Goal: Task Accomplishment & Management: Complete application form

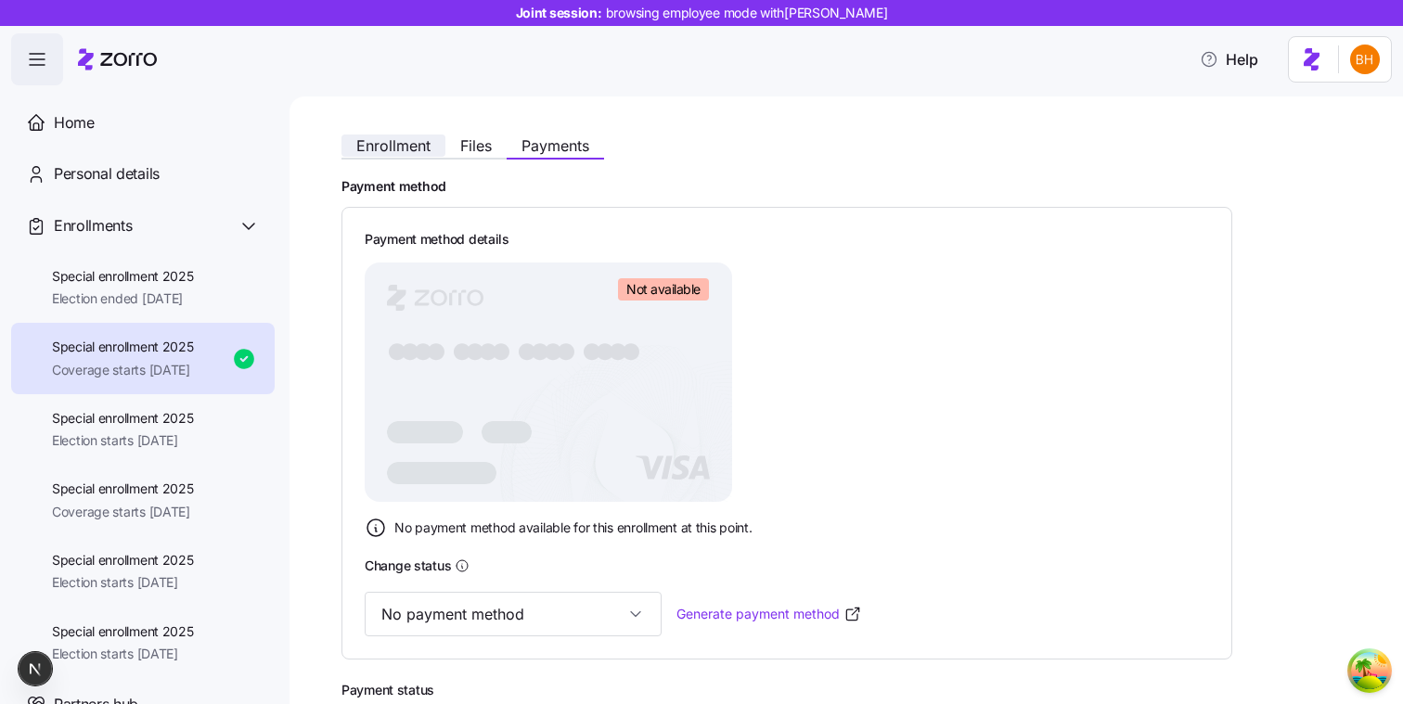
click at [397, 143] on span "Enrollment" at bounding box center [393, 145] width 74 height 15
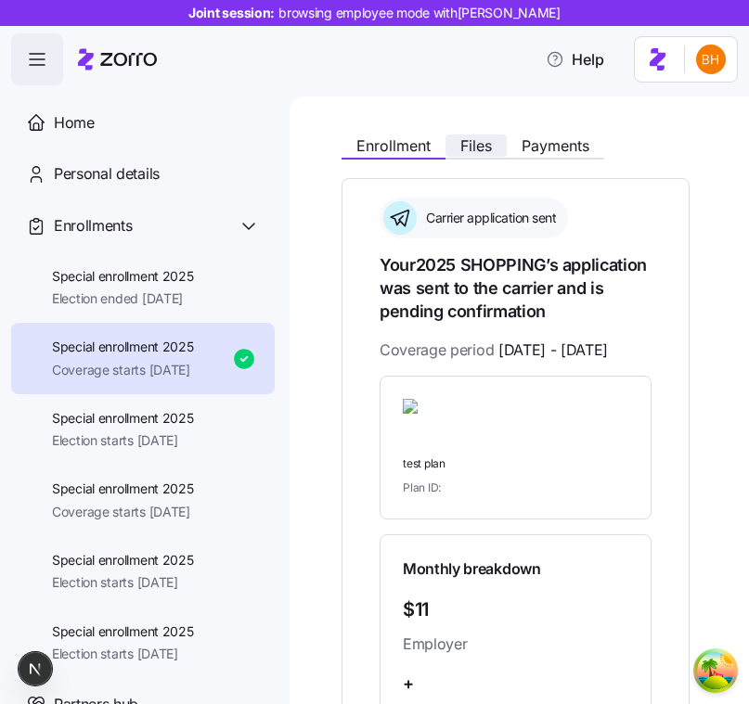
click at [469, 142] on span "Files" at bounding box center [476, 145] width 32 height 15
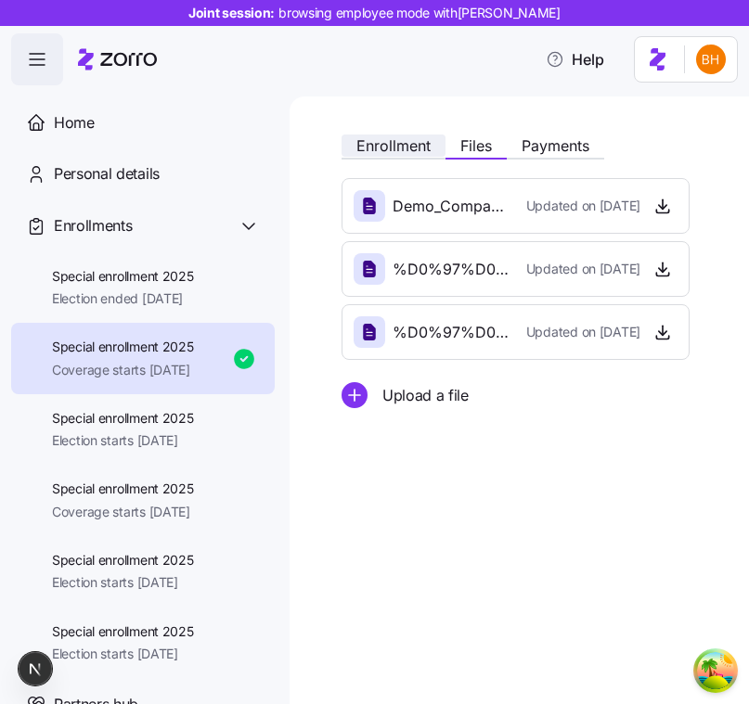
click at [417, 145] on span "Enrollment" at bounding box center [393, 145] width 74 height 15
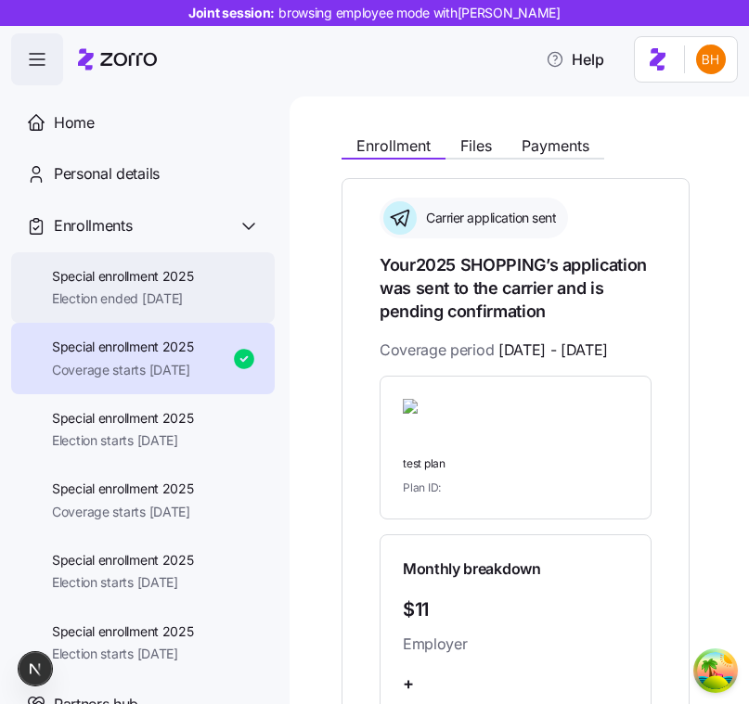
click at [168, 322] on div "Special enrollment 2025 Election ended [DATE]" at bounding box center [142, 287] width 263 height 71
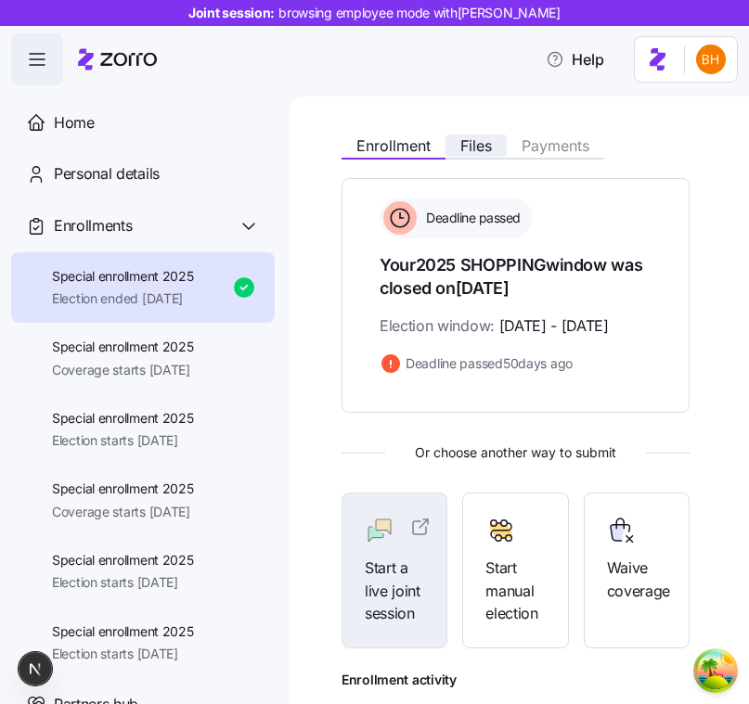
click at [474, 146] on span "Files" at bounding box center [476, 145] width 32 height 15
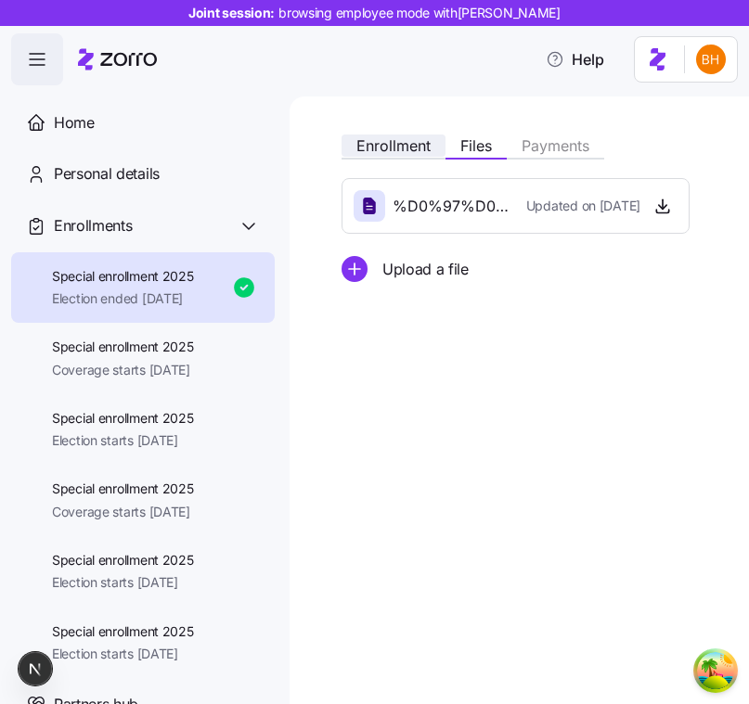
click at [402, 135] on button "Enrollment" at bounding box center [393, 146] width 104 height 22
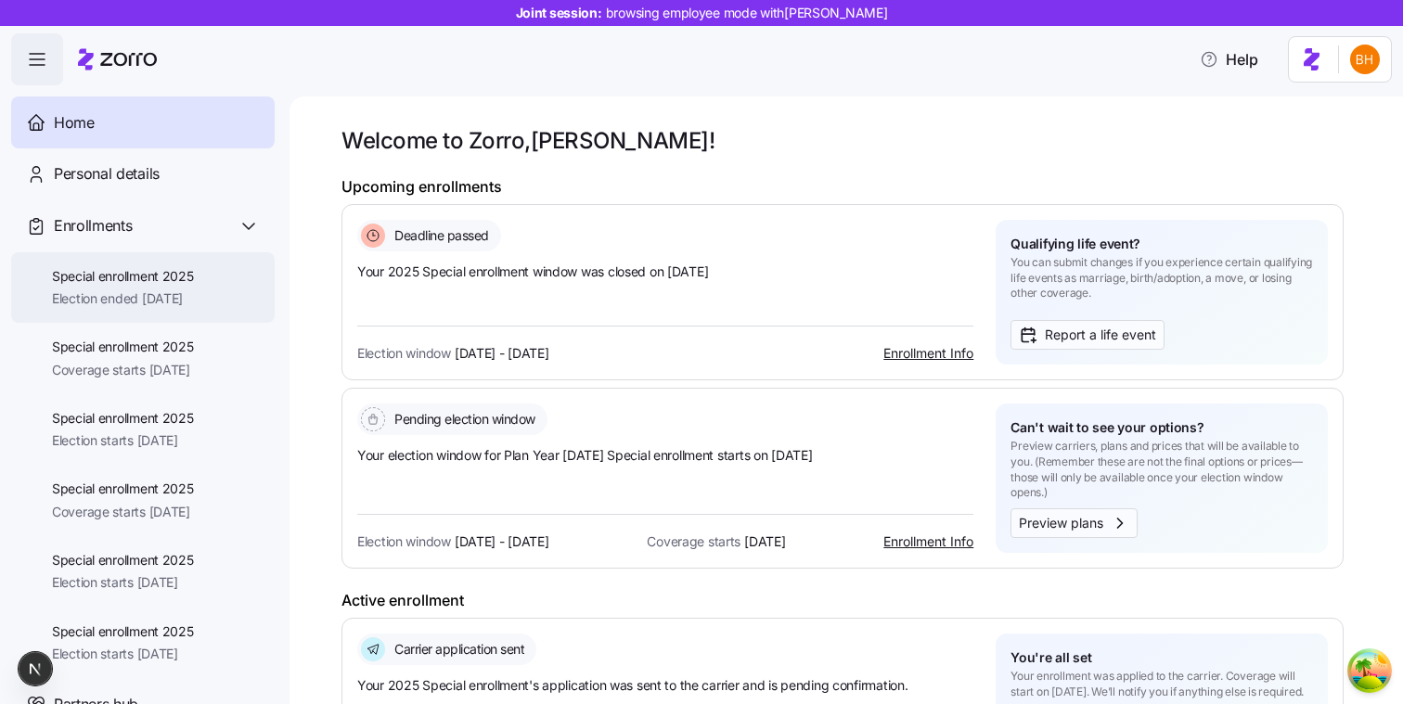
click at [131, 291] on span "Election ended [DATE]" at bounding box center [123, 298] width 142 height 19
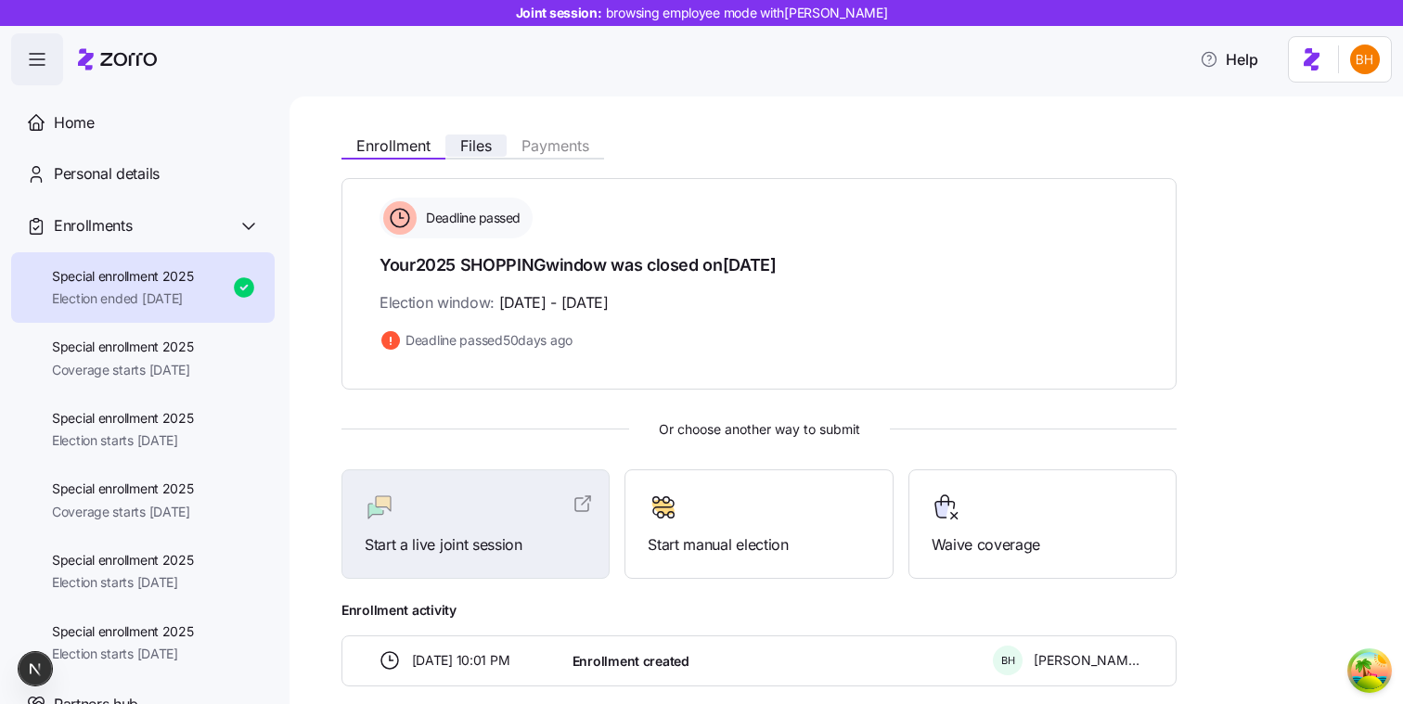
click at [473, 151] on span "Files" at bounding box center [476, 145] width 32 height 15
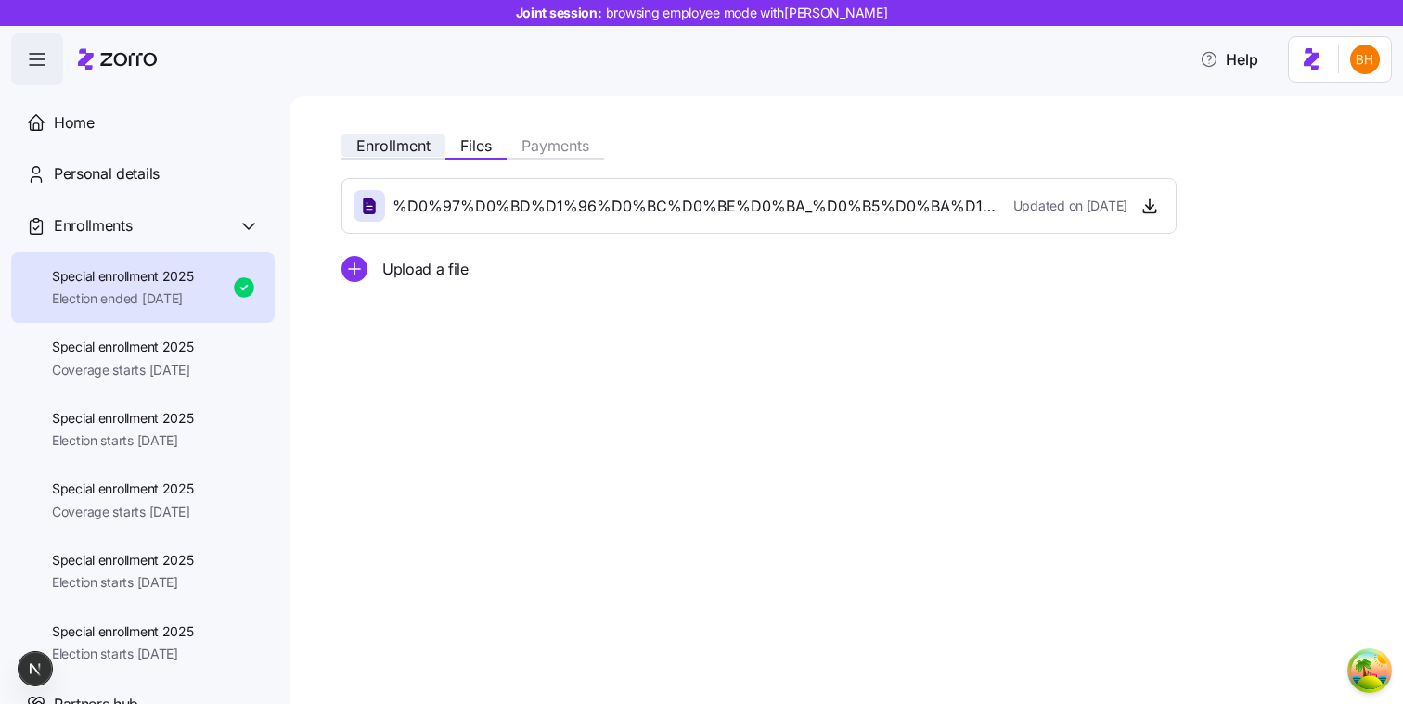
click at [406, 141] on span "Enrollment" at bounding box center [393, 145] width 74 height 15
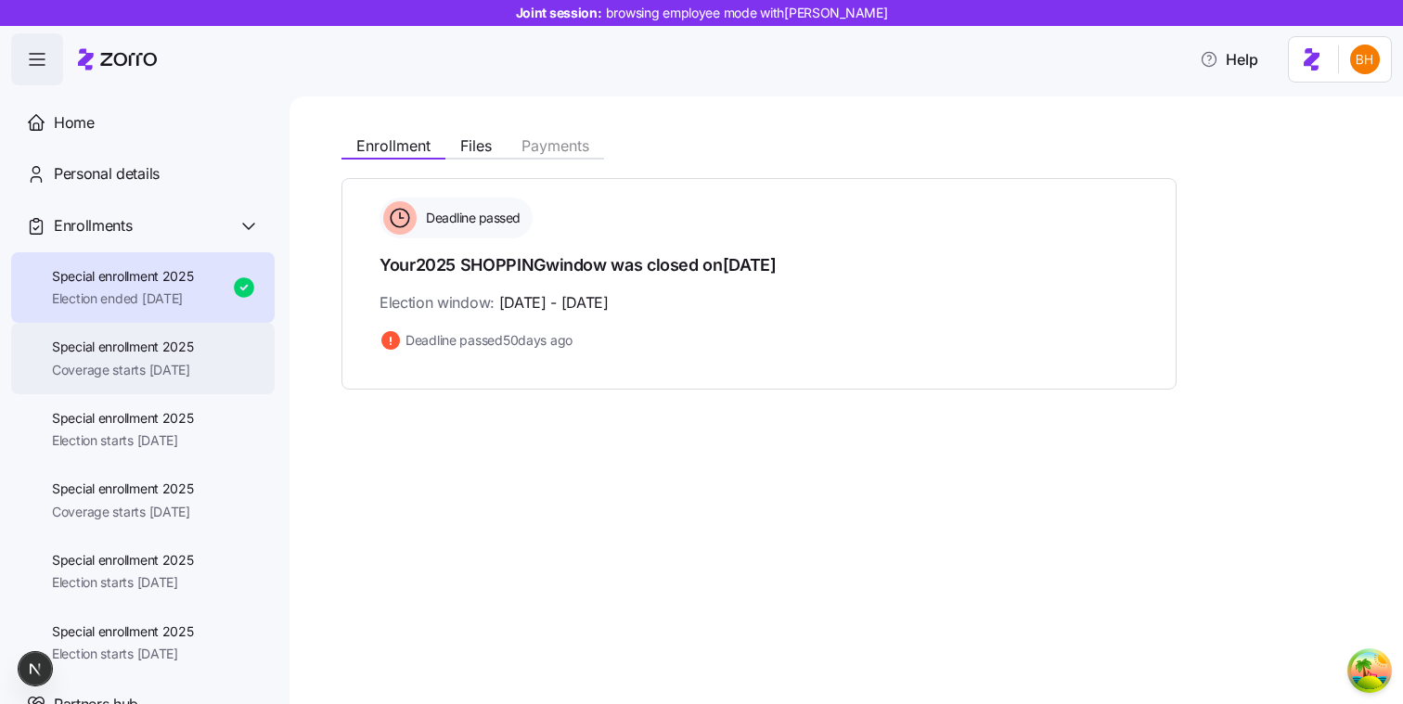
click at [218, 361] on div "Special enrollment 2025 Coverage starts 12/01/2025" at bounding box center [142, 358] width 263 height 71
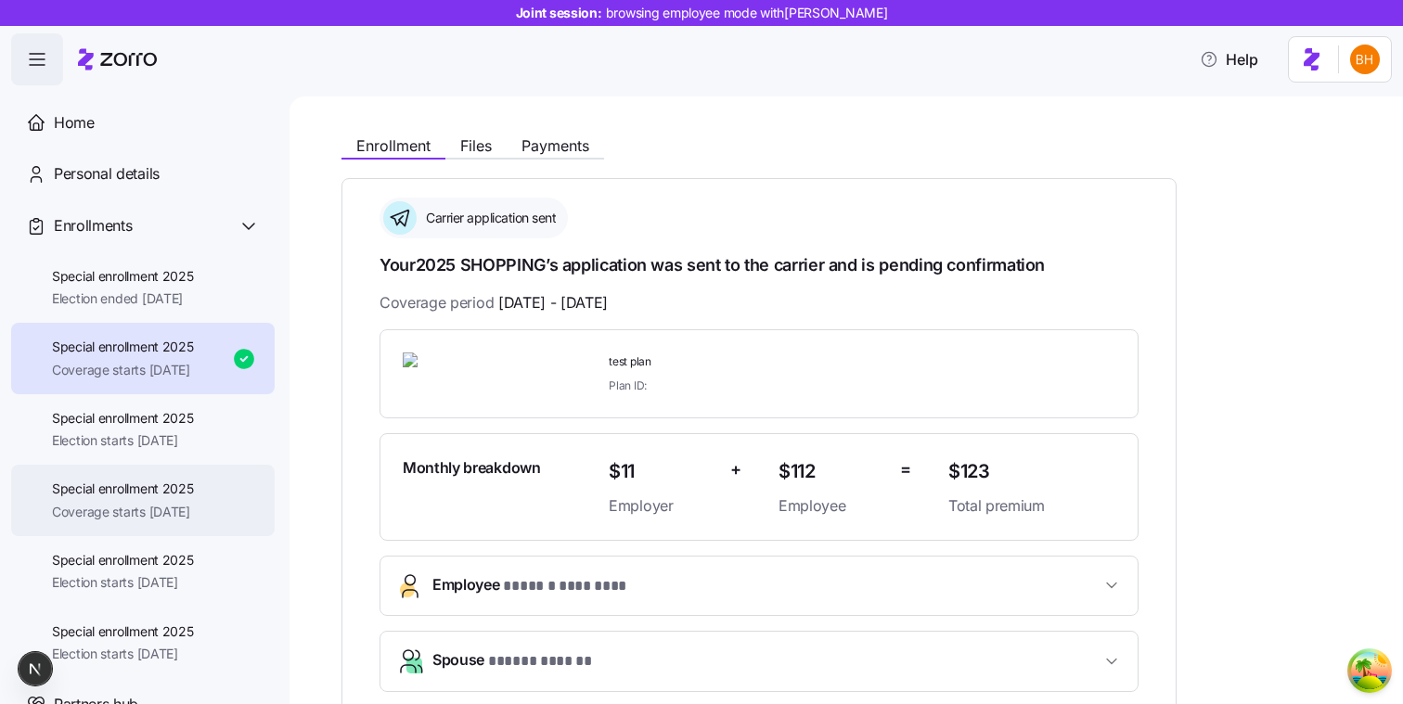
click at [132, 485] on span "Special enrollment 2025" at bounding box center [123, 489] width 142 height 19
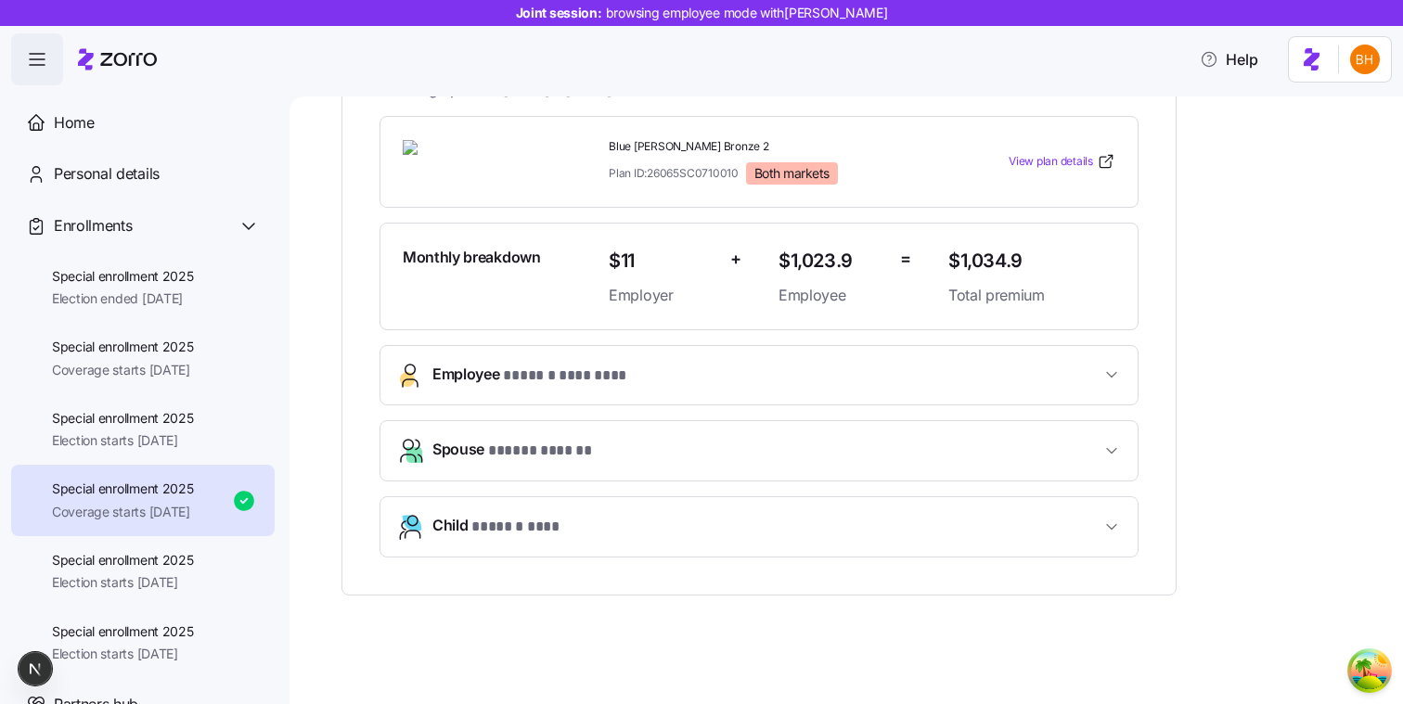
scroll to position [212, 0]
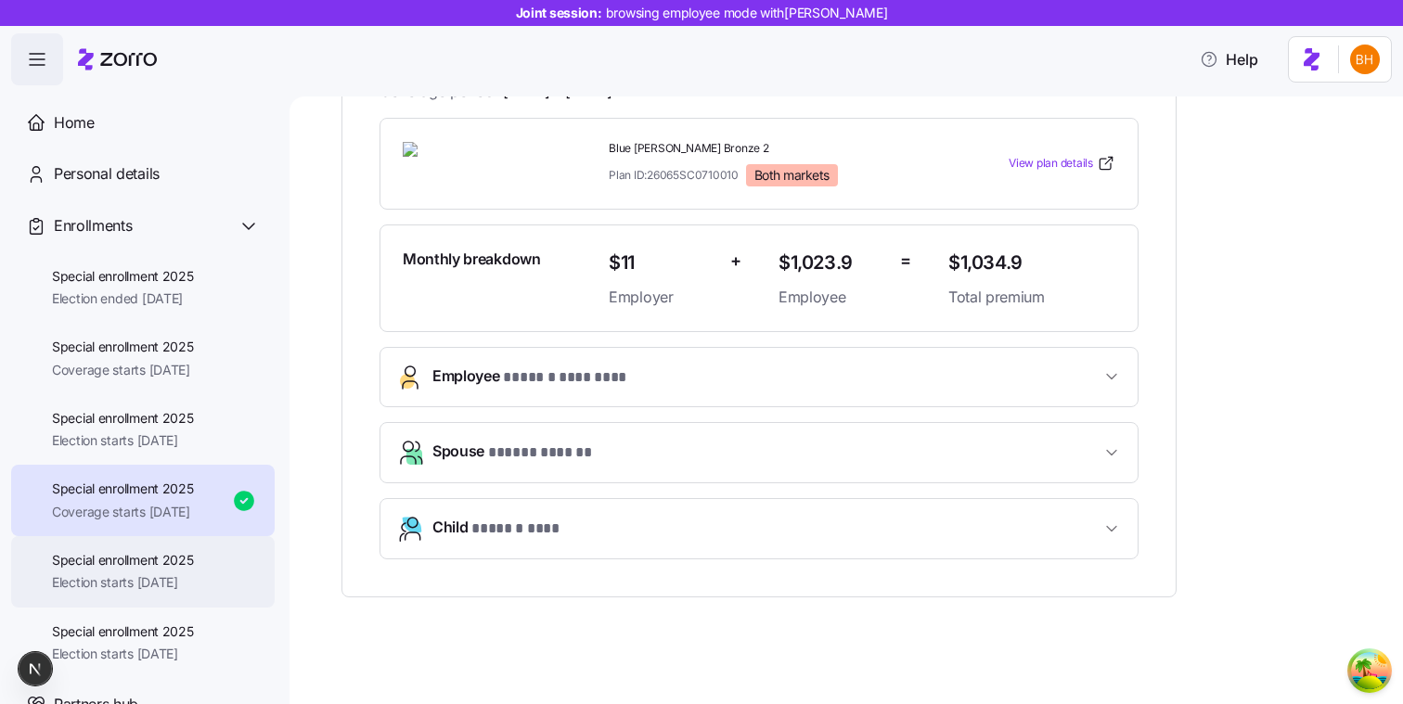
click at [186, 552] on span "Special enrollment 2025" at bounding box center [123, 560] width 142 height 19
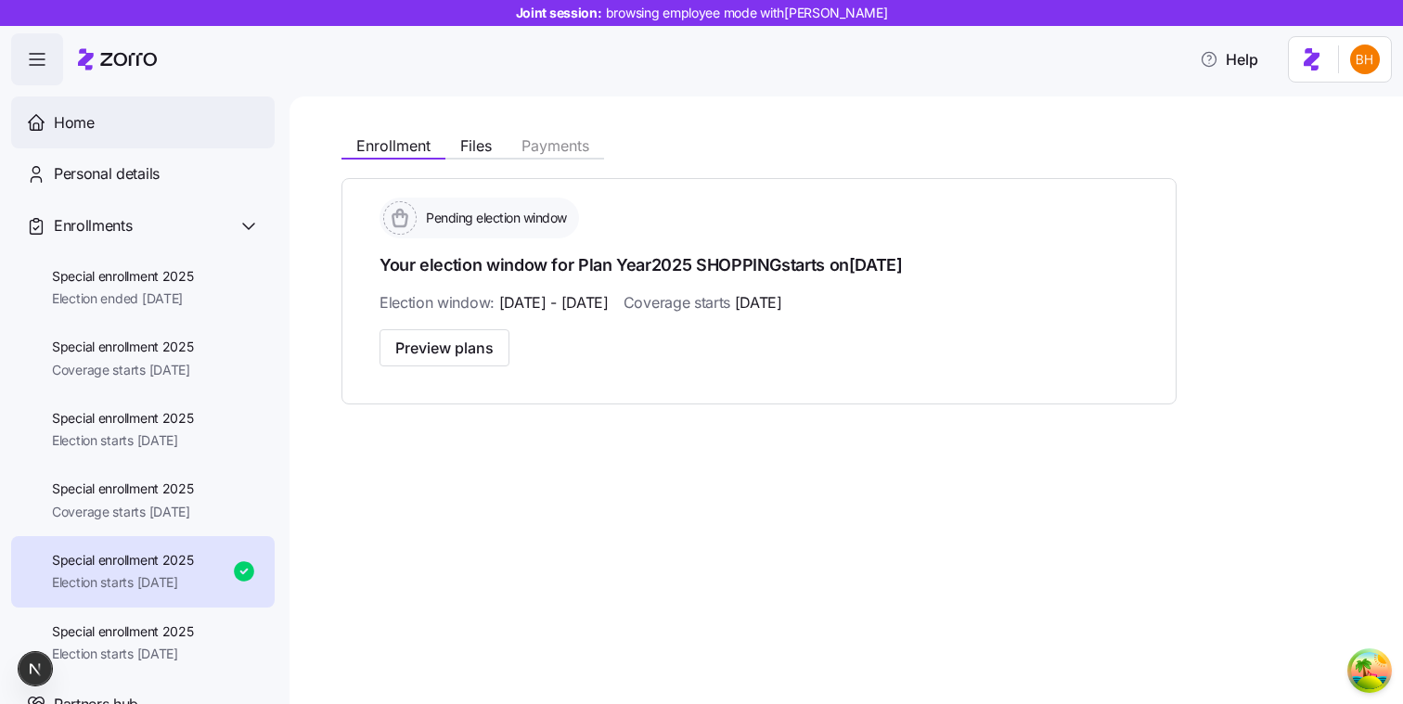
click at [162, 113] on div "Home" at bounding box center [157, 122] width 206 height 23
click at [178, 131] on div "Home" at bounding box center [157, 122] width 206 height 23
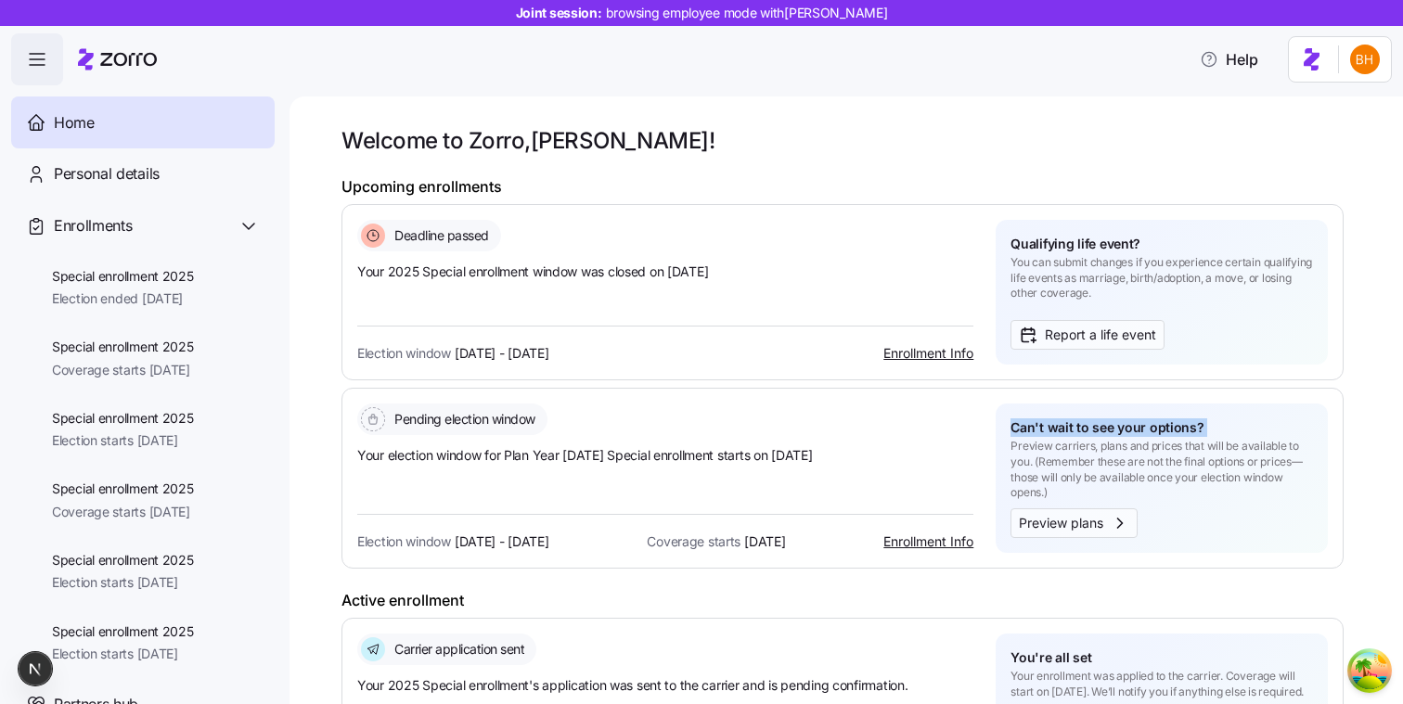
drag, startPoint x: 1013, startPoint y: 422, endPoint x: 1215, endPoint y: 425, distance: 202.2
click at [1215, 425] on div "Can't wait to see your options? Preview carriers, plans and prices that will be…" at bounding box center [1161, 459] width 302 height 83
copy span "Can't wait to see your options?"
click at [621, 158] on div "Welcome to Zorro, Bohdan ! Upcoming enrollments Deadline passed Your 2025 Speci…" at bounding box center [858, 462] width 1035 height 673
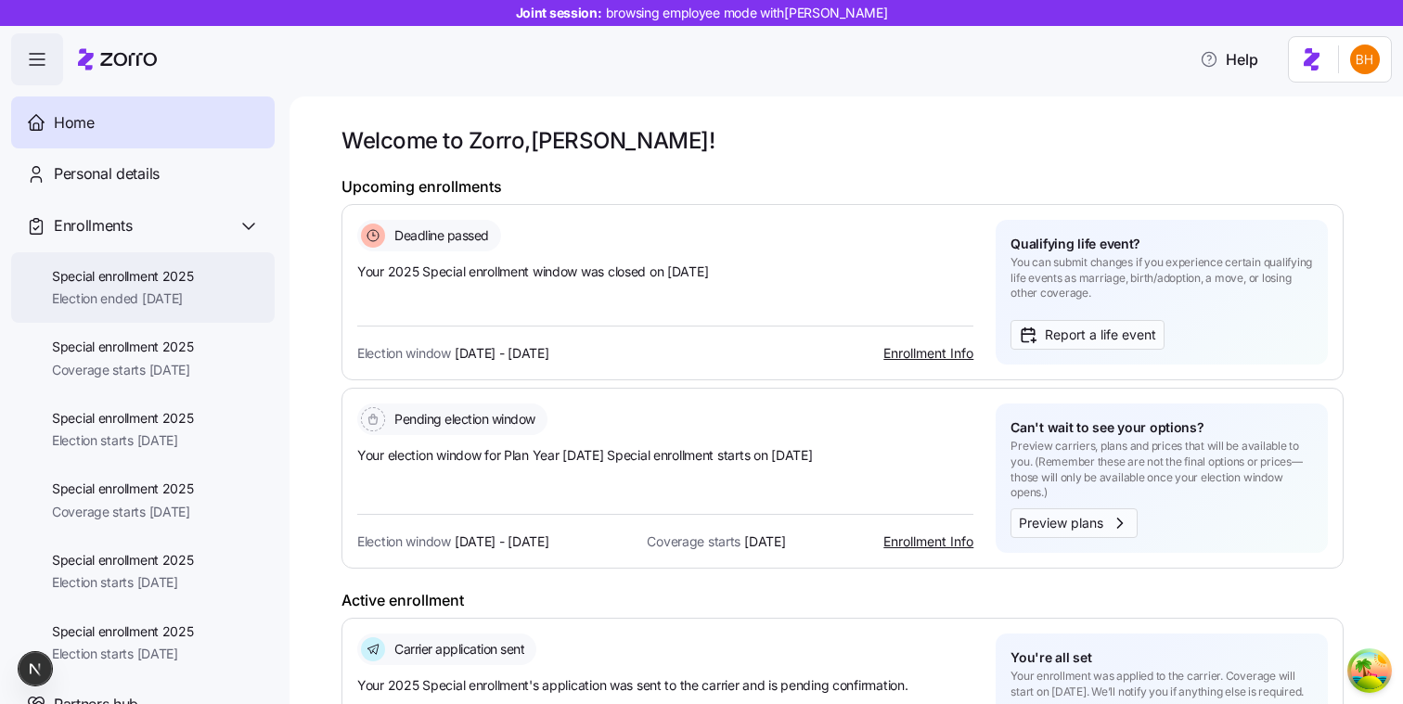
click at [163, 275] on span "Special enrollment 2025" at bounding box center [123, 276] width 142 height 19
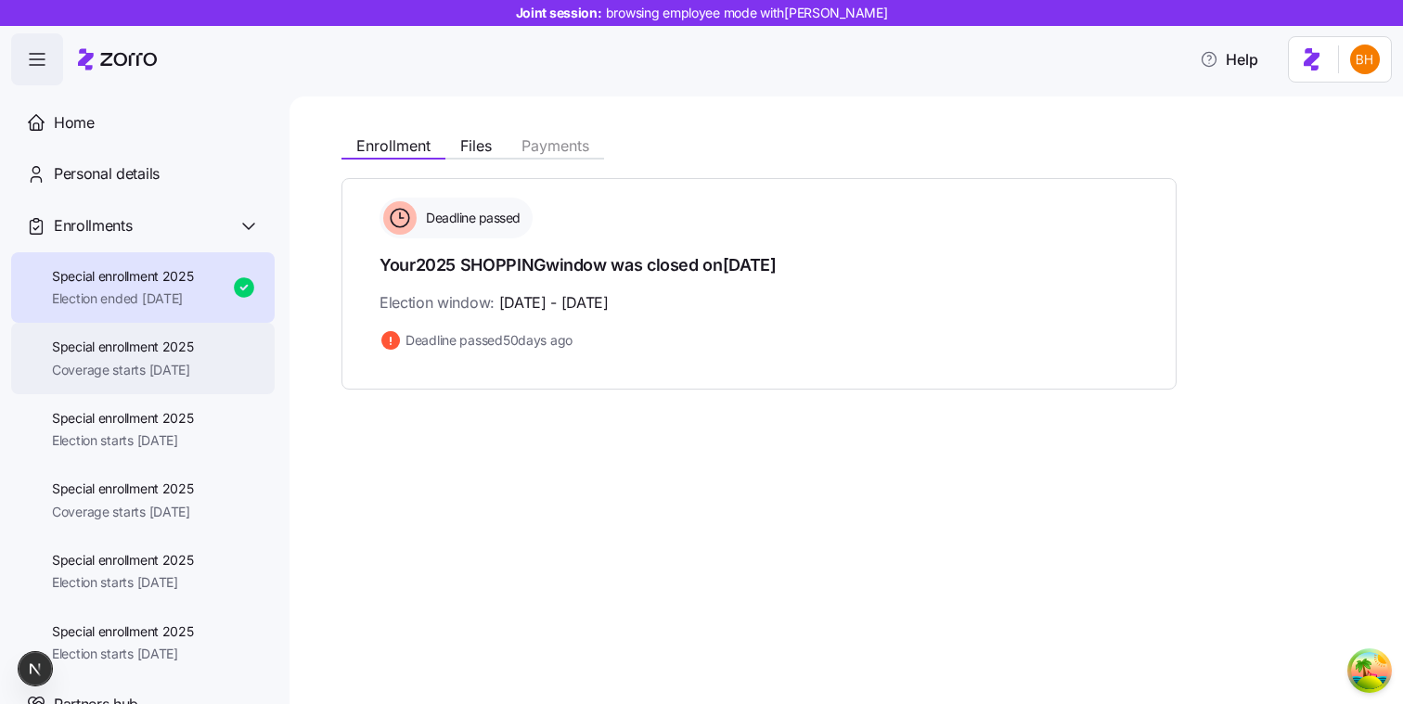
click at [147, 371] on span "Coverage starts 12/01/2025" at bounding box center [123, 370] width 142 height 19
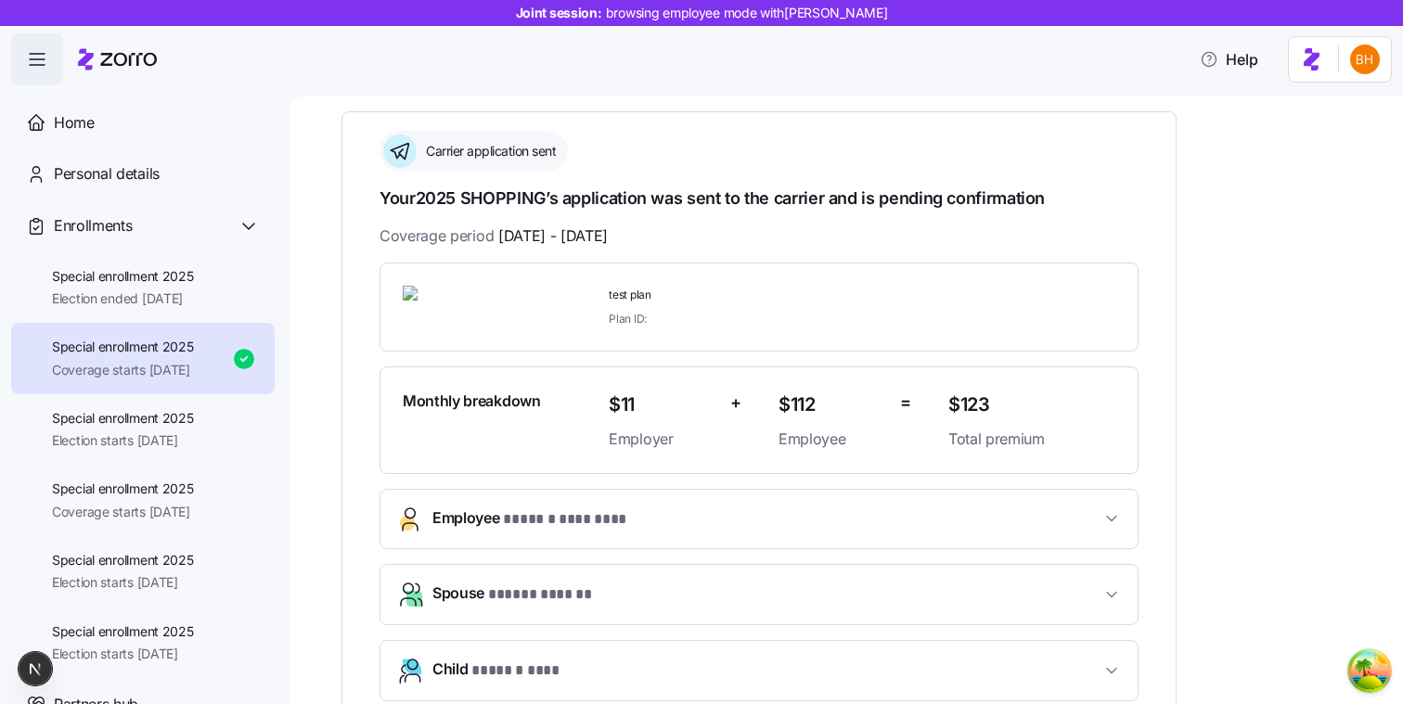
scroll to position [76, 0]
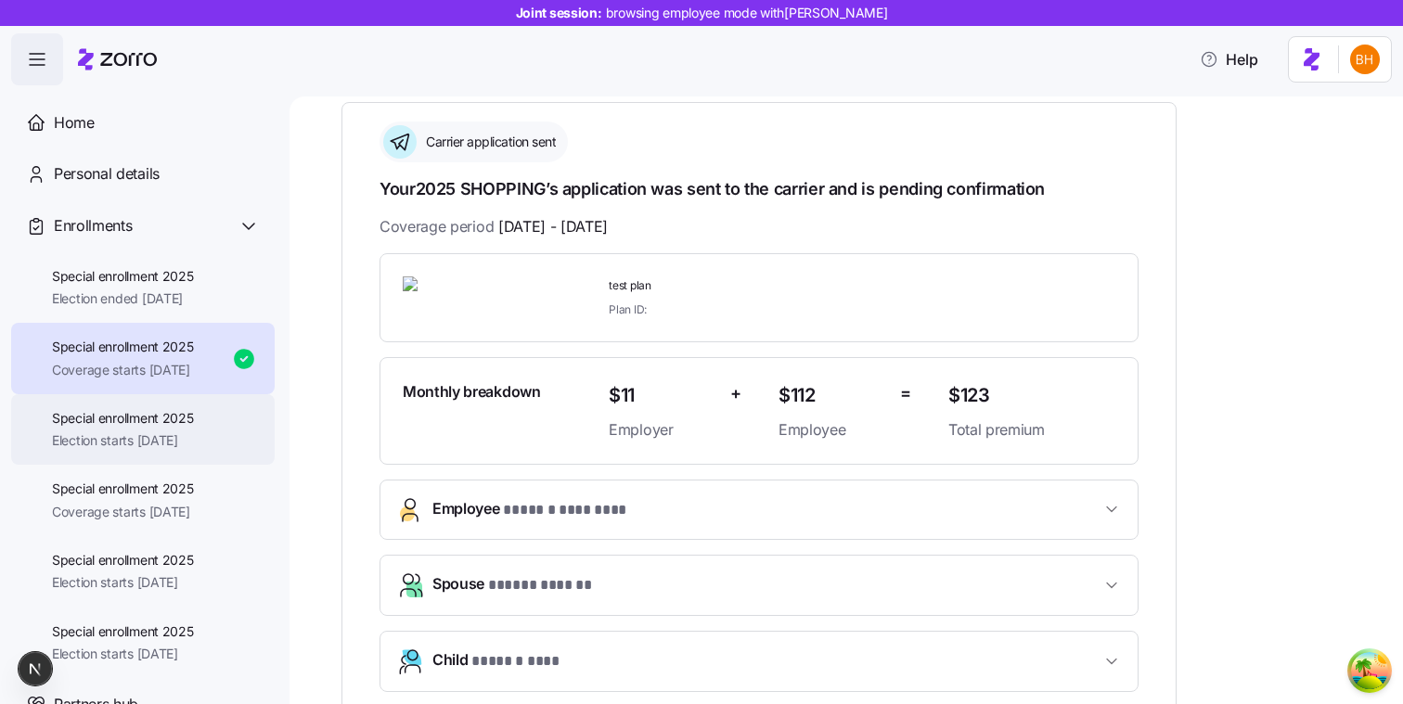
click at [212, 417] on div "Special enrollment 2025 Election starts 11/06/2025" at bounding box center [142, 429] width 263 height 71
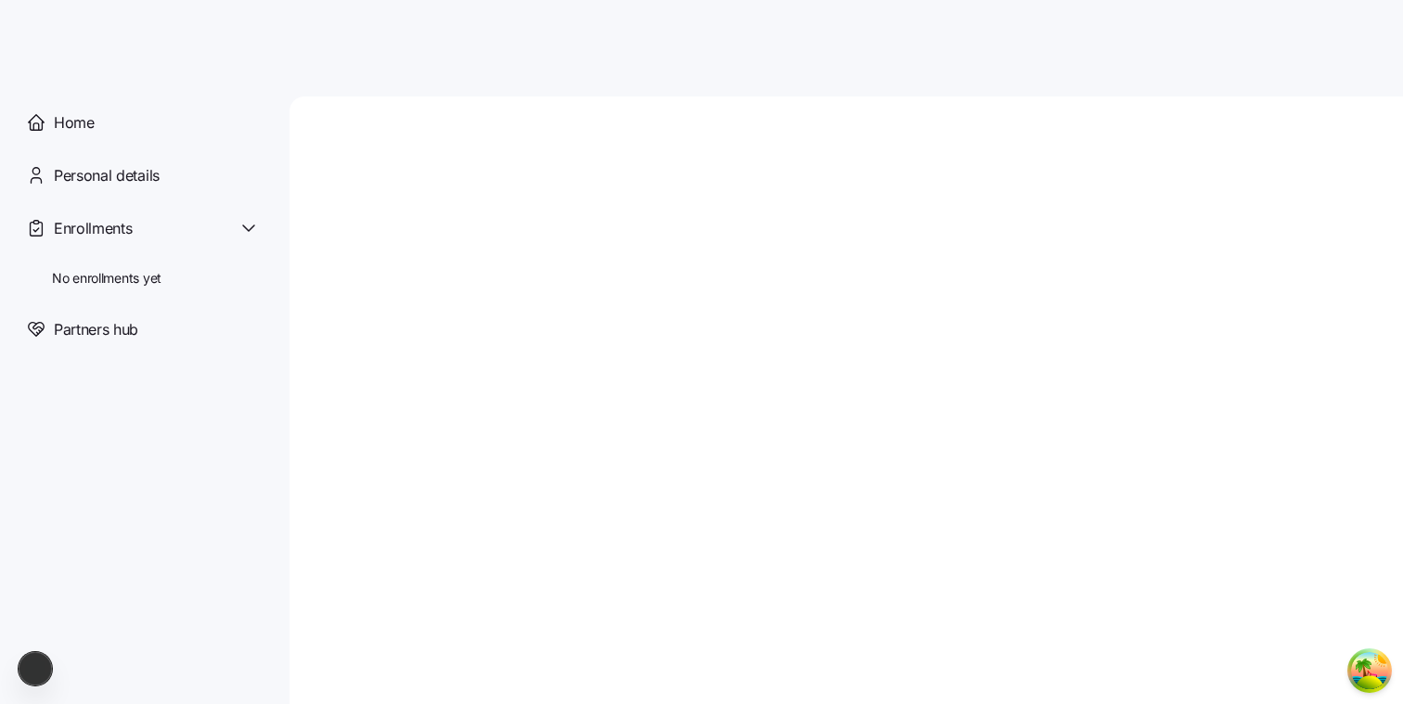
click at [661, 295] on div at bounding box center [845, 400] width 1113 height 608
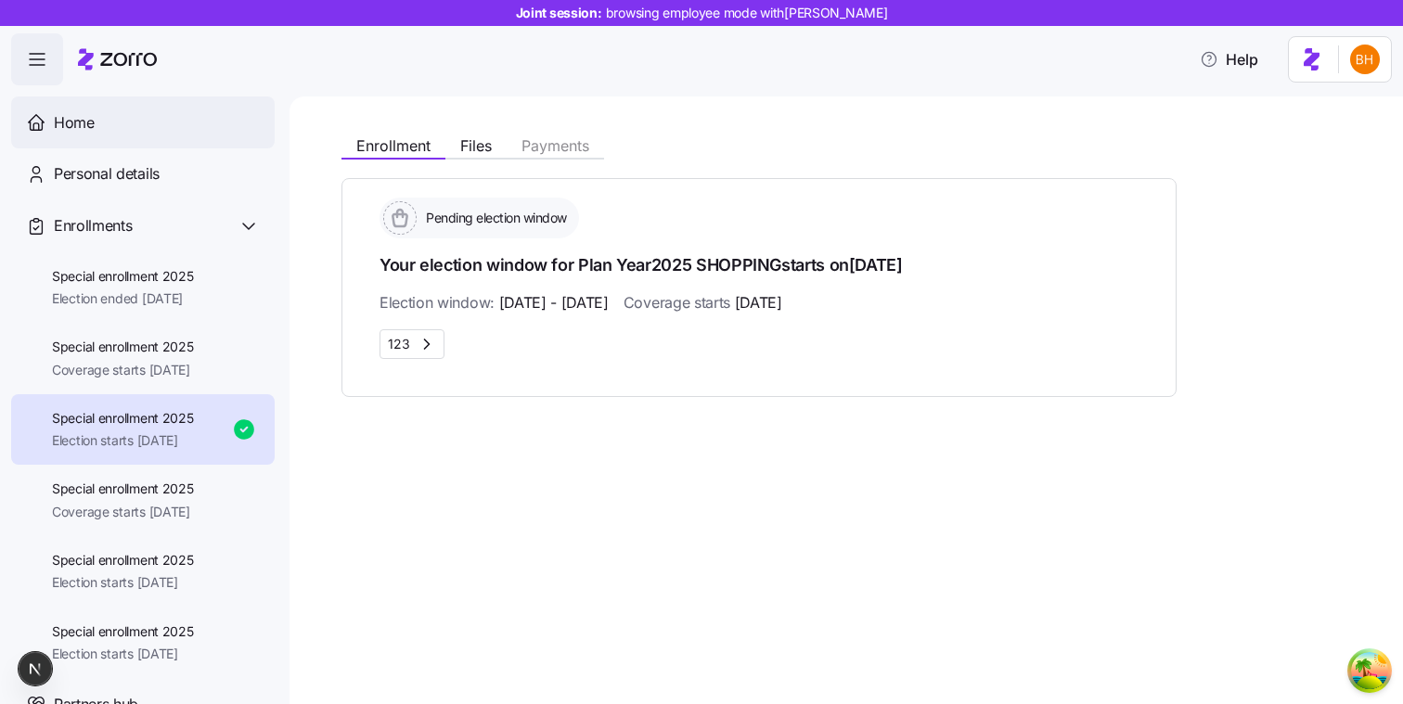
click at [171, 115] on div "Home" at bounding box center [157, 122] width 206 height 23
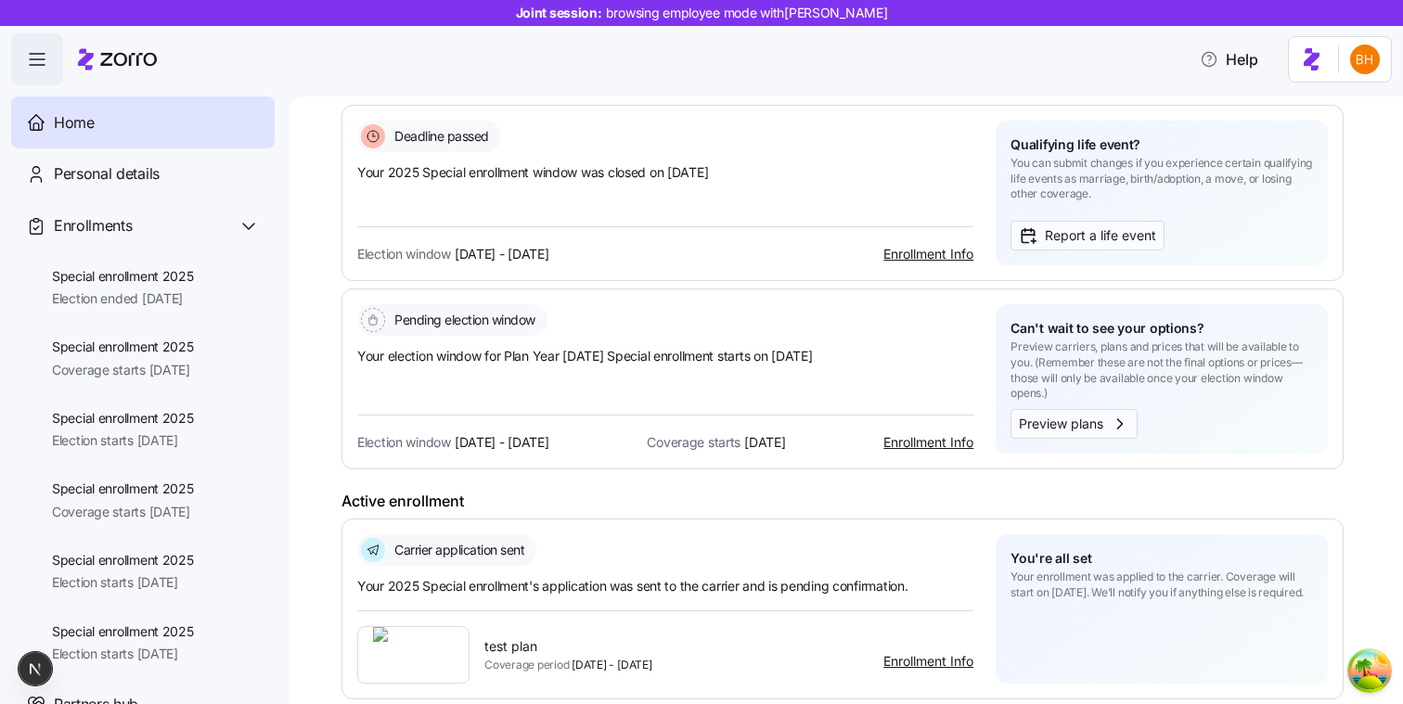
scroll to position [117, 0]
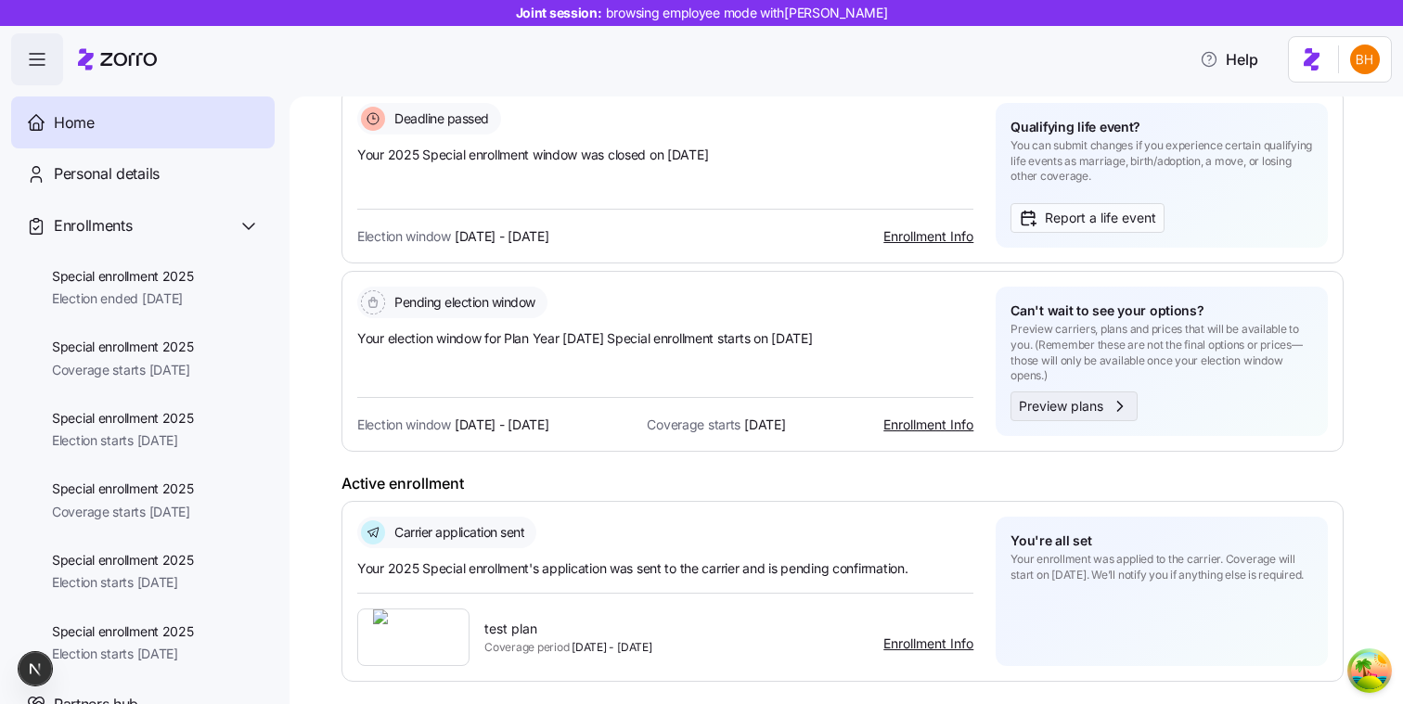
click at [1071, 409] on span "Preview plans" at bounding box center [1061, 406] width 84 height 20
click at [1044, 415] on span "Preview plans" at bounding box center [1061, 406] width 84 height 20
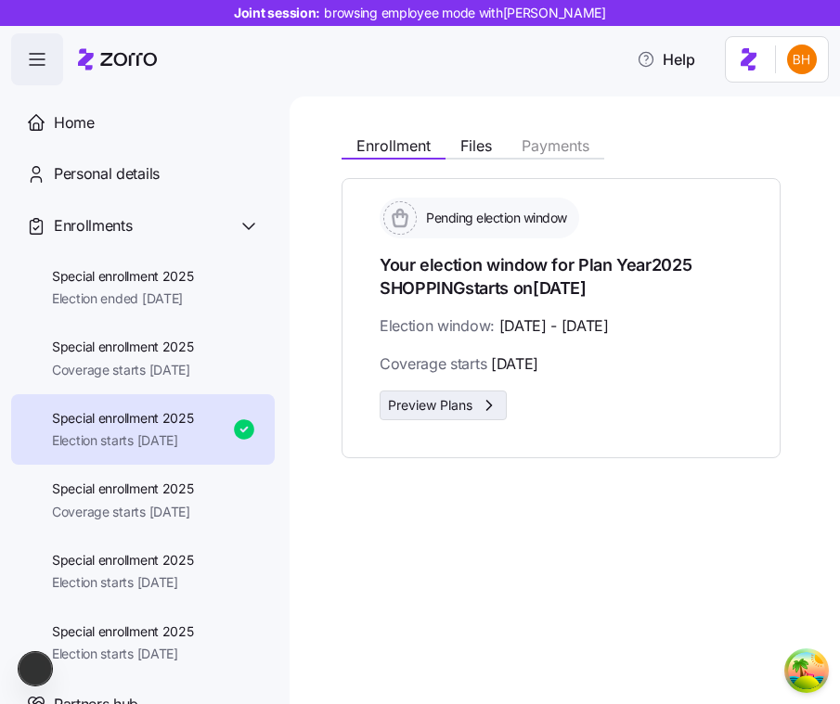
click at [465, 401] on span "Preview Plans" at bounding box center [430, 405] width 84 height 19
click at [467, 398] on span "Preview Plans" at bounding box center [430, 405] width 84 height 19
click at [419, 135] on button "Enrollment" at bounding box center [393, 146] width 104 height 22
click at [446, 398] on span "Preview plans" at bounding box center [430, 405] width 84 height 19
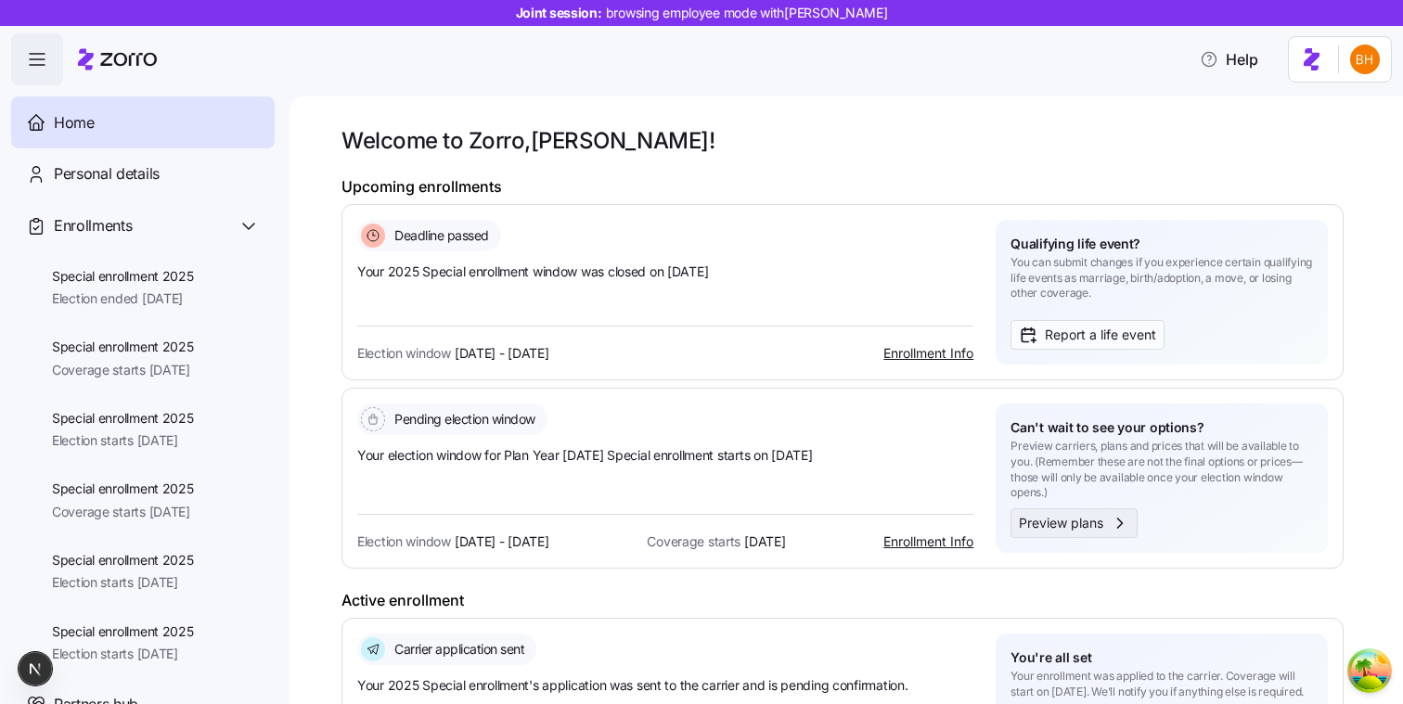
click at [1037, 522] on span "Preview plans" at bounding box center [1061, 523] width 84 height 20
click at [1047, 519] on span "Preview plans" at bounding box center [1061, 523] width 84 height 20
click at [1062, 341] on span "Report a life event" at bounding box center [1100, 335] width 111 height 20
click at [1120, 344] on span "Report a life event" at bounding box center [1100, 335] width 111 height 20
click at [973, 261] on div "Deadline passed Your 2025 Special enrollment window was closed on 08/16/2025 El…" at bounding box center [842, 292] width 970 height 145
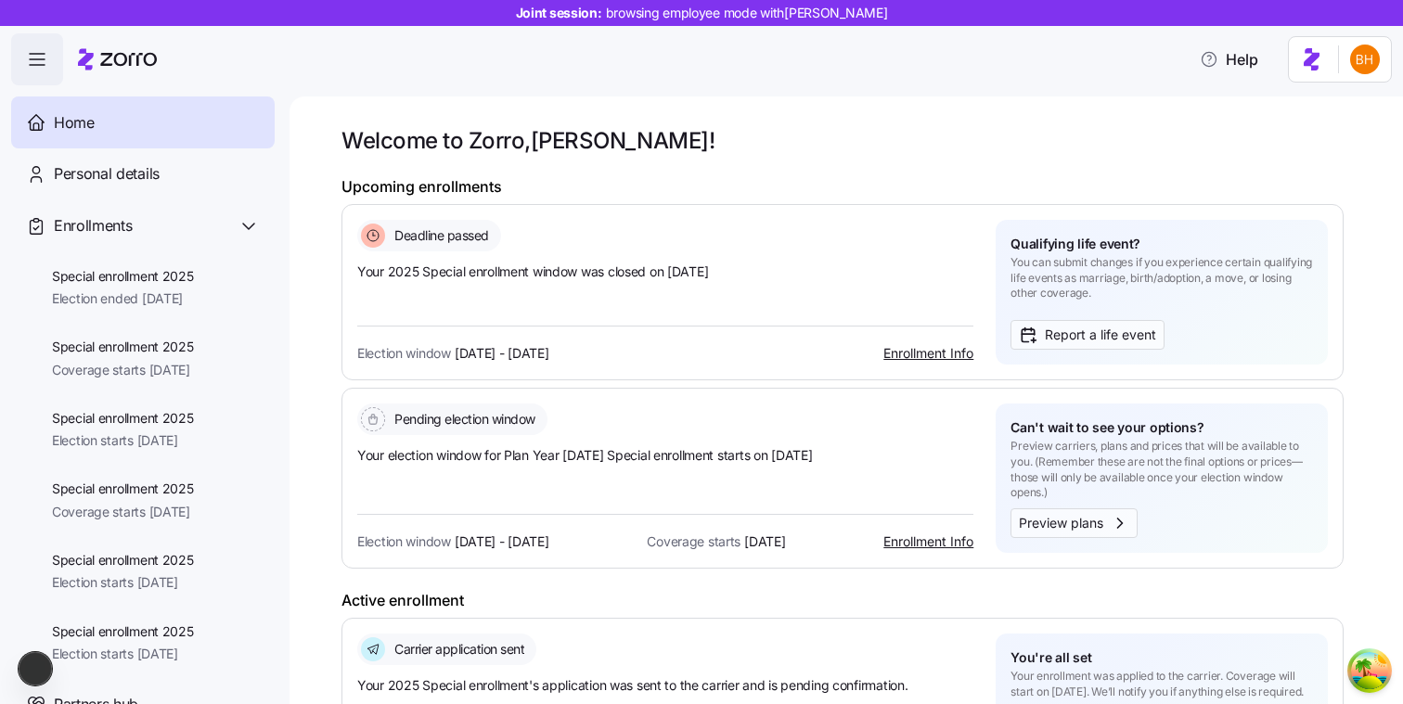
click at [1097, 358] on div "Qualifying life event? You can submit changes if you experience certain qualify…" at bounding box center [1161, 292] width 332 height 145
click at [1072, 342] on span "Report a life event" at bounding box center [1100, 335] width 111 height 20
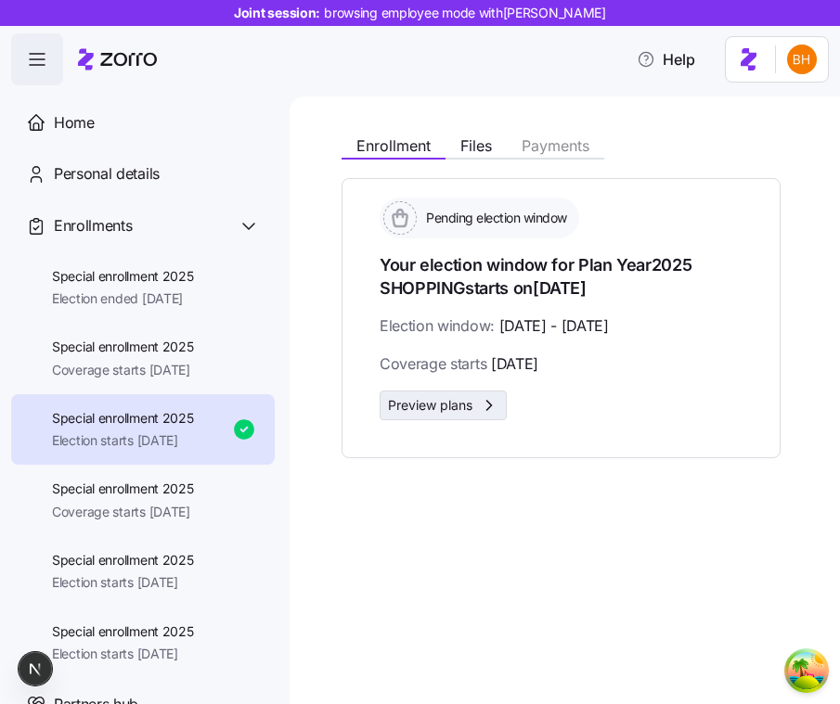
click at [478, 404] on span "Preview plans" at bounding box center [443, 405] width 110 height 19
click at [481, 409] on icon "button" at bounding box center [489, 405] width 19 height 19
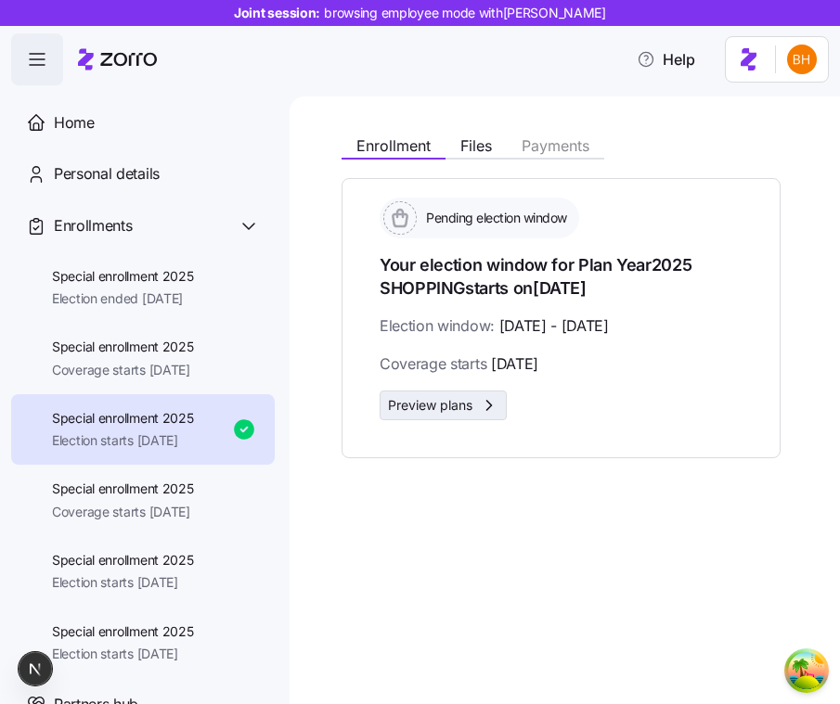
click at [449, 415] on button "Preview plans" at bounding box center [442, 406] width 127 height 30
click at [415, 400] on span "Preview plans" at bounding box center [430, 405] width 84 height 19
click at [469, 415] on button "Preview plans" at bounding box center [442, 406] width 127 height 30
click at [489, 404] on icon "button" at bounding box center [489, 405] width 19 height 19
click at [427, 396] on button "Preview plans" at bounding box center [442, 406] width 127 height 30
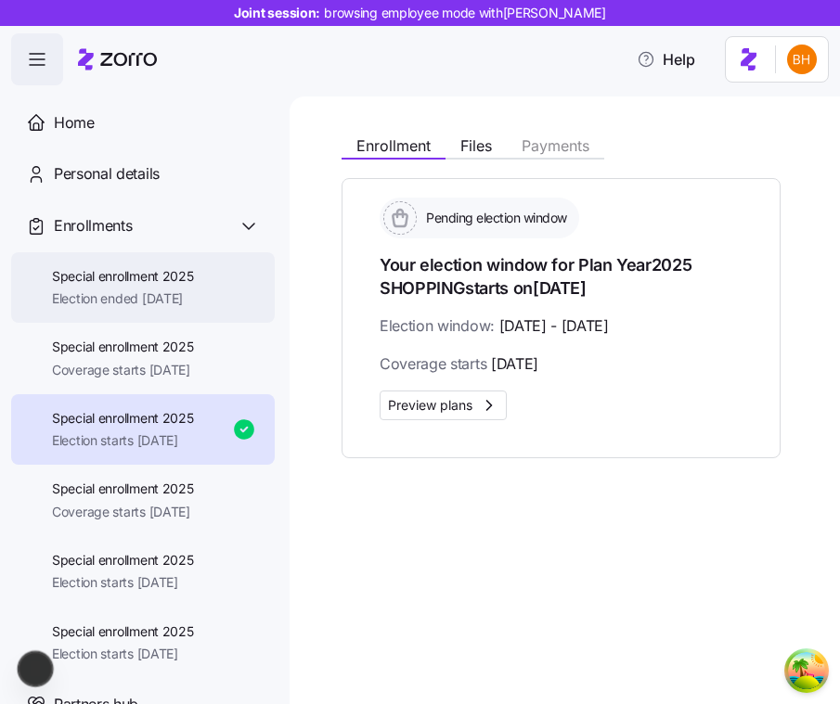
click at [217, 301] on div "Special enrollment 2025 Election ended 08/16/2025" at bounding box center [142, 287] width 263 height 71
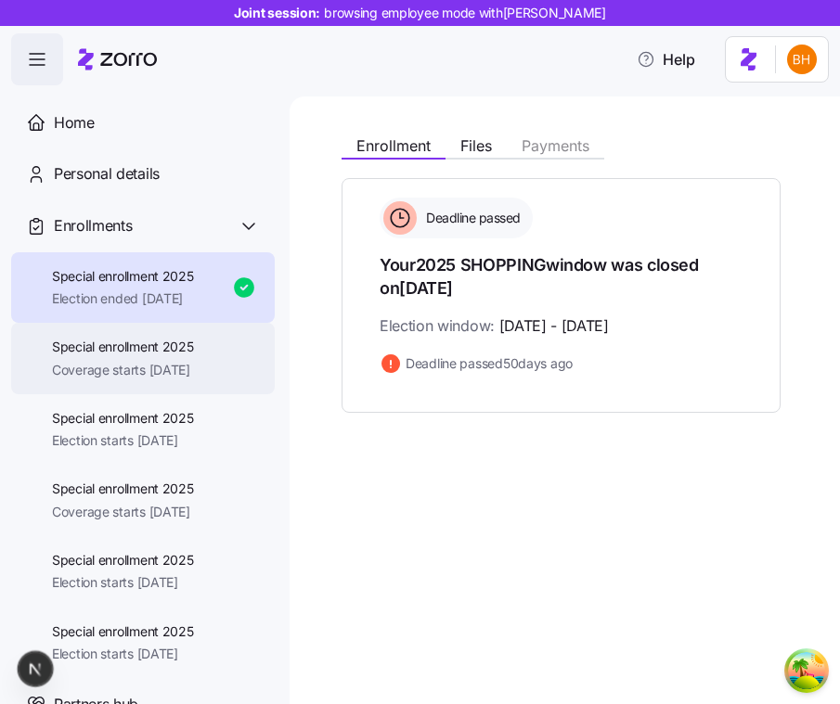
click at [194, 376] on span "Coverage starts [DATE]" at bounding box center [123, 370] width 142 height 19
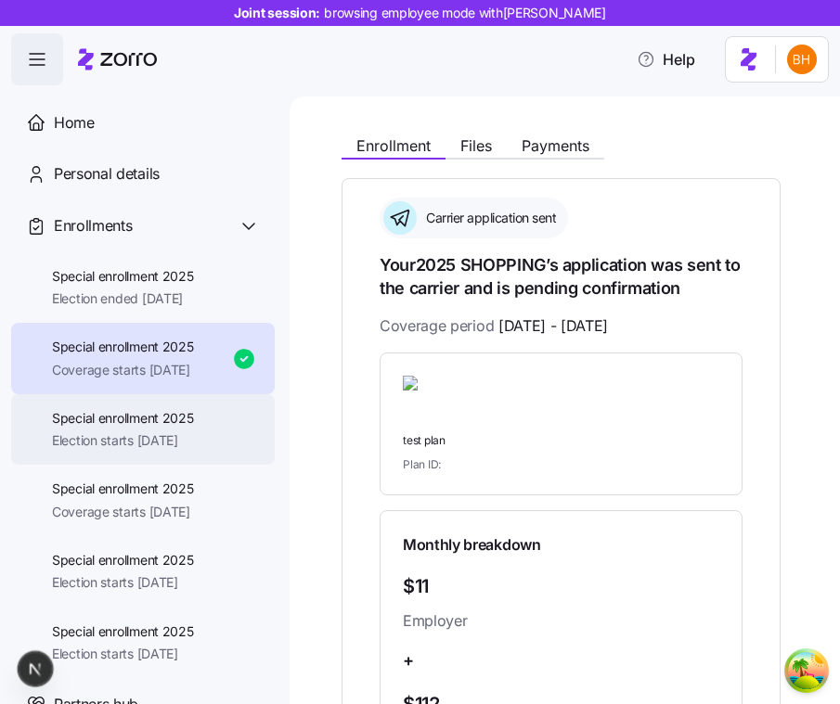
click at [194, 422] on span "Special enrollment 2025" at bounding box center [123, 418] width 142 height 19
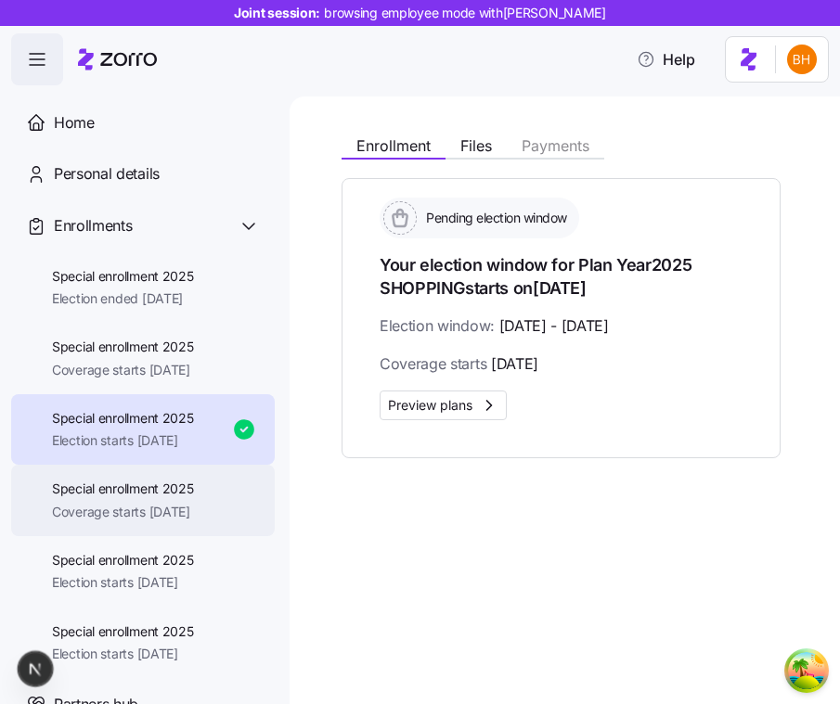
click at [182, 468] on div "Special enrollment 2025 Coverage starts [DATE]" at bounding box center [142, 500] width 263 height 71
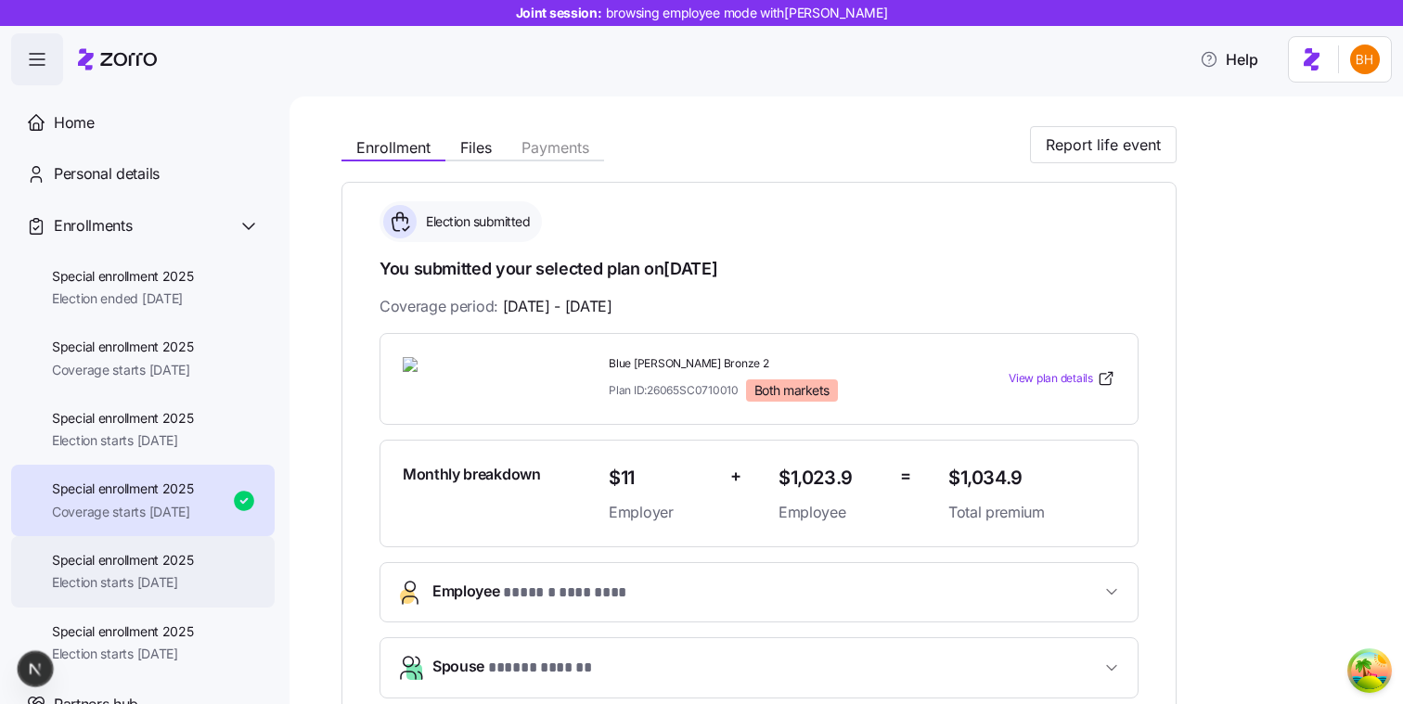
click at [173, 553] on span "Special enrollment 2025" at bounding box center [123, 560] width 142 height 19
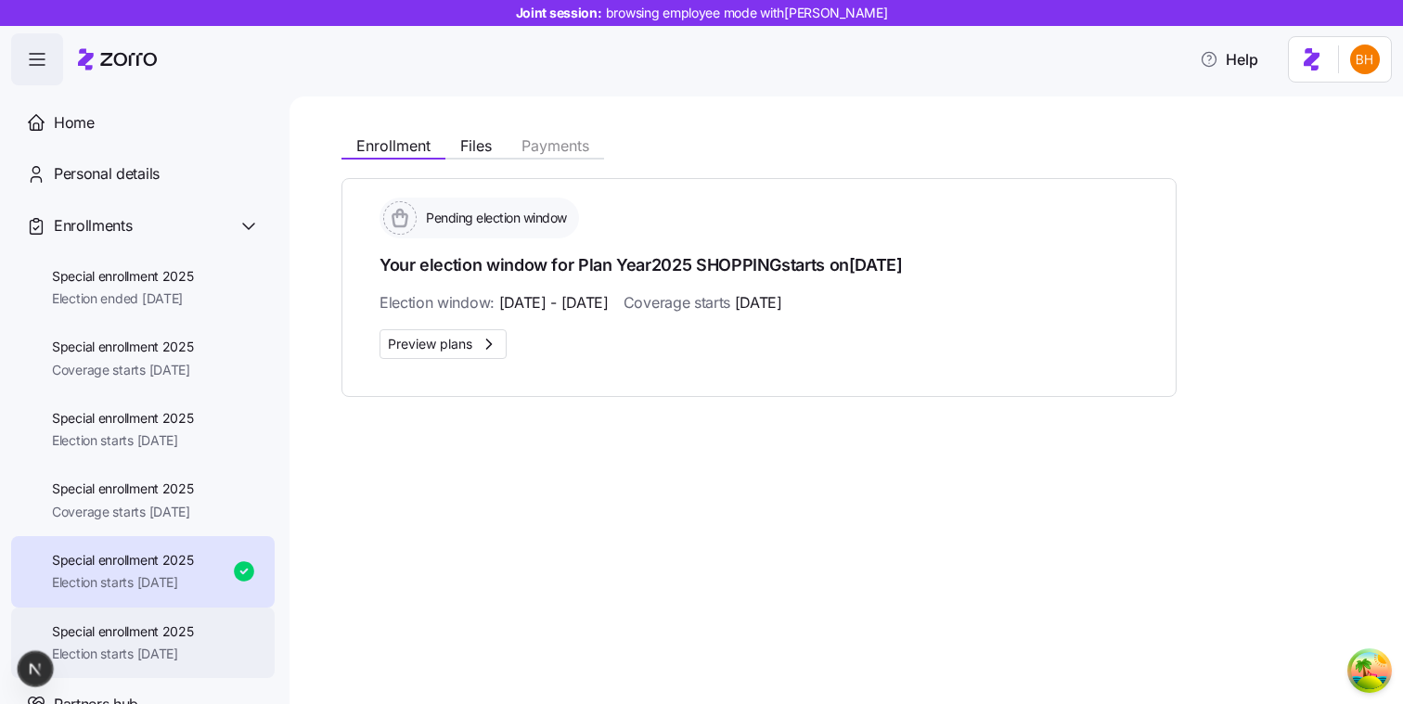
click at [148, 621] on div "Special enrollment 2025 Election starts 10/01/2025" at bounding box center [142, 643] width 263 height 71
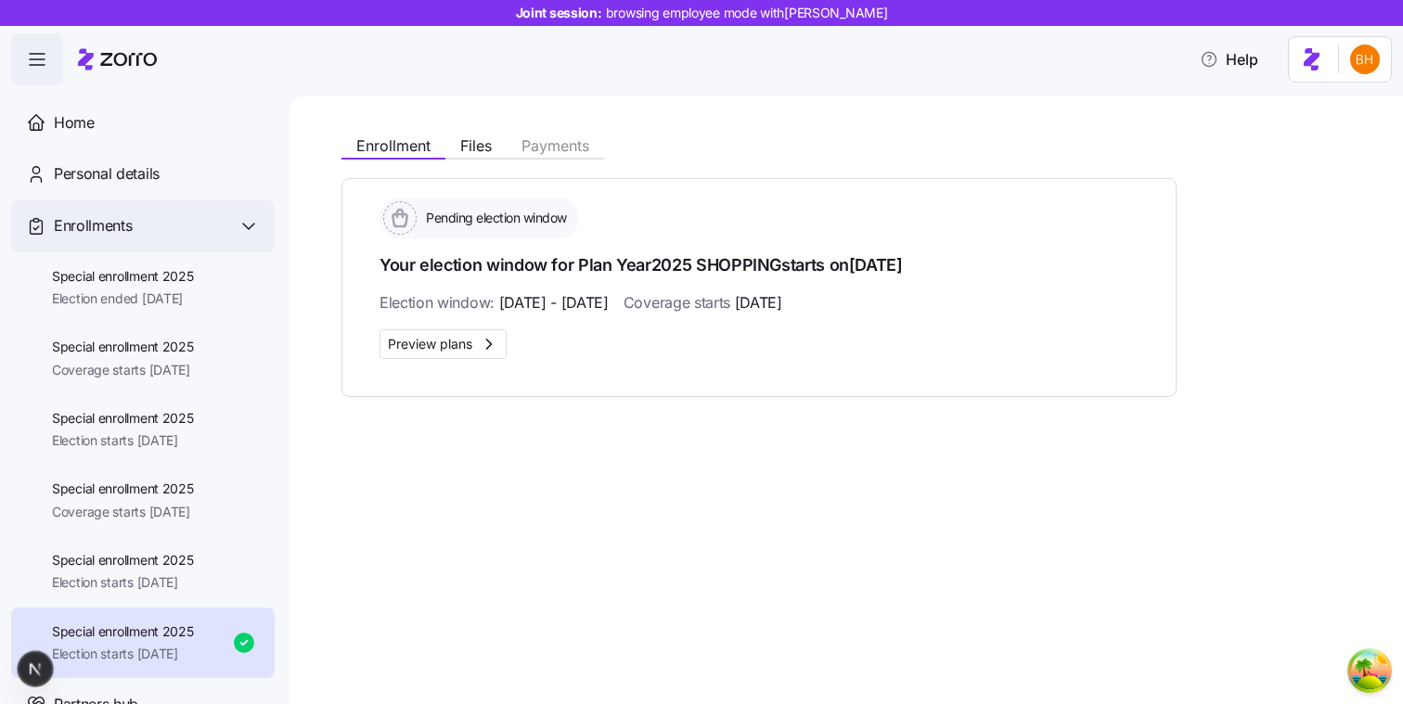
click at [230, 239] on div "Enrollments" at bounding box center [142, 226] width 263 height 52
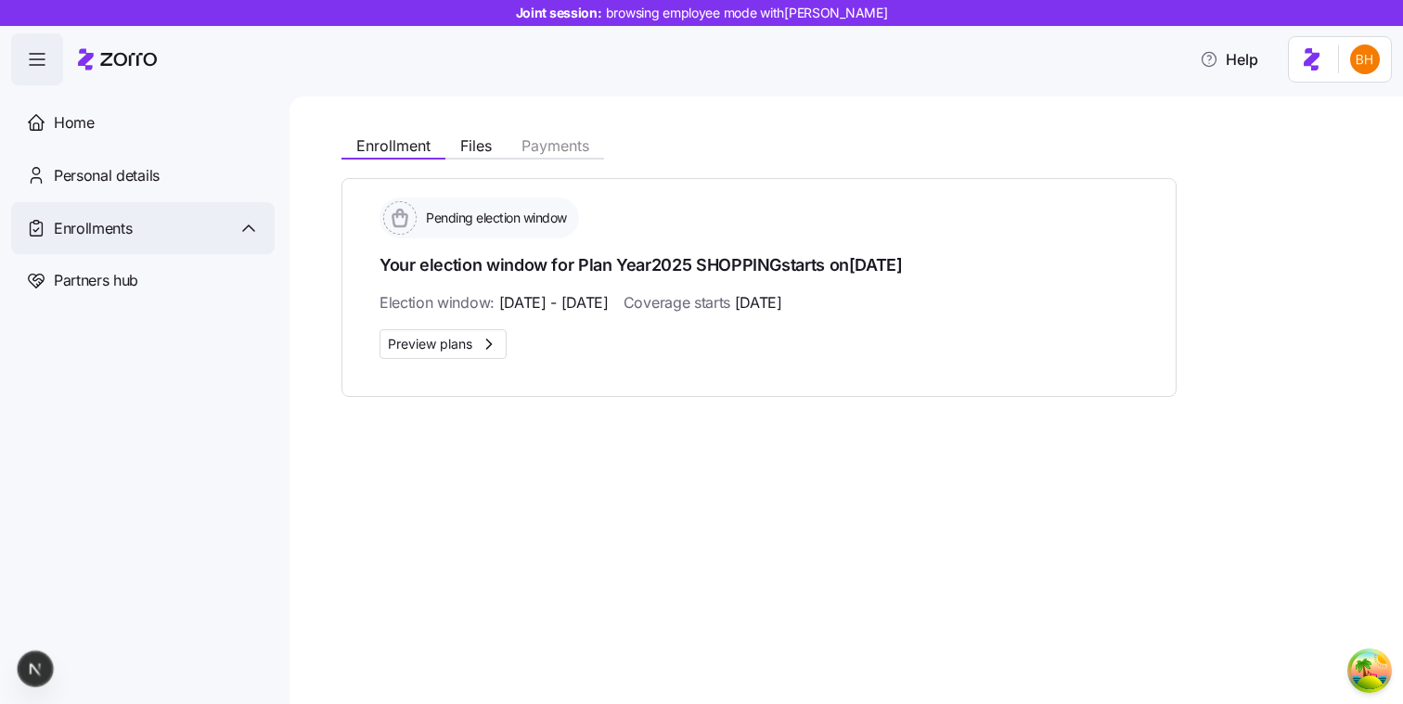
click at [236, 234] on div "Enrollments" at bounding box center [157, 228] width 206 height 23
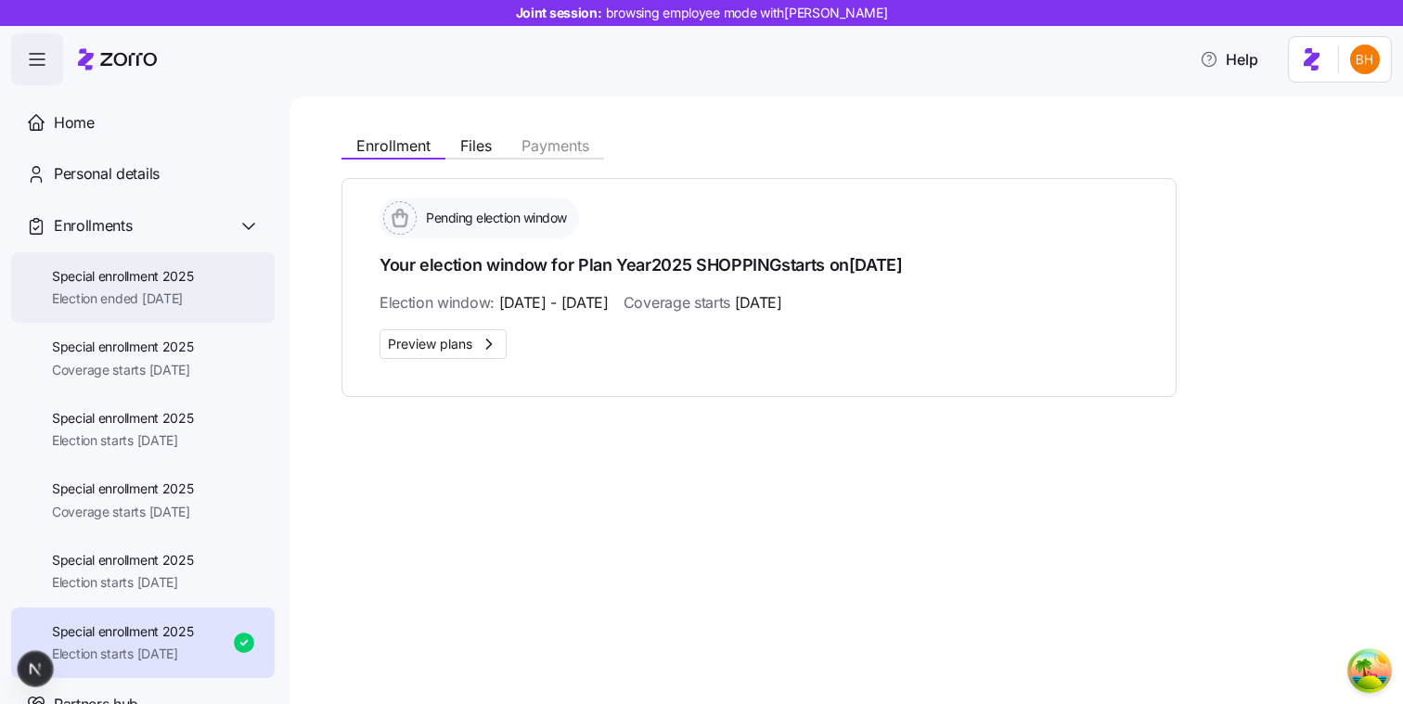
click at [169, 308] on span "Election ended [DATE]" at bounding box center [123, 298] width 142 height 19
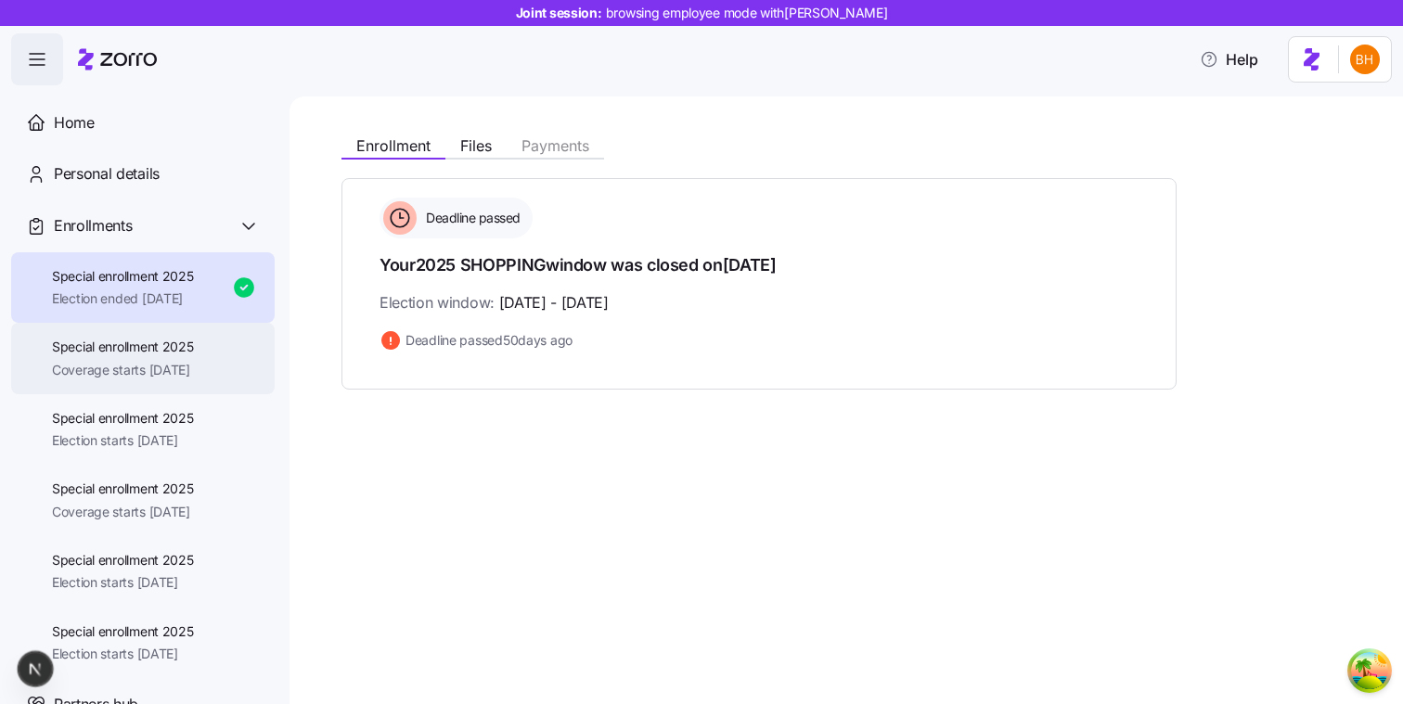
click at [172, 382] on div "Special enrollment 2025 Coverage starts [DATE]" at bounding box center [142, 358] width 263 height 71
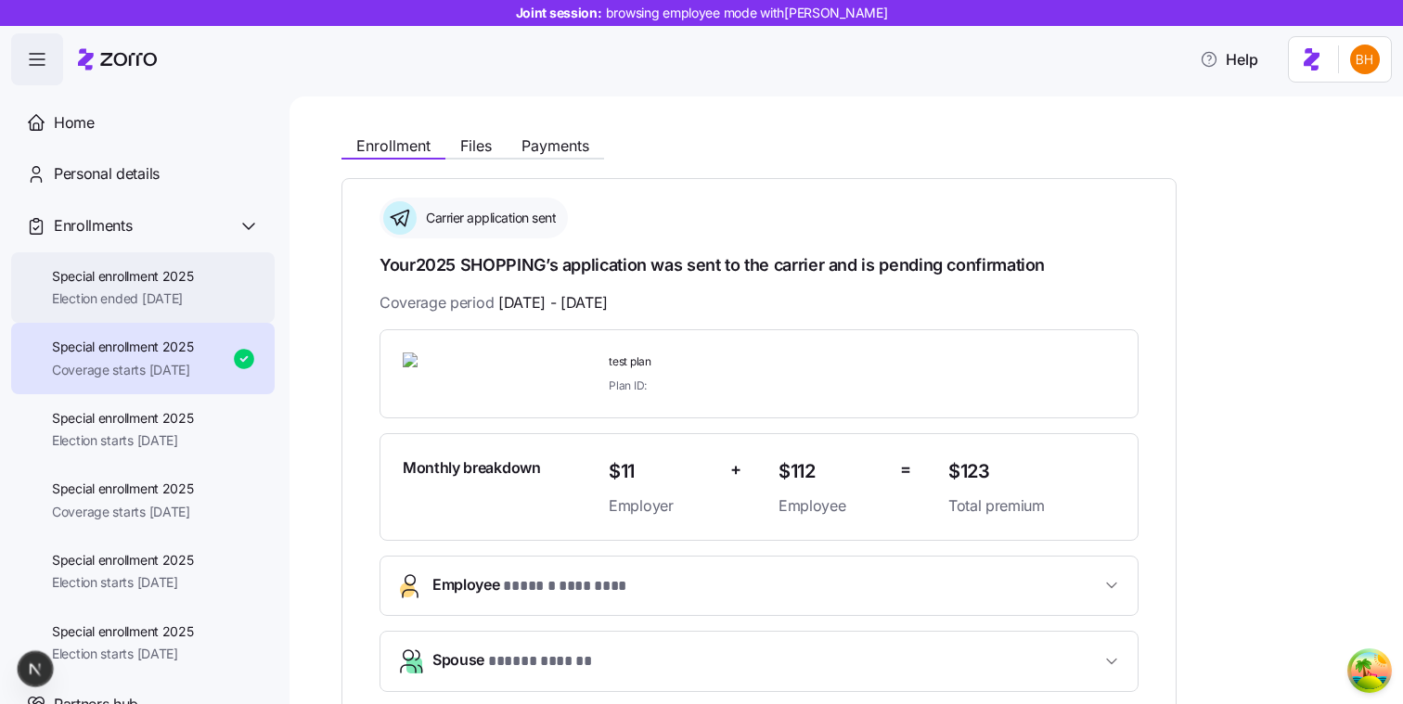
click at [162, 313] on div "Special enrollment 2025 Election ended [DATE]" at bounding box center [142, 287] width 263 height 71
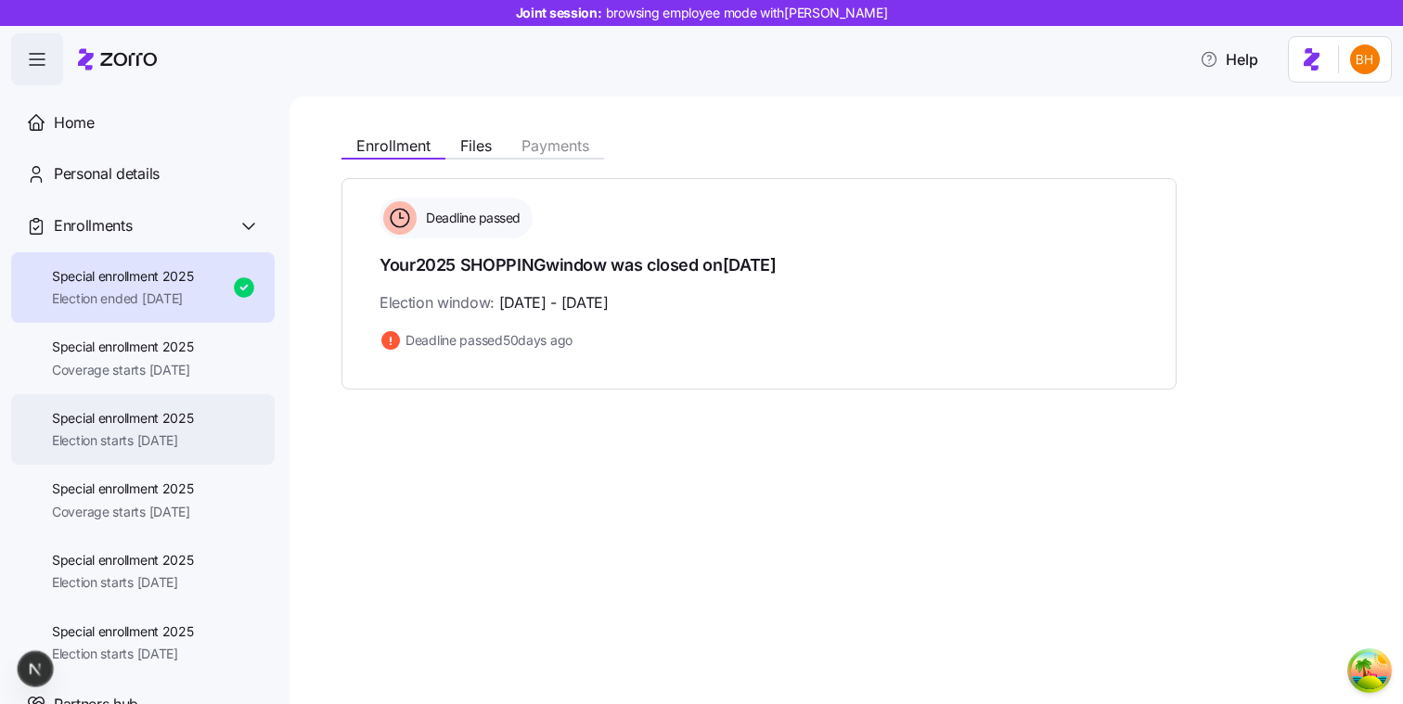
click at [160, 395] on div "Special enrollment 2025 Election starts [DATE]" at bounding box center [142, 429] width 263 height 71
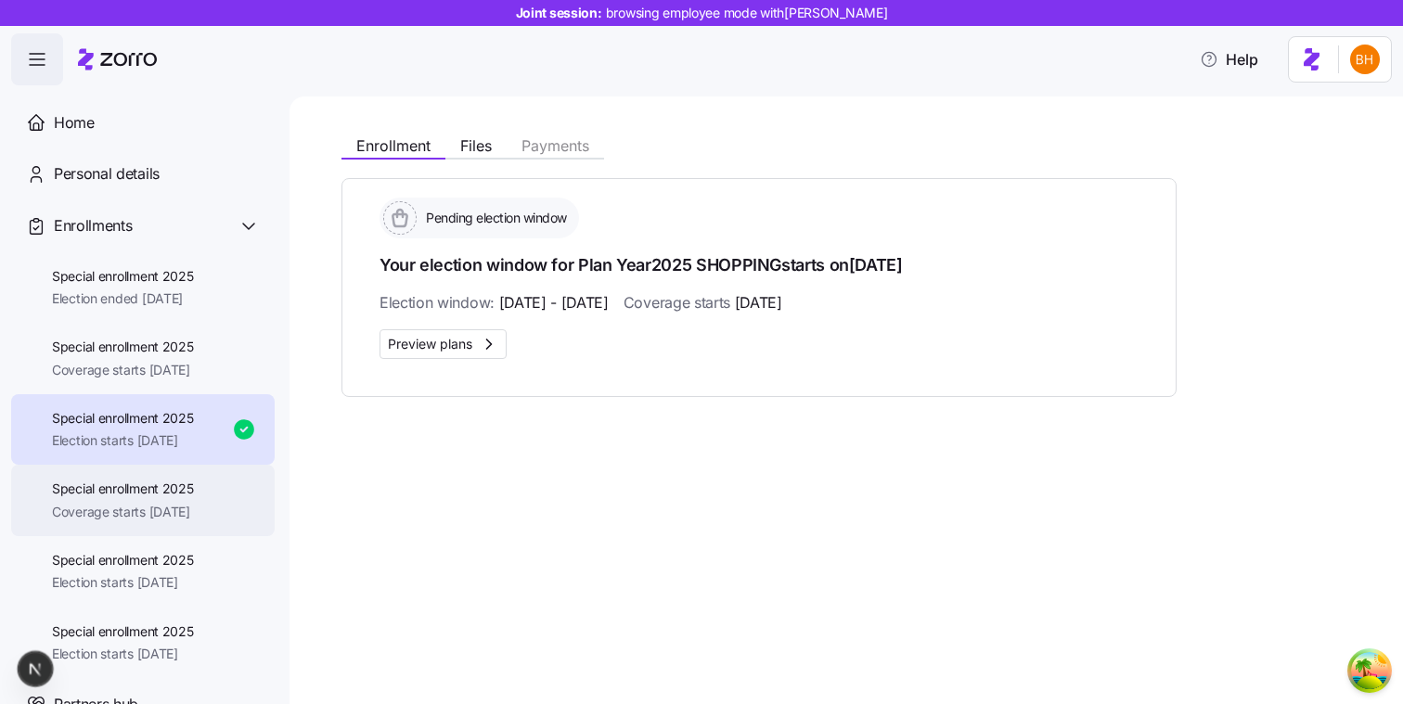
click at [166, 478] on div "Special enrollment 2025 Coverage starts 11/01/2025" at bounding box center [142, 500] width 263 height 71
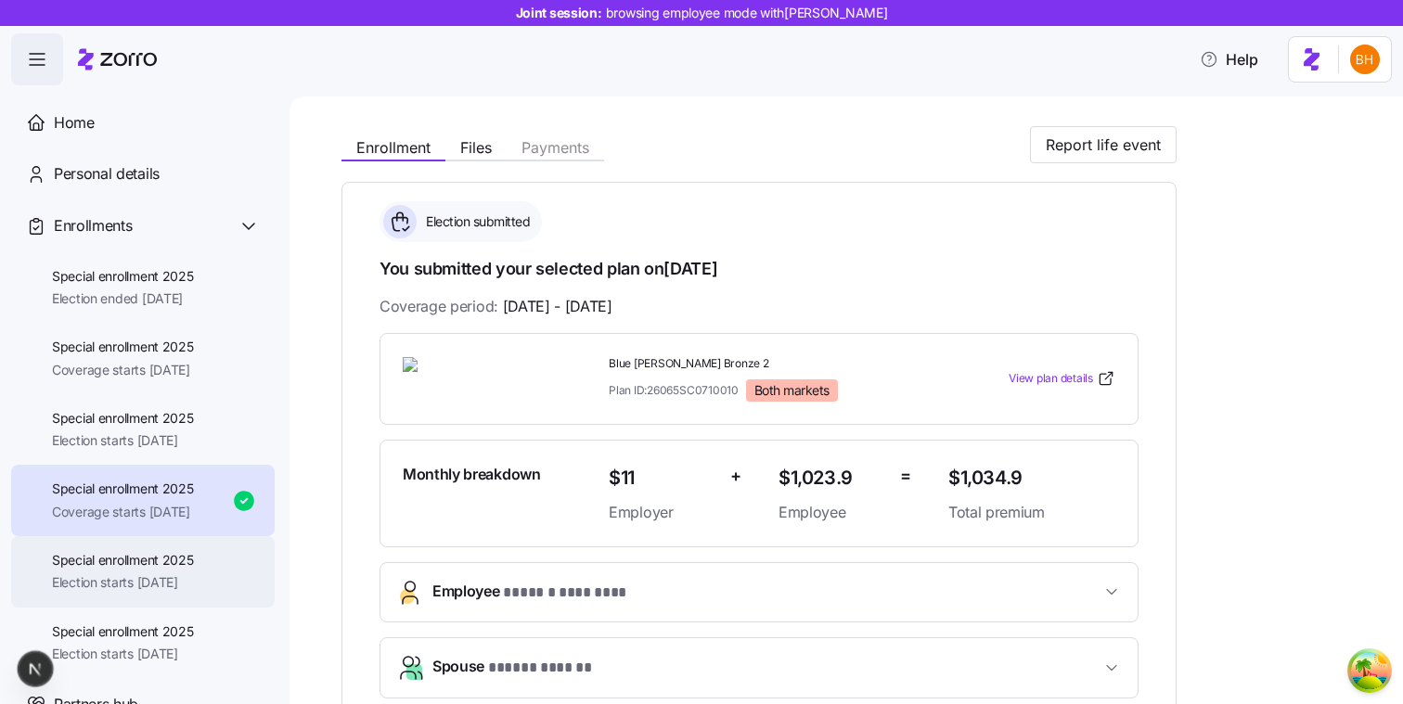
click at [156, 558] on span "Special enrollment 2025" at bounding box center [123, 560] width 142 height 19
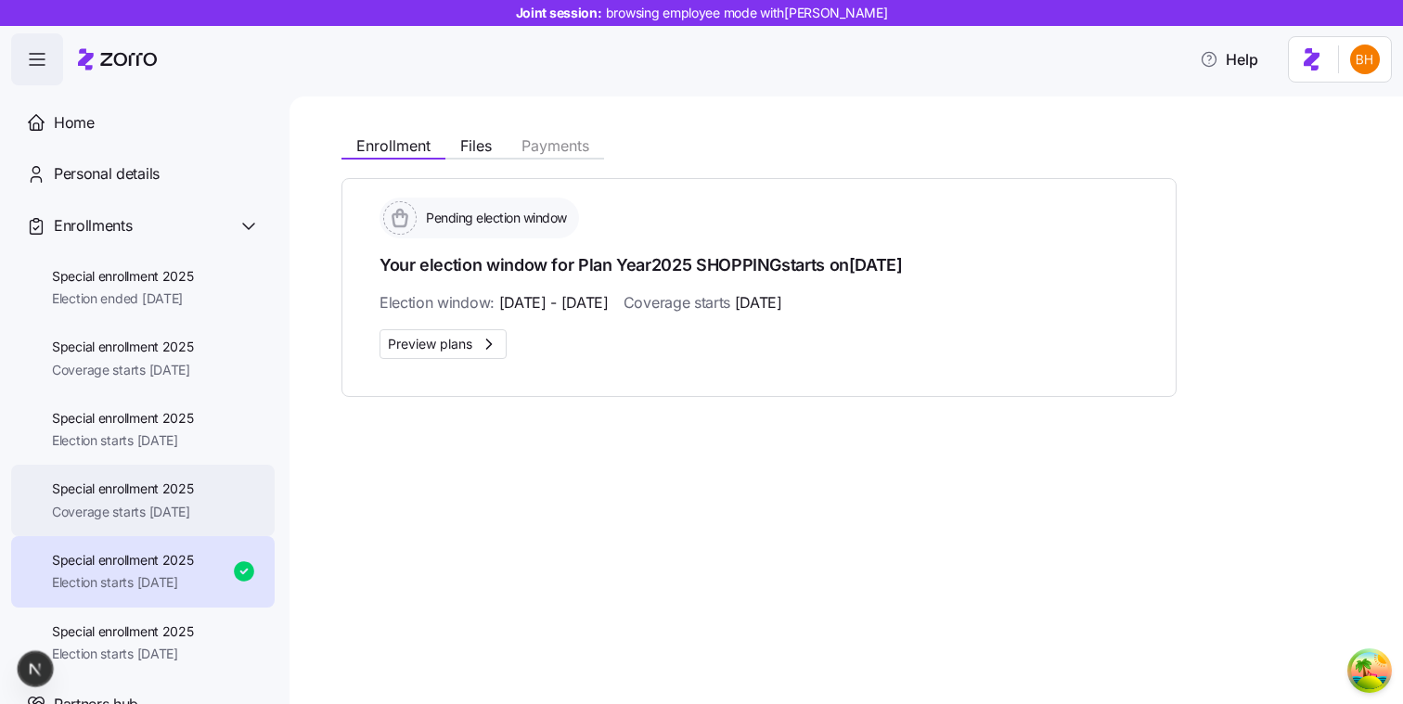
click at [152, 500] on div "Special enrollment 2025 Coverage starts 11/01/2025" at bounding box center [123, 501] width 142 height 42
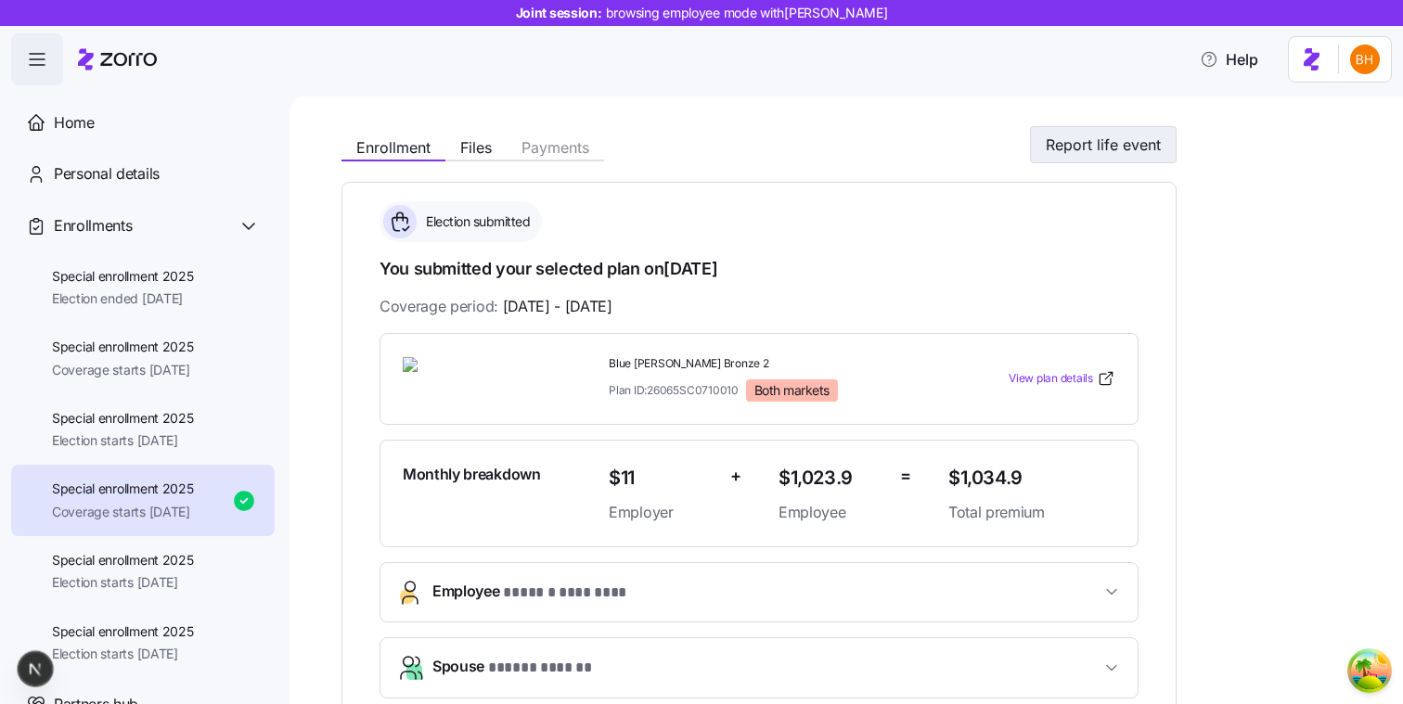
click at [839, 156] on button "Report life event" at bounding box center [1103, 144] width 147 height 37
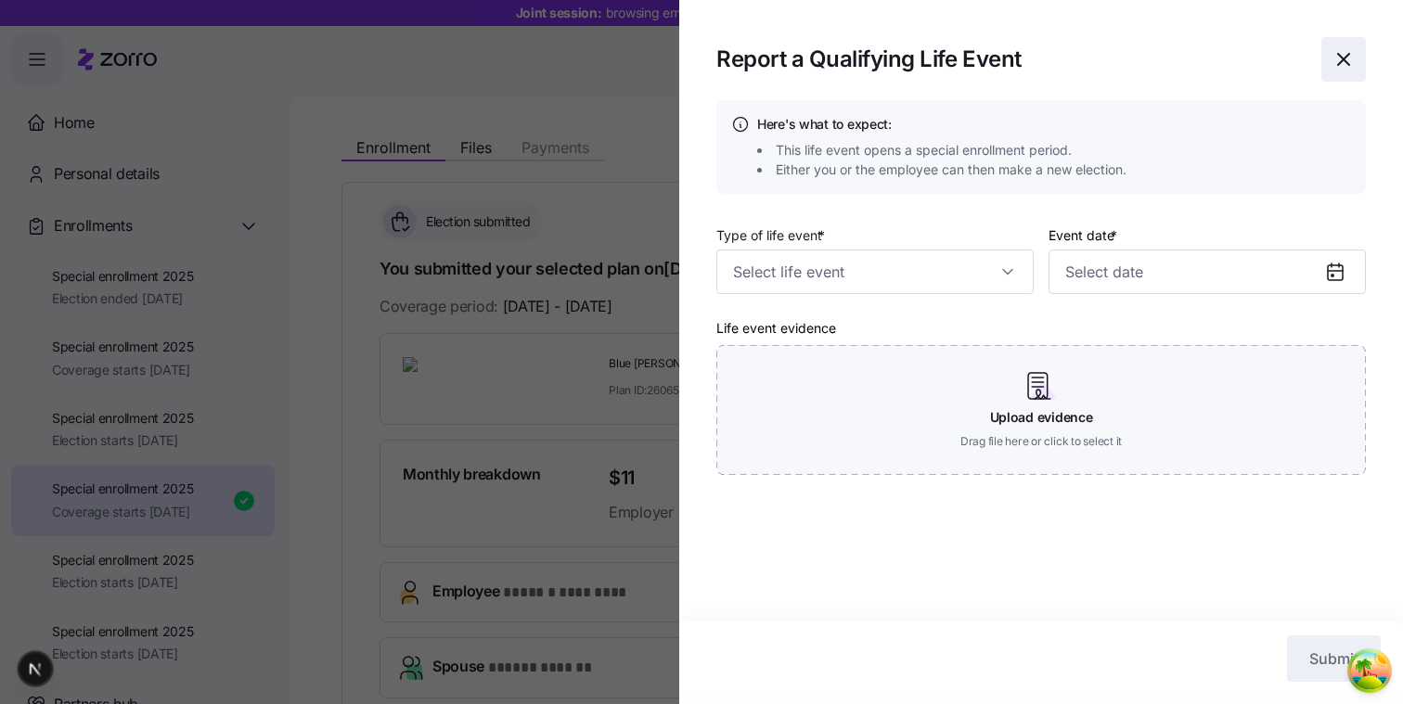
click at [839, 58] on icon "button" at bounding box center [1343, 59] width 22 height 22
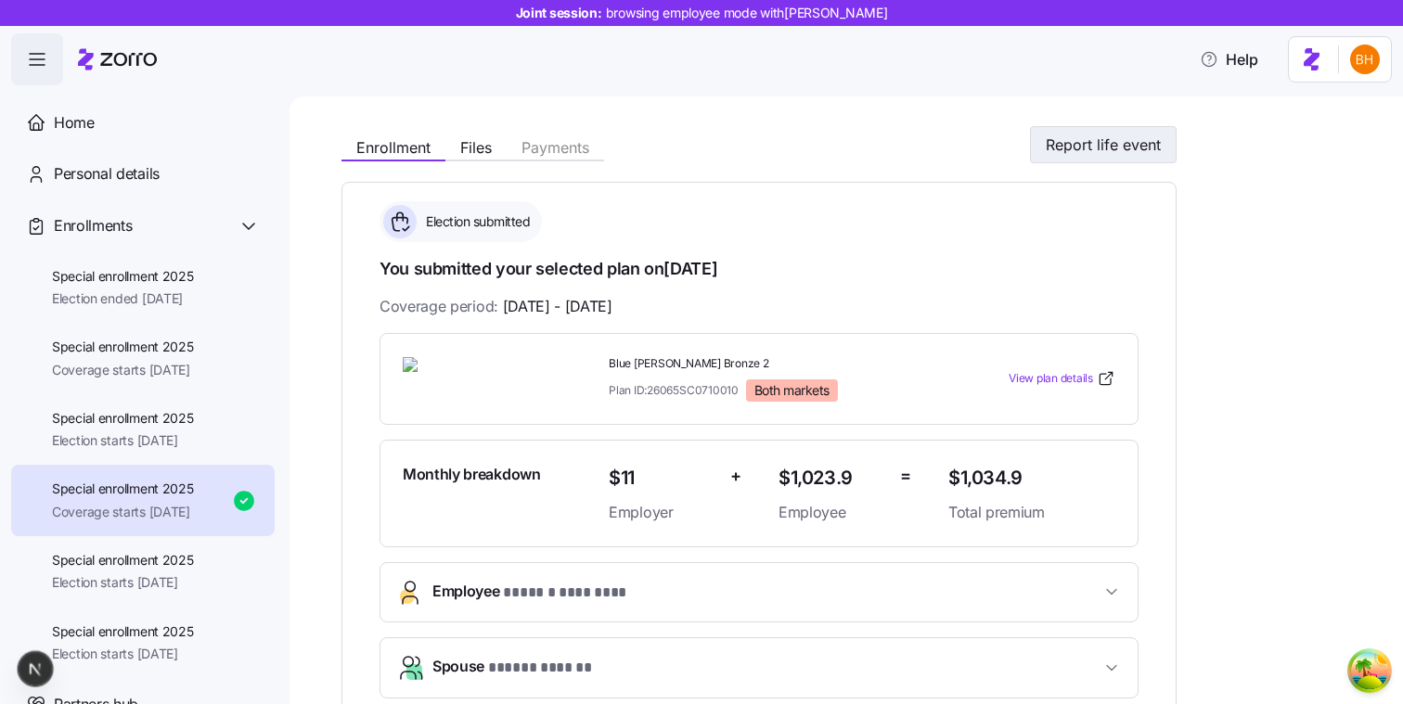
click at [839, 159] on button "Report life event" at bounding box center [1103, 144] width 147 height 37
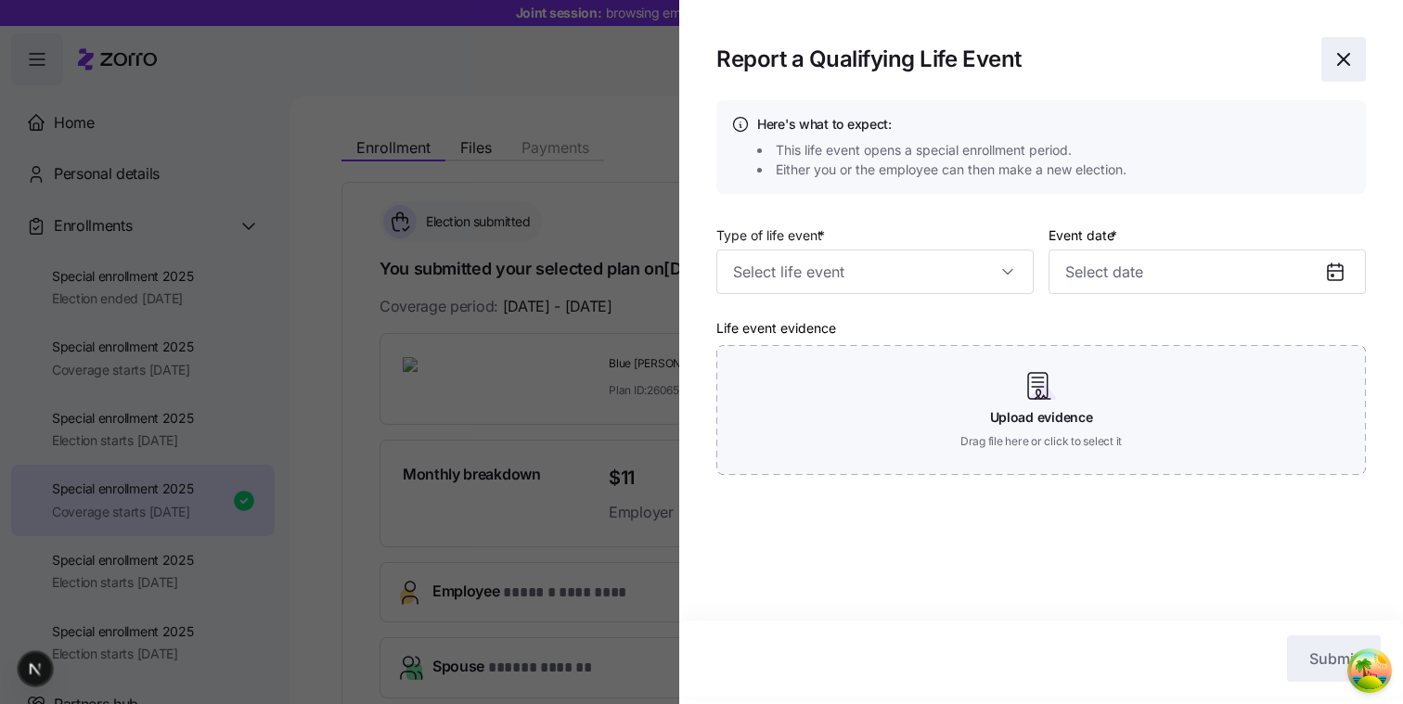
click at [839, 58] on icon "button" at bounding box center [1343, 59] width 22 height 22
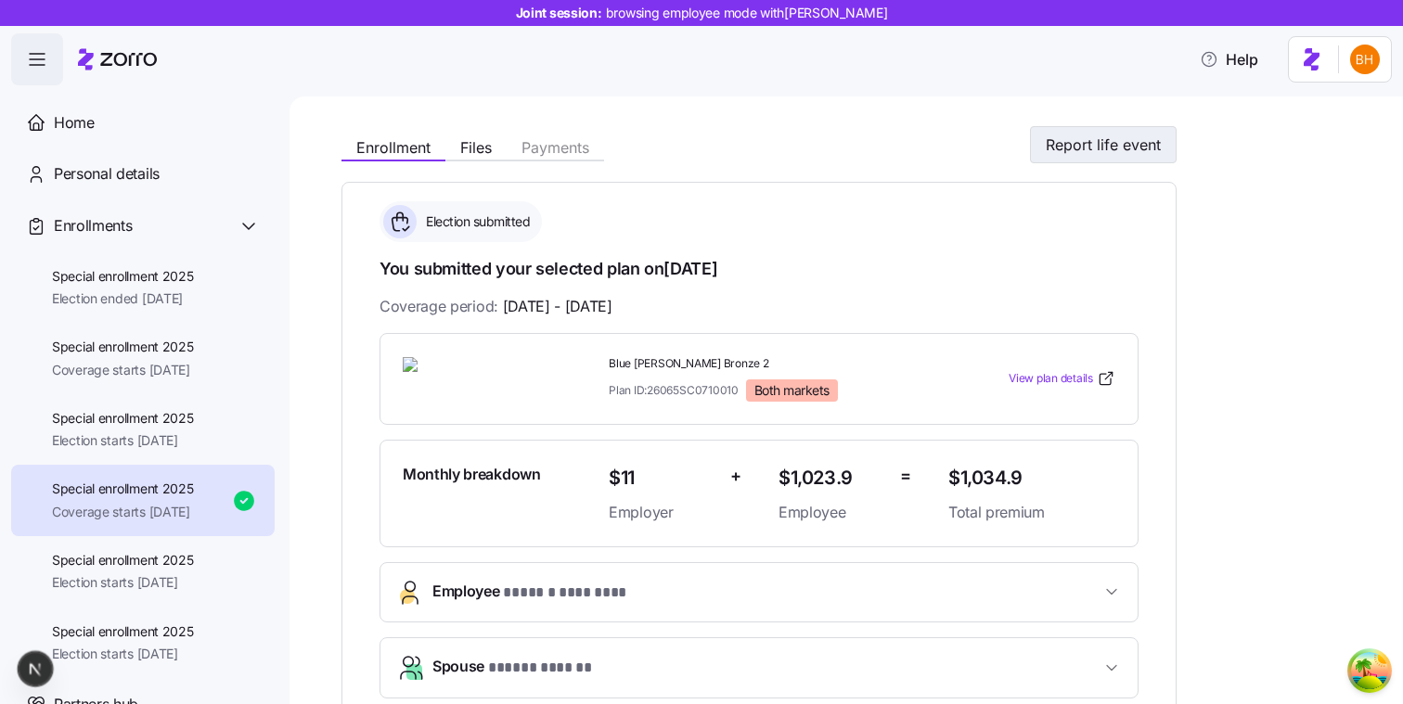
click at [839, 154] on span "Report life event" at bounding box center [1102, 145] width 115 height 22
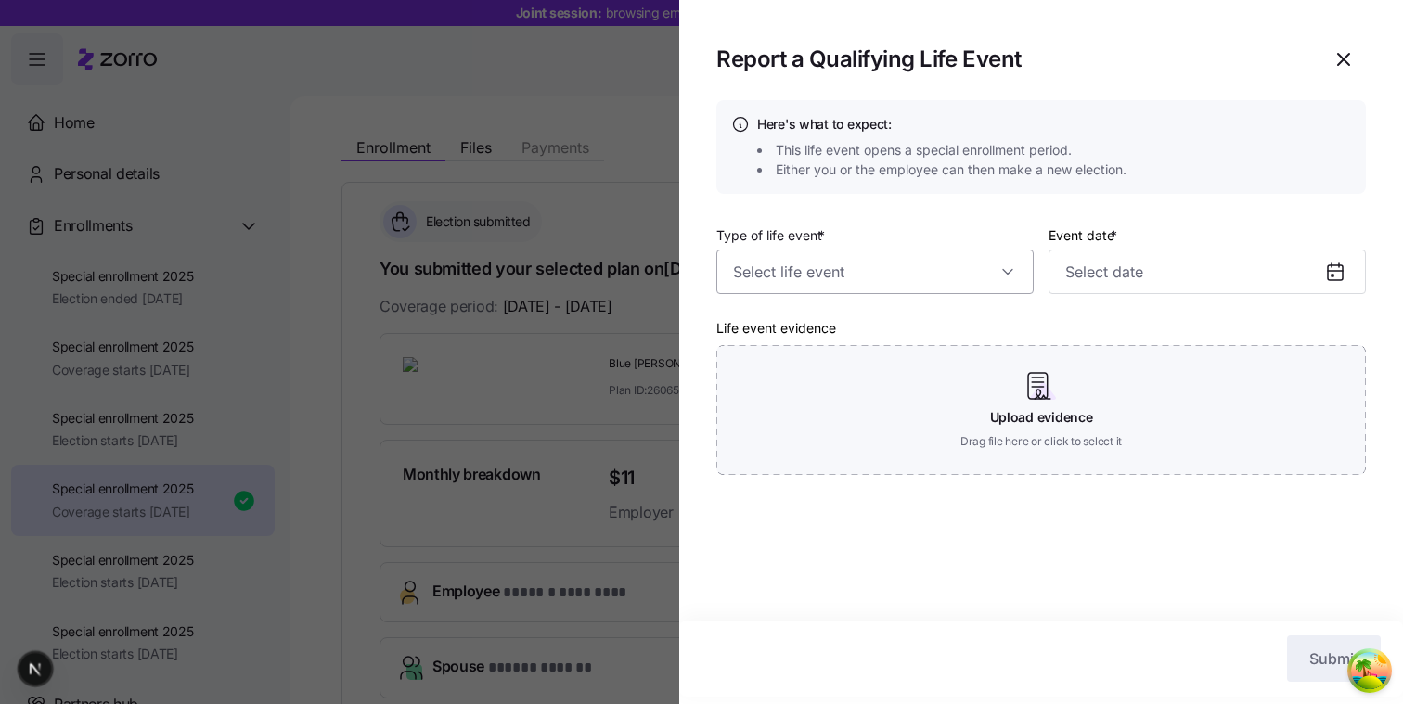
click at [839, 265] on input "Type of life event *" at bounding box center [874, 272] width 317 height 45
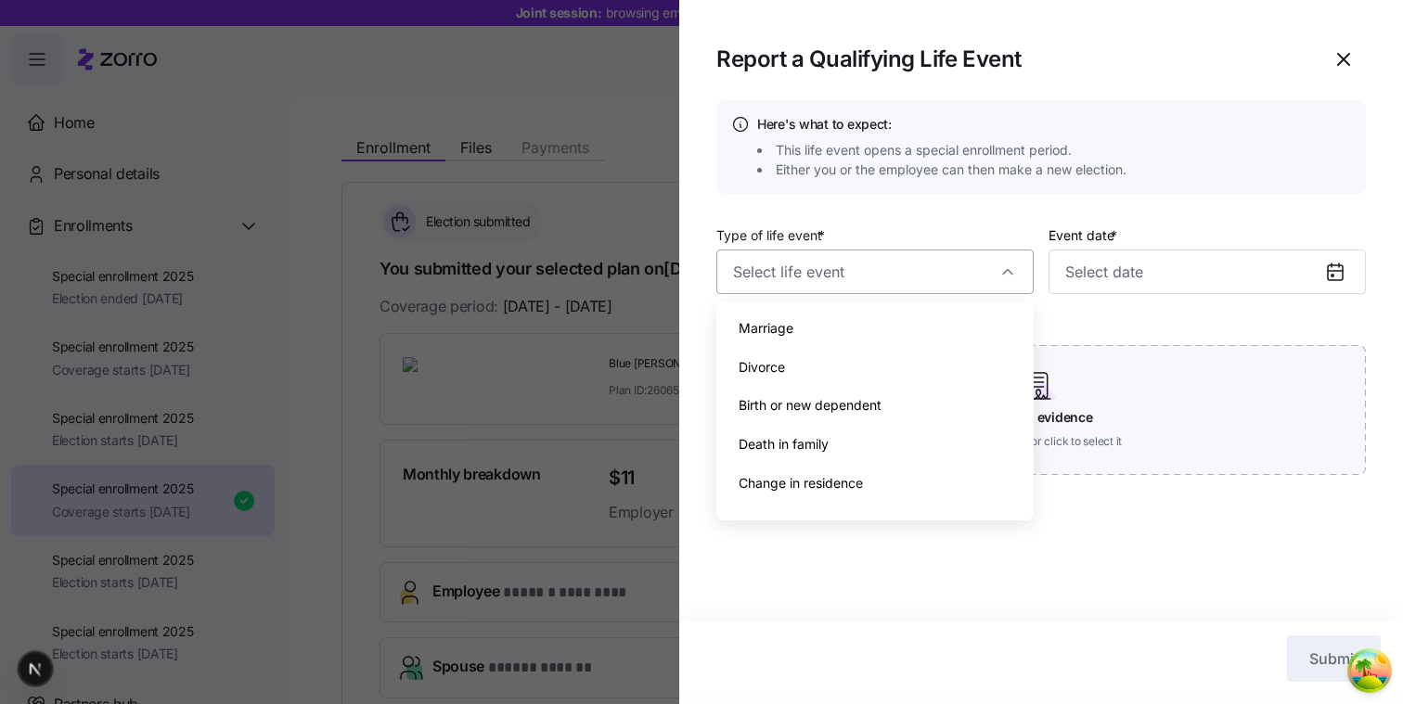
click at [839, 266] on input "Type of life event *" at bounding box center [874, 272] width 317 height 45
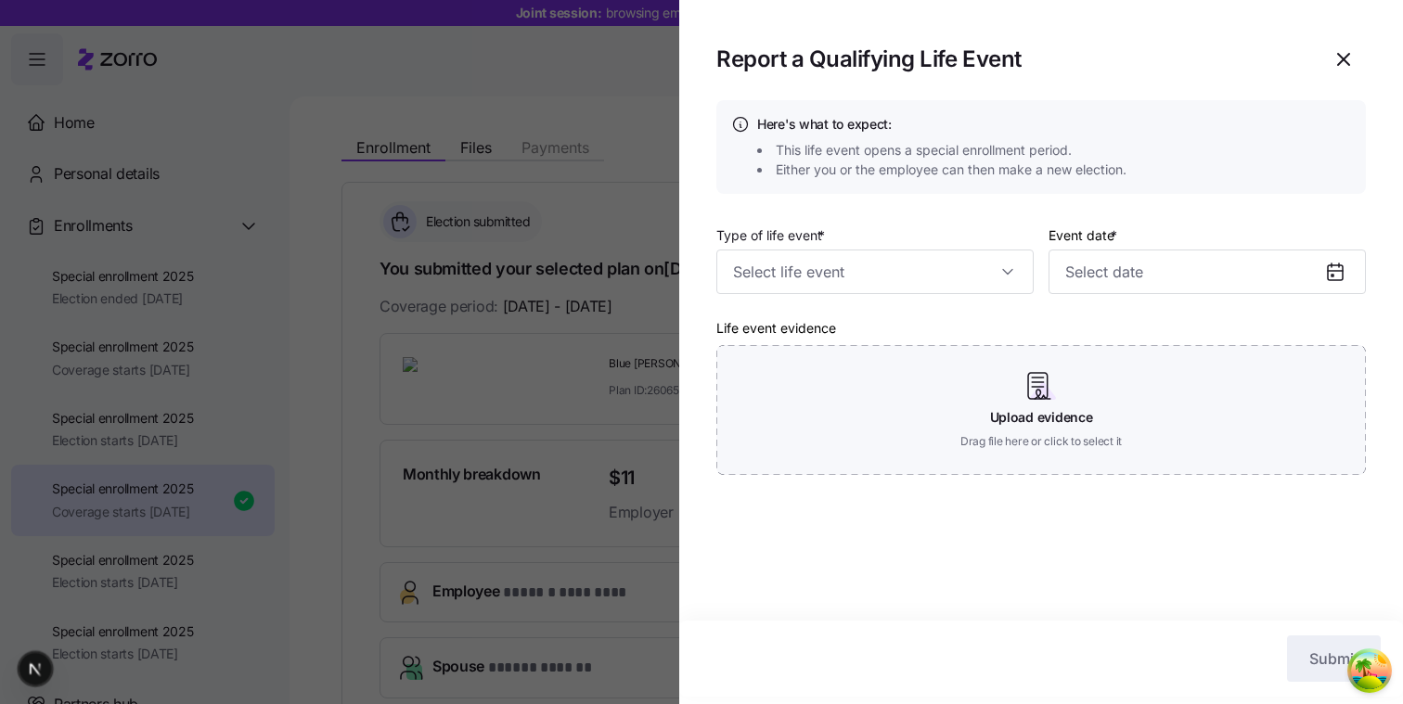
click at [839, 170] on span "Either you or the employee can then make a new election." at bounding box center [951, 169] width 351 height 19
click at [502, 545] on div at bounding box center [701, 352] width 1403 height 704
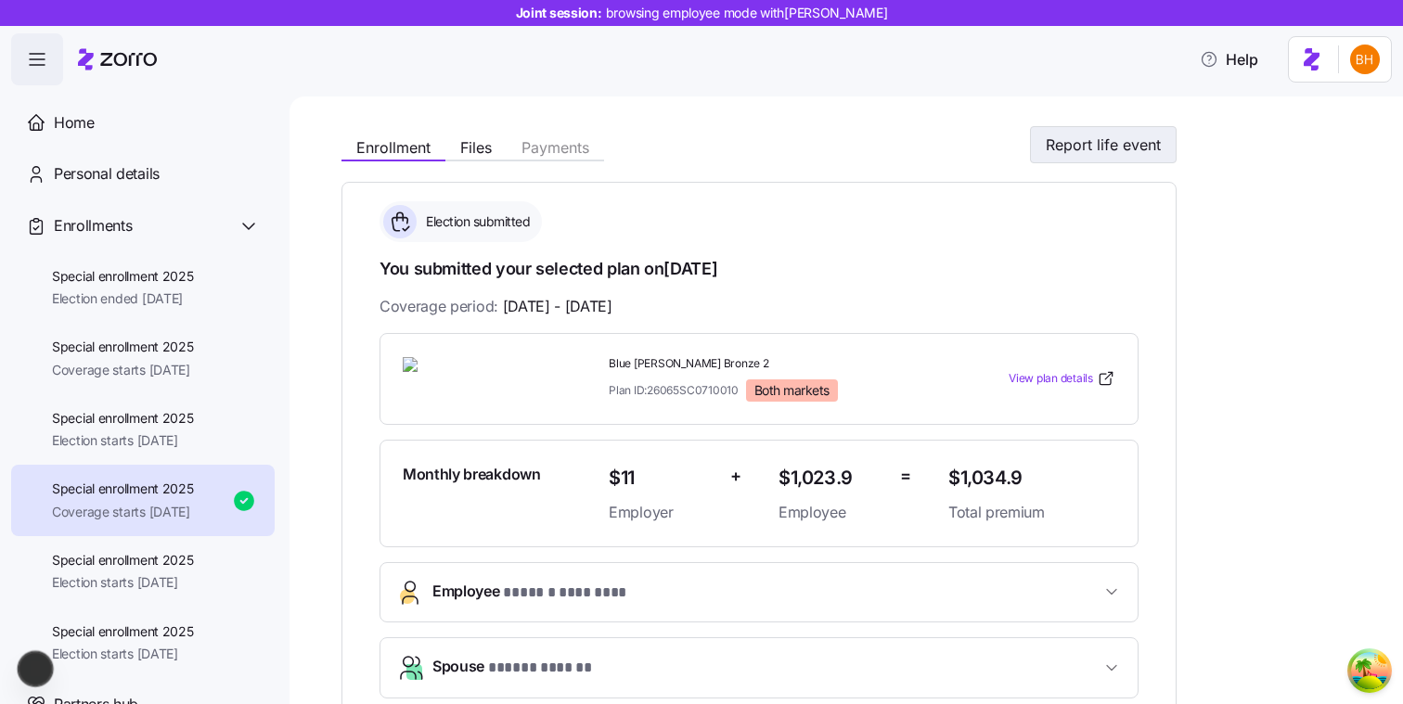
click at [839, 153] on span "Report life event" at bounding box center [1102, 145] width 115 height 22
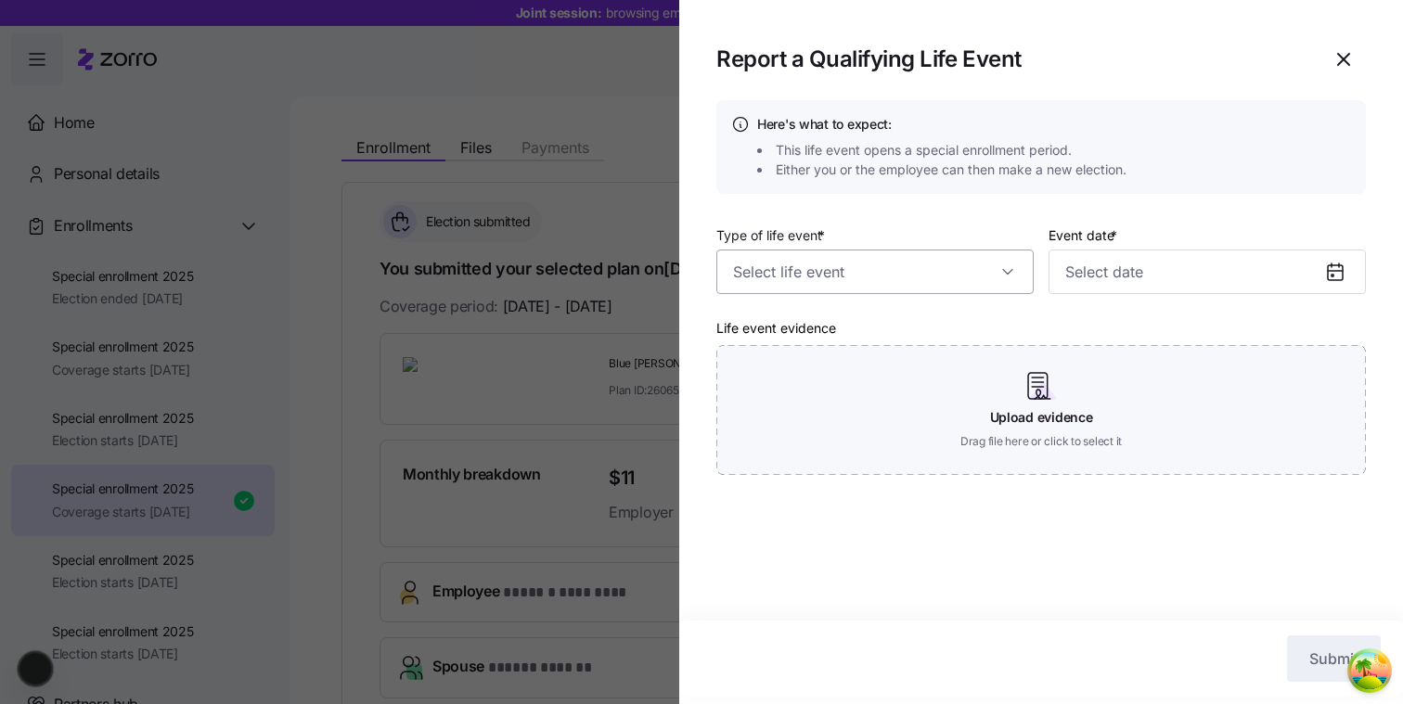
click at [812, 261] on input "Type of life event *" at bounding box center [874, 272] width 317 height 45
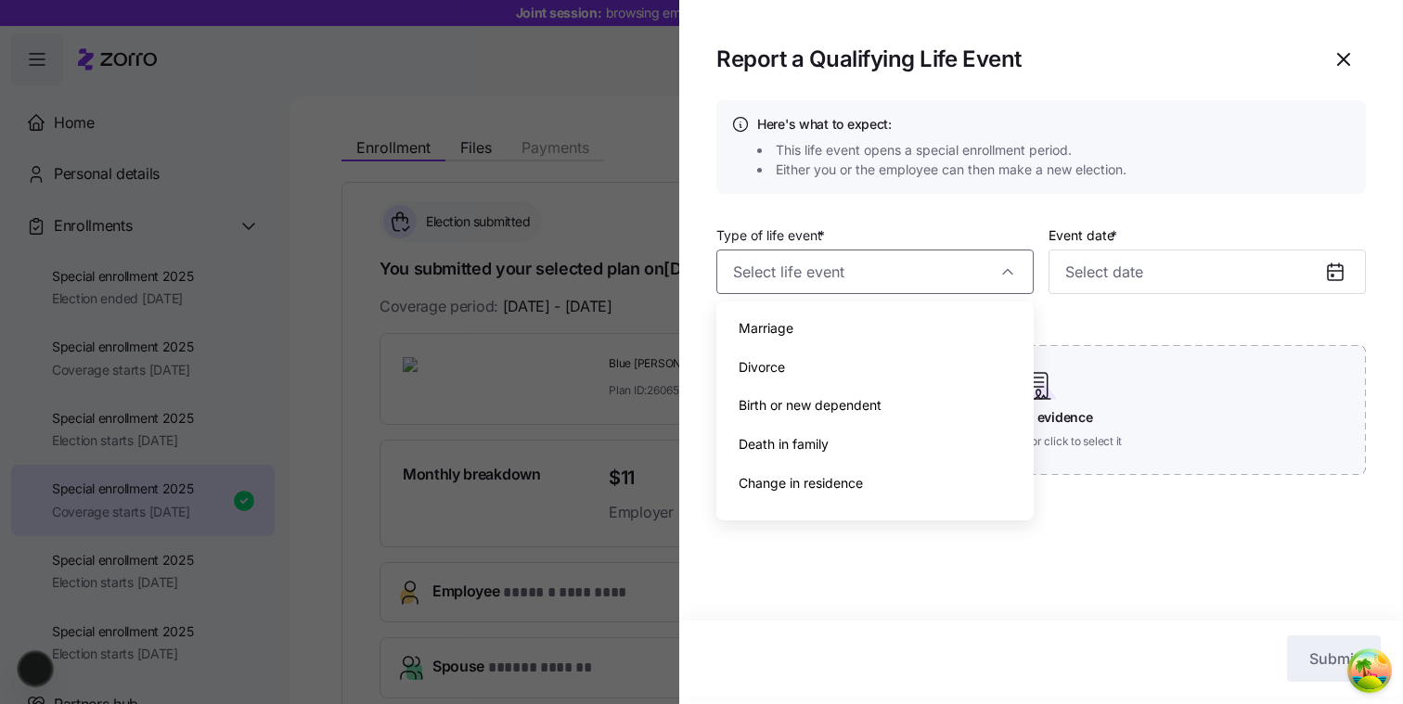
click at [786, 367] on div "Divorce" at bounding box center [875, 367] width 302 height 39
type input "Divorce"
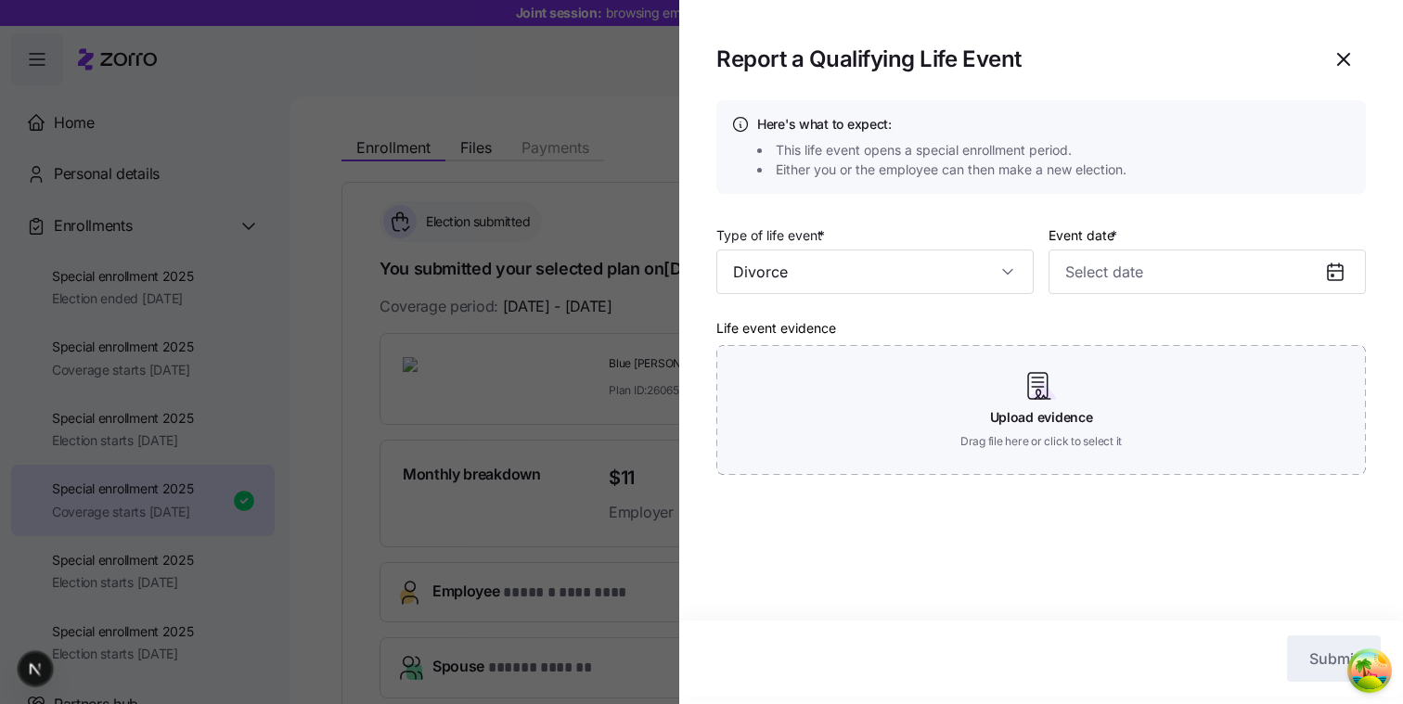
click at [839, 301] on div "Type of life event * Divorce Event date * Life event evidence Upload evidence D…" at bounding box center [1040, 357] width 649 height 266
click at [839, 288] on input "Event date *" at bounding box center [1206, 272] width 317 height 45
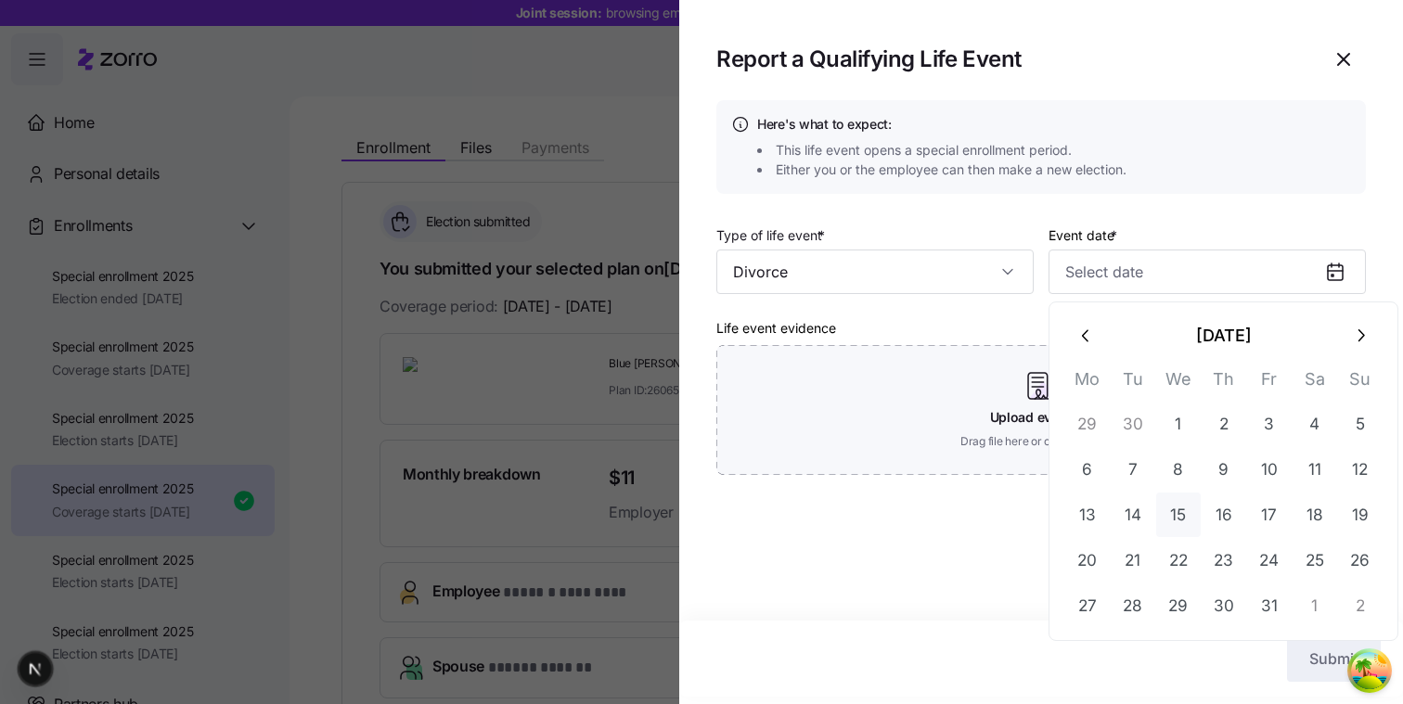
click at [839, 509] on button "15" at bounding box center [1178, 515] width 45 height 45
type input "October 15, 2025"
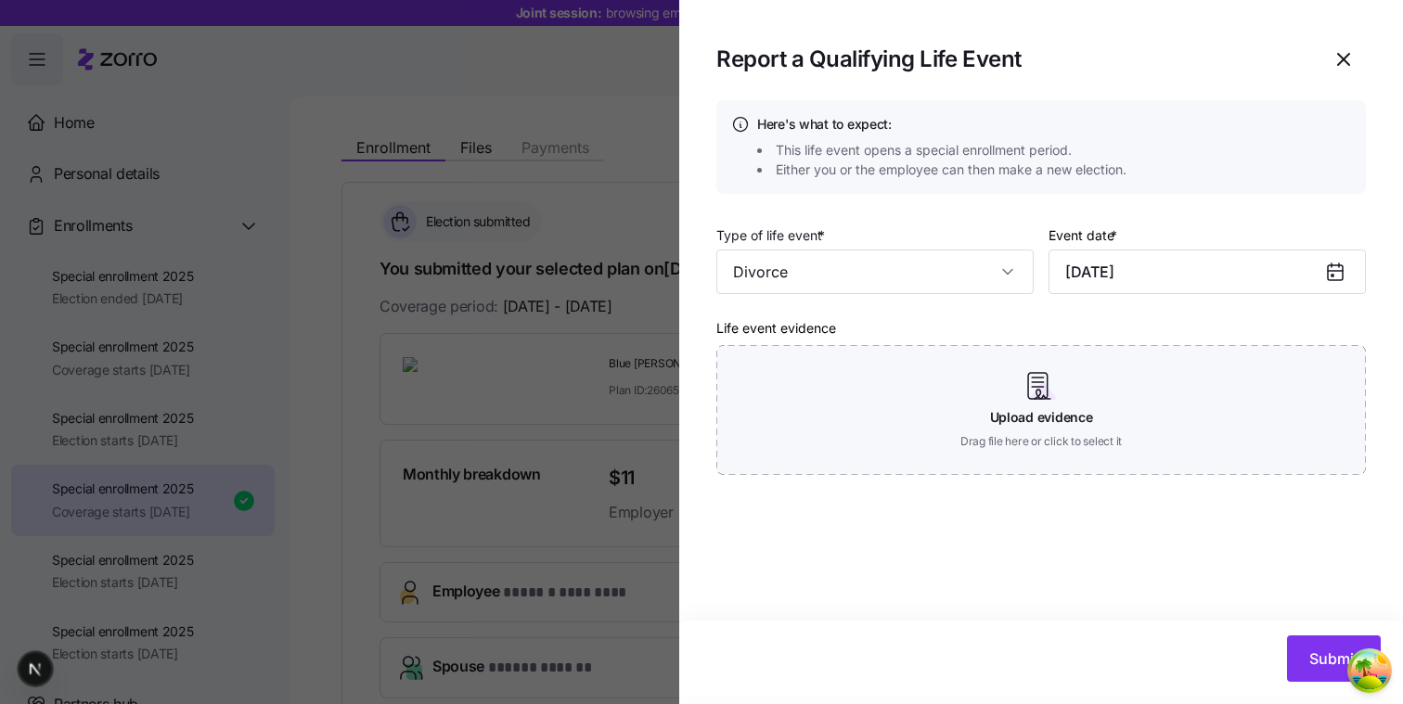
drag, startPoint x: 1013, startPoint y: 458, endPoint x: 1037, endPoint y: 613, distance: 156.8
click at [839, 613] on div "Here's what to expect: This life event opens a special enrollment period. Eithe…" at bounding box center [1041, 360] width 724 height 520
click at [839, 673] on button "Submit" at bounding box center [1334, 658] width 94 height 46
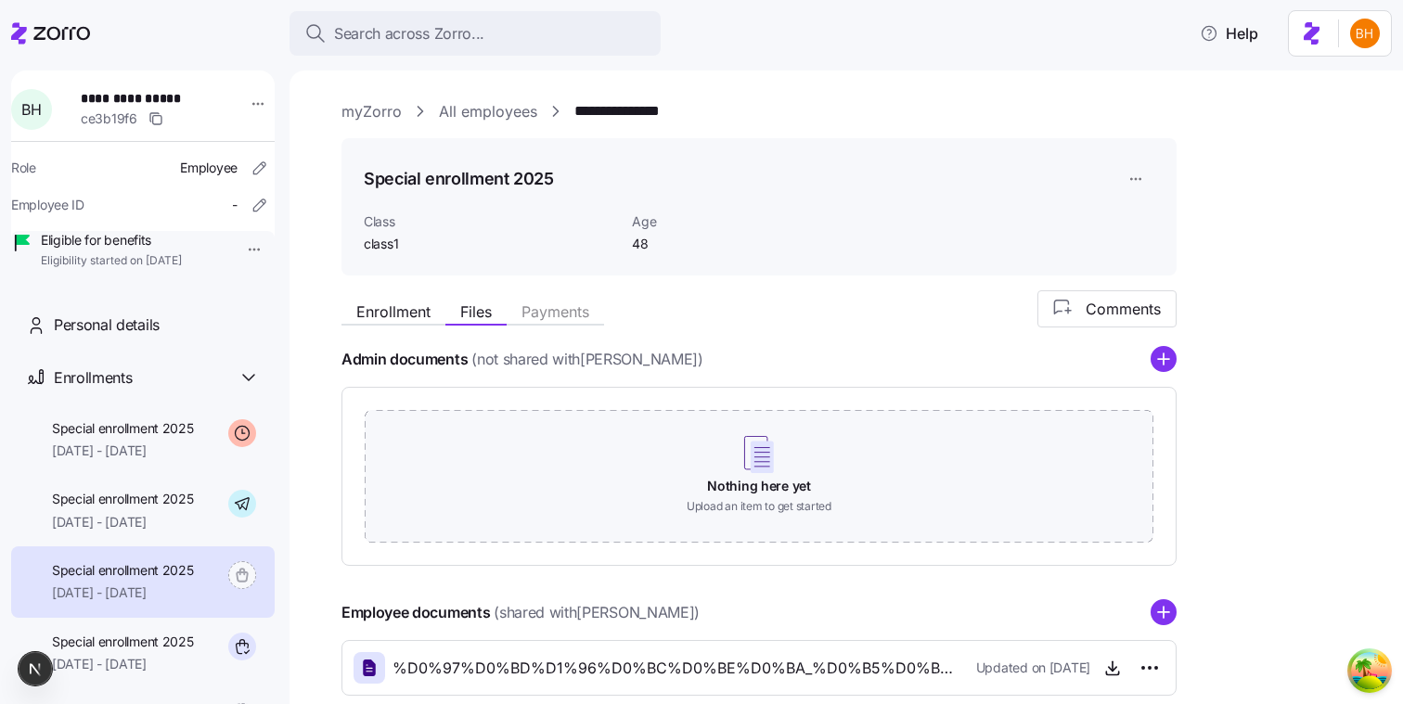
click at [704, 112] on div "**********" at bounding box center [858, 111] width 1035 height 23
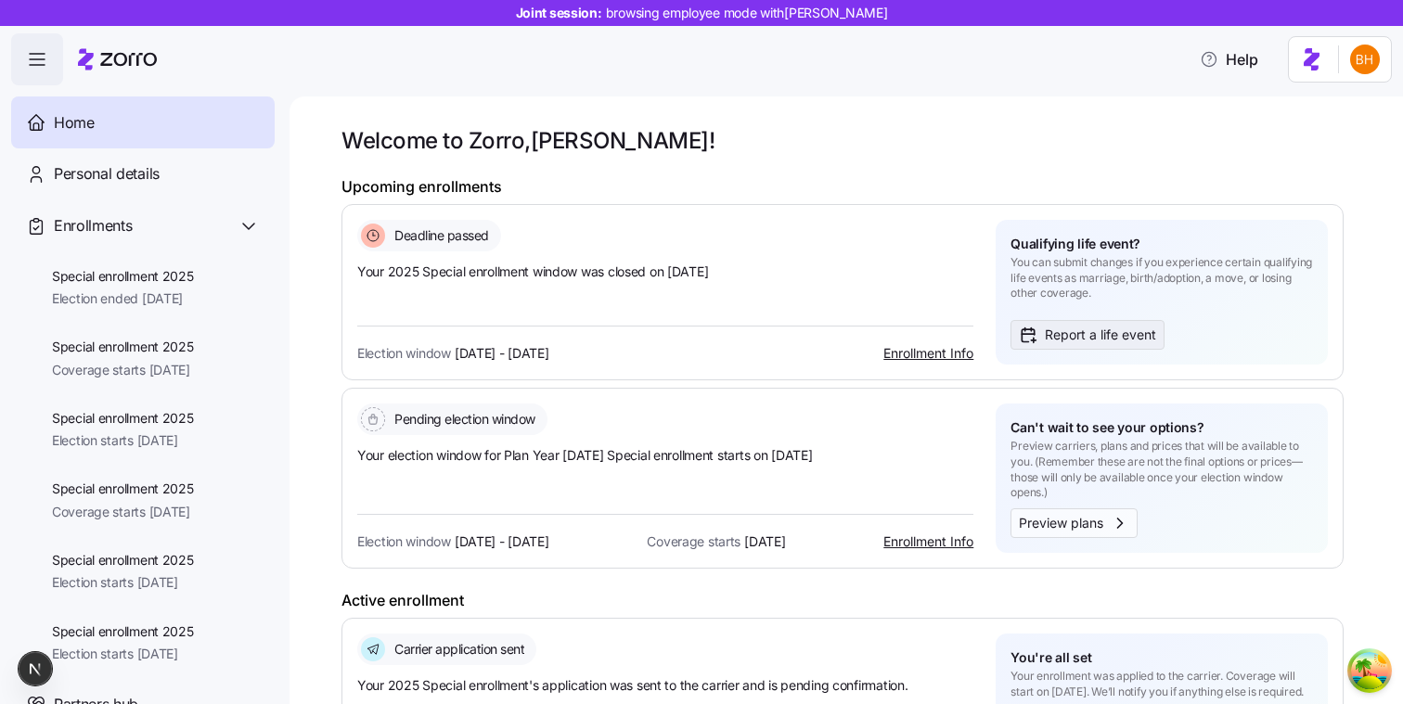
click at [1051, 340] on span "Report a life event" at bounding box center [1100, 335] width 111 height 20
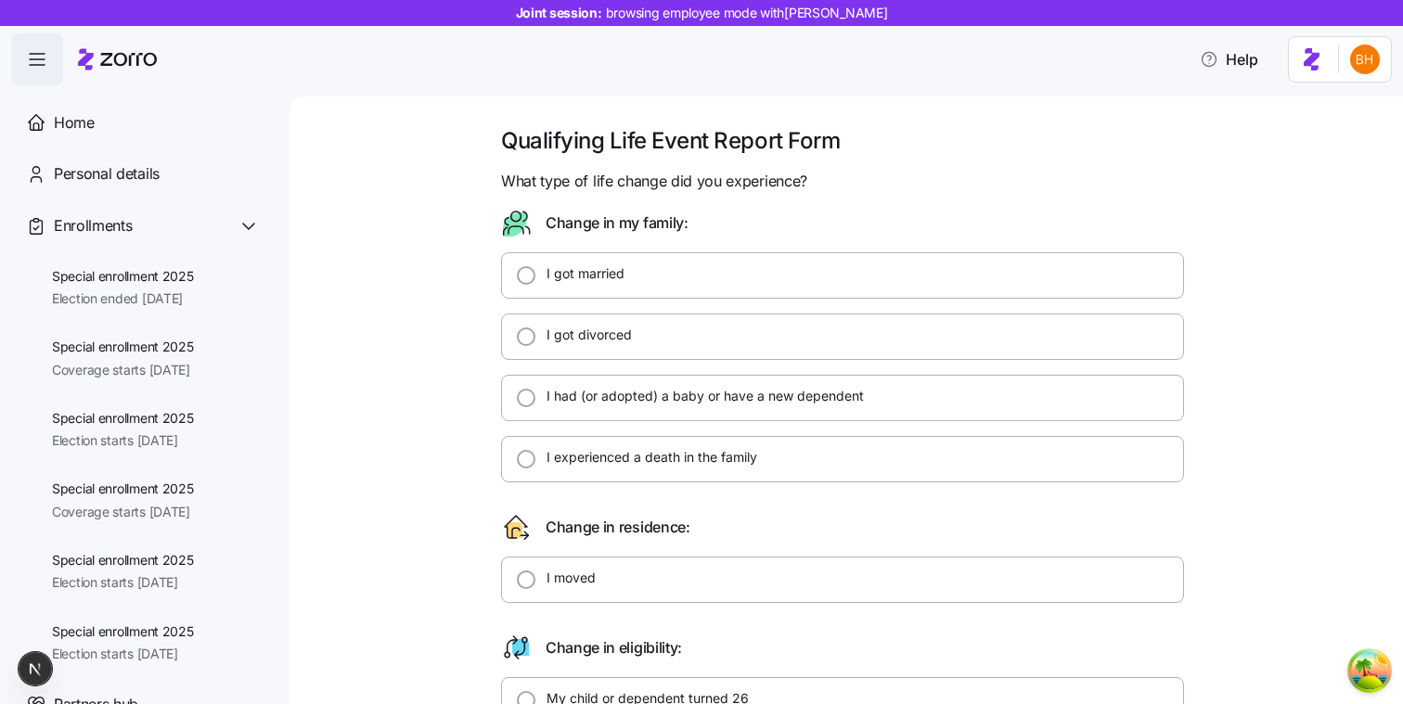
click at [1174, 353] on div "I got divorced" at bounding box center [842, 337] width 683 height 46
radio input "true"
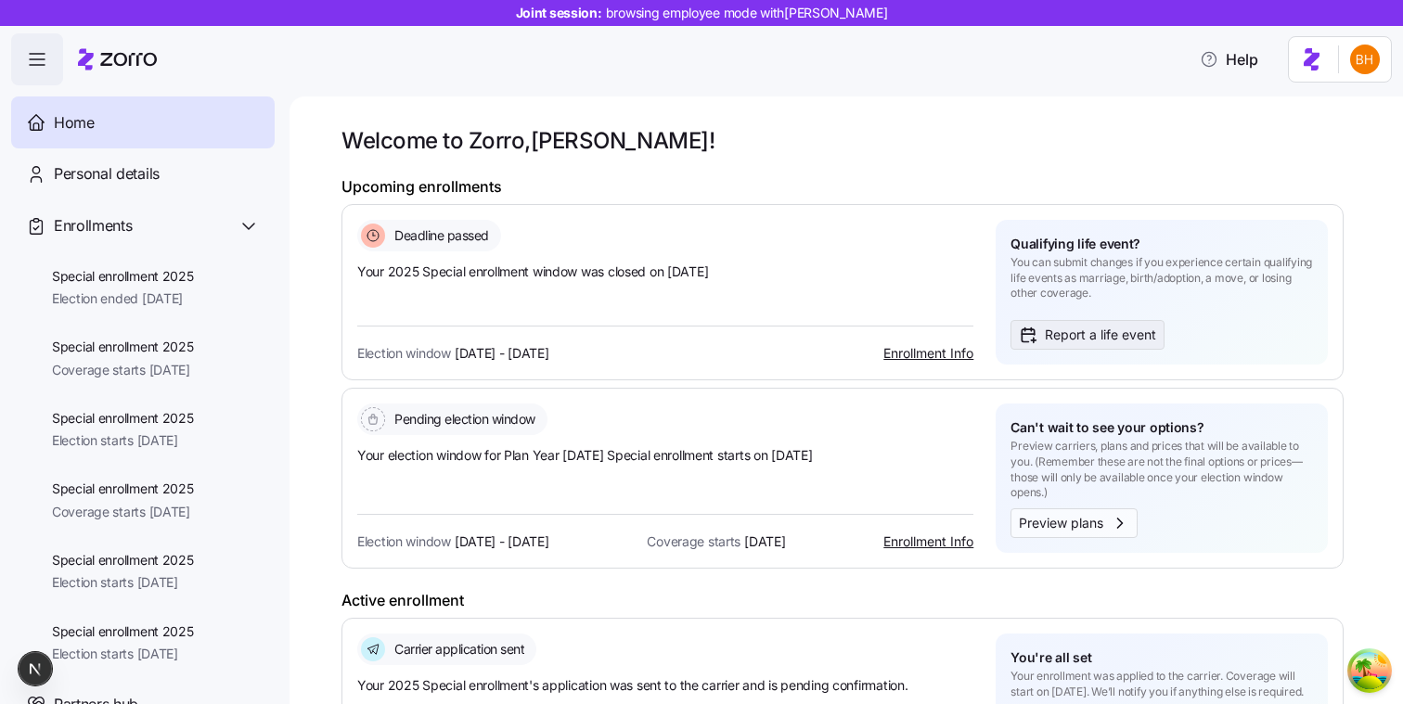
click at [1042, 342] on span "Report a life event" at bounding box center [1087, 335] width 137 height 20
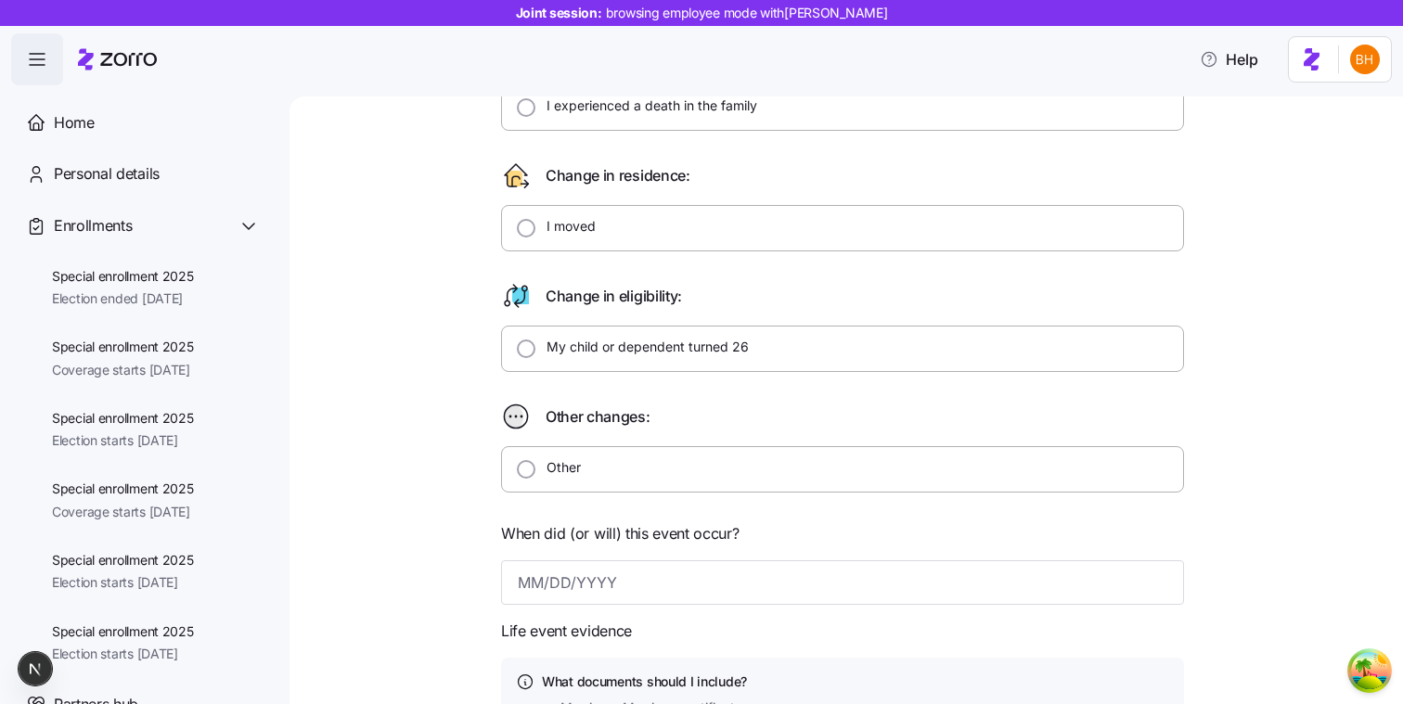
scroll to position [353, 0]
click at [555, 231] on label "I moved" at bounding box center [565, 224] width 60 height 19
click at [535, 231] on input "I moved" at bounding box center [526, 226] width 19 height 19
radio input "true"
click at [555, 231] on label "I moved" at bounding box center [565, 224] width 60 height 19
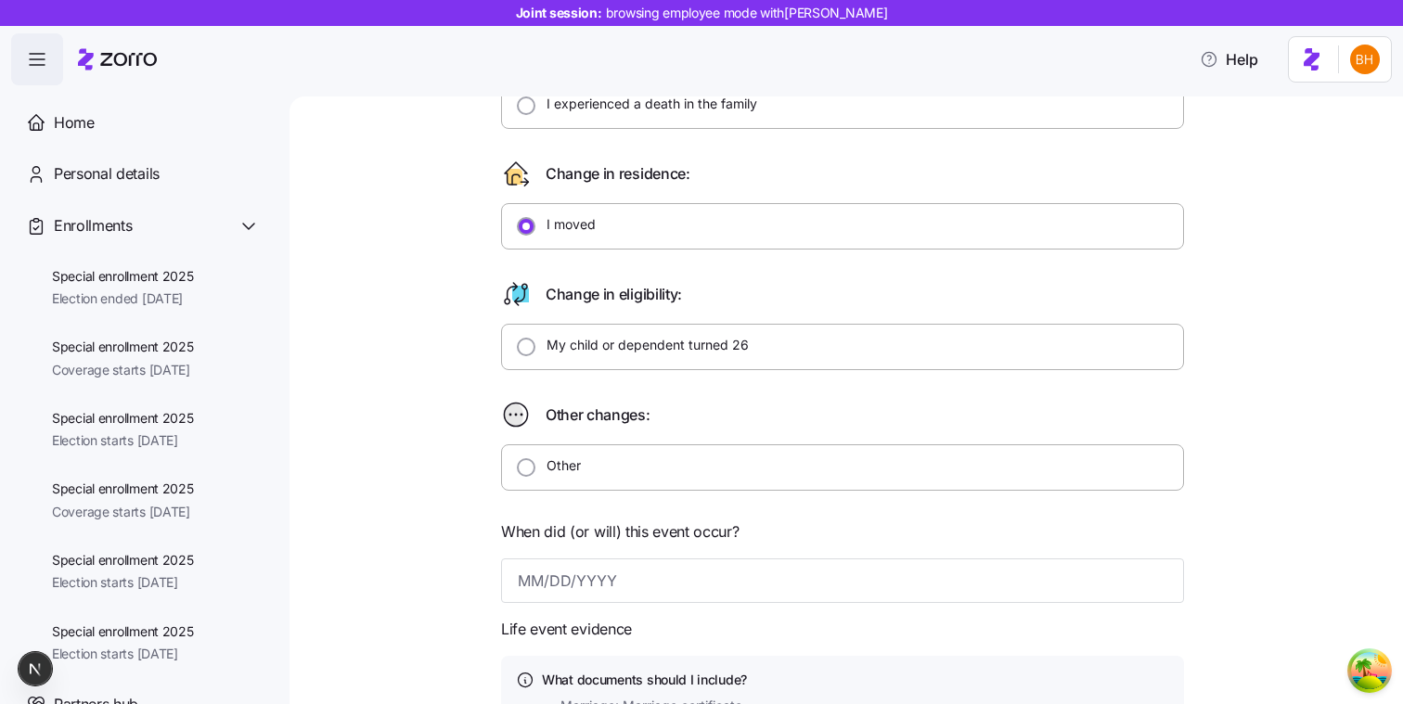
click at [535, 231] on input "I moved" at bounding box center [526, 226] width 19 height 19
click at [426, 263] on div "Qualifying Life Event Report Form What type of life change did you experience? …" at bounding box center [858, 451] width 1035 height 1357
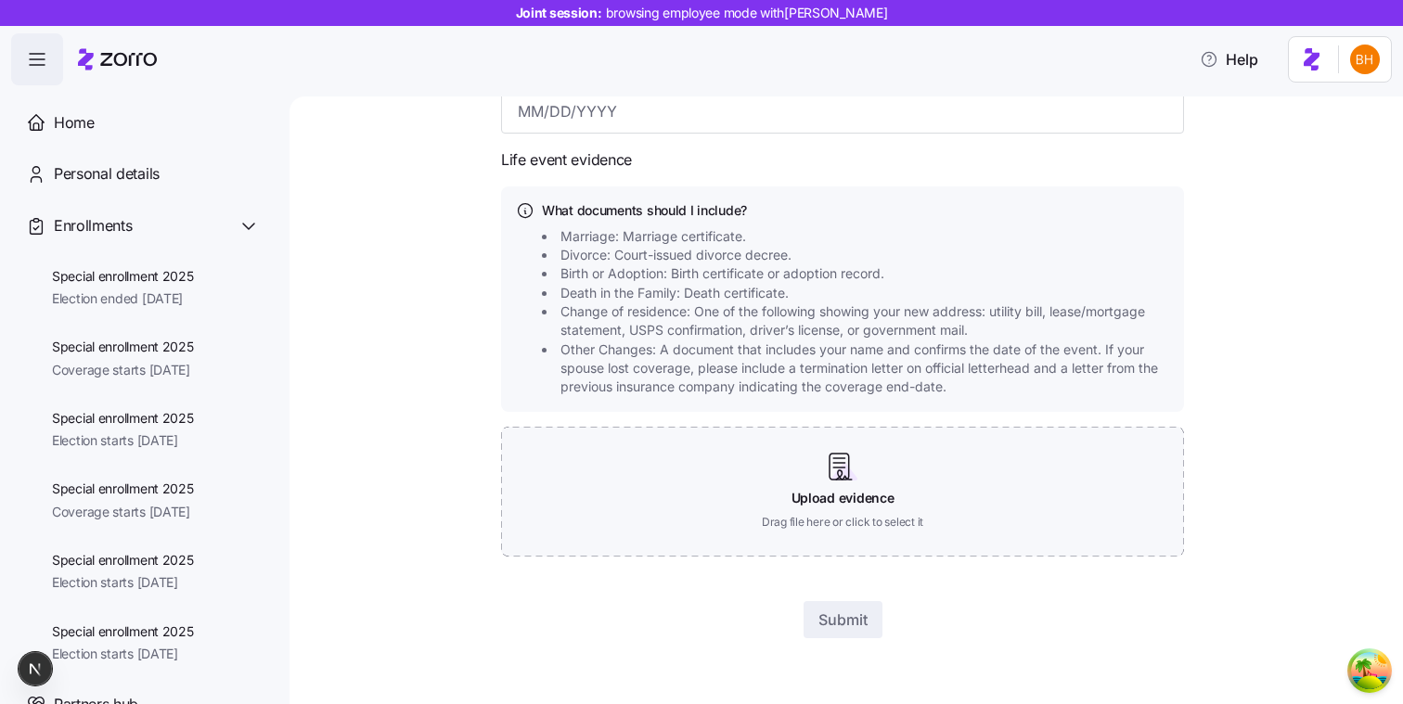
scroll to position [0, 0]
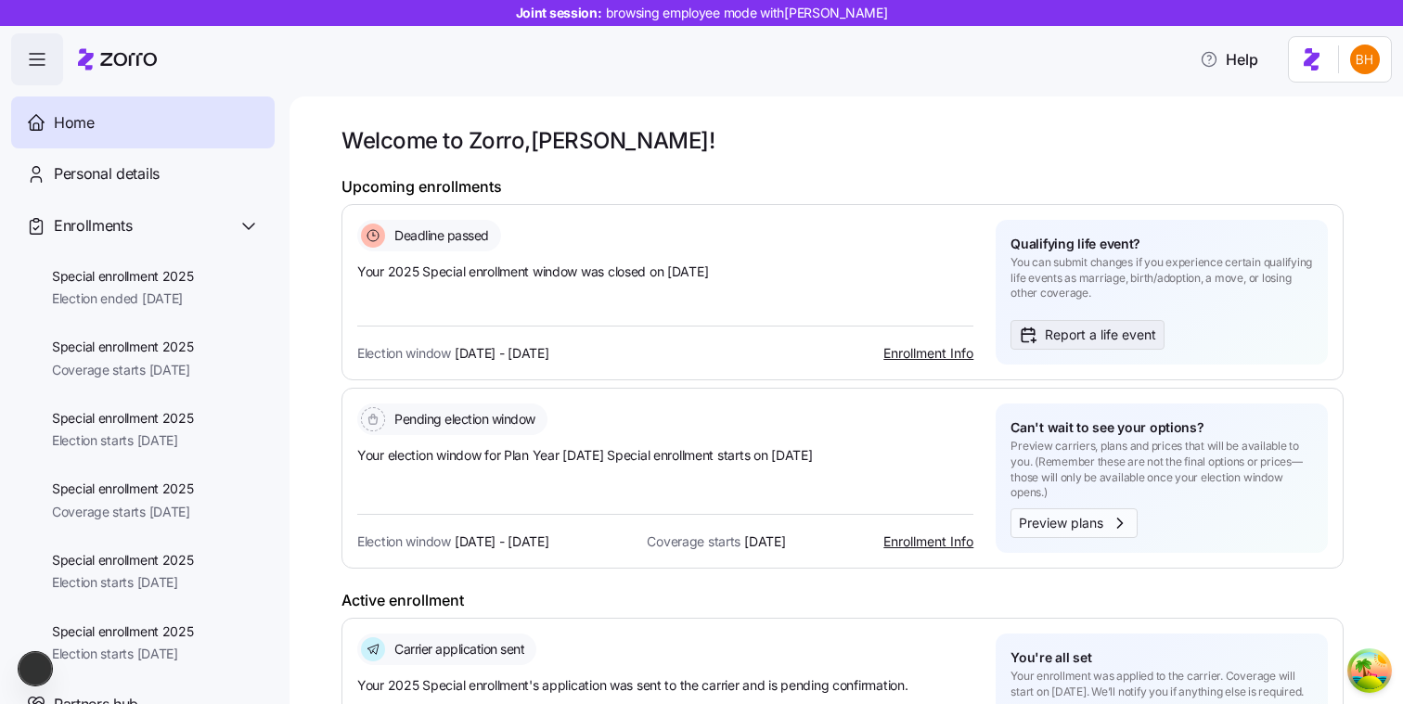
click at [1054, 327] on span "Report a life event" at bounding box center [1100, 335] width 111 height 20
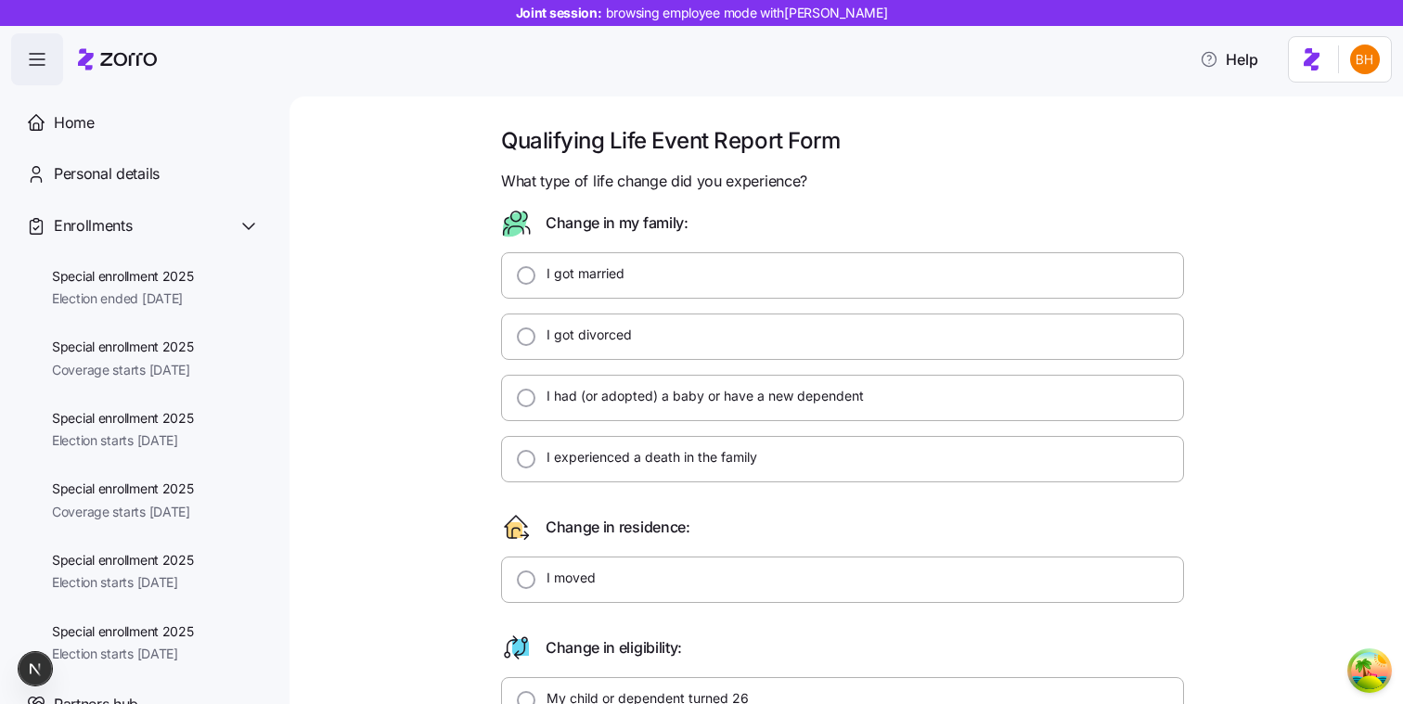
click at [596, 290] on div "I got married" at bounding box center [842, 275] width 683 height 46
click at [609, 574] on div "I moved" at bounding box center [842, 580] width 683 height 46
radio input "false"
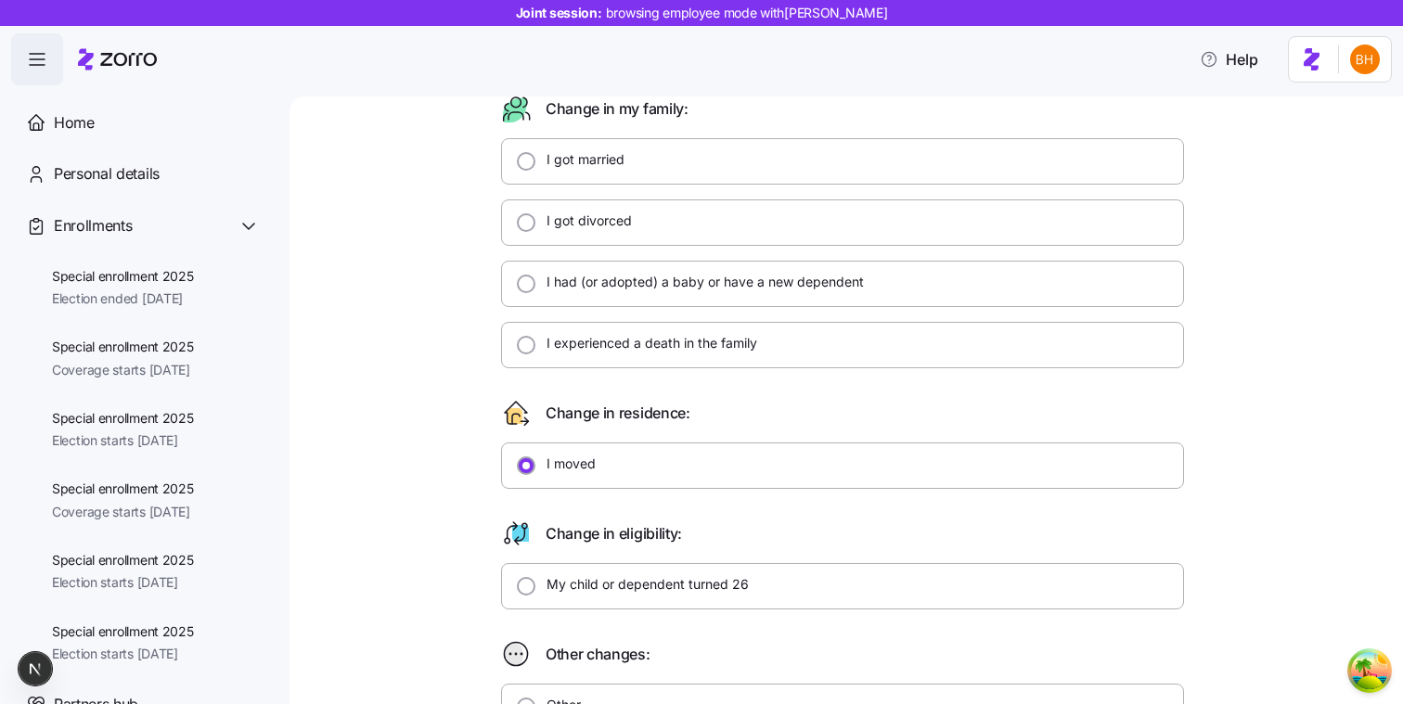
click at [624, 583] on label "My child or dependent turned 26" at bounding box center [641, 584] width 213 height 19
click at [535, 583] on input "My child or dependent turned 26" at bounding box center [526, 586] width 19 height 19
radio input "false"
radio input "true"
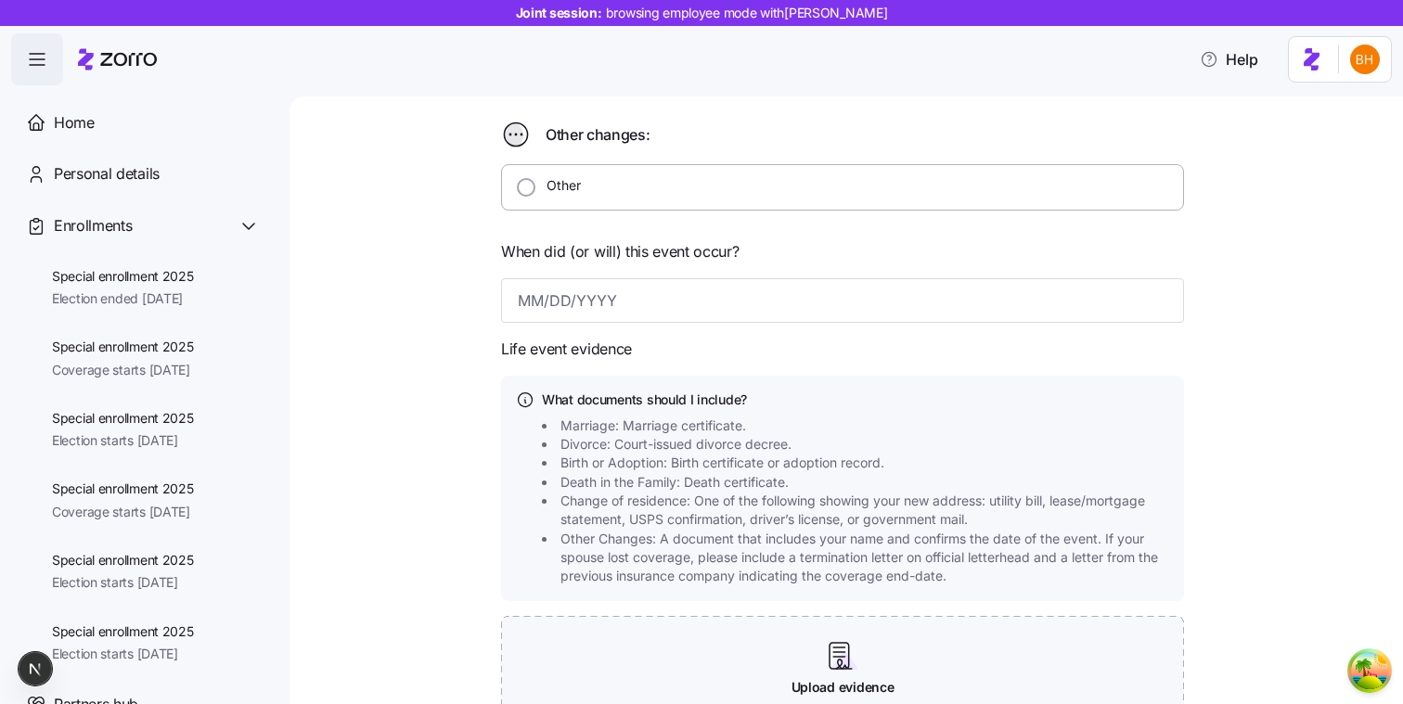
scroll to position [627, 0]
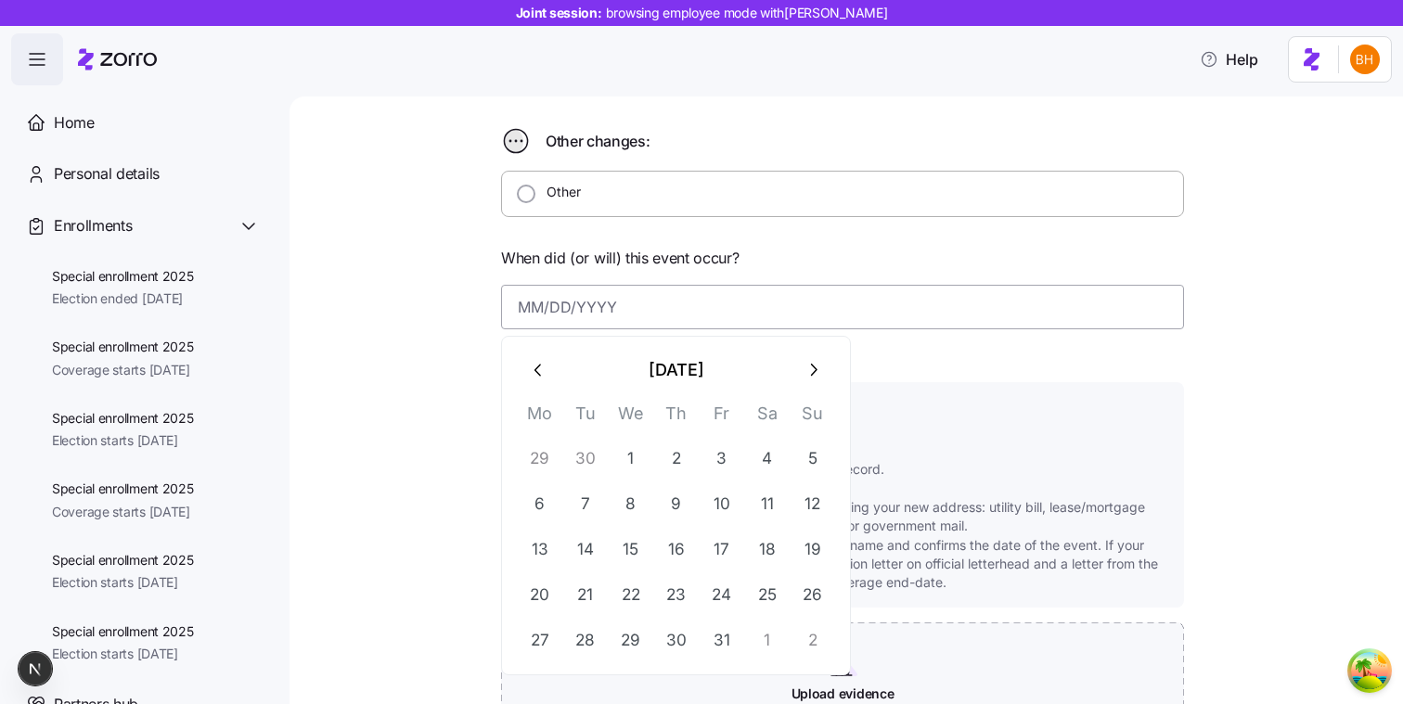
click at [579, 319] on input at bounding box center [842, 307] width 683 height 45
click at [643, 613] on button "22" at bounding box center [631, 595] width 45 height 45
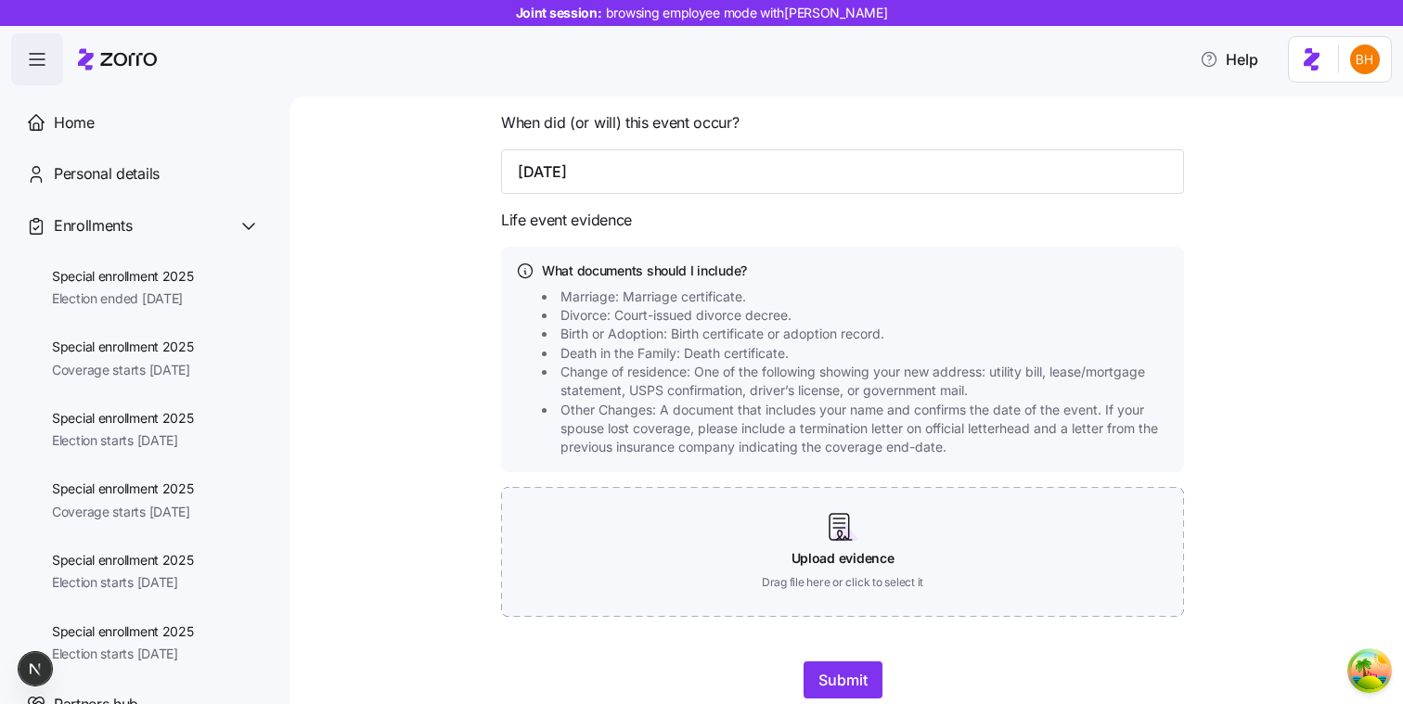
scroll to position [766, 0]
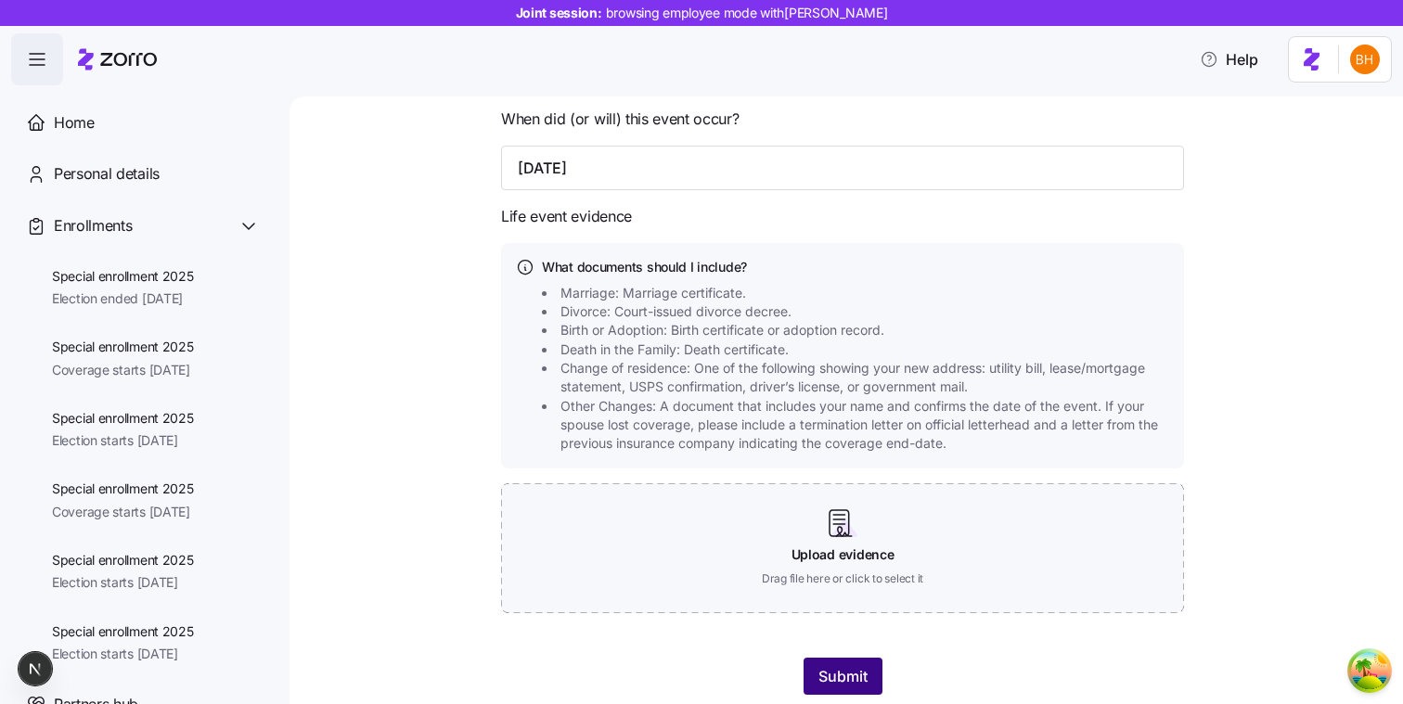
click at [855, 673] on span "Submit" at bounding box center [842, 676] width 49 height 22
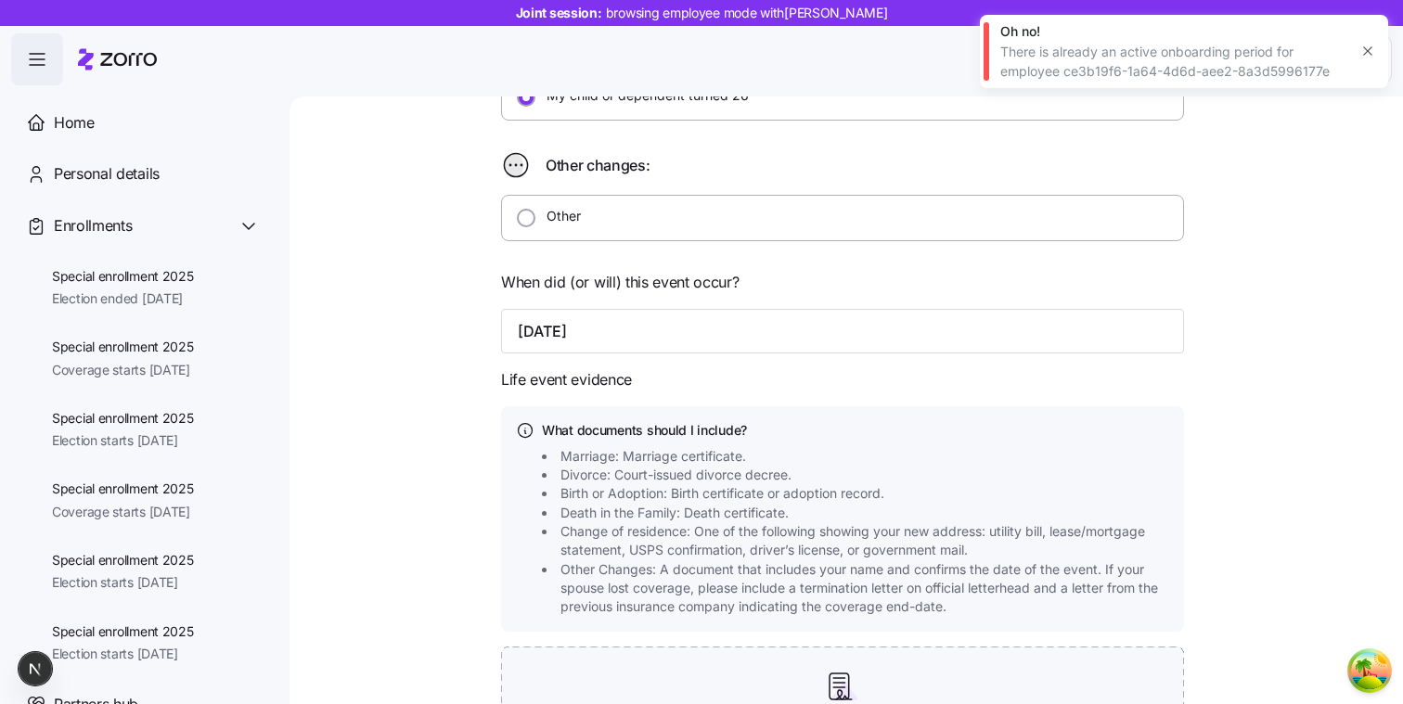
scroll to position [584, 0]
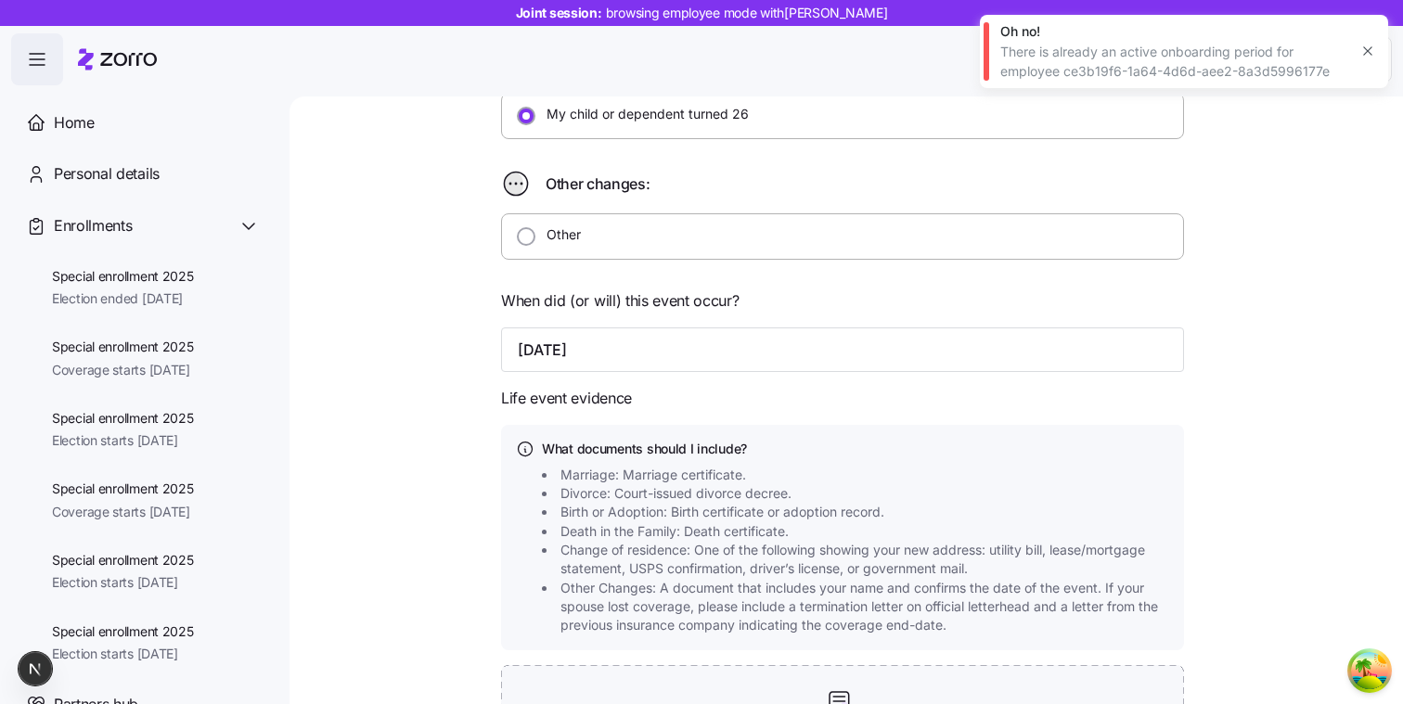
click at [830, 372] on div at bounding box center [842, 379] width 683 height 15
click at [849, 353] on input "October 22, 2025" at bounding box center [842, 349] width 683 height 45
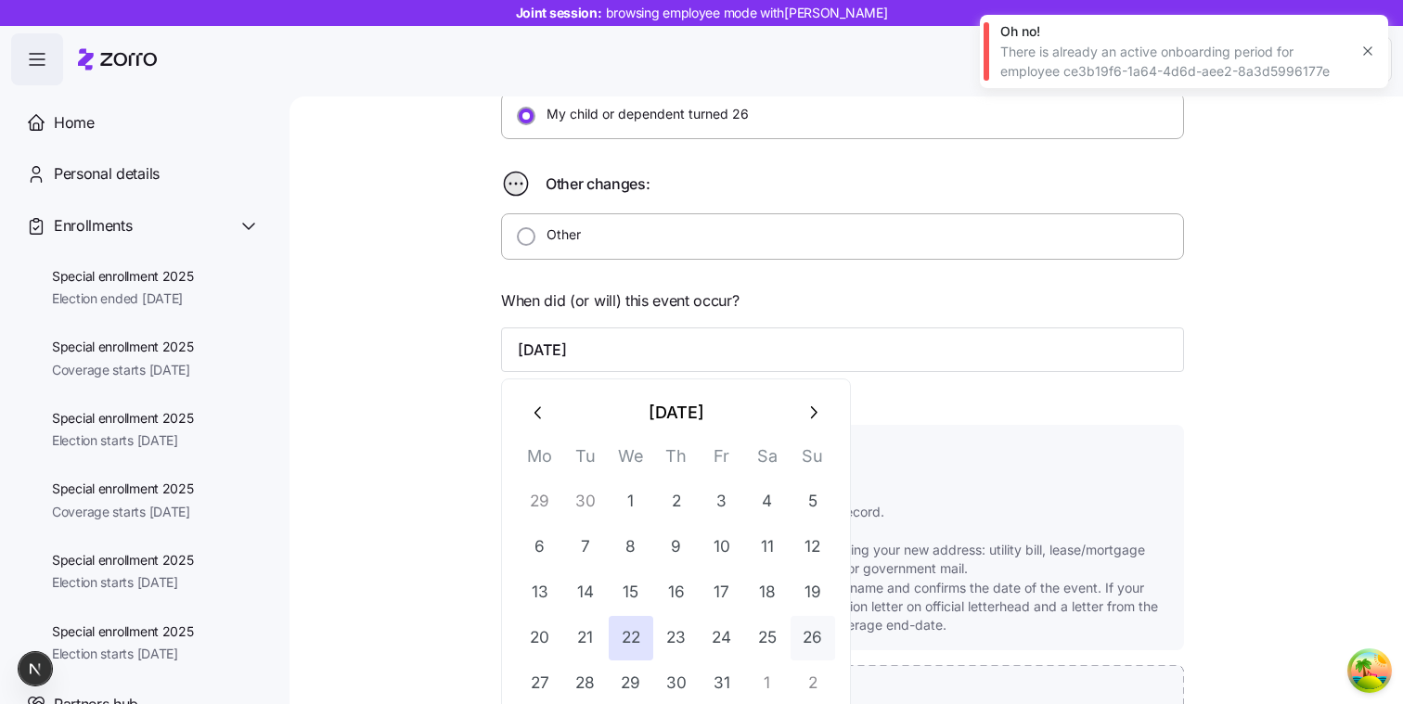
click at [820, 635] on button "26" at bounding box center [812, 638] width 45 height 45
type input "October 26, 2025"
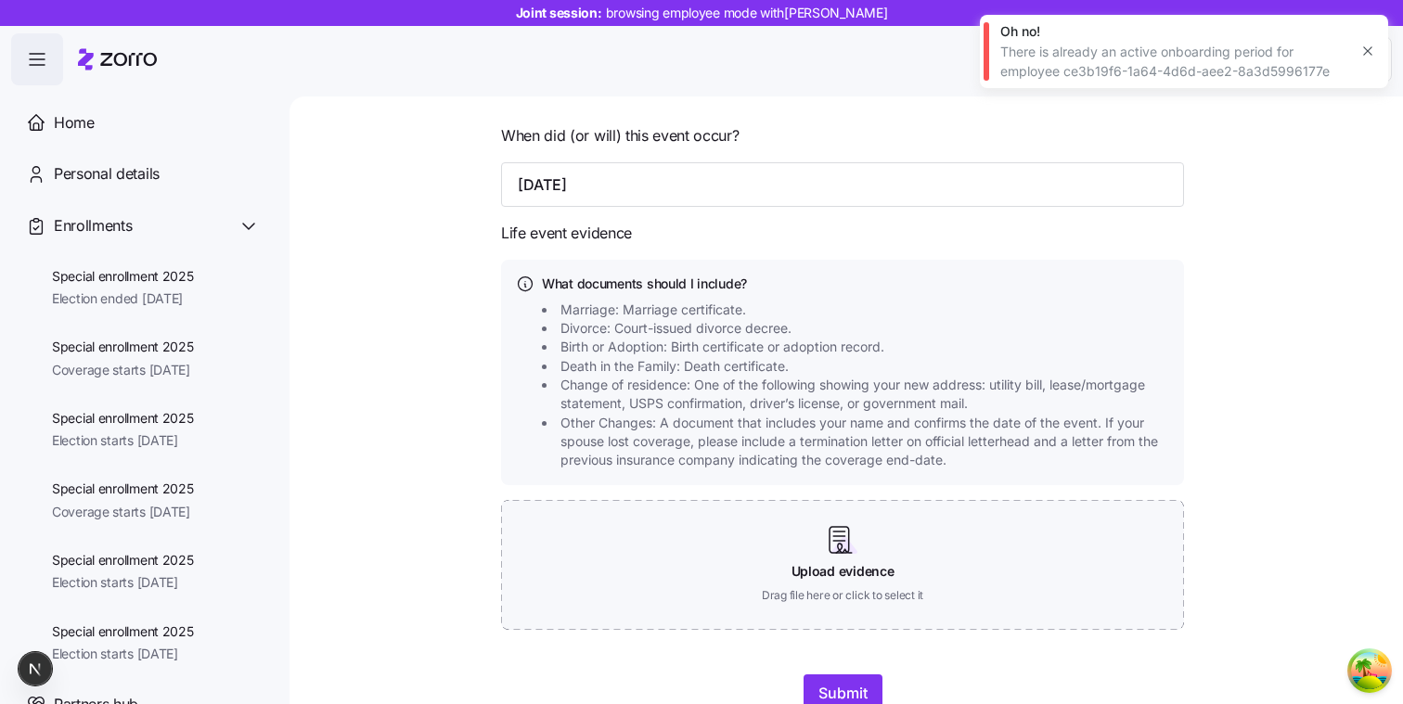
scroll to position [756, 0]
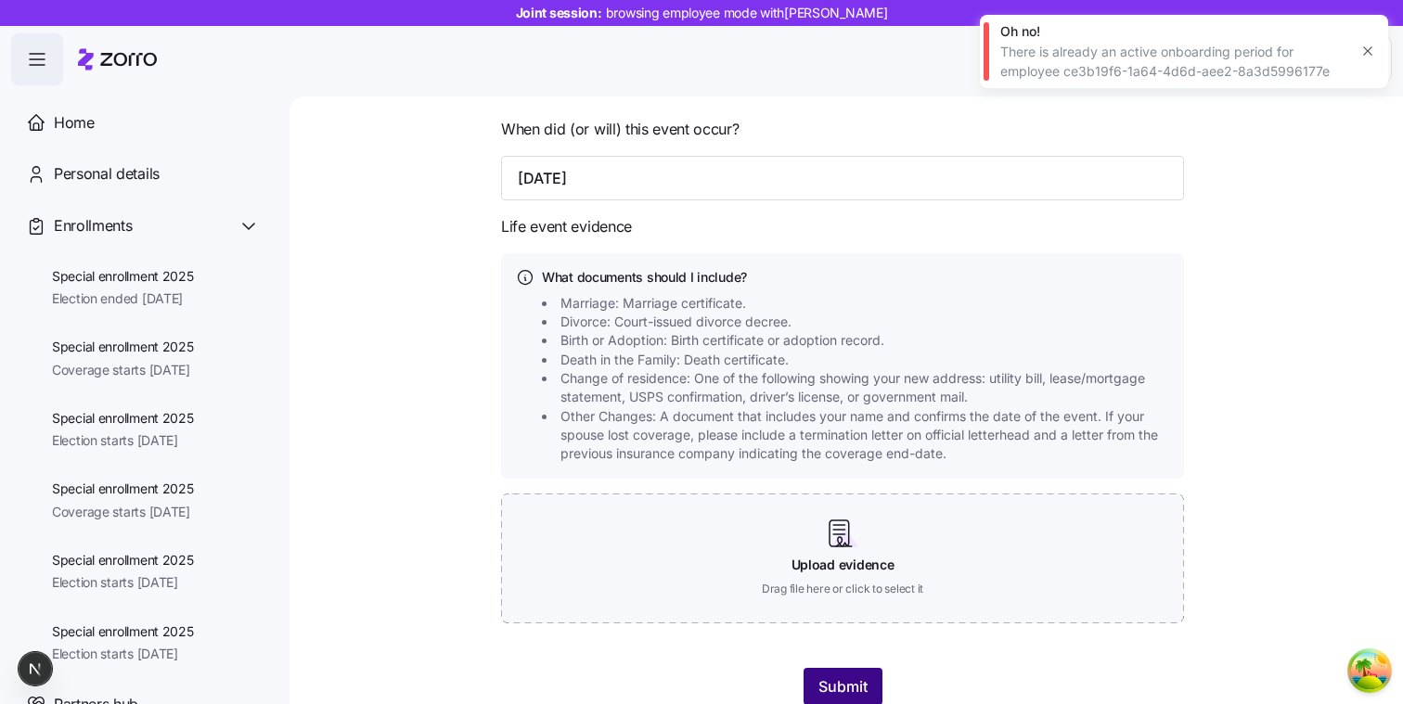
click at [857, 668] on button "Submit" at bounding box center [842, 686] width 79 height 37
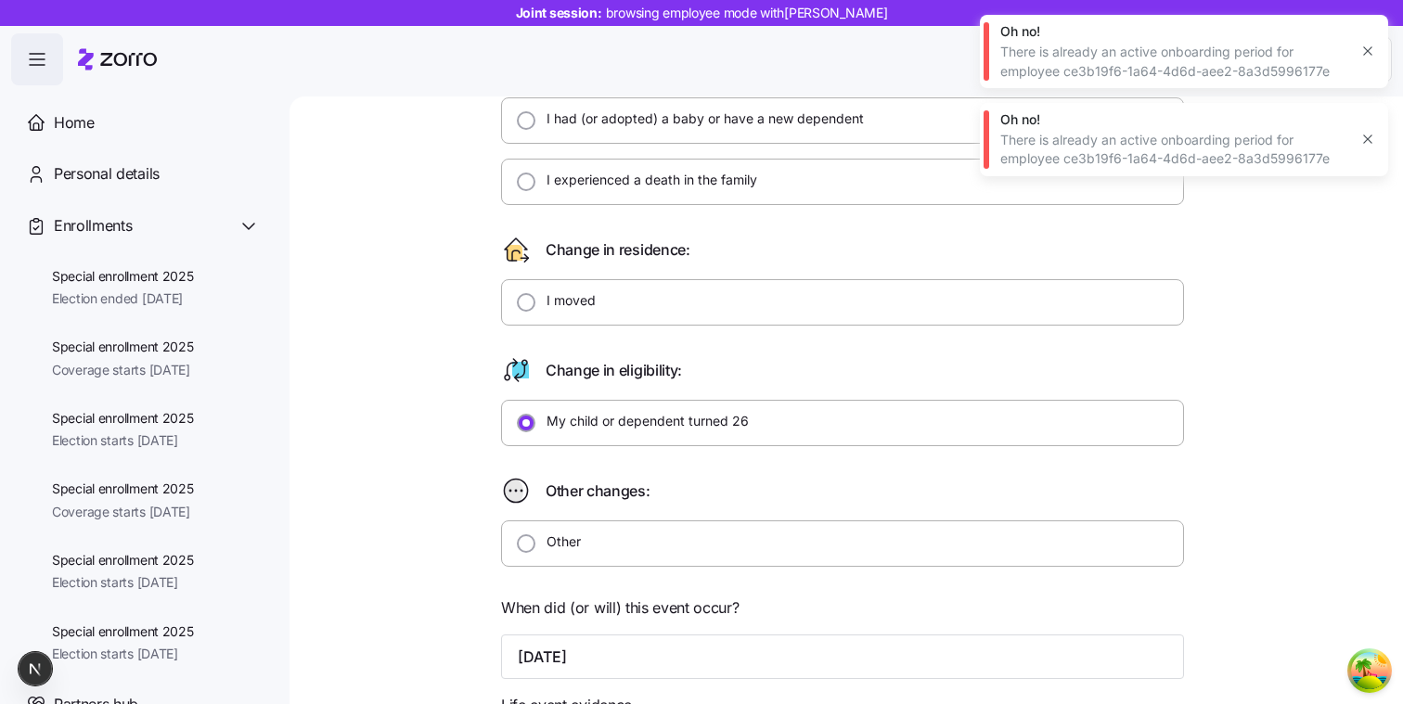
scroll to position [0, 0]
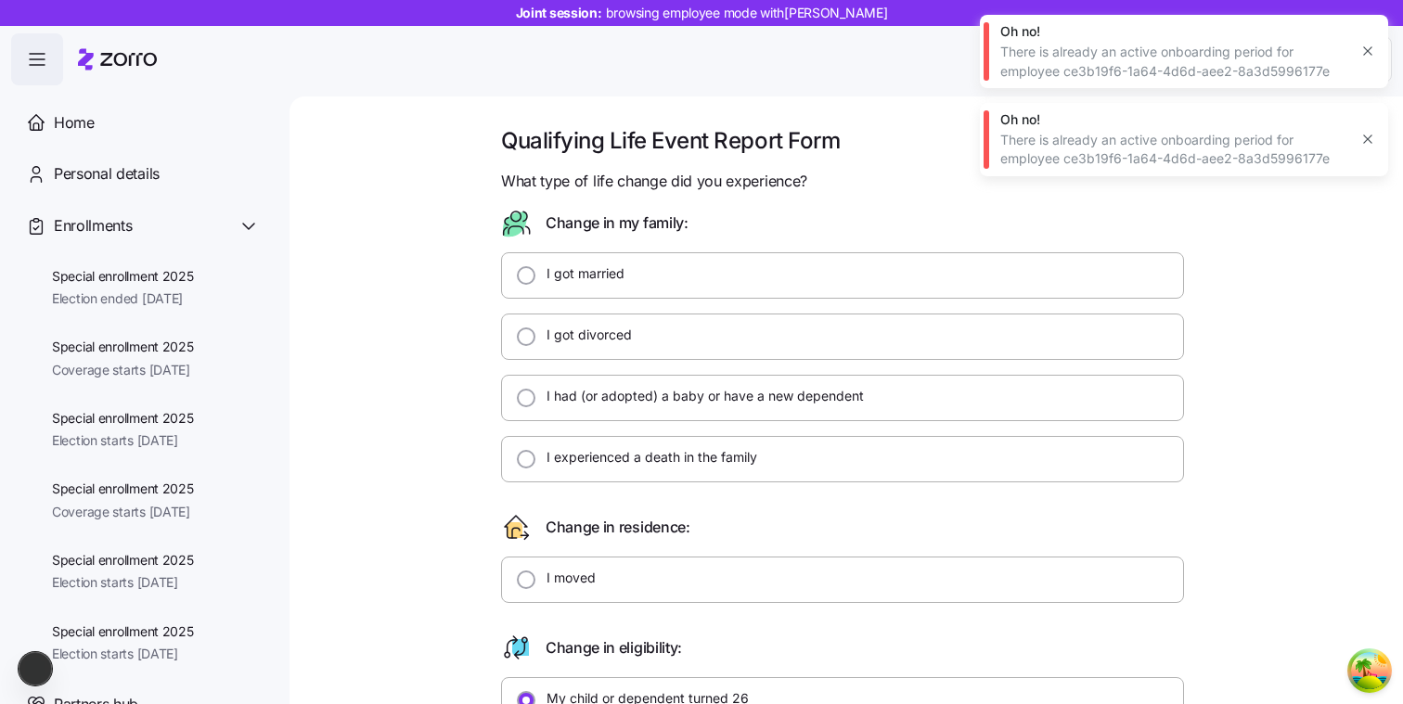
click at [1370, 151] on button "button" at bounding box center [1367, 139] width 26 height 26
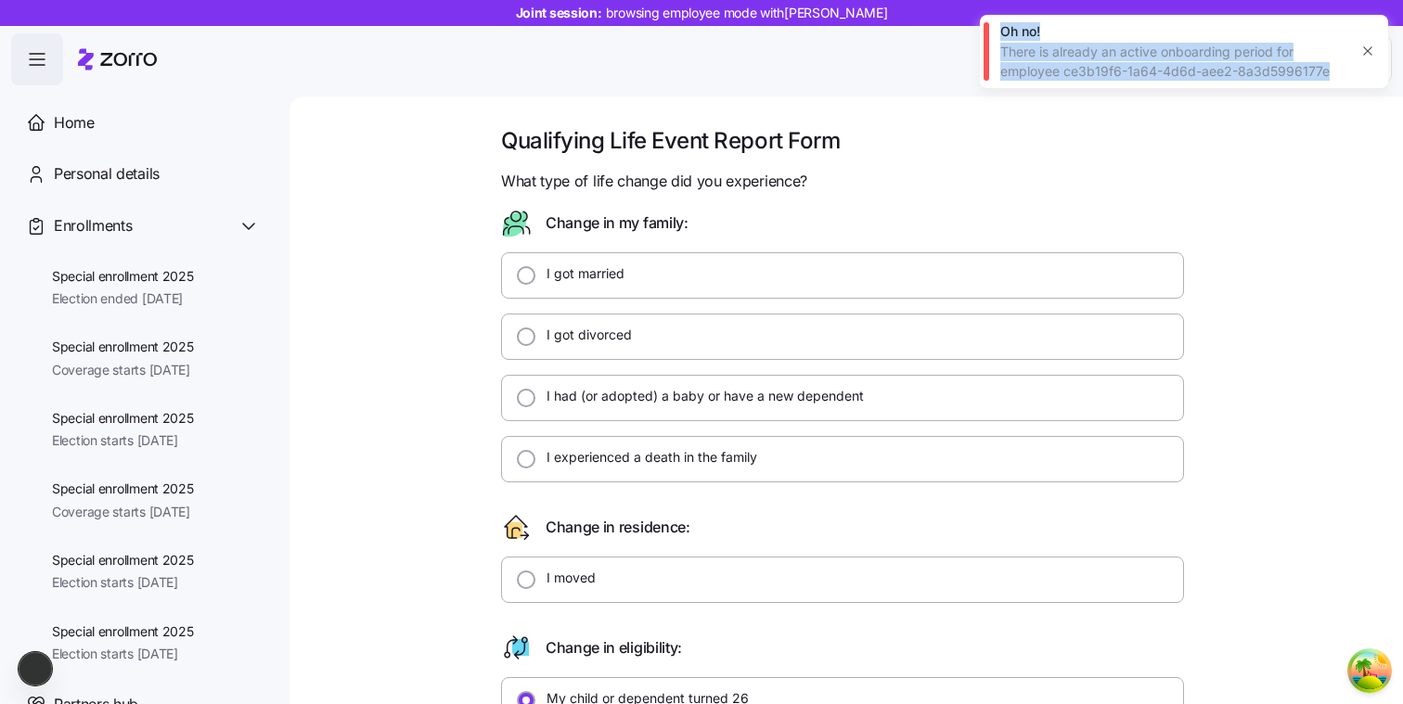
click at [1370, 151] on body "Joint session: browsing employee mode with Bohdan Horhadze Help Home Personal d…" at bounding box center [701, 346] width 1403 height 693
click at [1365, 51] on icon "button" at bounding box center [1367, 51] width 15 height 15
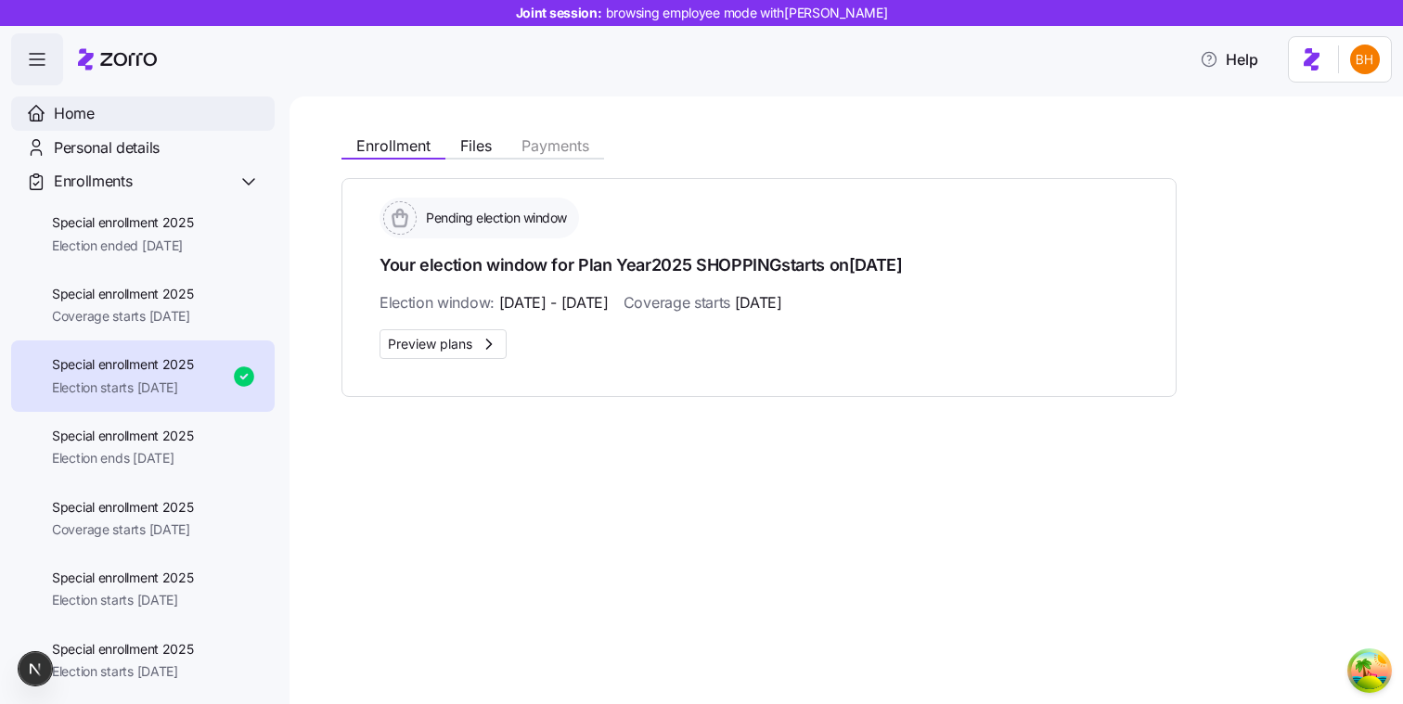
click at [149, 110] on div "Home" at bounding box center [157, 113] width 206 height 23
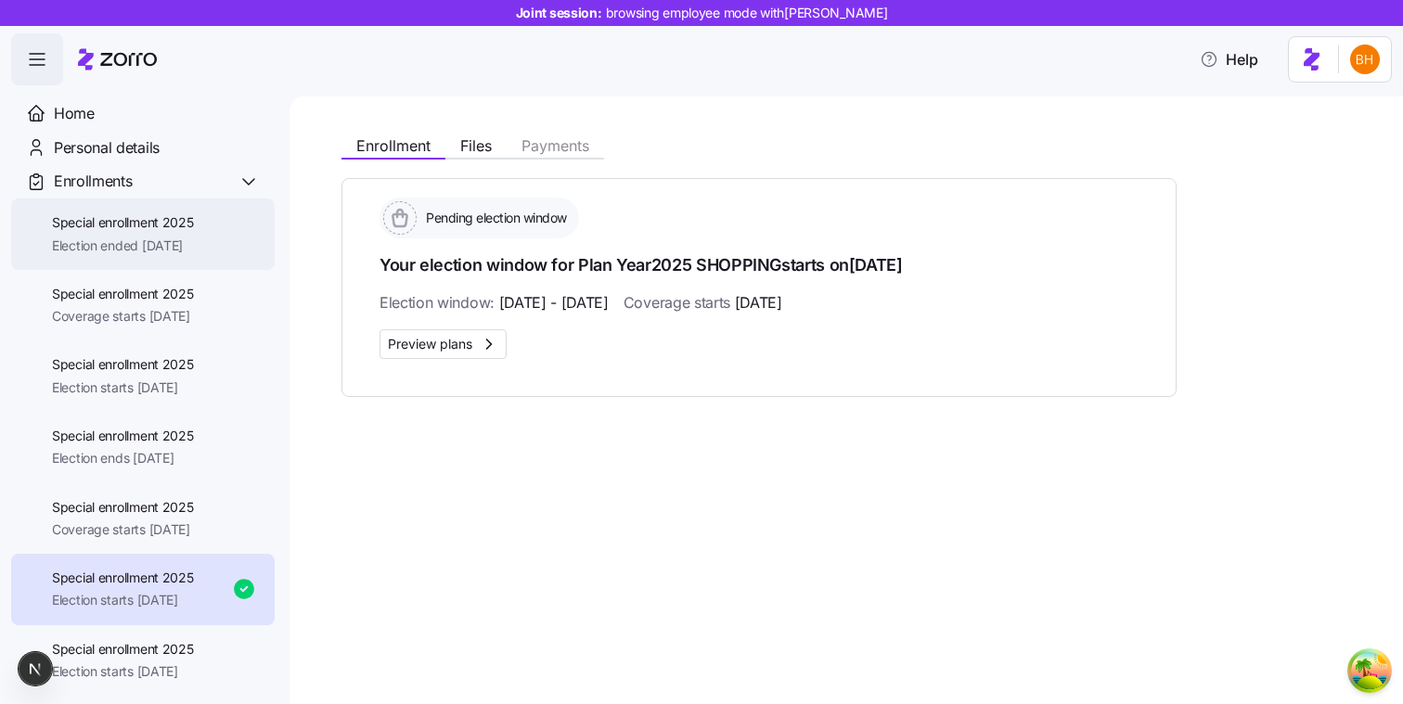
click at [182, 252] on span "Election ended [DATE]" at bounding box center [123, 246] width 142 height 19
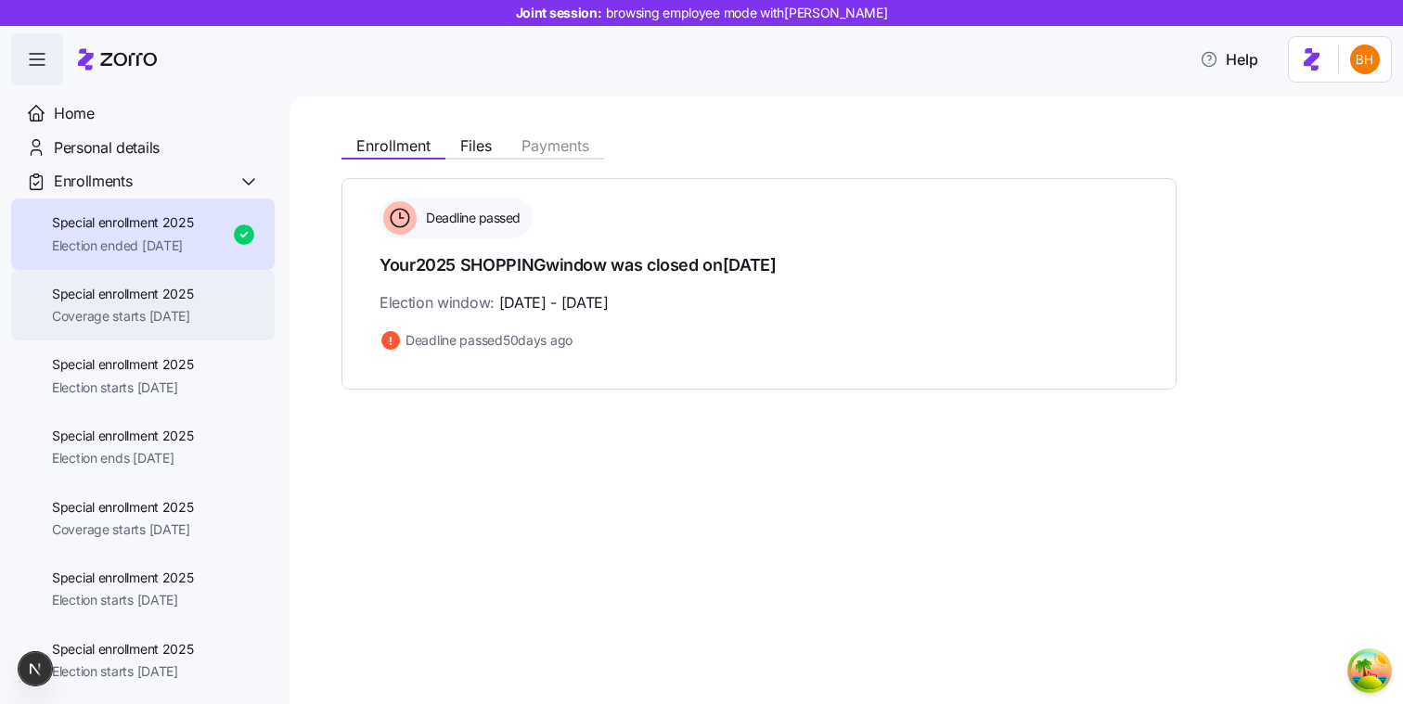
click at [166, 287] on span "Special enrollment 2025" at bounding box center [123, 294] width 142 height 19
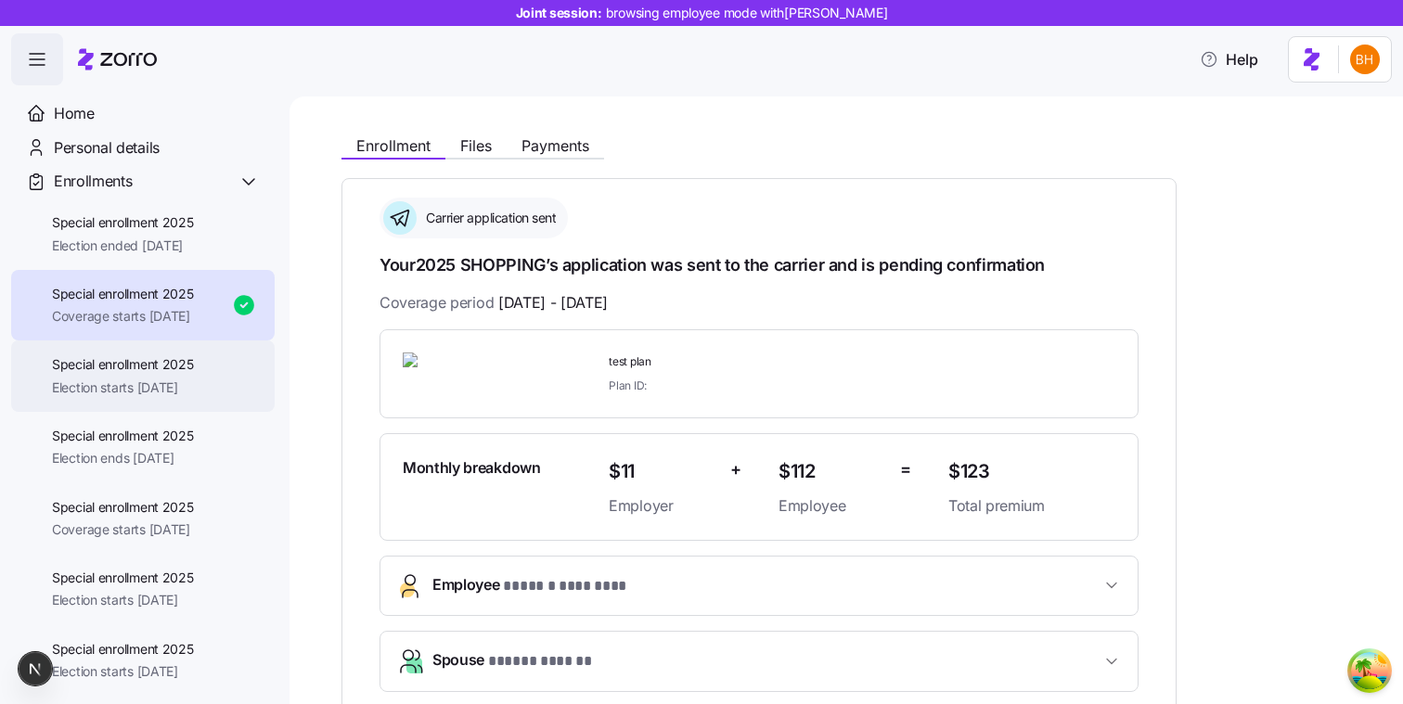
click at [151, 378] on div "Special enrollment 2025 Election starts 11/06/2025" at bounding box center [123, 376] width 142 height 42
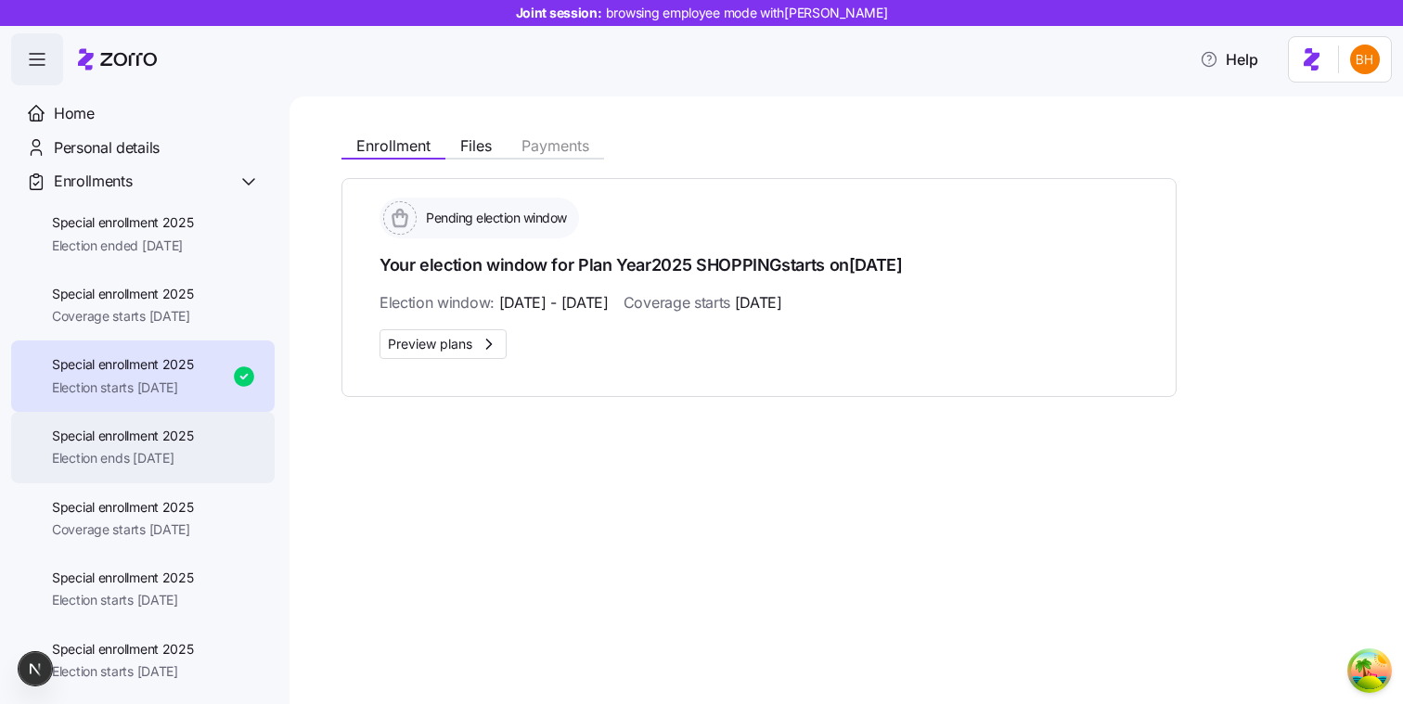
click at [150, 457] on span "Election ends [DATE]" at bounding box center [123, 458] width 142 height 19
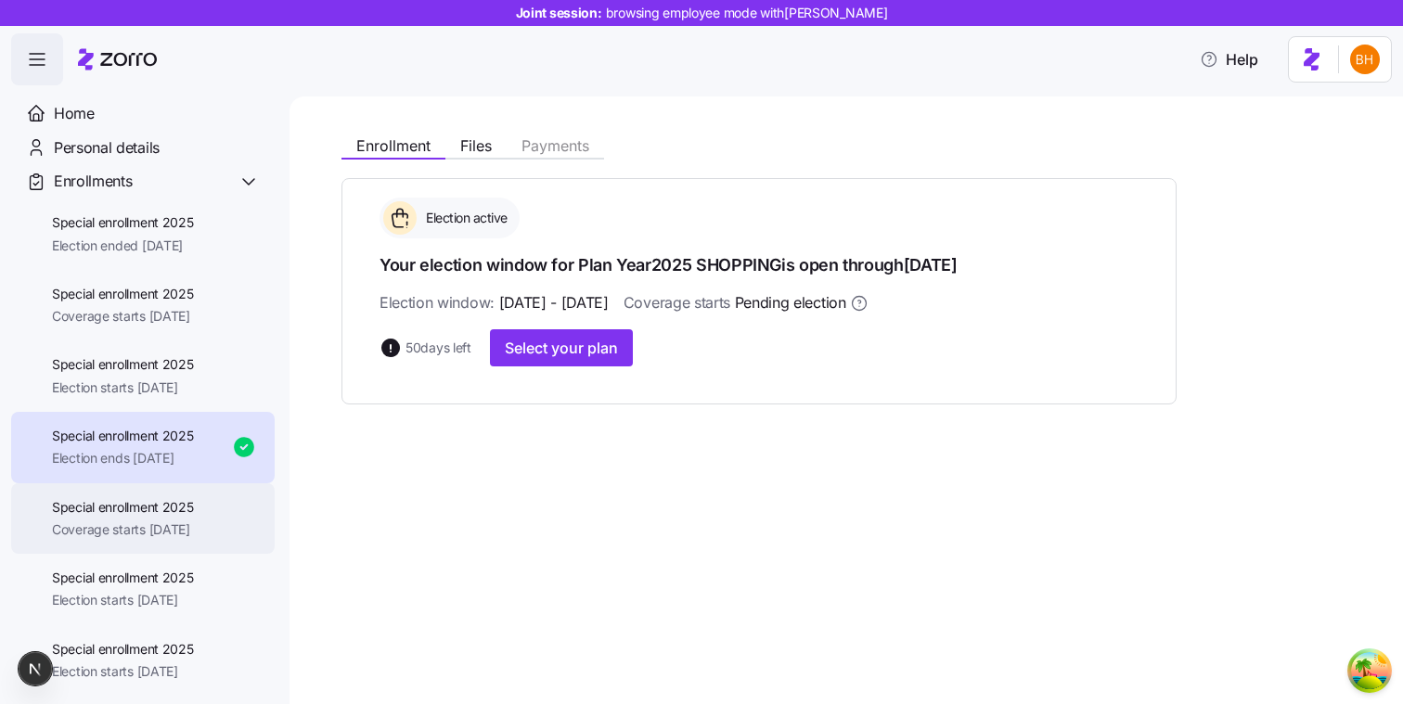
click at [147, 496] on div "Special enrollment 2025 Coverage starts 11/01/2025" at bounding box center [142, 518] width 263 height 71
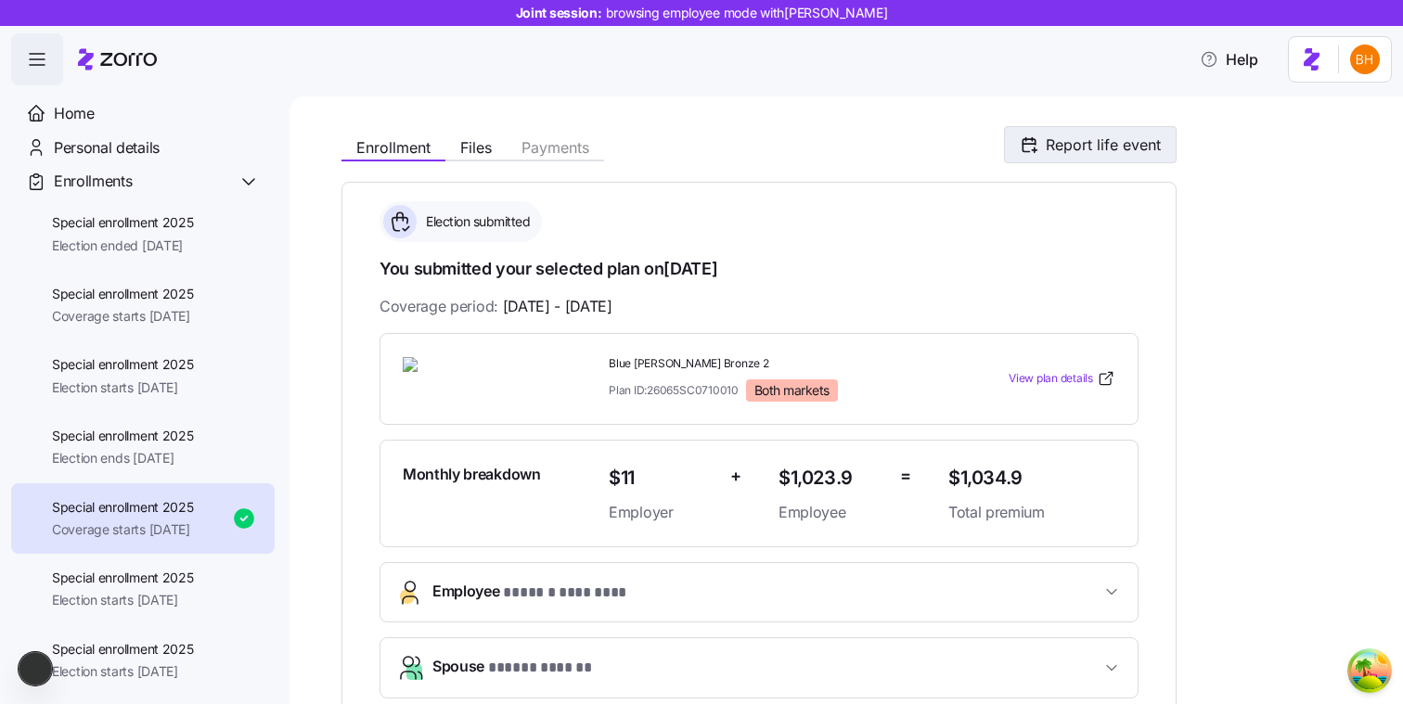
click at [1064, 153] on span "Report life event" at bounding box center [1102, 145] width 115 height 22
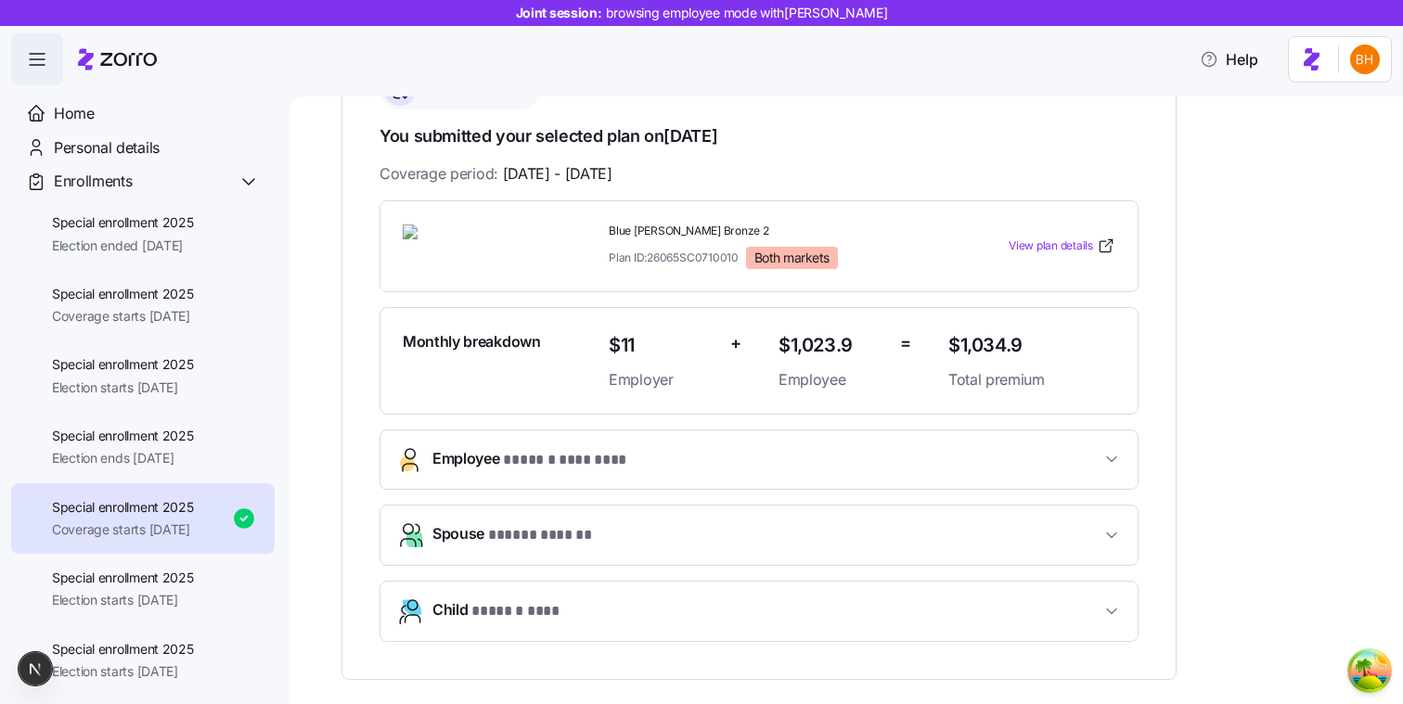
scroll to position [131, 0]
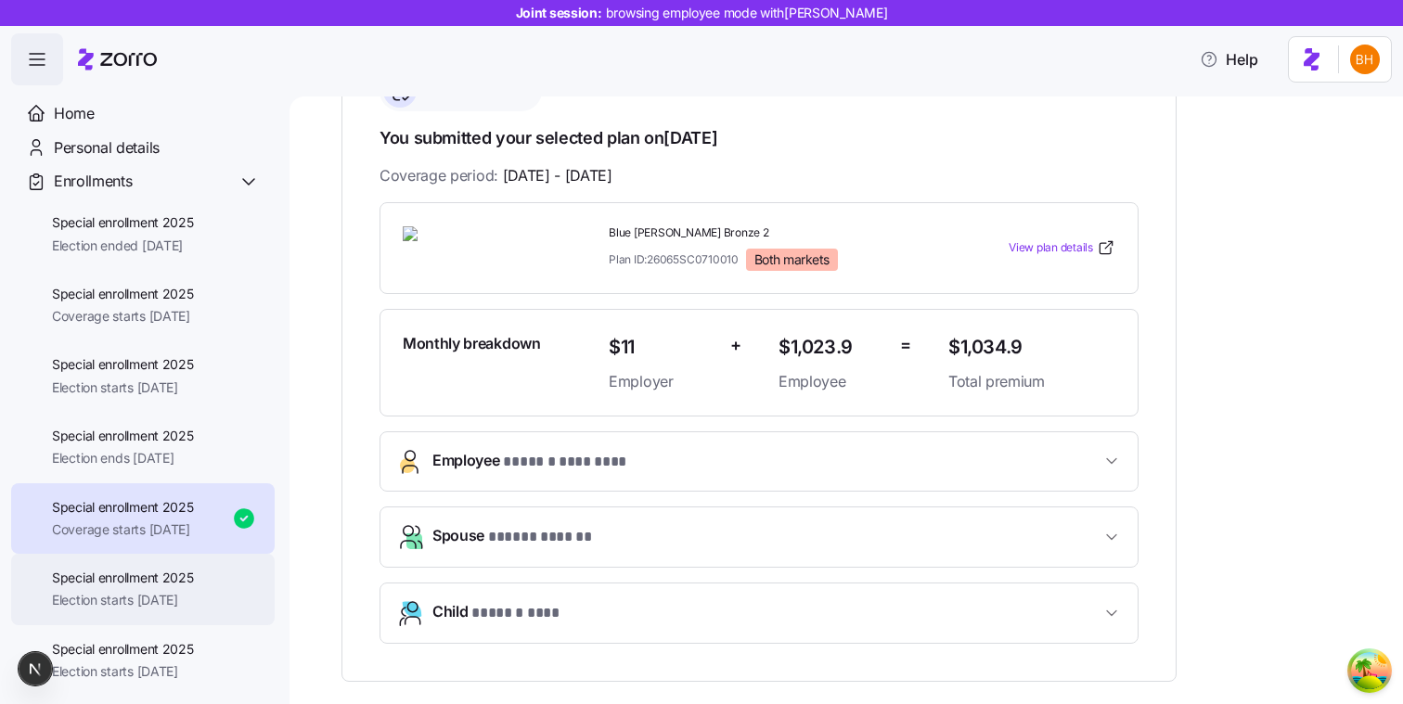
click at [147, 582] on span "Special enrollment 2025" at bounding box center [123, 578] width 142 height 19
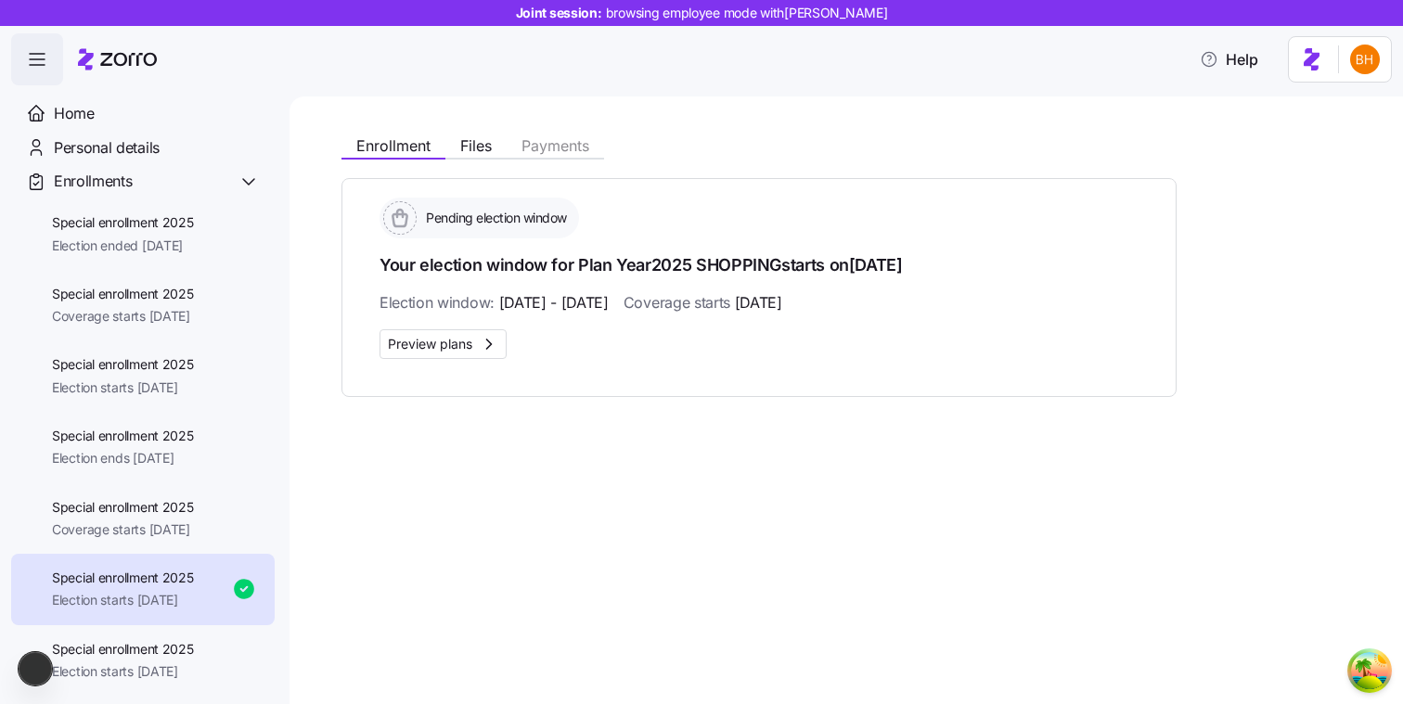
click at [812, 226] on div "Pending election window" at bounding box center [758, 218] width 759 height 41
click at [123, 245] on span "Election ended [DATE]" at bounding box center [123, 246] width 142 height 19
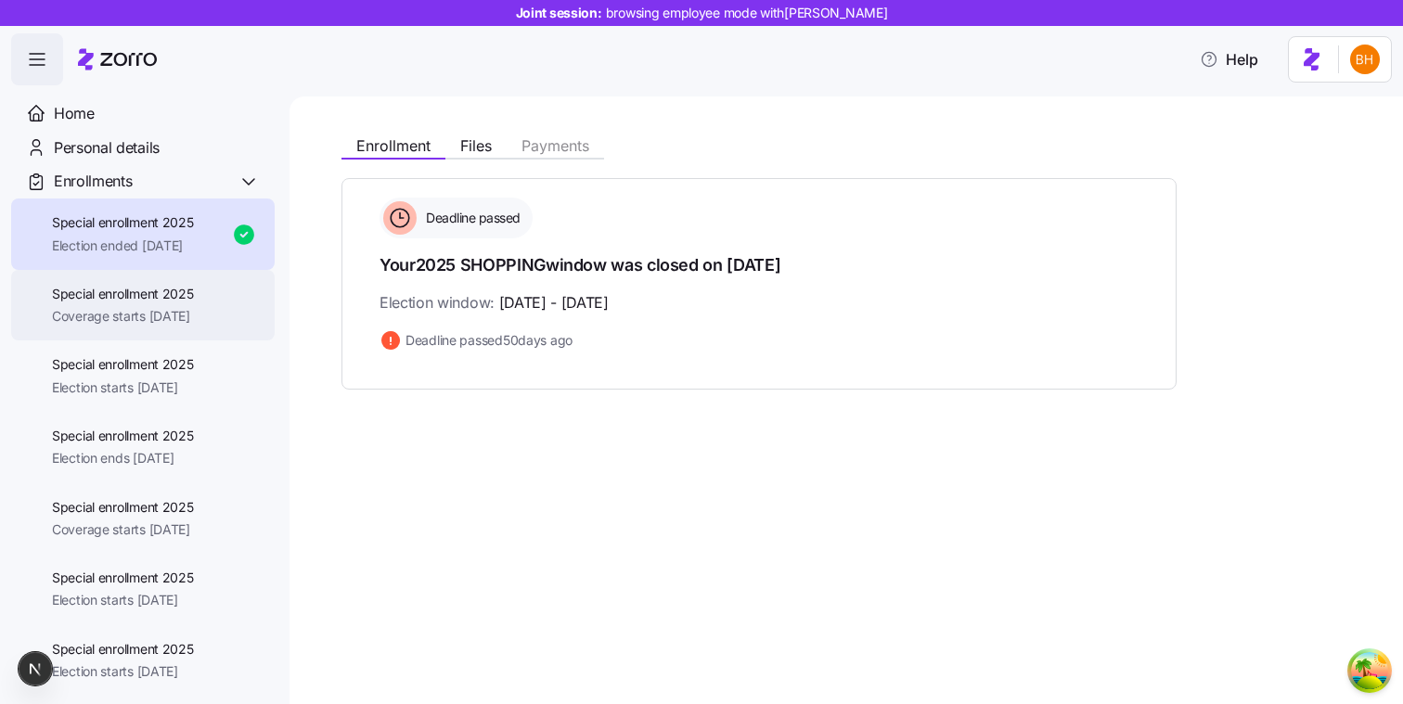
click at [124, 291] on span "Special enrollment 2025" at bounding box center [123, 294] width 142 height 19
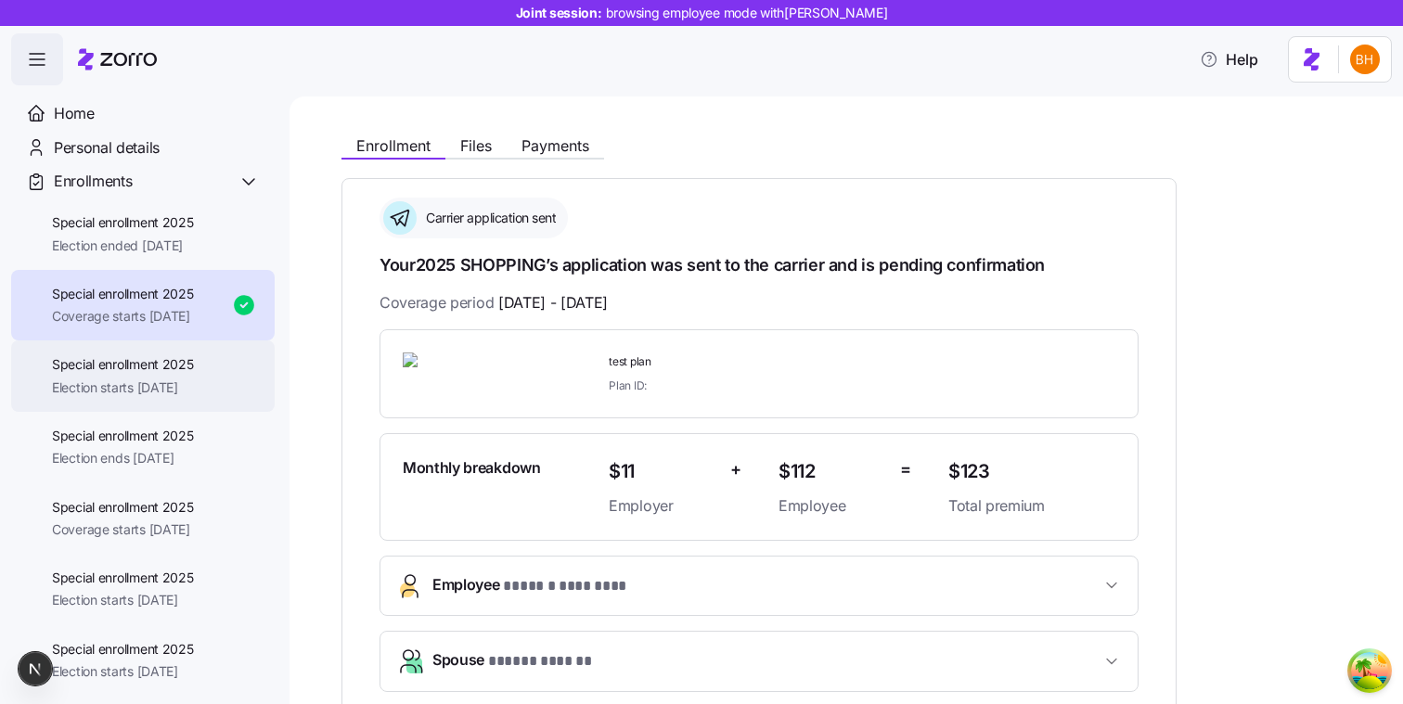
click at [144, 360] on span "Special enrollment 2025" at bounding box center [123, 364] width 142 height 19
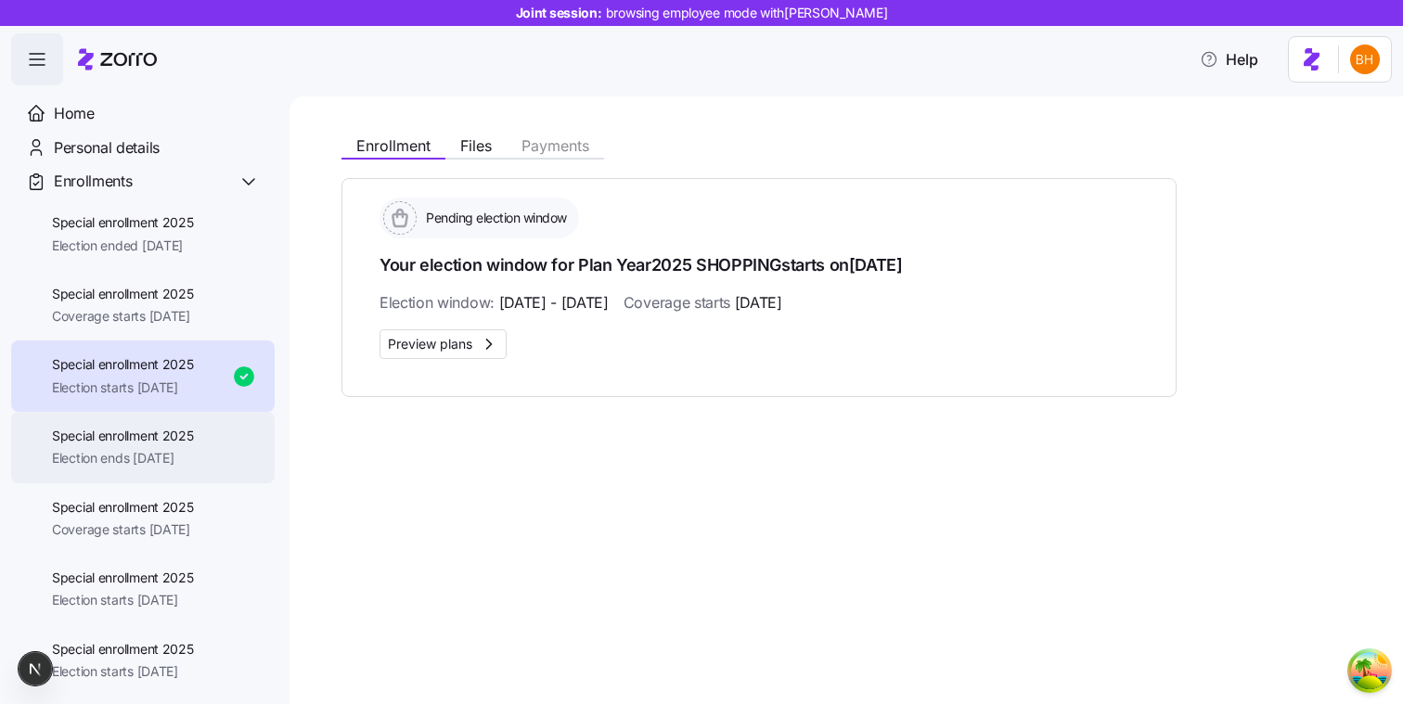
click at [160, 435] on span "Special enrollment 2025" at bounding box center [123, 436] width 142 height 19
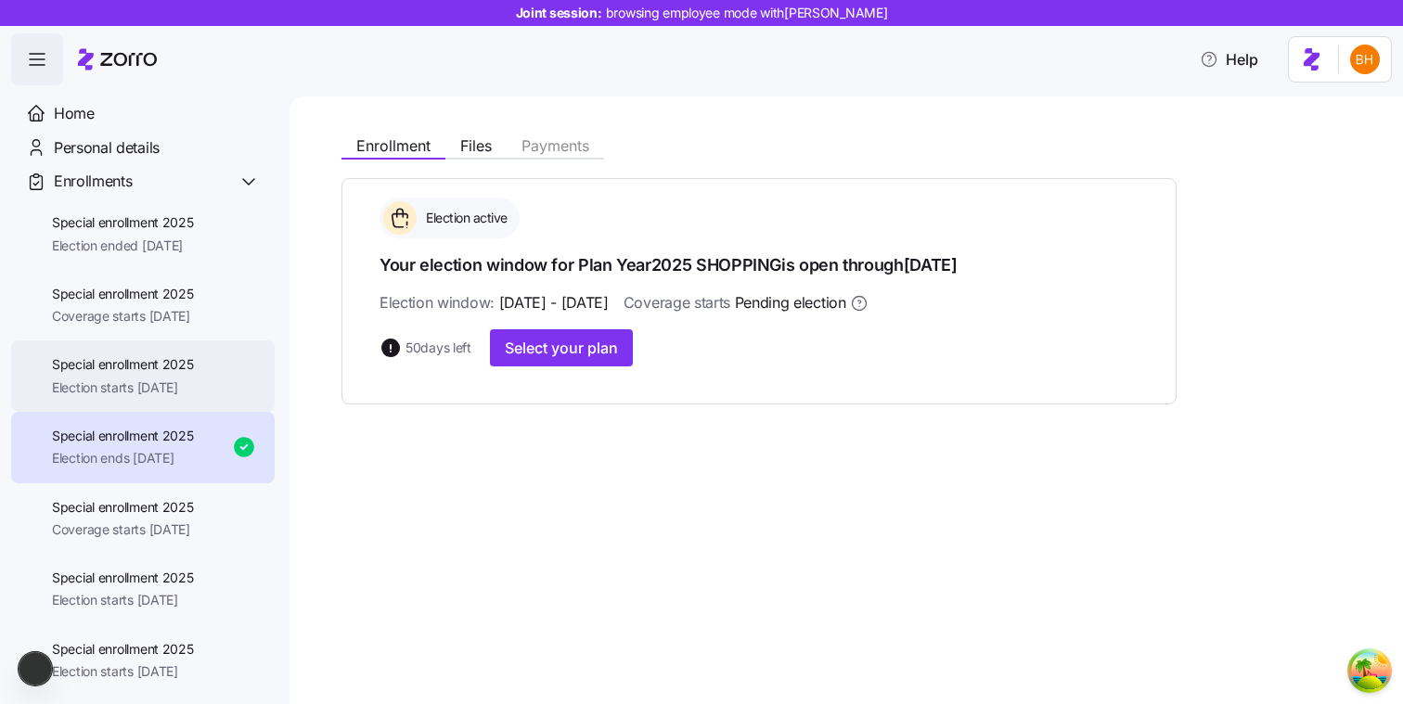
click at [193, 368] on span "Special enrollment 2025" at bounding box center [123, 364] width 142 height 19
click at [151, 389] on span "Election starts [DATE]" at bounding box center [123, 387] width 142 height 19
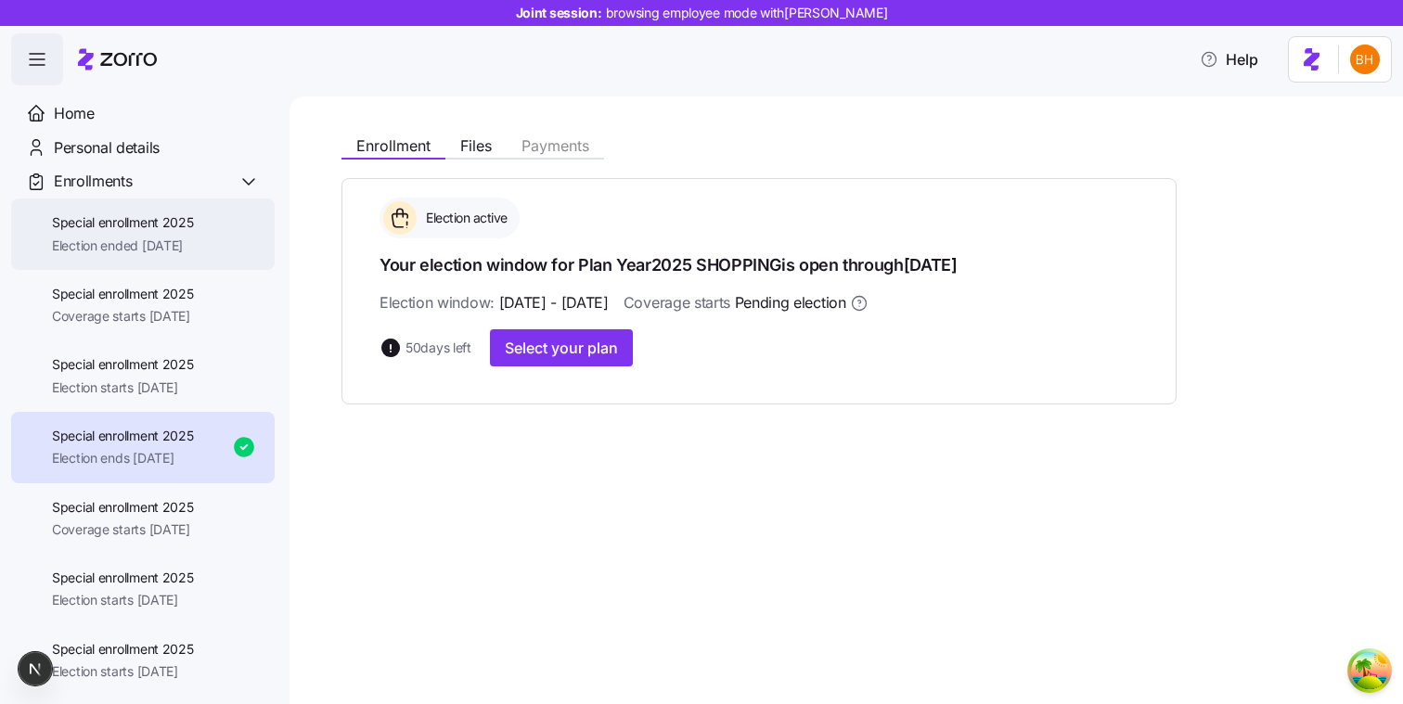
click at [90, 222] on span "Special enrollment 2025" at bounding box center [123, 222] width 142 height 19
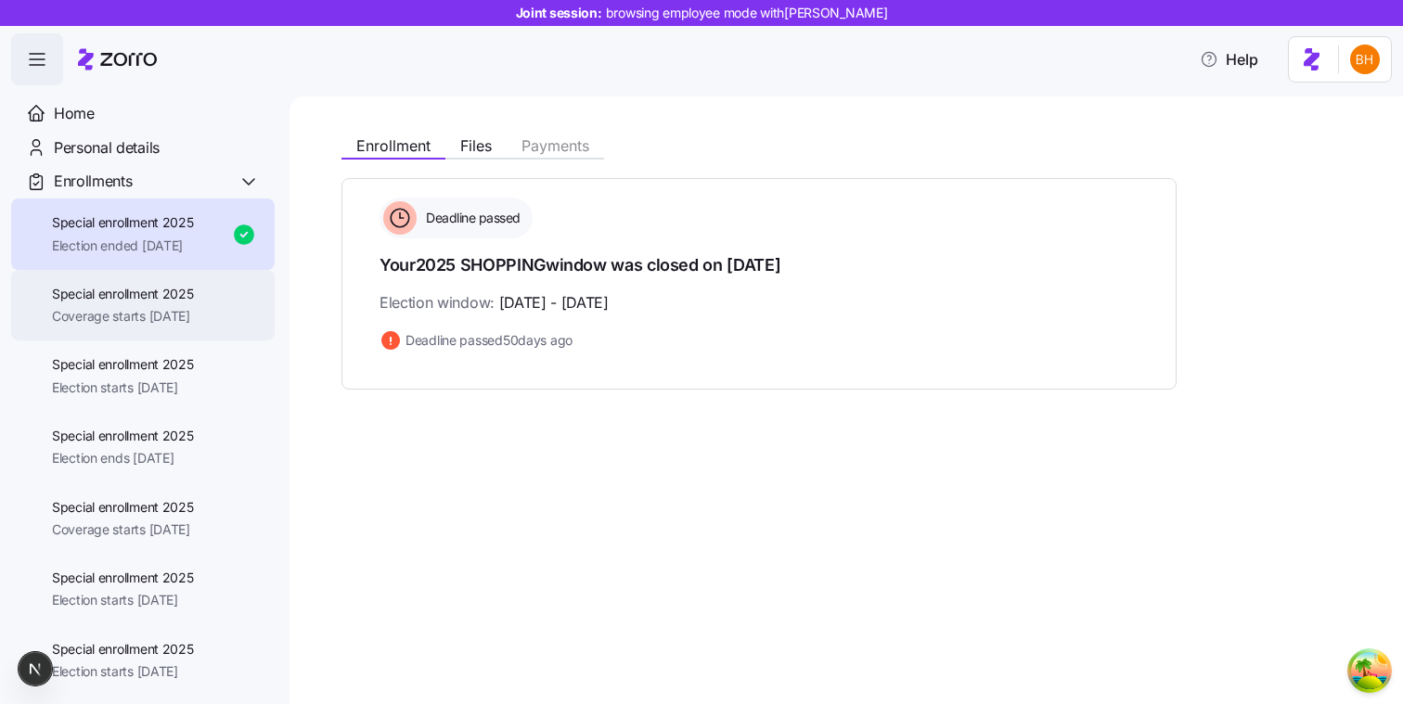
click at [115, 292] on span "Special enrollment 2025" at bounding box center [123, 294] width 142 height 19
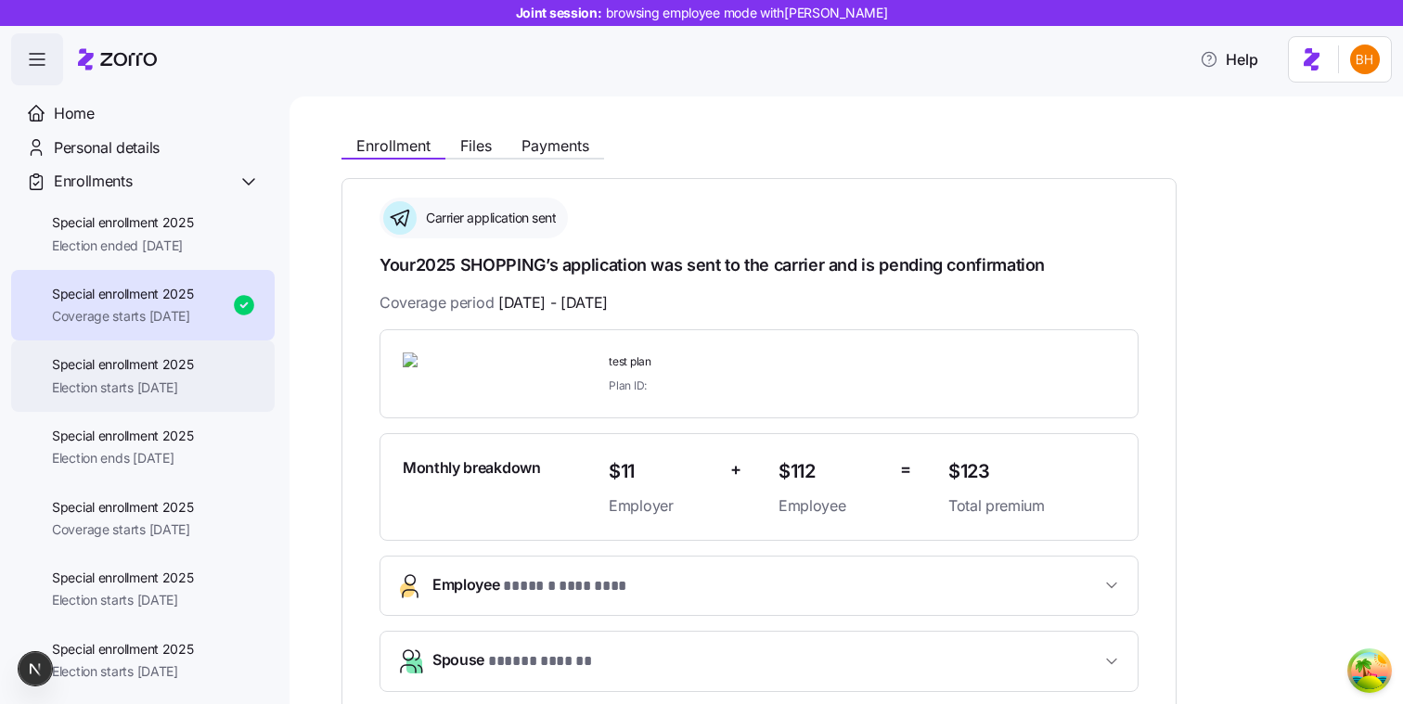
click at [139, 365] on span "Special enrollment 2025" at bounding box center [123, 364] width 142 height 19
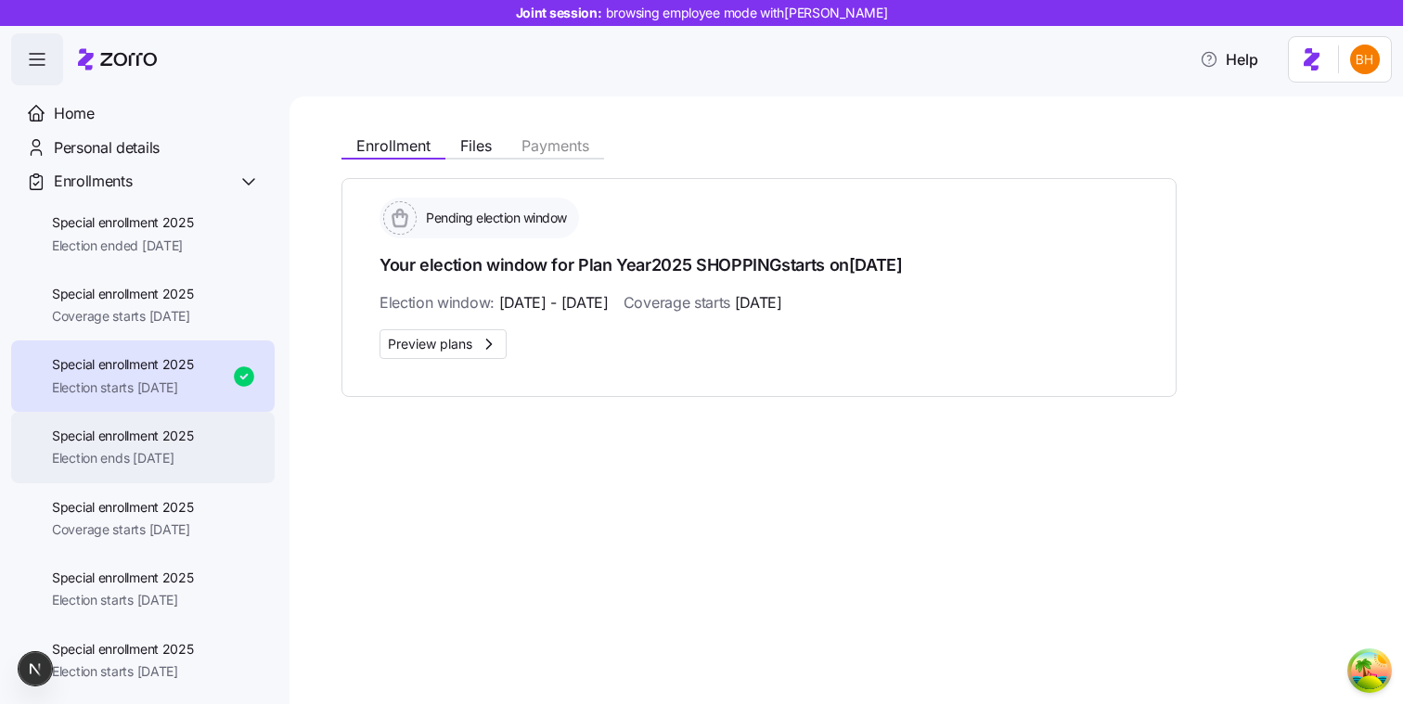
click at [134, 435] on span "Special enrollment 2025" at bounding box center [123, 436] width 142 height 19
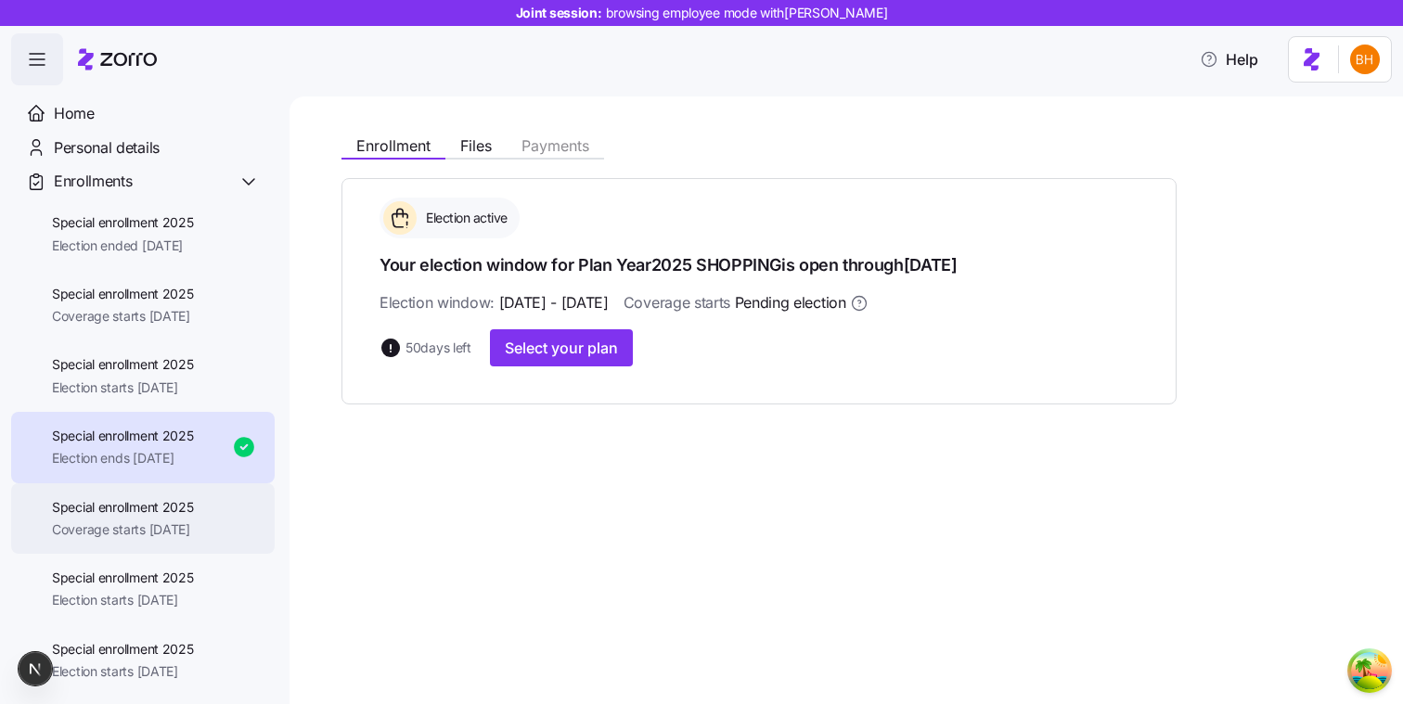
click at [109, 545] on div "Special enrollment 2025 Coverage starts [DATE]" at bounding box center [142, 518] width 263 height 71
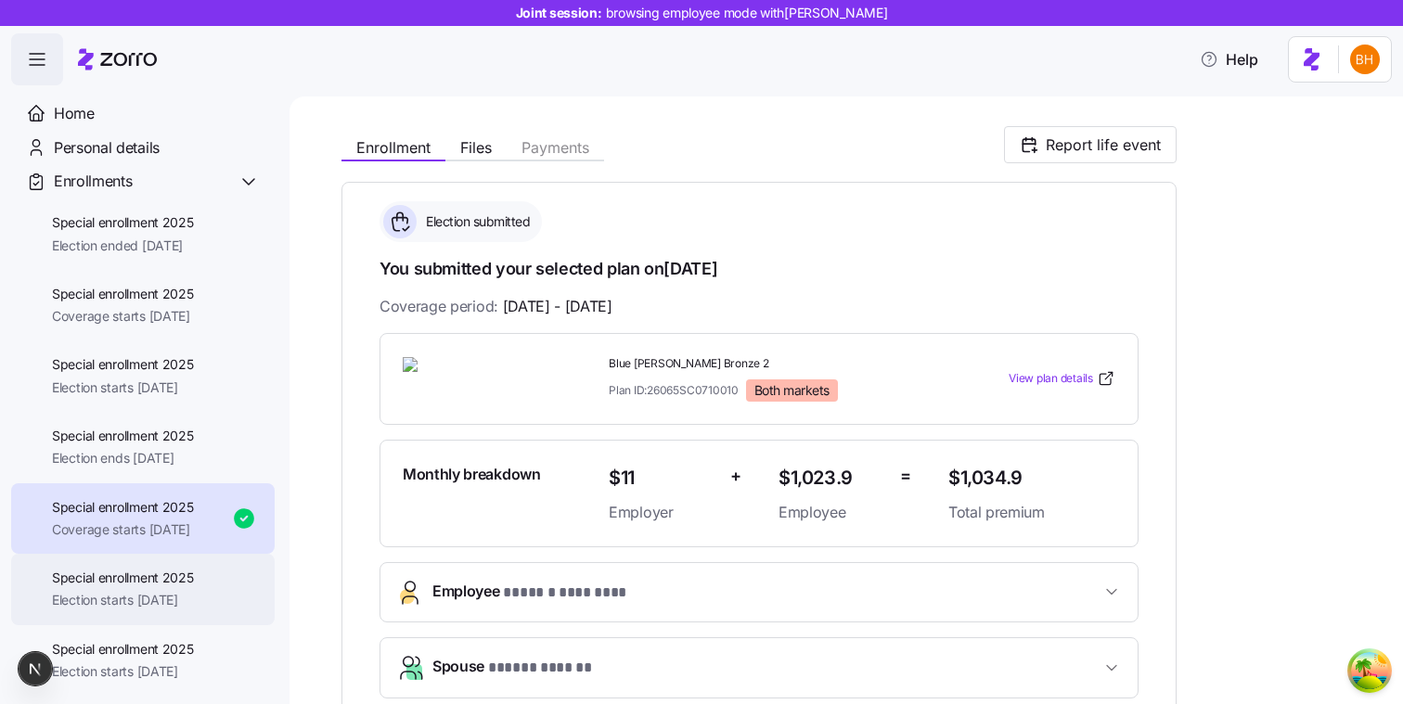
click at [139, 576] on span "Special enrollment 2025" at bounding box center [123, 578] width 142 height 19
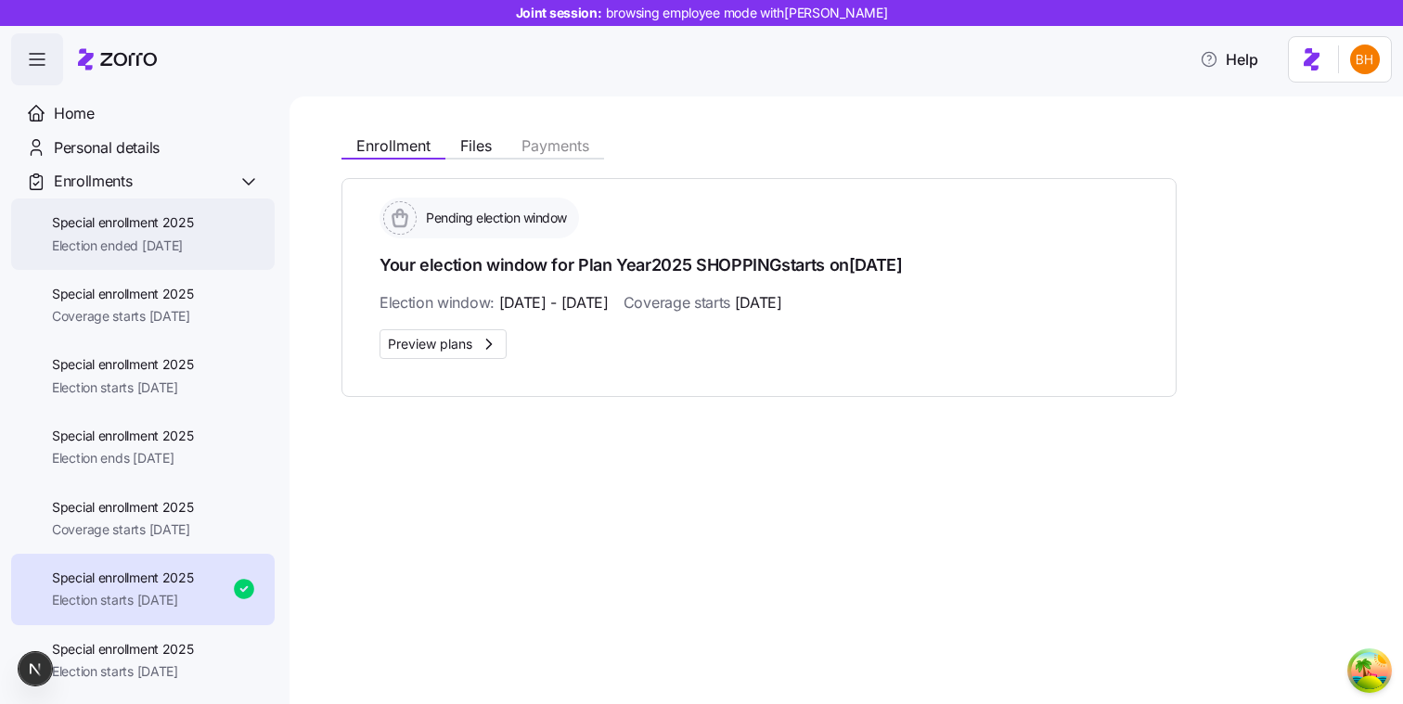
click at [154, 238] on span "Election ended [DATE]" at bounding box center [123, 246] width 142 height 19
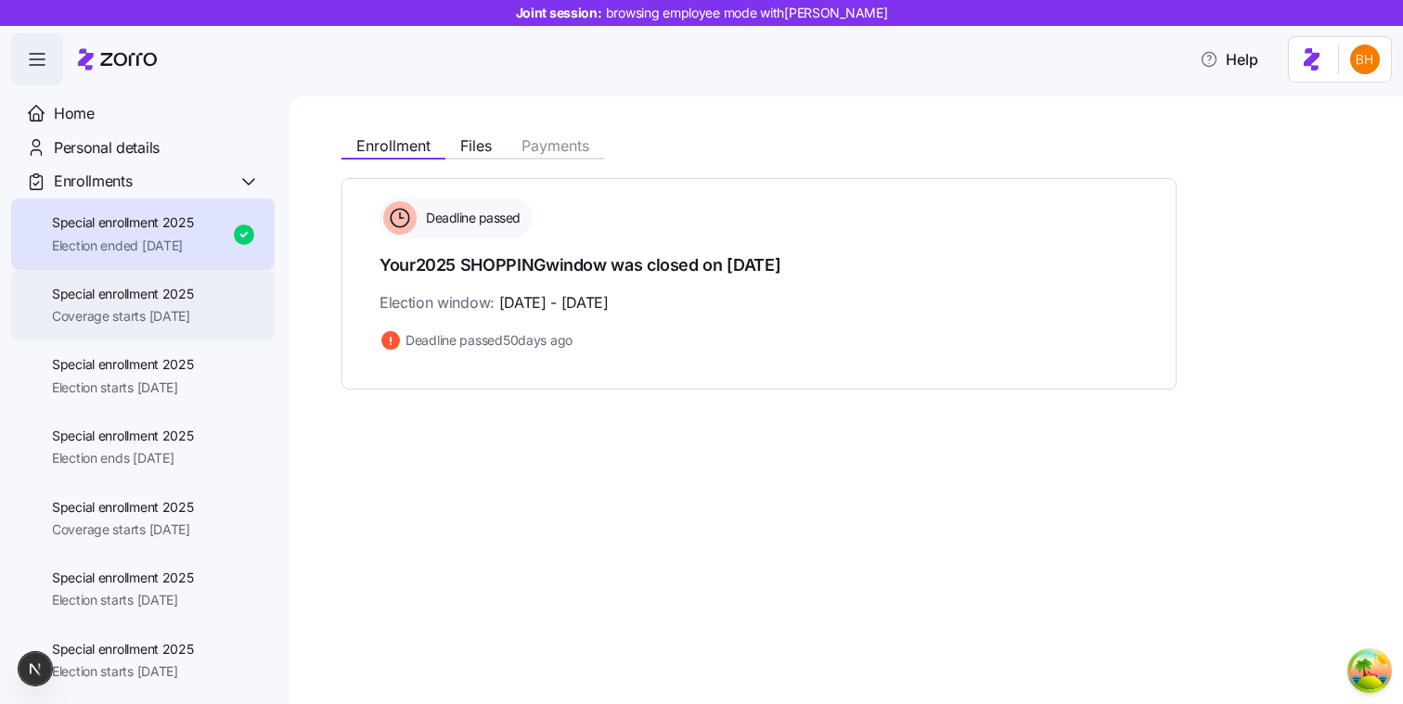
click at [135, 276] on div "Special enrollment 2025 Coverage starts [DATE]" at bounding box center [142, 305] width 263 height 71
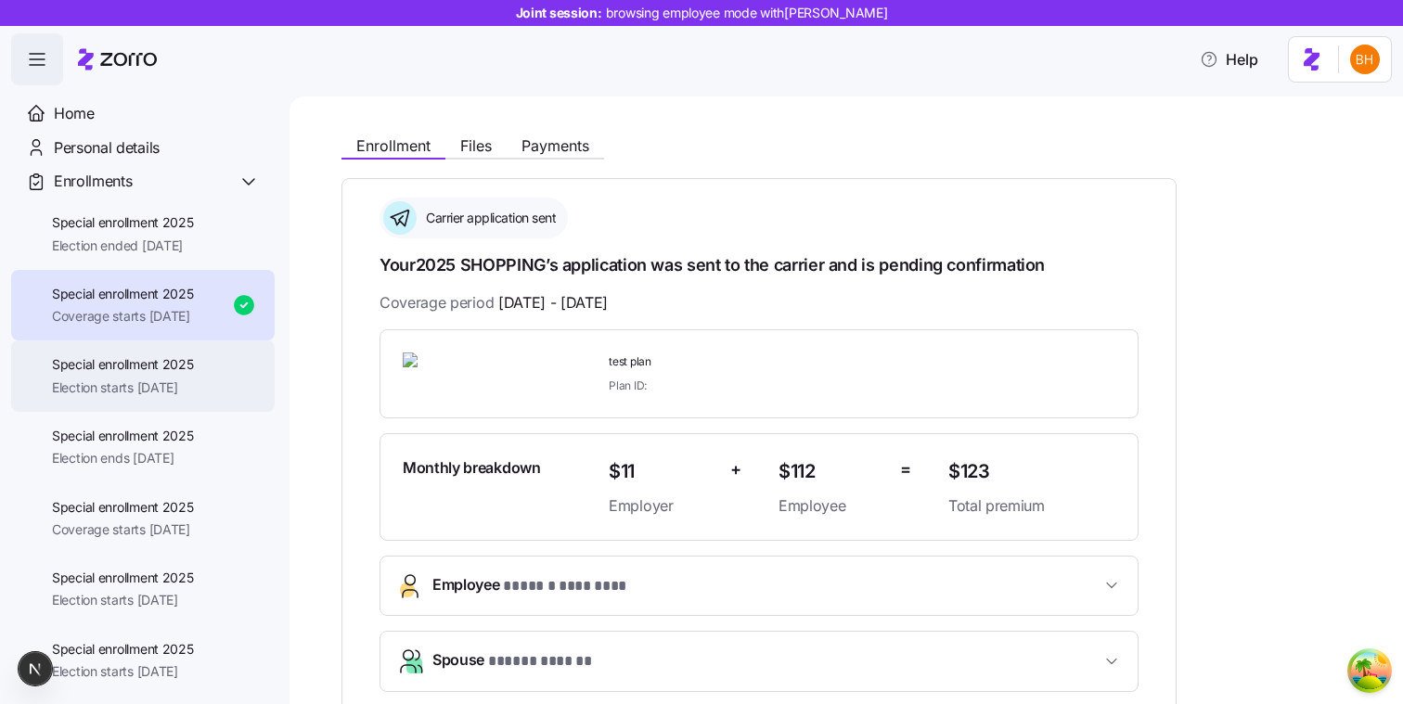
click at [122, 355] on span "Special enrollment 2025" at bounding box center [123, 364] width 142 height 19
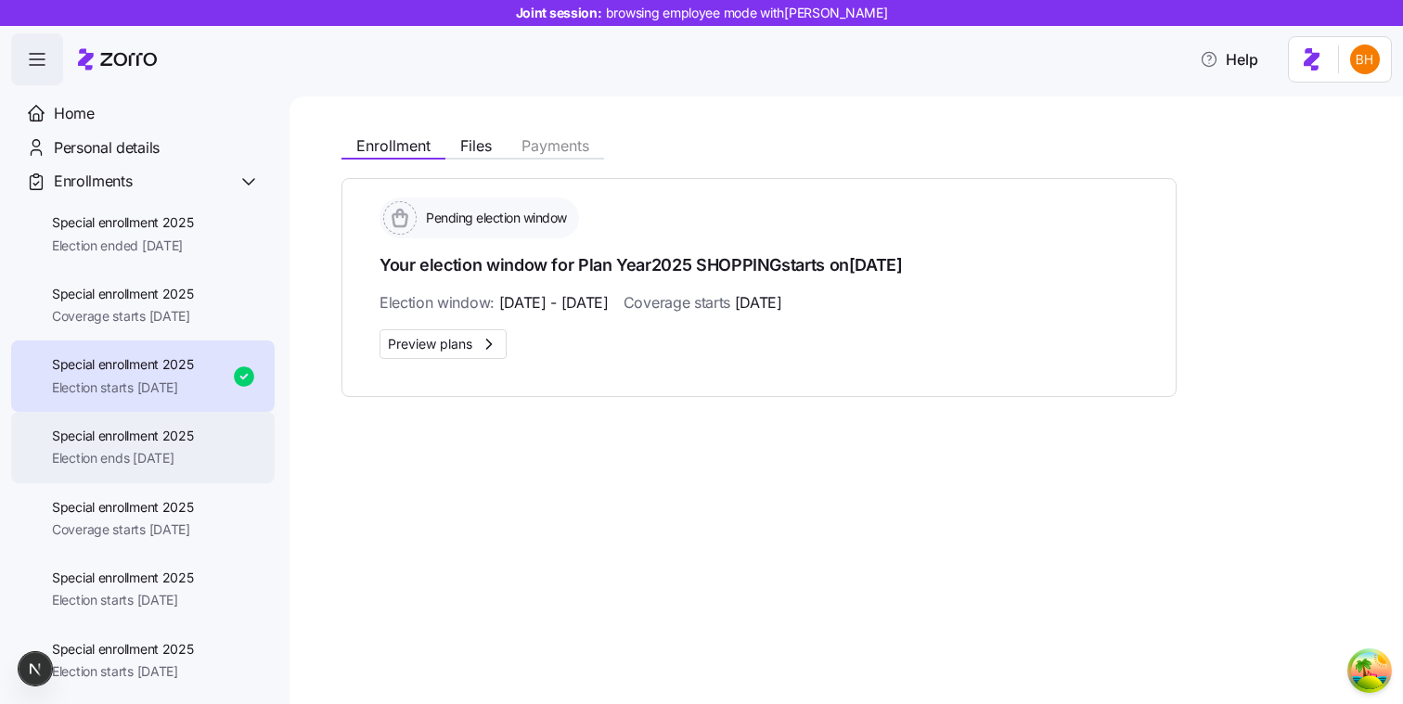
click at [130, 430] on span "Special enrollment 2025" at bounding box center [123, 436] width 142 height 19
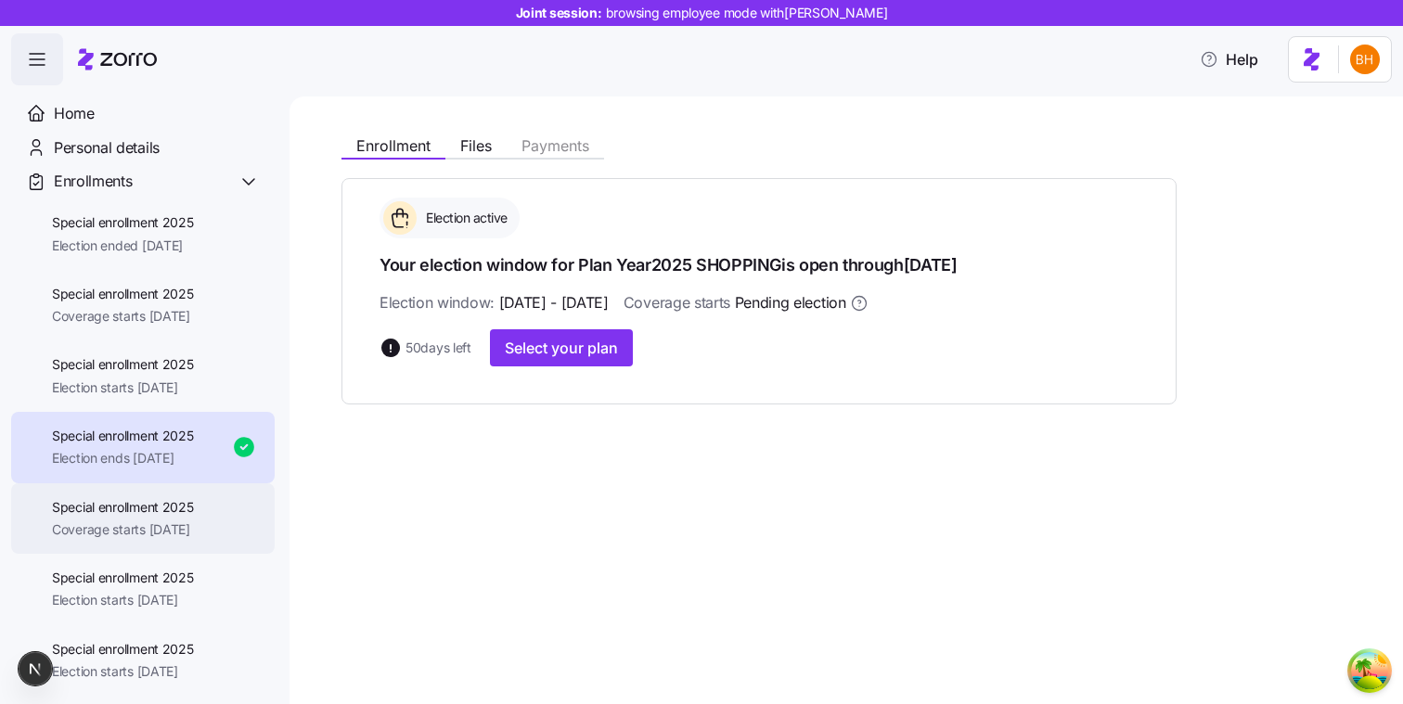
click at [129, 506] on span "Special enrollment 2025" at bounding box center [123, 507] width 142 height 19
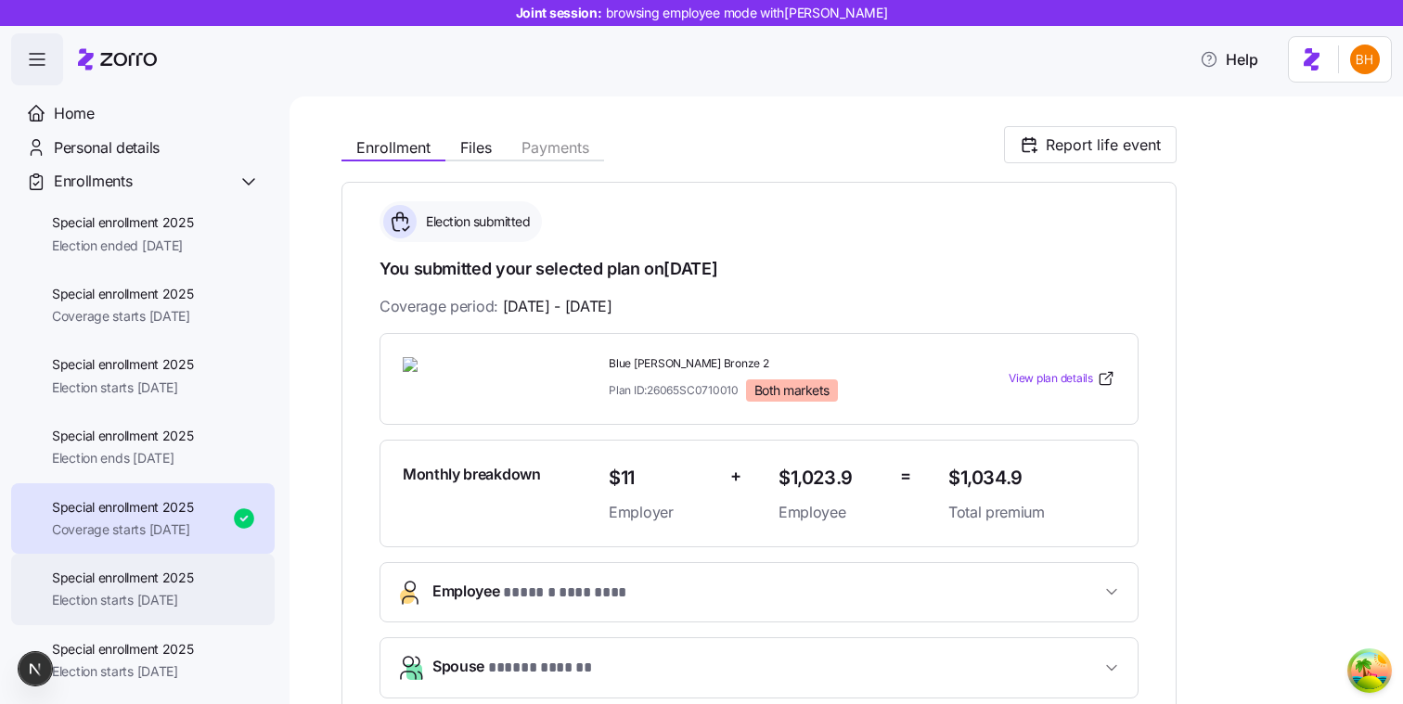
click at [130, 569] on span "Special enrollment 2025" at bounding box center [123, 578] width 142 height 19
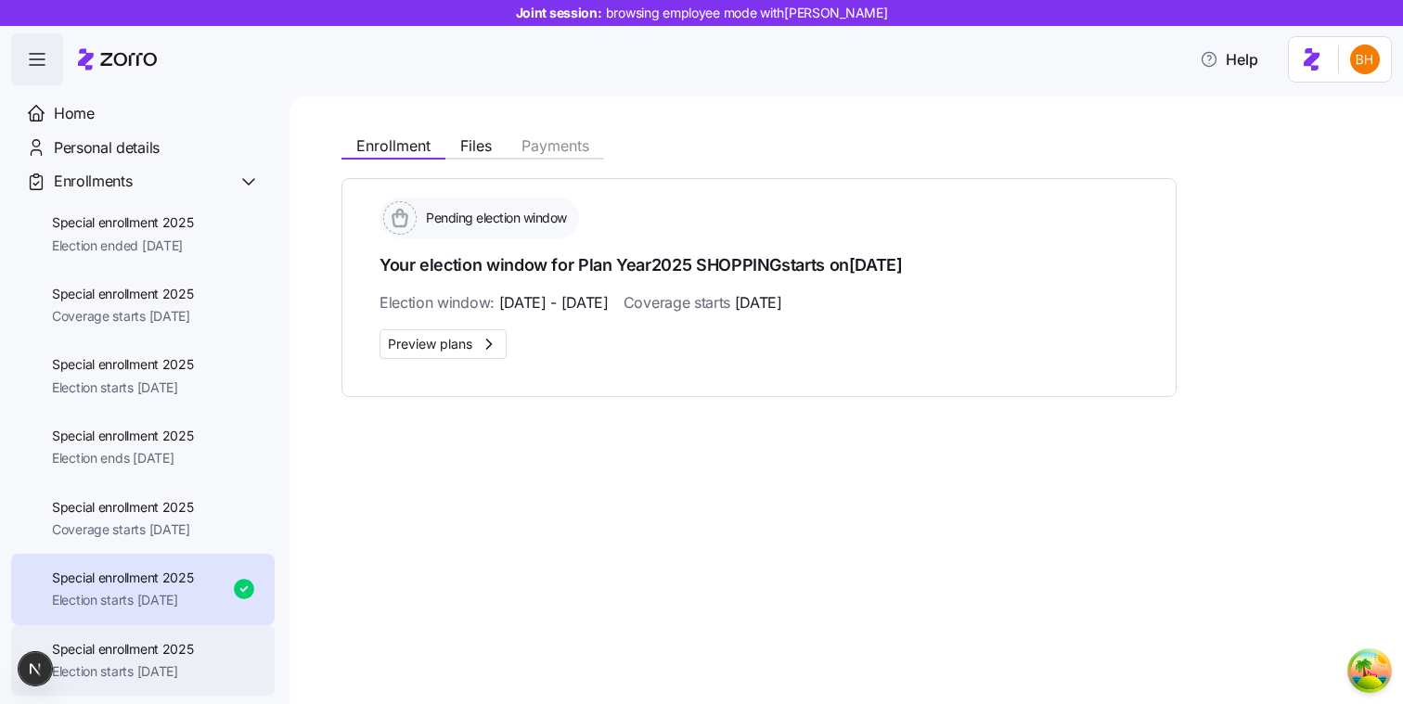
click at [133, 647] on span "Special enrollment 2025" at bounding box center [123, 649] width 142 height 19
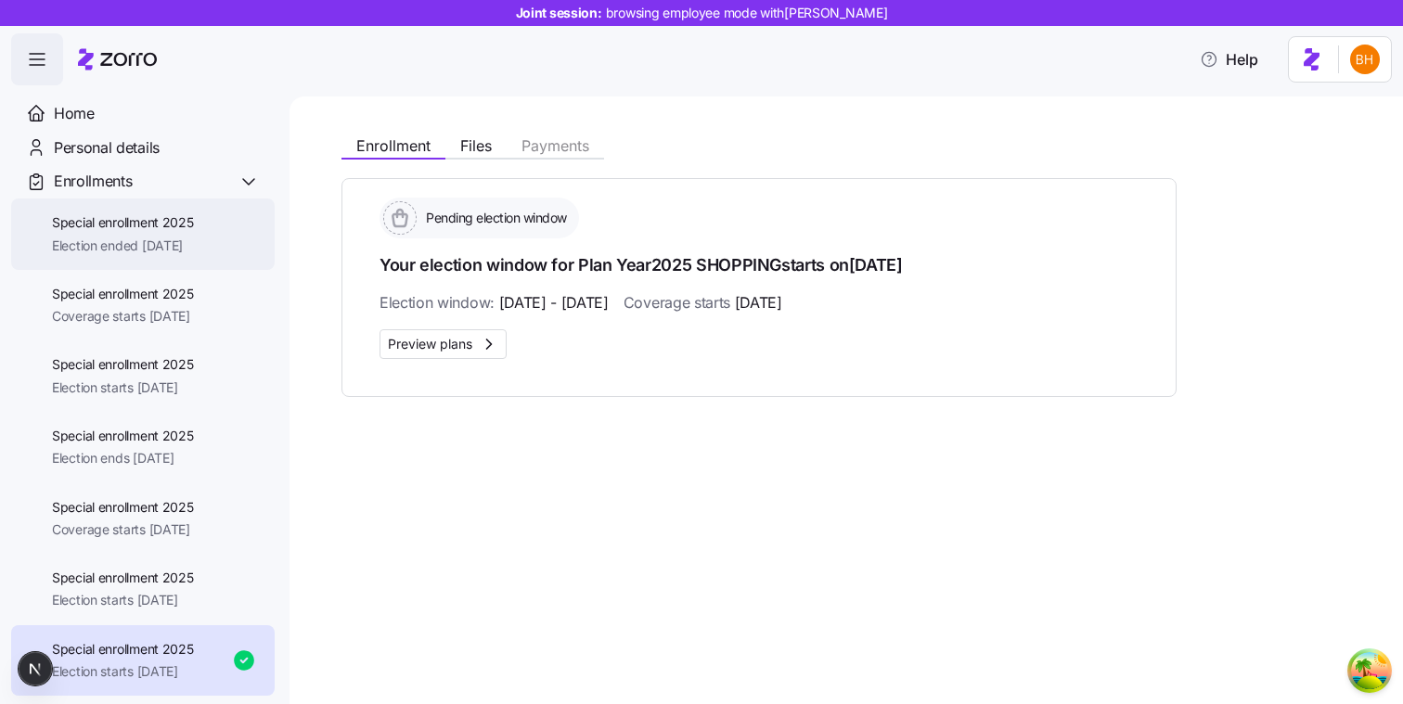
click at [156, 232] on span "Special enrollment 2025" at bounding box center [123, 222] width 142 height 19
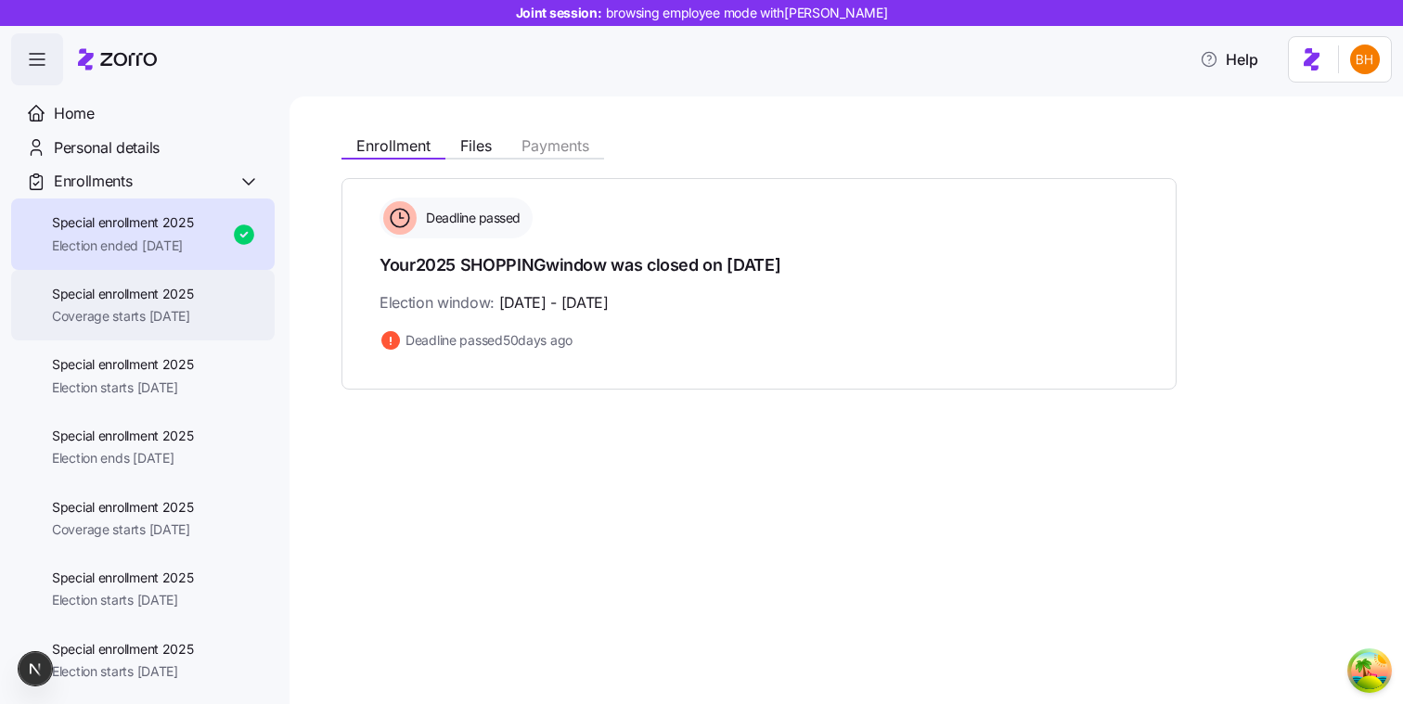
click at [130, 308] on span "Coverage starts [DATE]" at bounding box center [123, 316] width 142 height 19
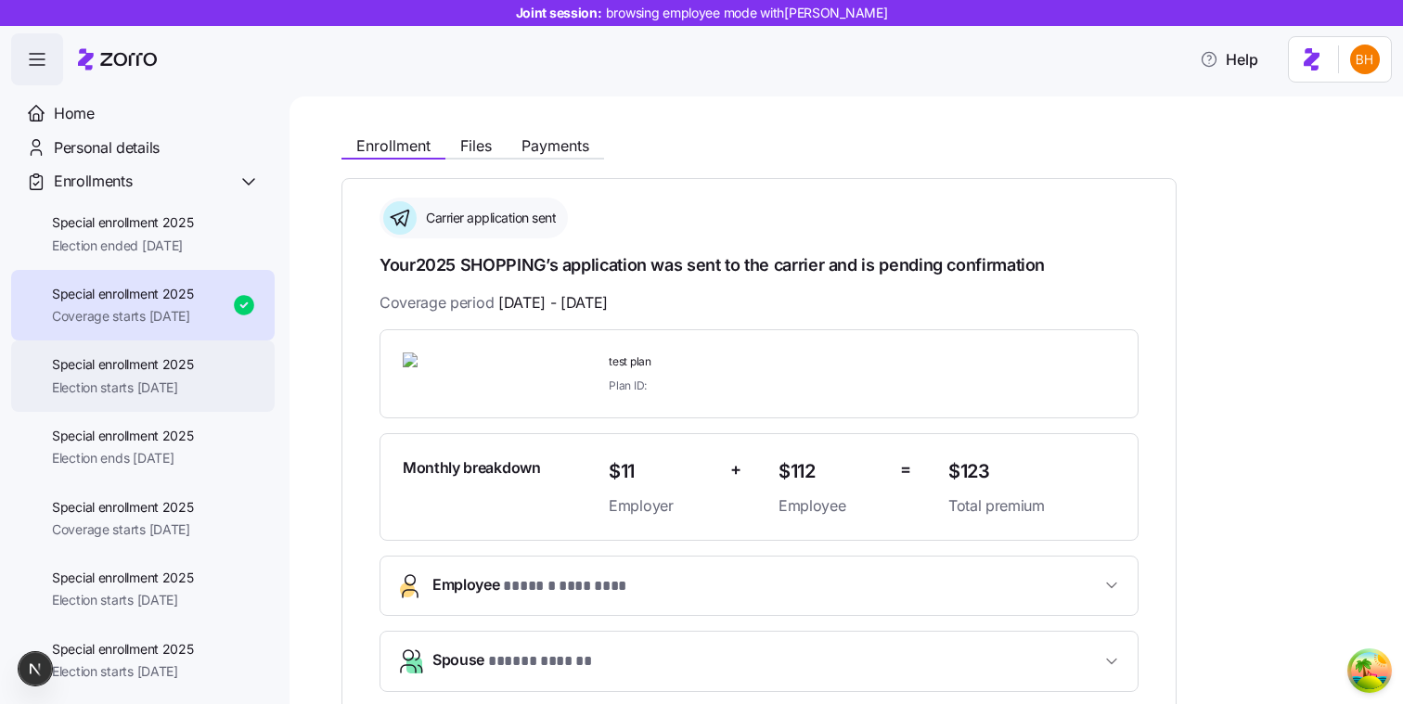
click at [113, 378] on span "Election starts [DATE]" at bounding box center [123, 387] width 142 height 19
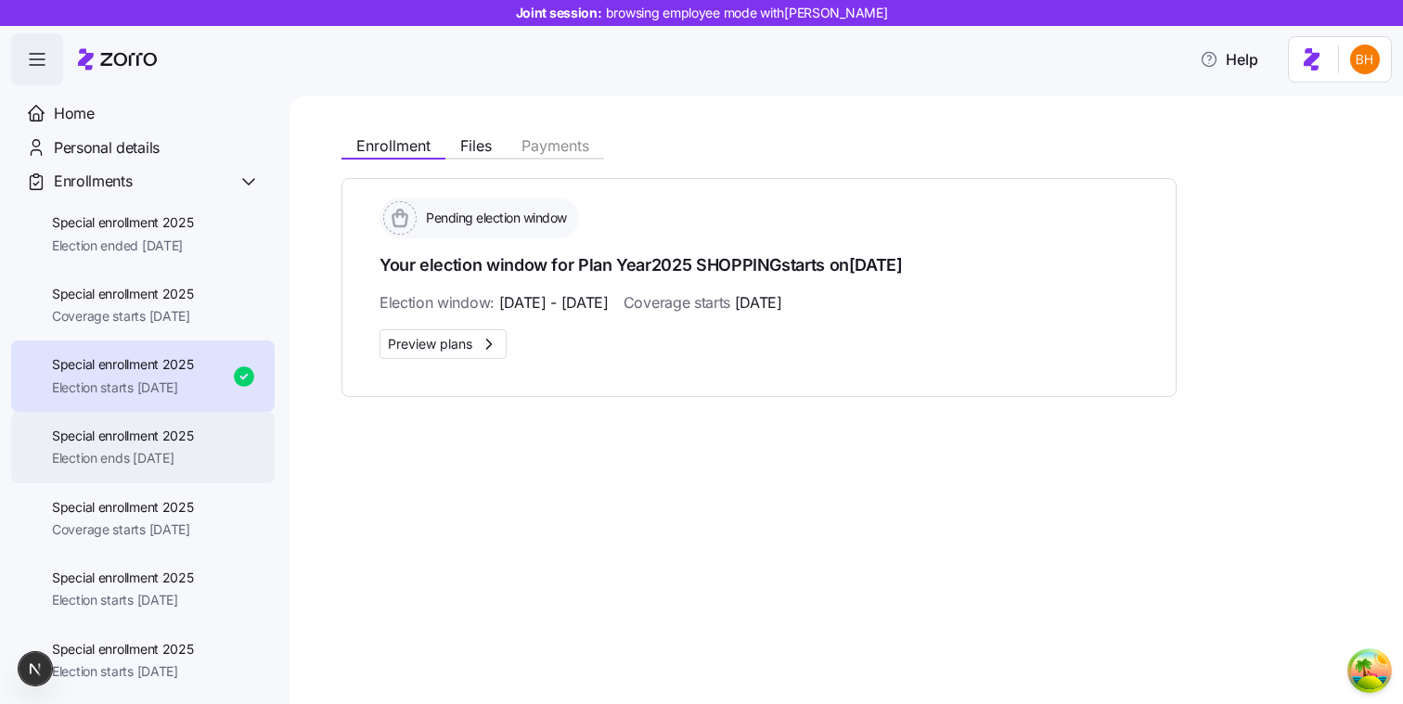
click at [165, 457] on span "Election ends [DATE]" at bounding box center [123, 458] width 142 height 19
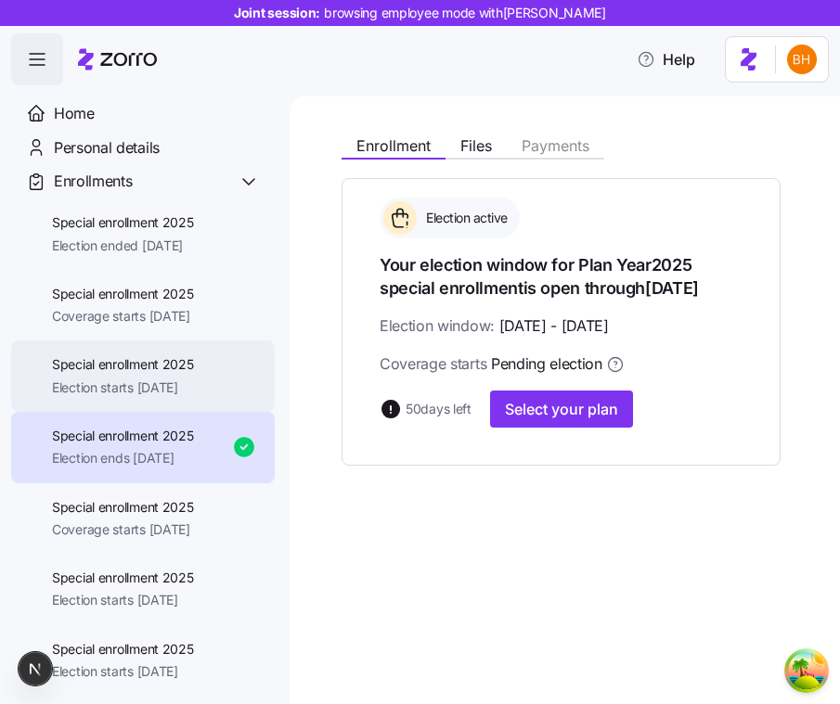
click at [112, 358] on span "Special enrollment 2025" at bounding box center [123, 364] width 142 height 19
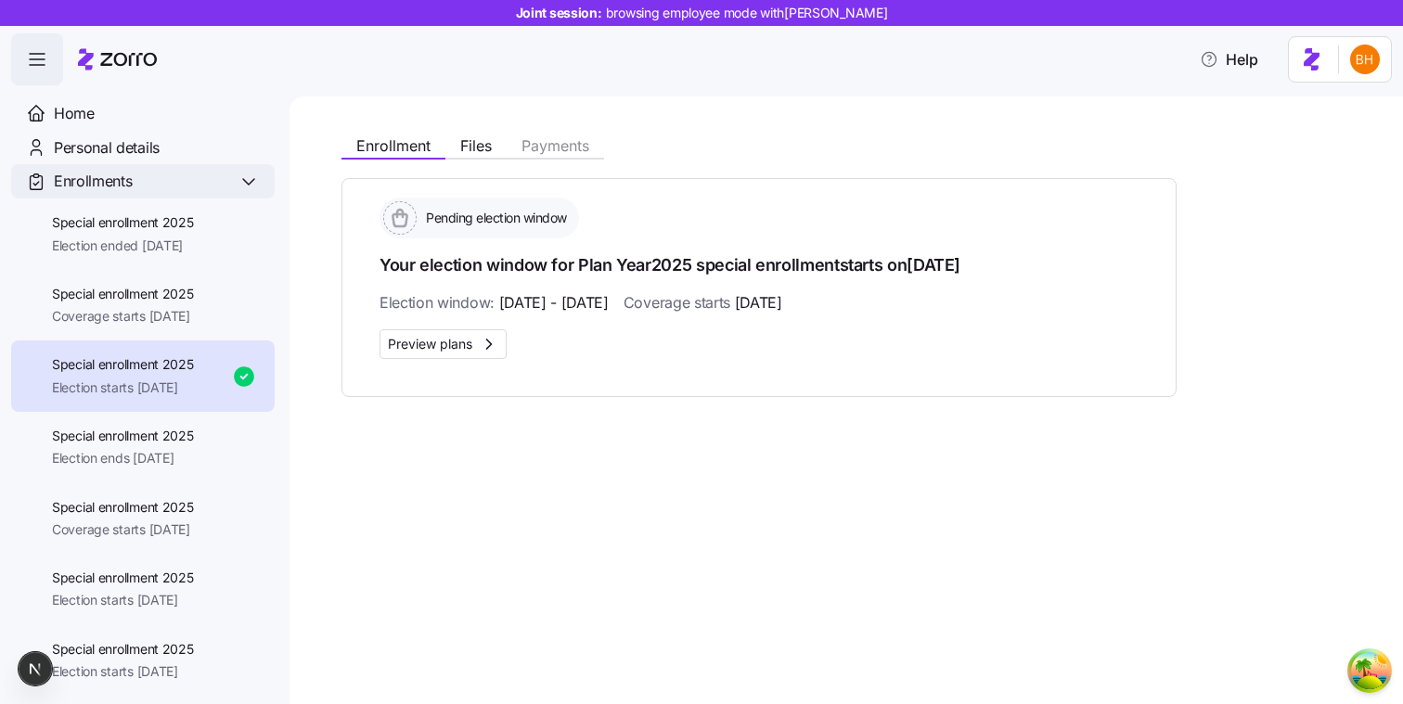
click at [132, 176] on span "Enrollments" at bounding box center [93, 181] width 78 height 23
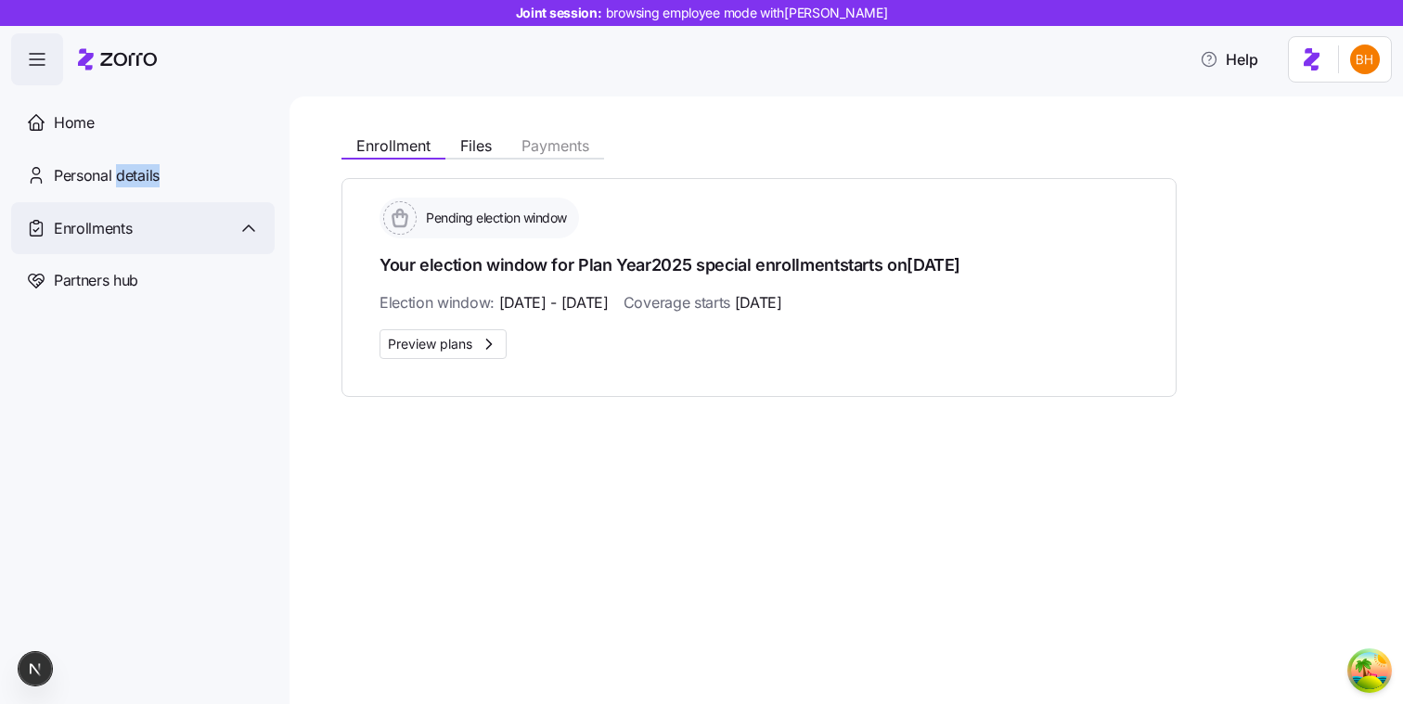
click at [132, 176] on span "Personal details" at bounding box center [107, 175] width 106 height 23
click at [148, 230] on div "Enrollments" at bounding box center [157, 228] width 206 height 23
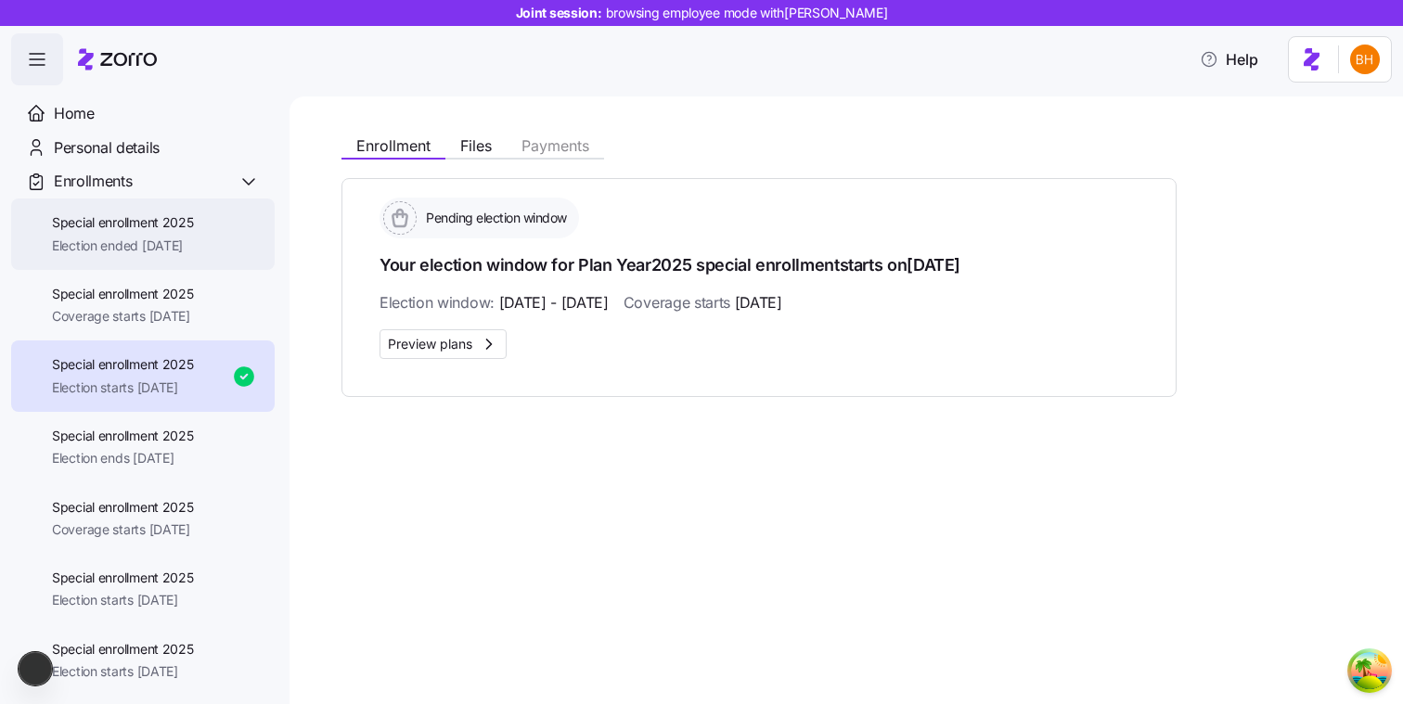
click at [146, 244] on span "Election ended [DATE]" at bounding box center [123, 246] width 142 height 19
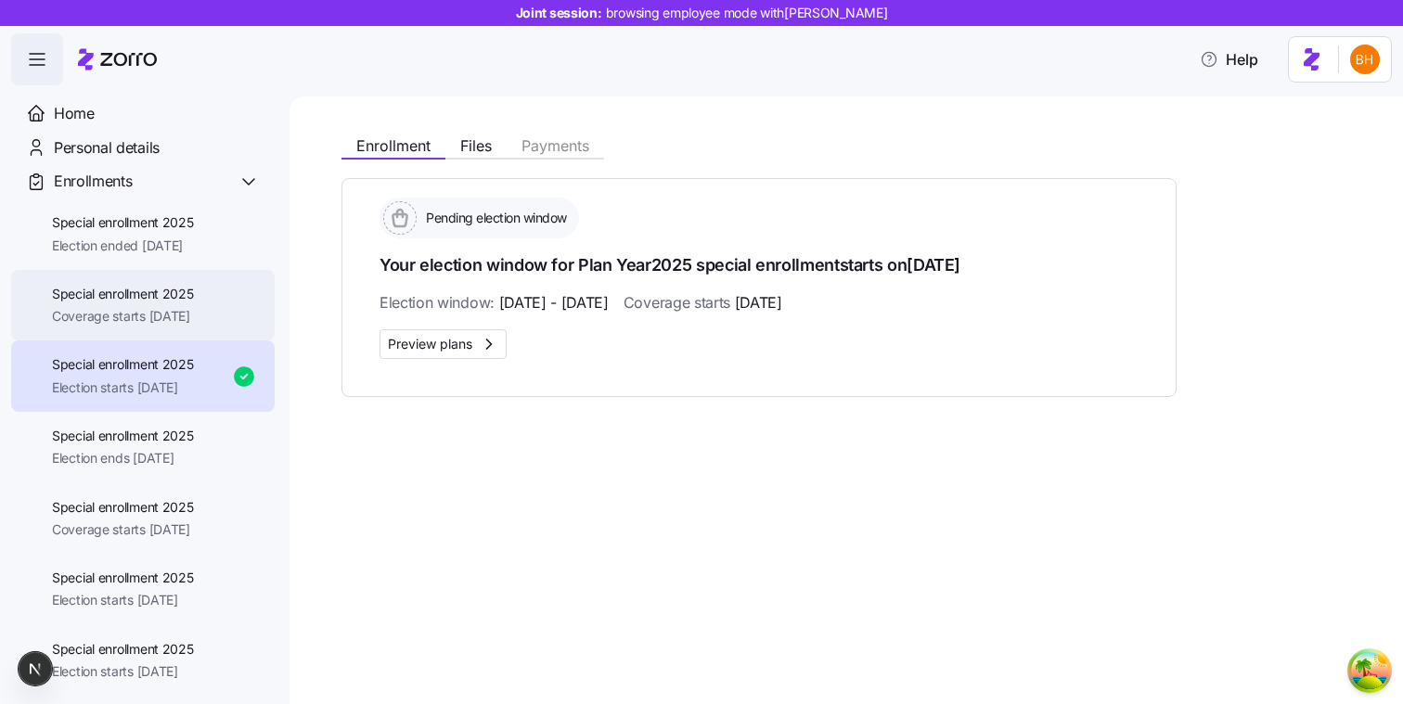
click at [165, 315] on span "Coverage starts [DATE]" at bounding box center [123, 316] width 142 height 19
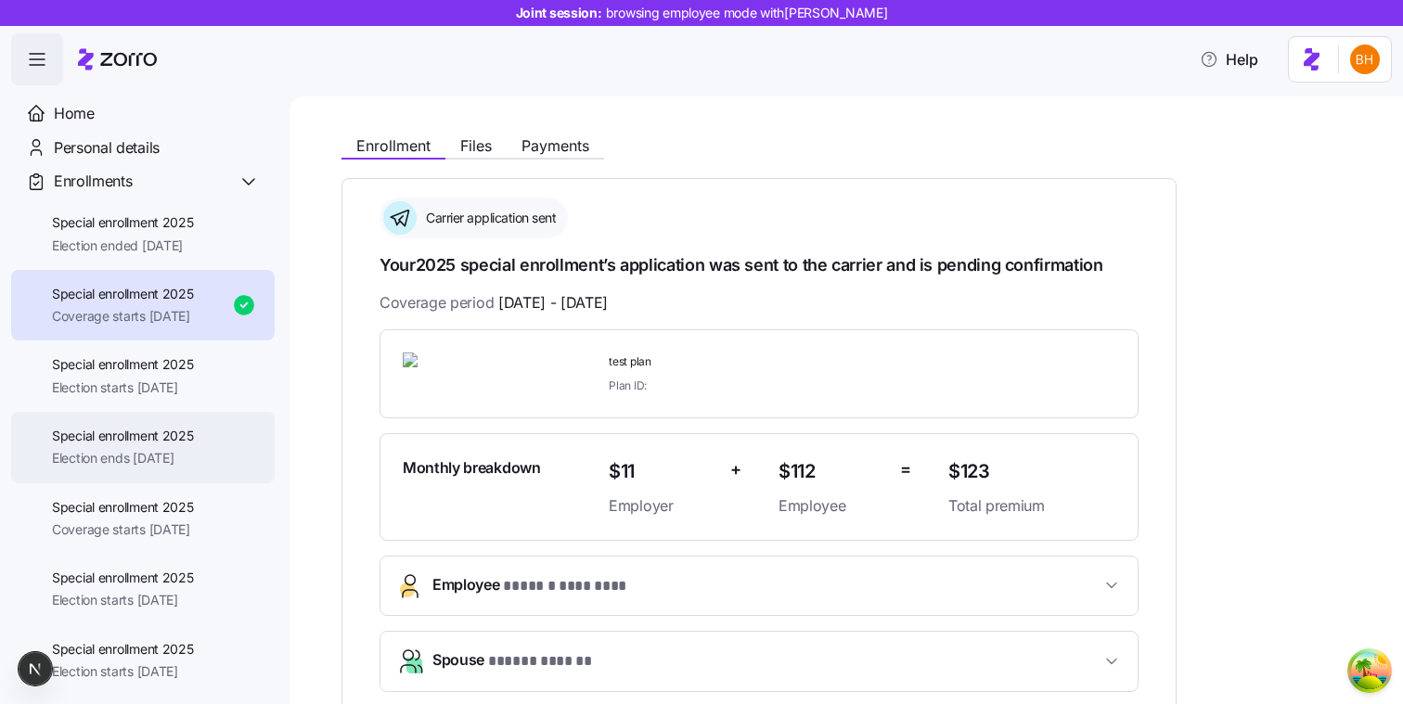
click at [161, 431] on span "Special enrollment 2025" at bounding box center [123, 436] width 142 height 19
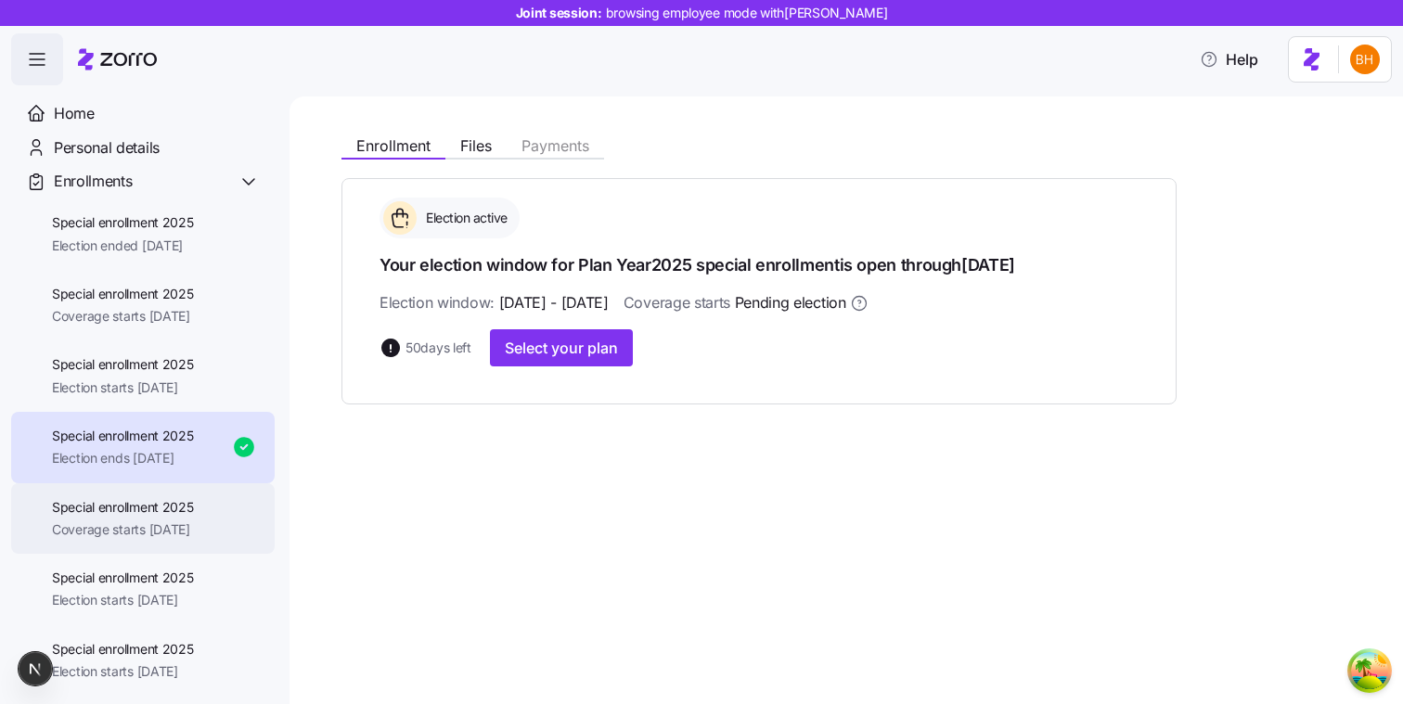
click at [142, 499] on span "Special enrollment 2025" at bounding box center [123, 507] width 142 height 19
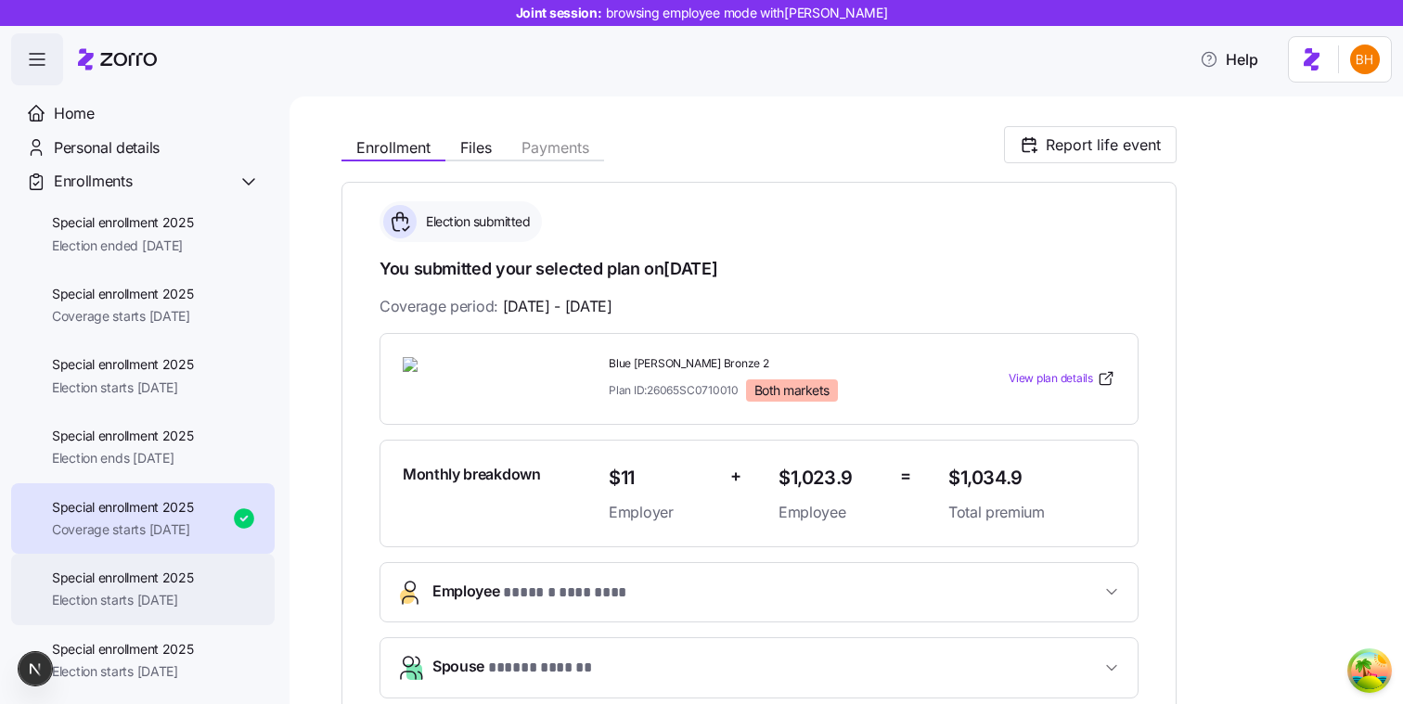
click at [111, 578] on span "Special enrollment 2025" at bounding box center [123, 578] width 142 height 19
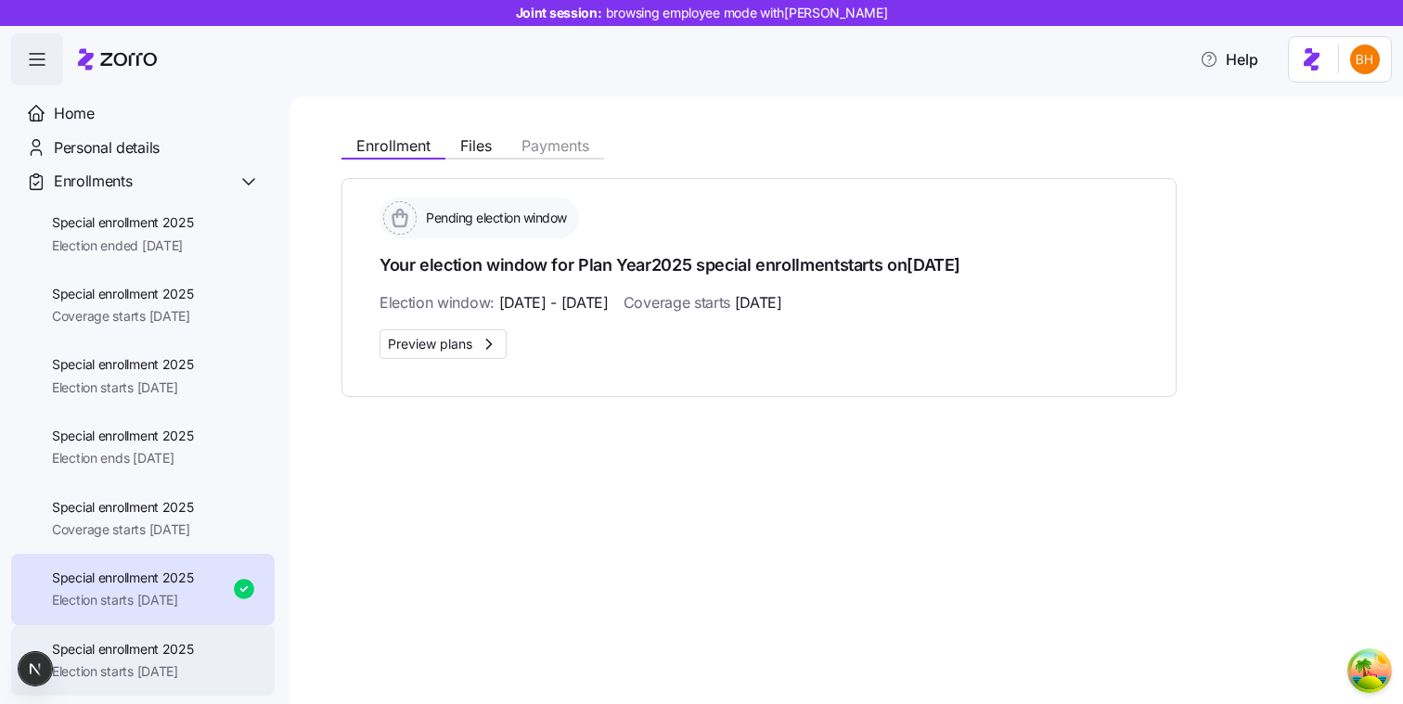
click at [114, 648] on span "Special enrollment 2025" at bounding box center [123, 649] width 142 height 19
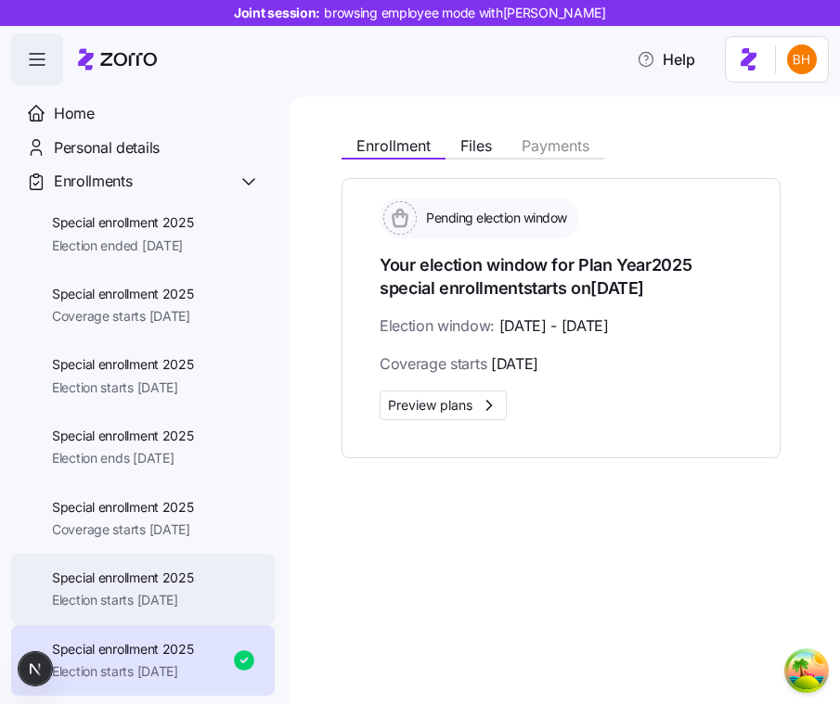
click at [194, 576] on span "Special enrollment 2025" at bounding box center [123, 578] width 142 height 19
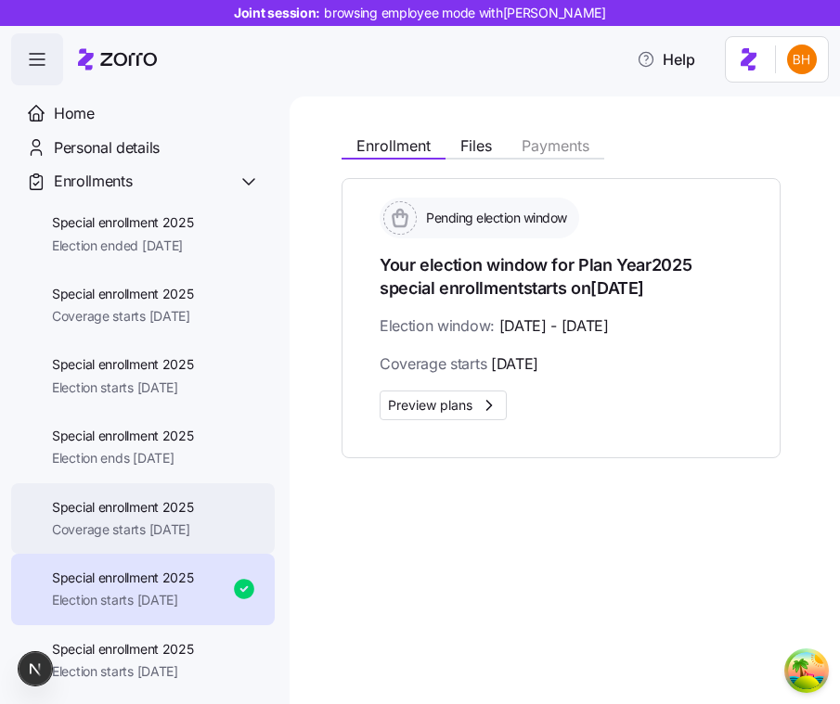
click at [221, 544] on div "Special enrollment 2025 Coverage starts 11/01/2025" at bounding box center [142, 518] width 263 height 71
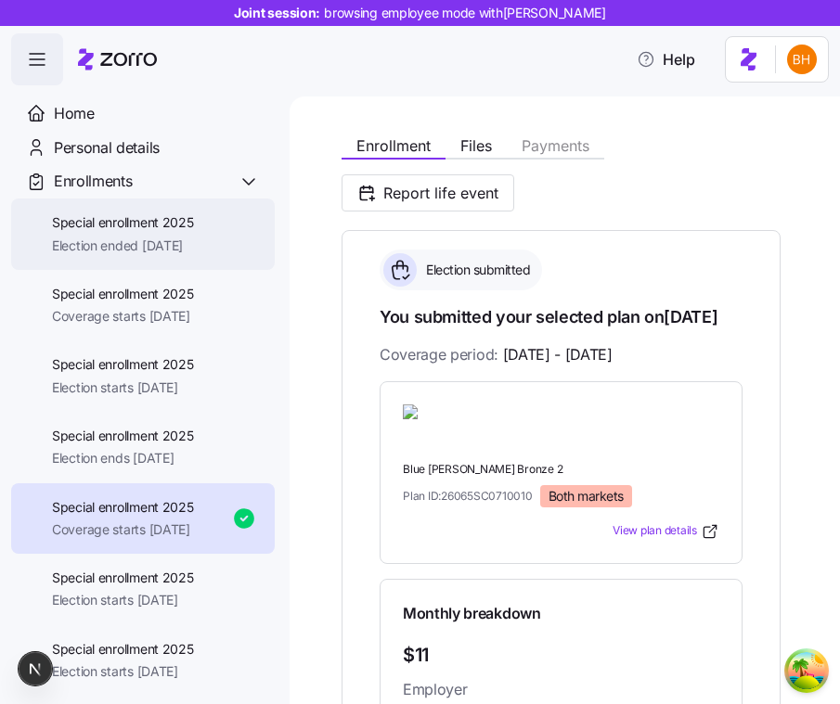
click at [165, 241] on span "Election ended [DATE]" at bounding box center [123, 246] width 142 height 19
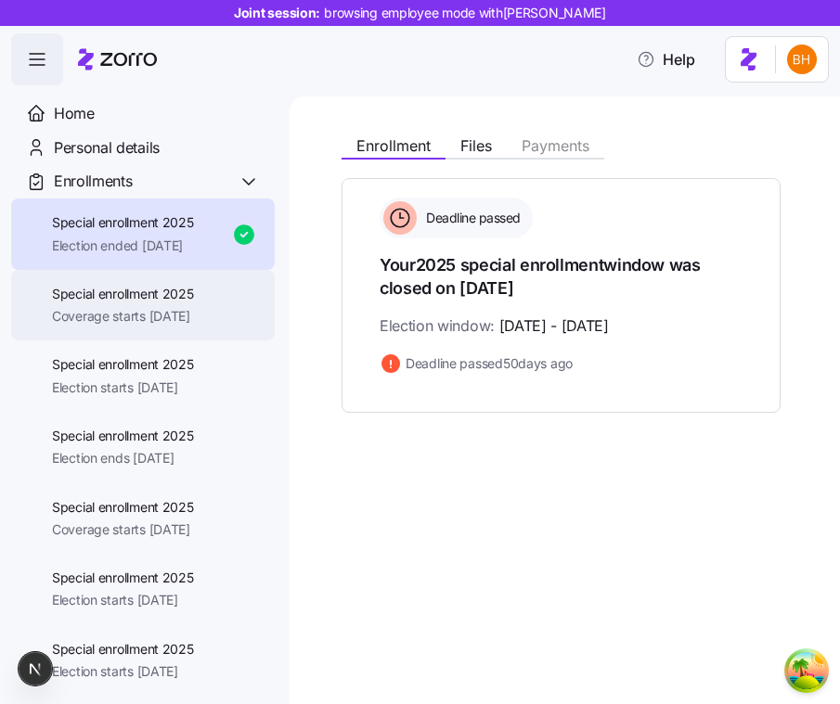
click at [156, 280] on div "Special enrollment 2025 Coverage starts 12/01/2025" at bounding box center [142, 305] width 263 height 71
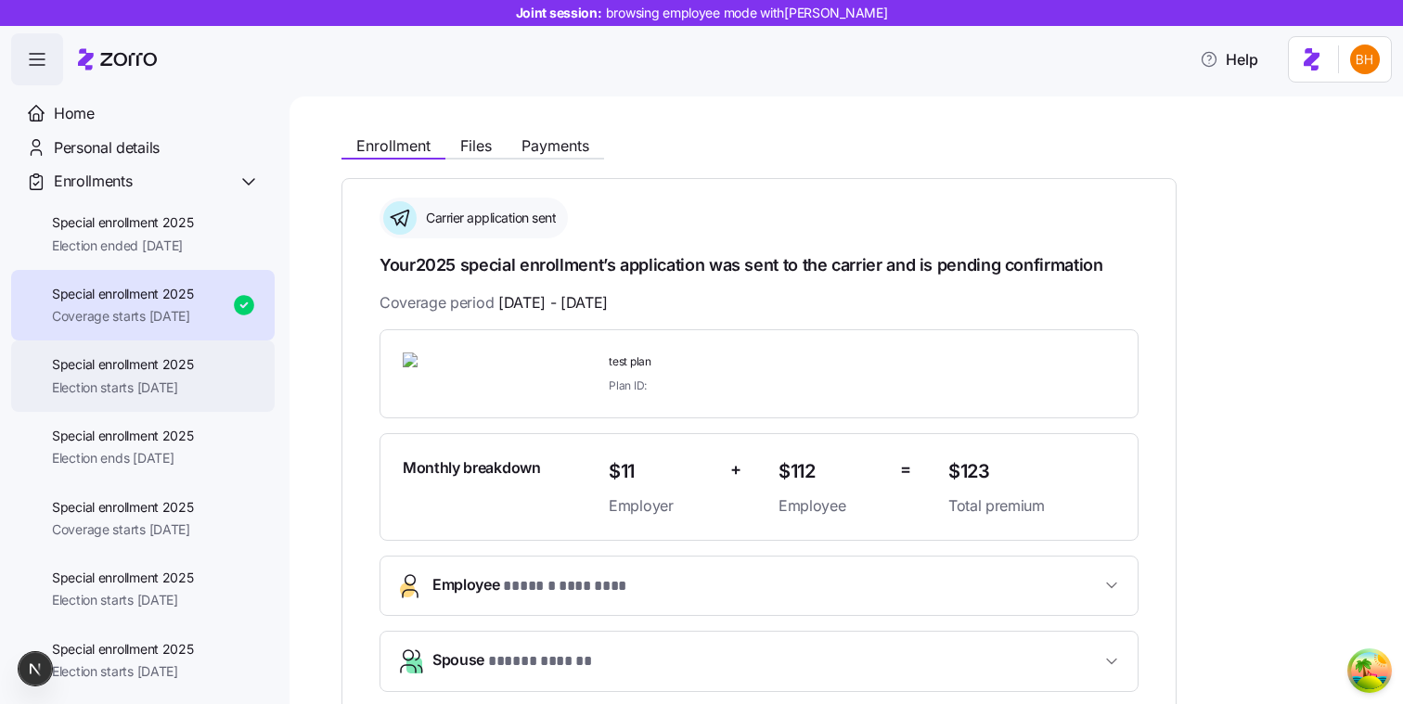
click at [203, 399] on div "Special enrollment 2025 Election starts 11/06/2025" at bounding box center [142, 375] width 263 height 71
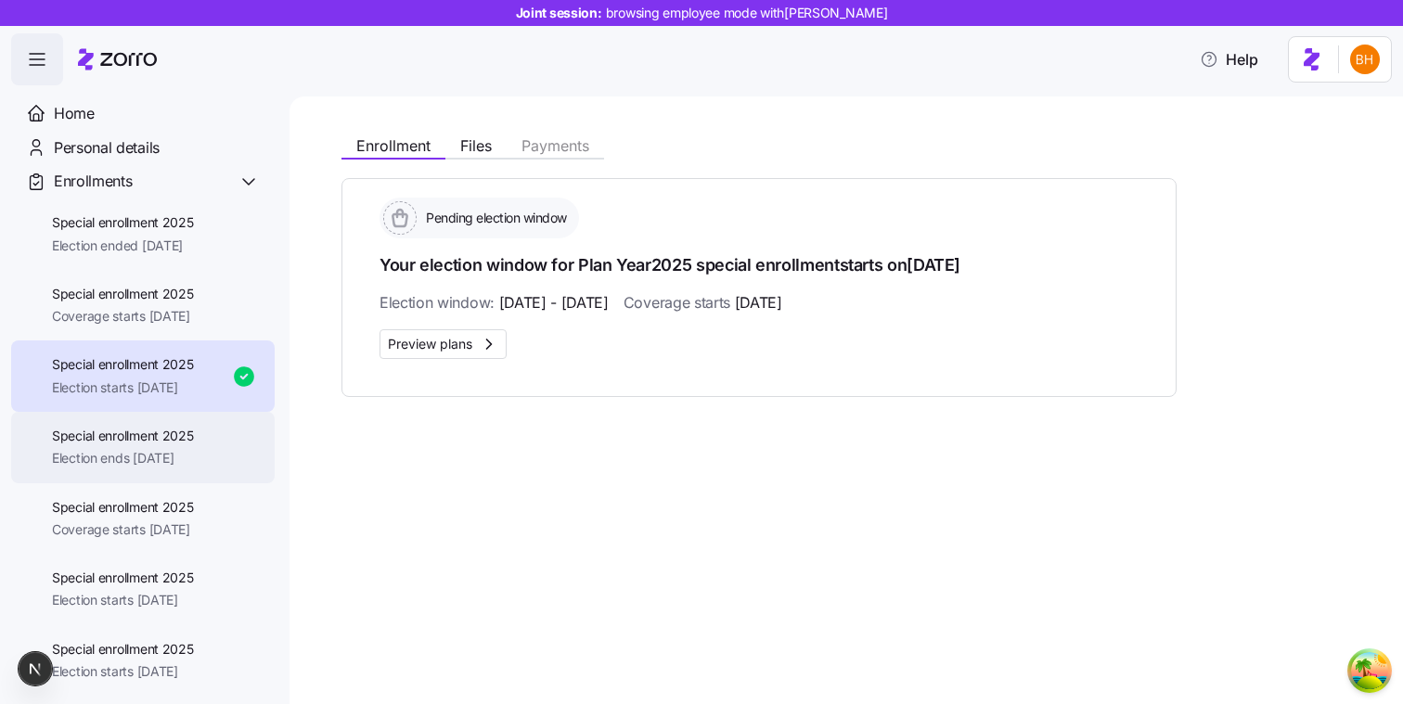
click at [178, 435] on span "Special enrollment 2025" at bounding box center [123, 436] width 142 height 19
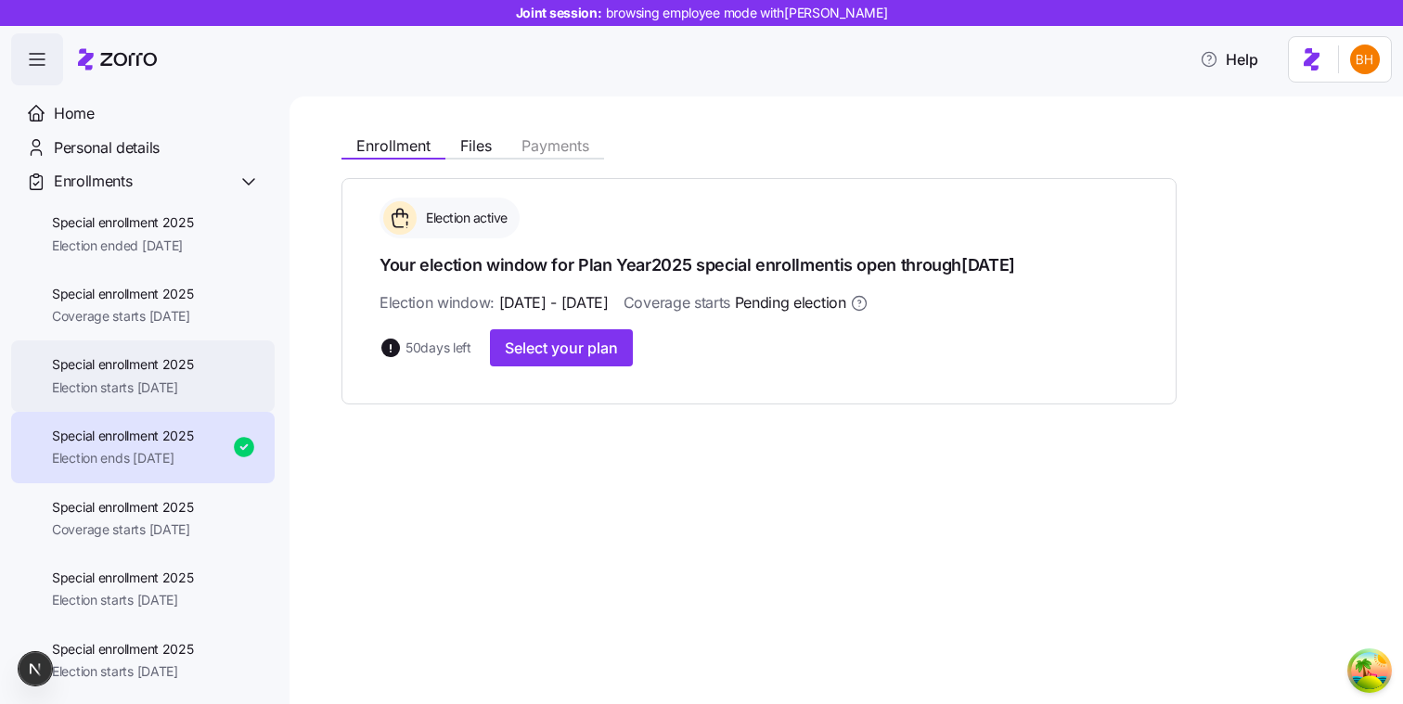
click at [176, 378] on span "Election starts [DATE]" at bounding box center [123, 387] width 142 height 19
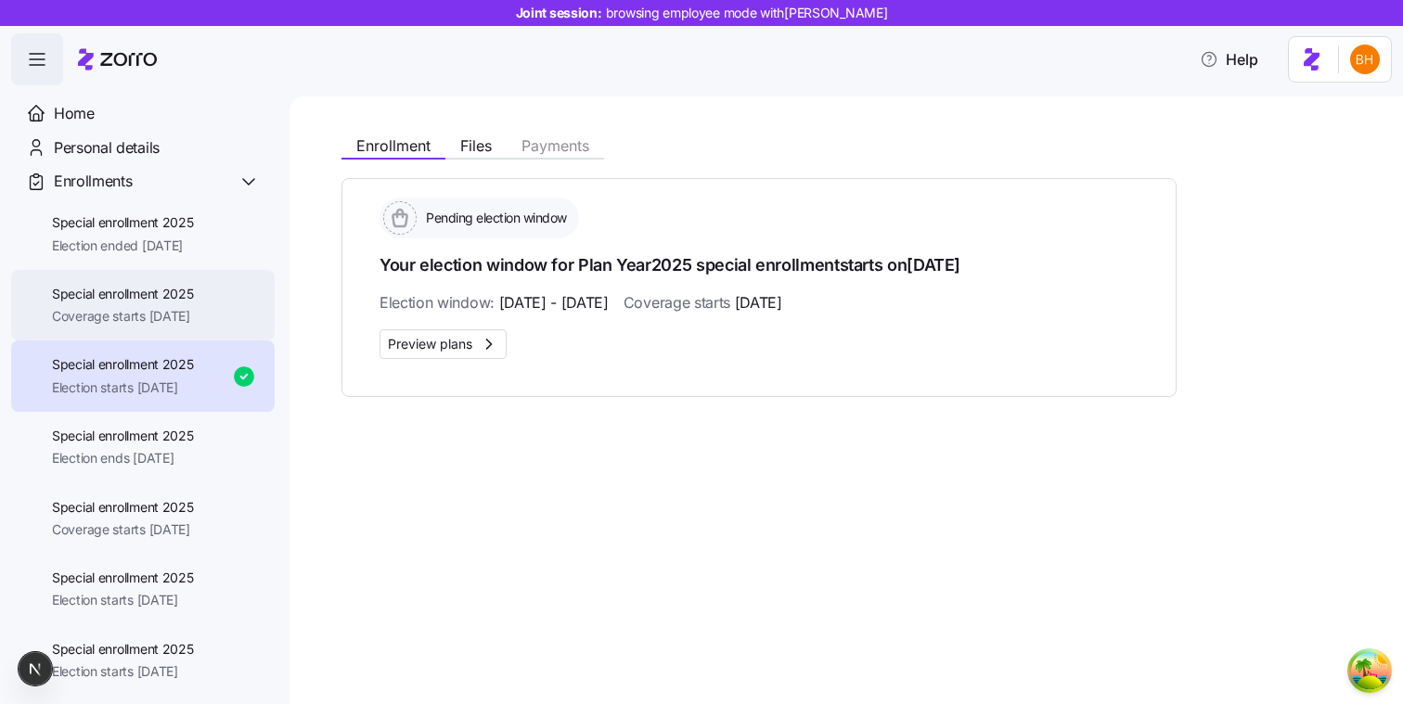
click at [152, 309] on span "Coverage starts [DATE]" at bounding box center [123, 316] width 142 height 19
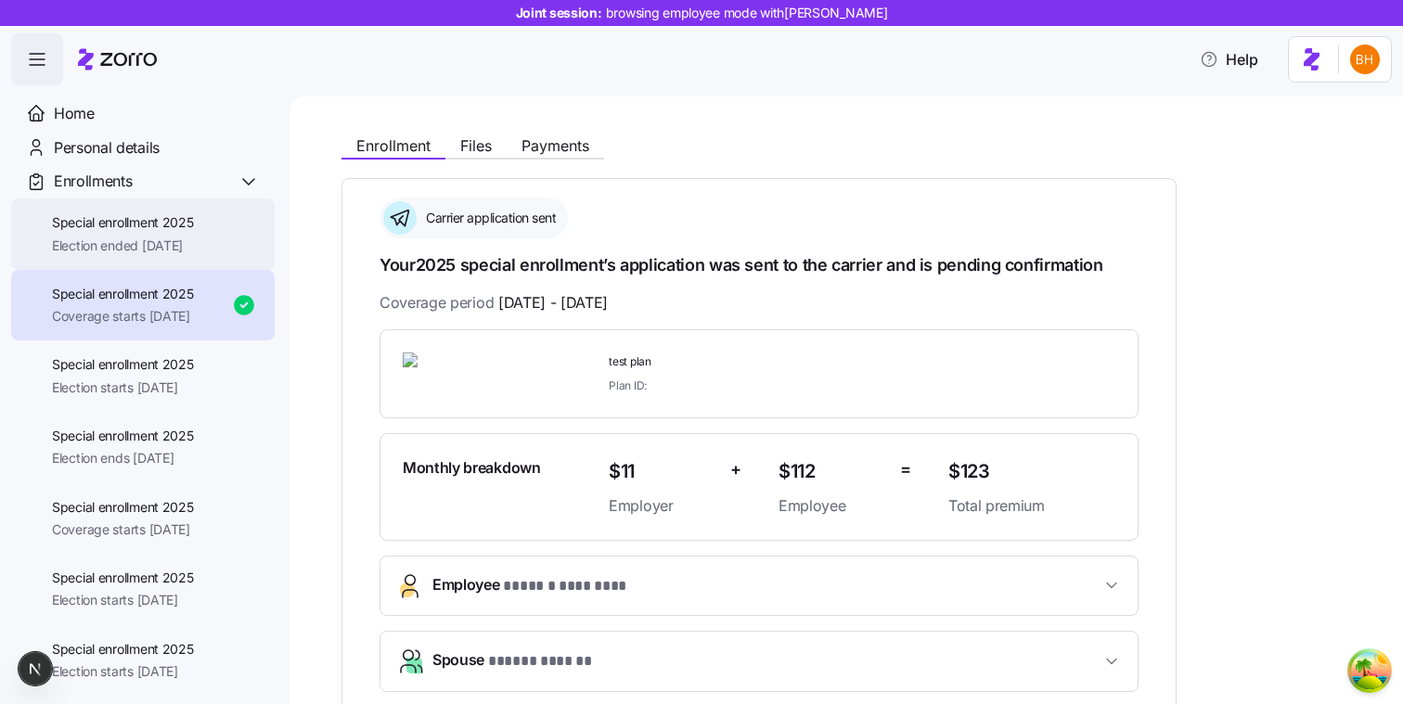
click at [104, 255] on div "Special enrollment 2025 Election ended 08/16/2025" at bounding box center [142, 234] width 263 height 71
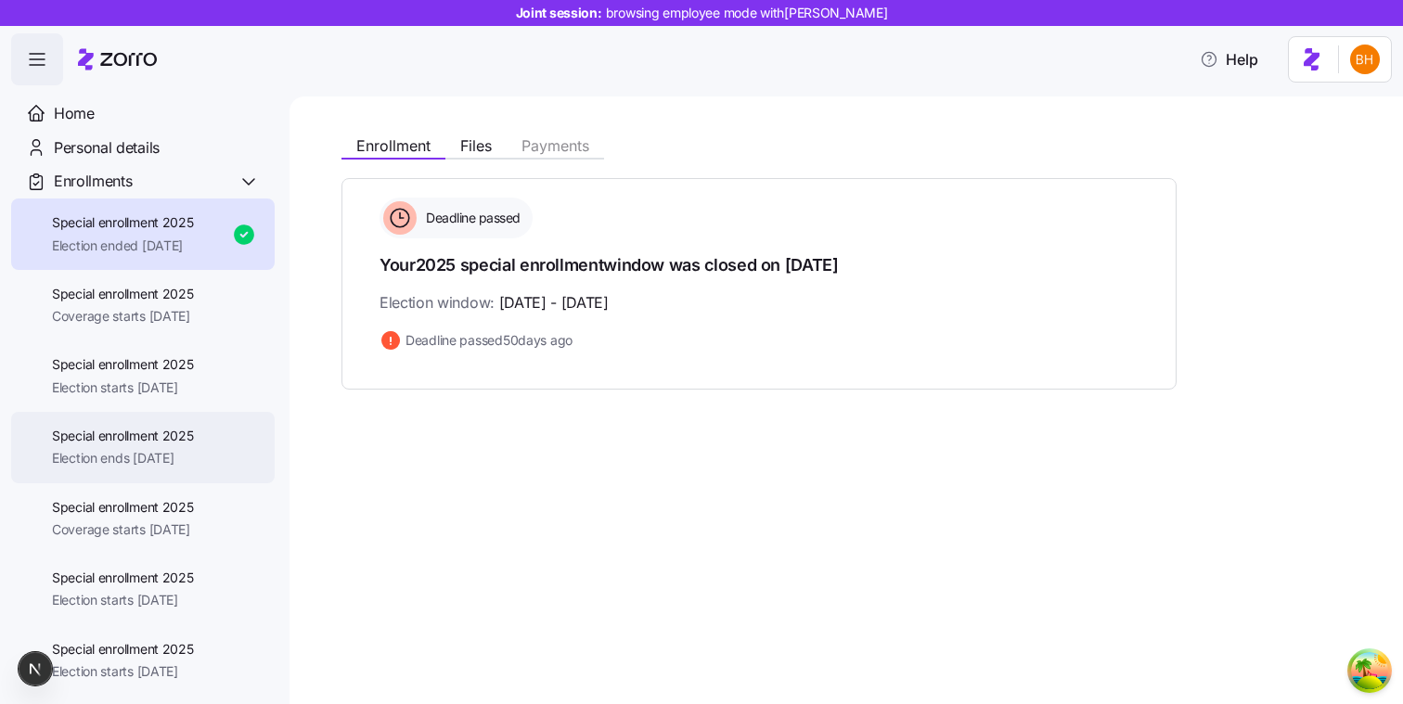
click at [139, 440] on span "Special enrollment 2025" at bounding box center [123, 436] width 142 height 19
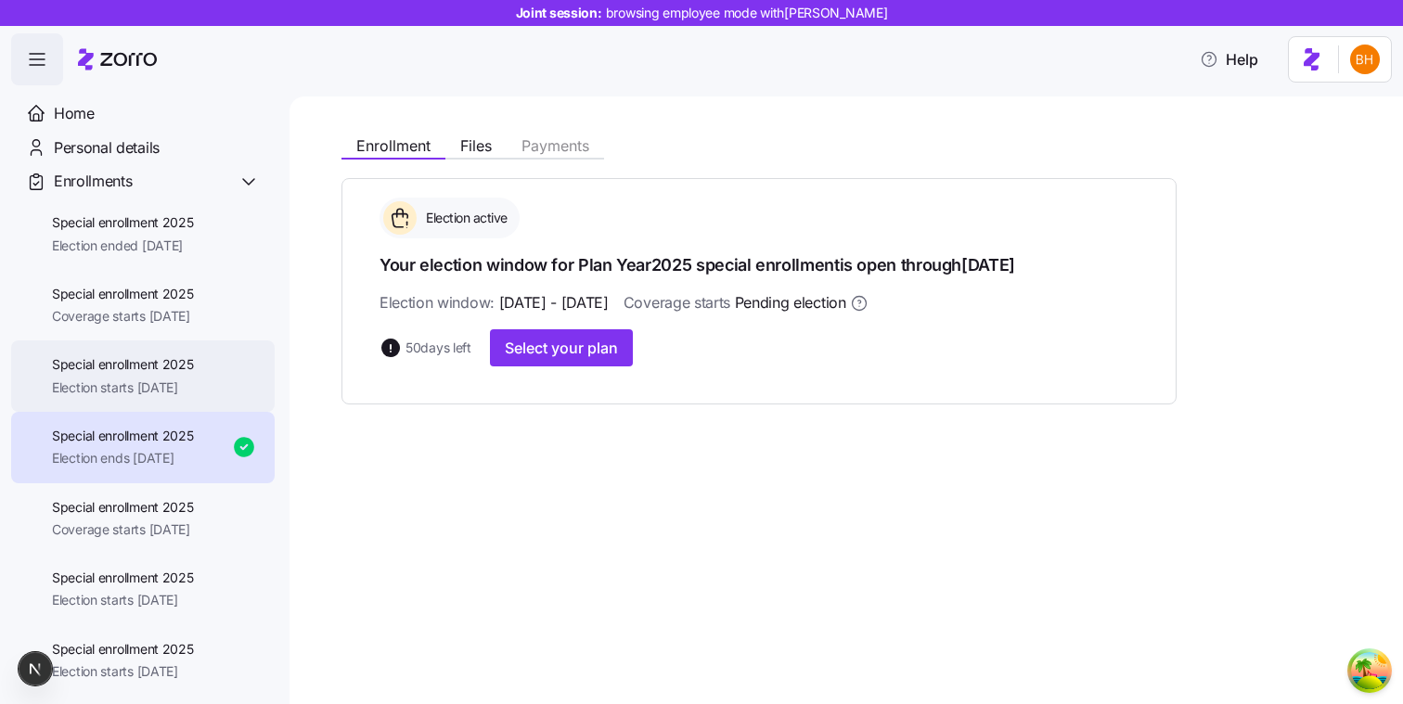
click at [149, 371] on span "Special enrollment 2025" at bounding box center [123, 364] width 142 height 19
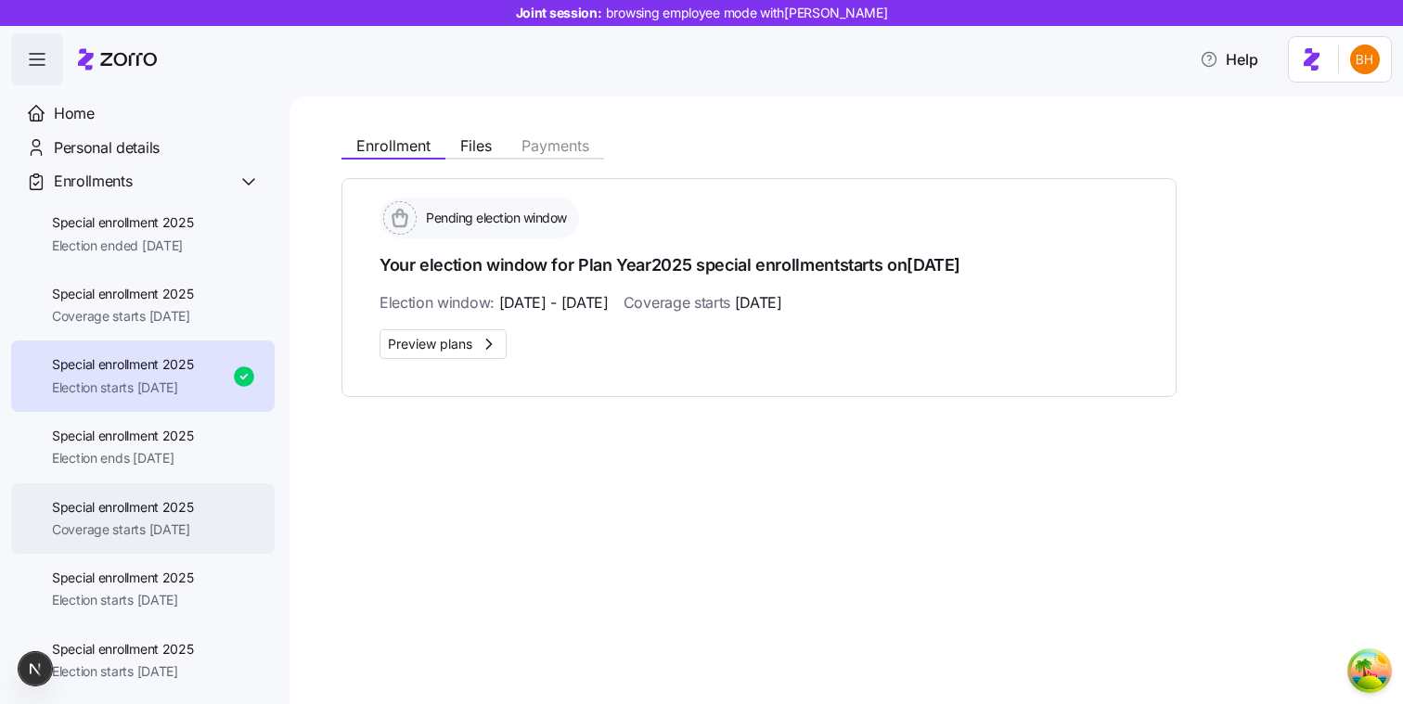
click at [135, 519] on div "Special enrollment 2025 Coverage starts 11/01/2025" at bounding box center [123, 519] width 142 height 42
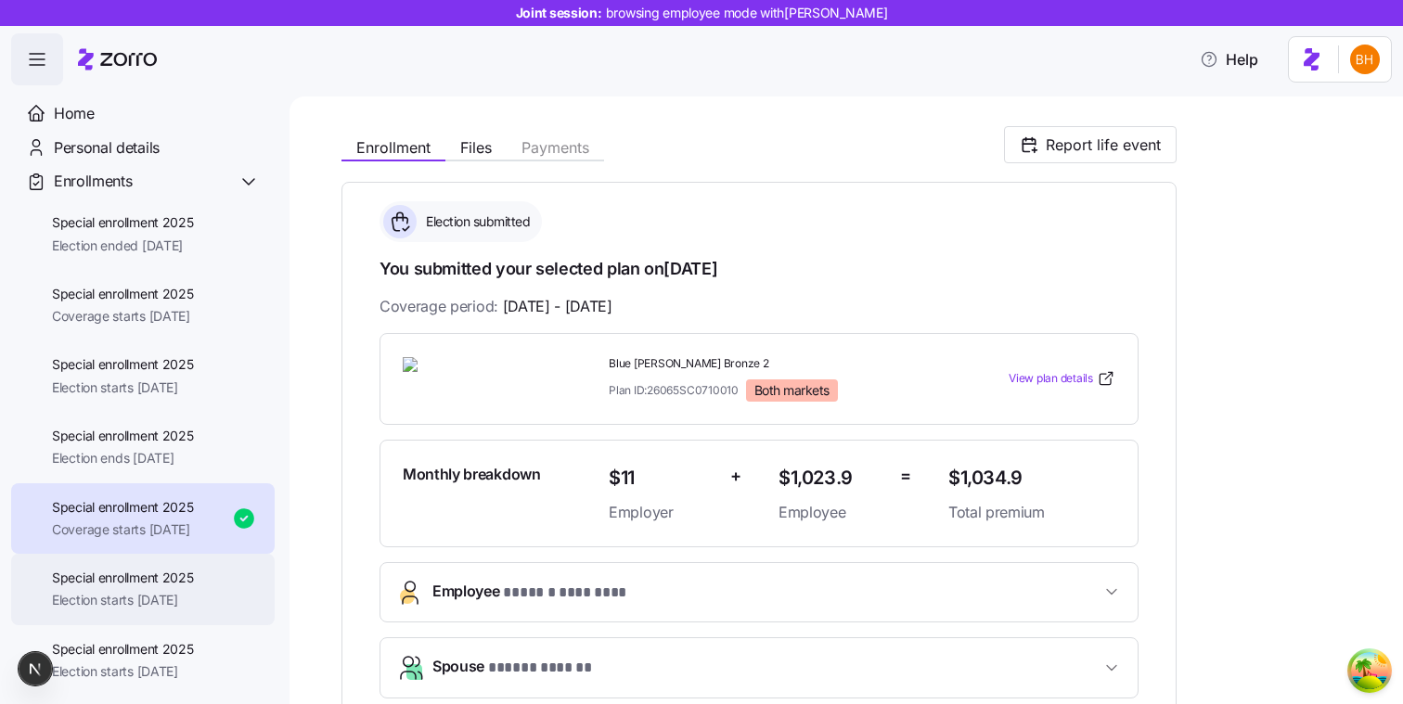
click at [125, 570] on span "Special enrollment 2025" at bounding box center [123, 578] width 142 height 19
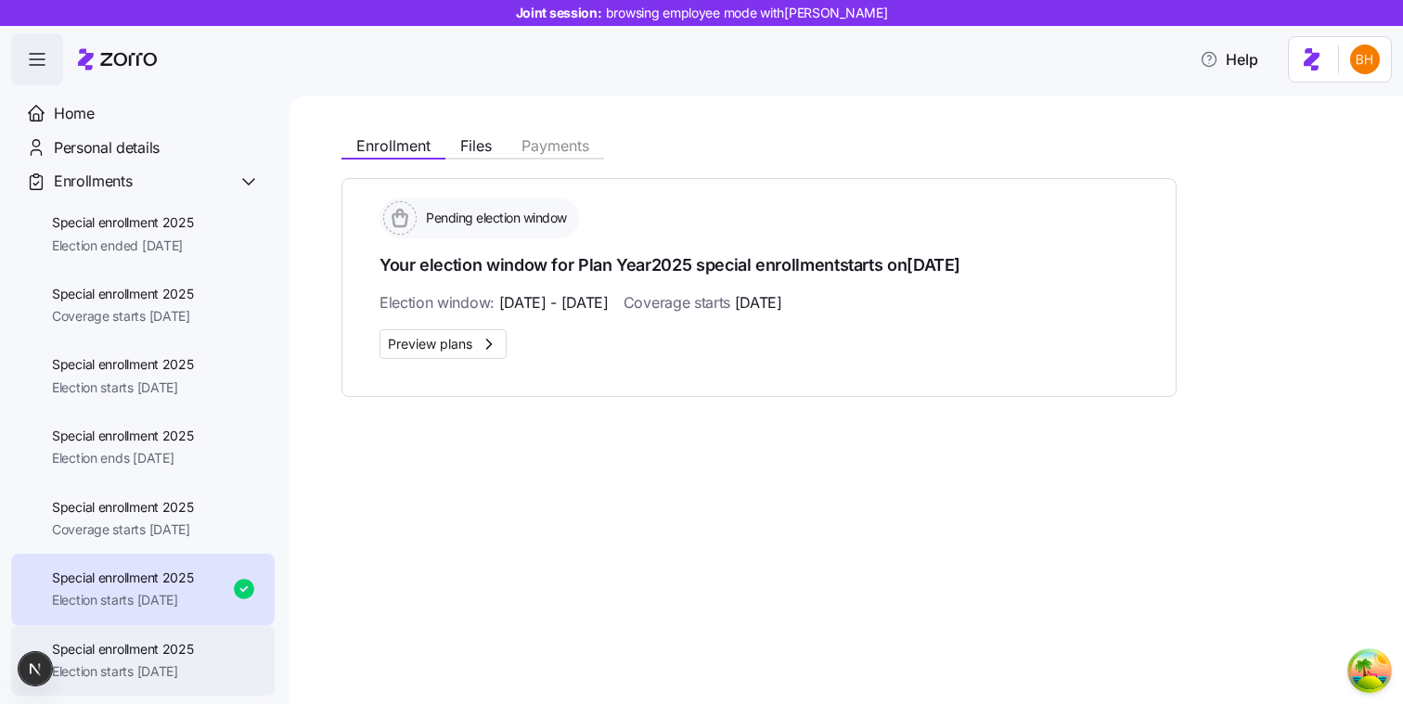
click at [147, 635] on div "Special enrollment 2025 Election starts 10/01/2025" at bounding box center [142, 660] width 263 height 71
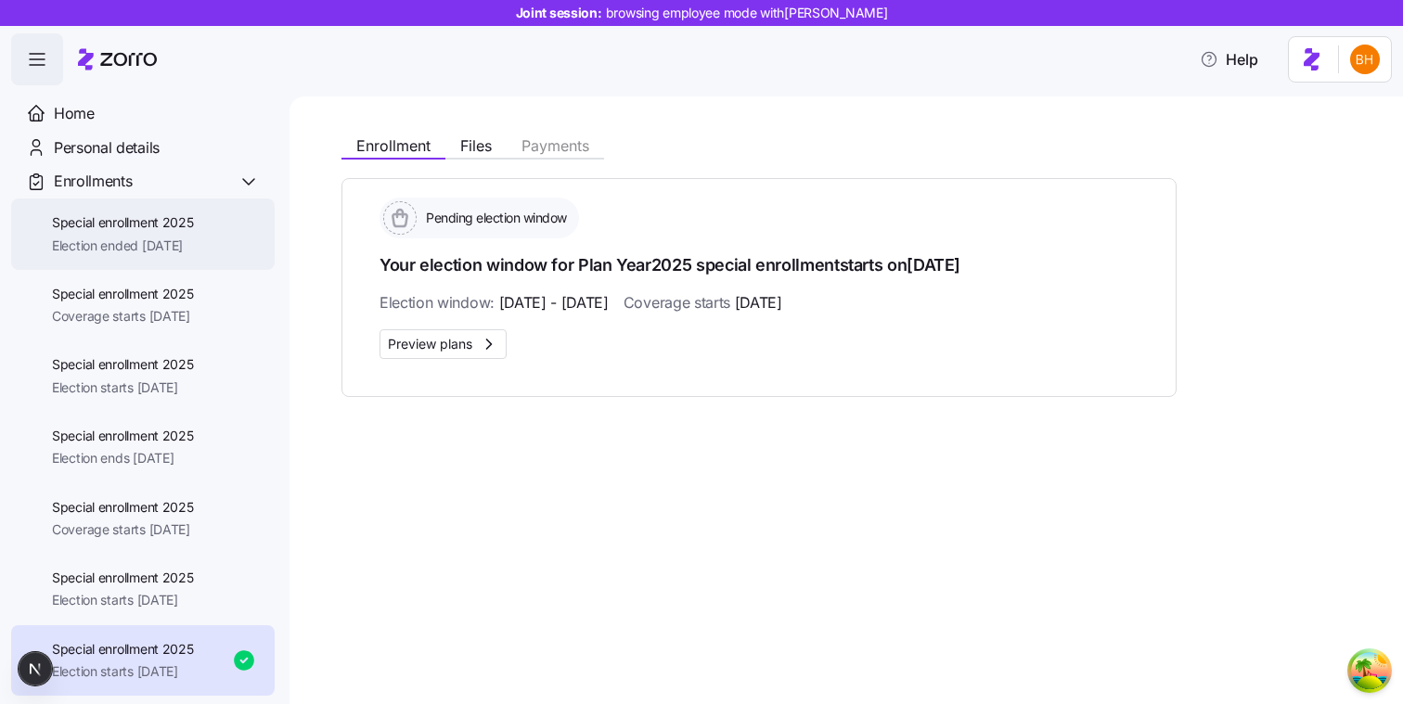
click at [110, 225] on span "Special enrollment 2025" at bounding box center [123, 222] width 142 height 19
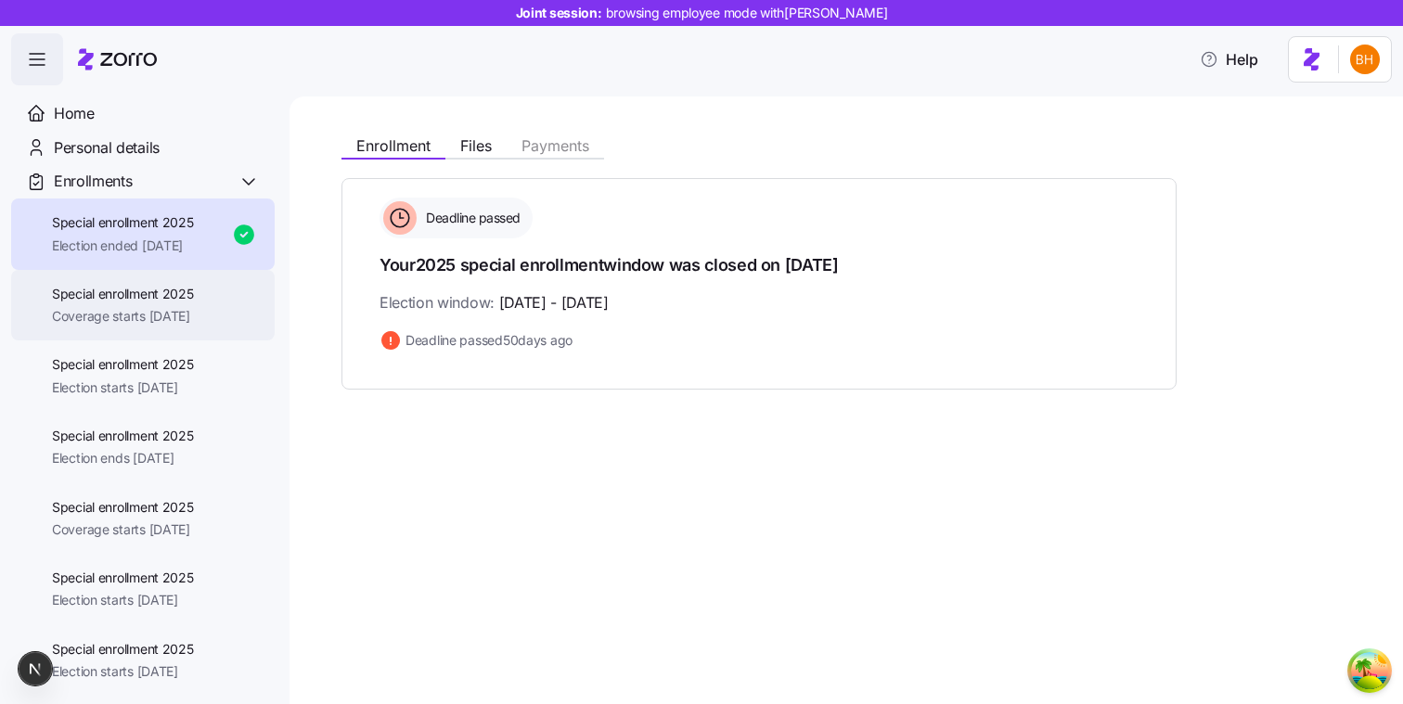
click at [69, 280] on div "Special enrollment 2025 Coverage starts 12/01/2025" at bounding box center [142, 305] width 263 height 71
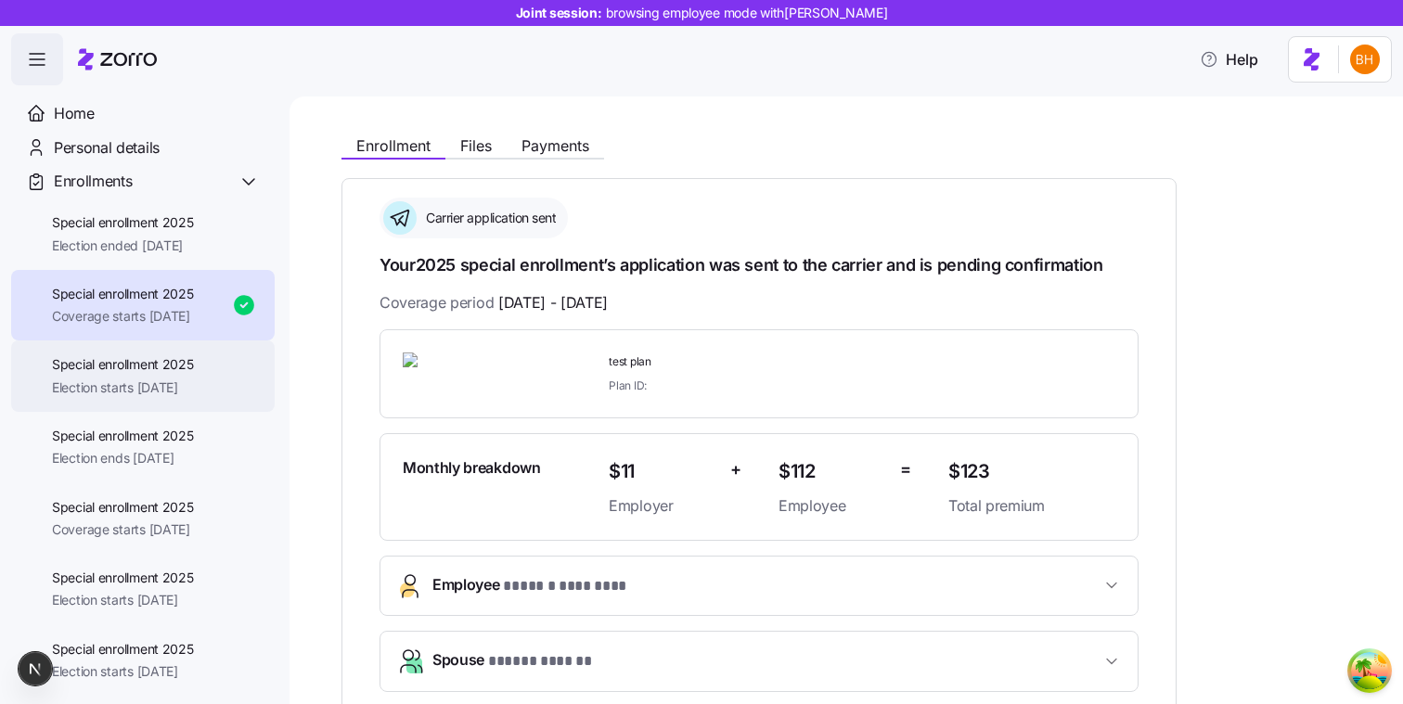
click at [95, 397] on div "Special enrollment 2025 Election starts 11/06/2025" at bounding box center [142, 375] width 263 height 71
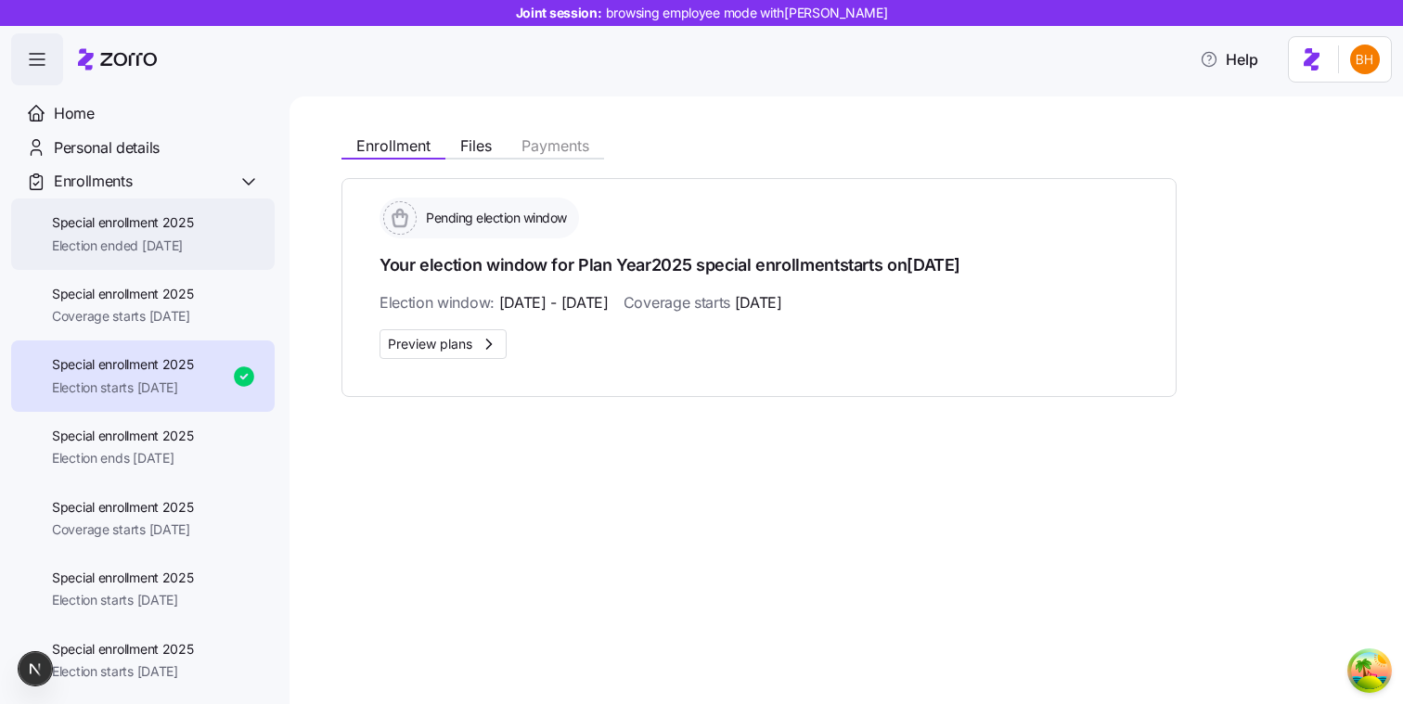
click at [174, 249] on span "Election ended 08/16/2025" at bounding box center [123, 246] width 142 height 19
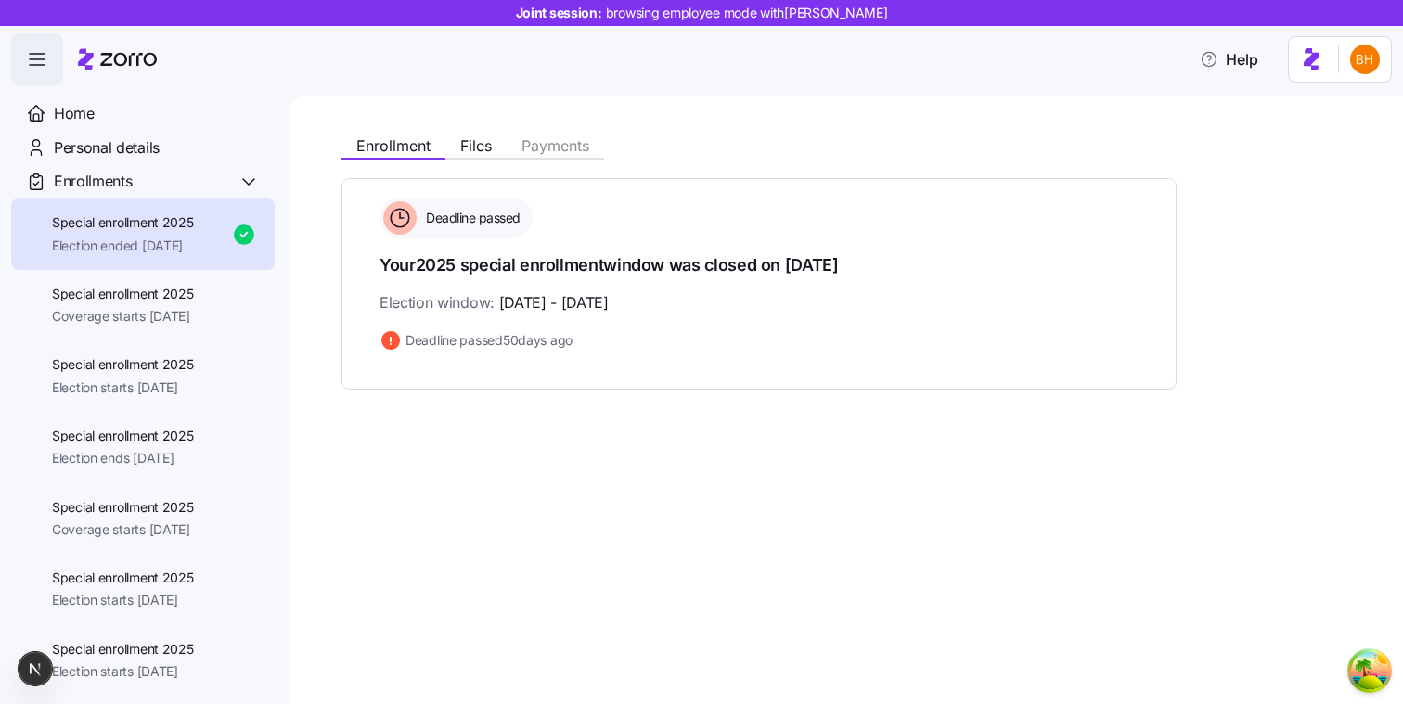
click at [482, 157] on div "Enrollment Files Payments" at bounding box center [472, 148] width 263 height 22
click at [474, 148] on span "Files" at bounding box center [476, 145] width 32 height 15
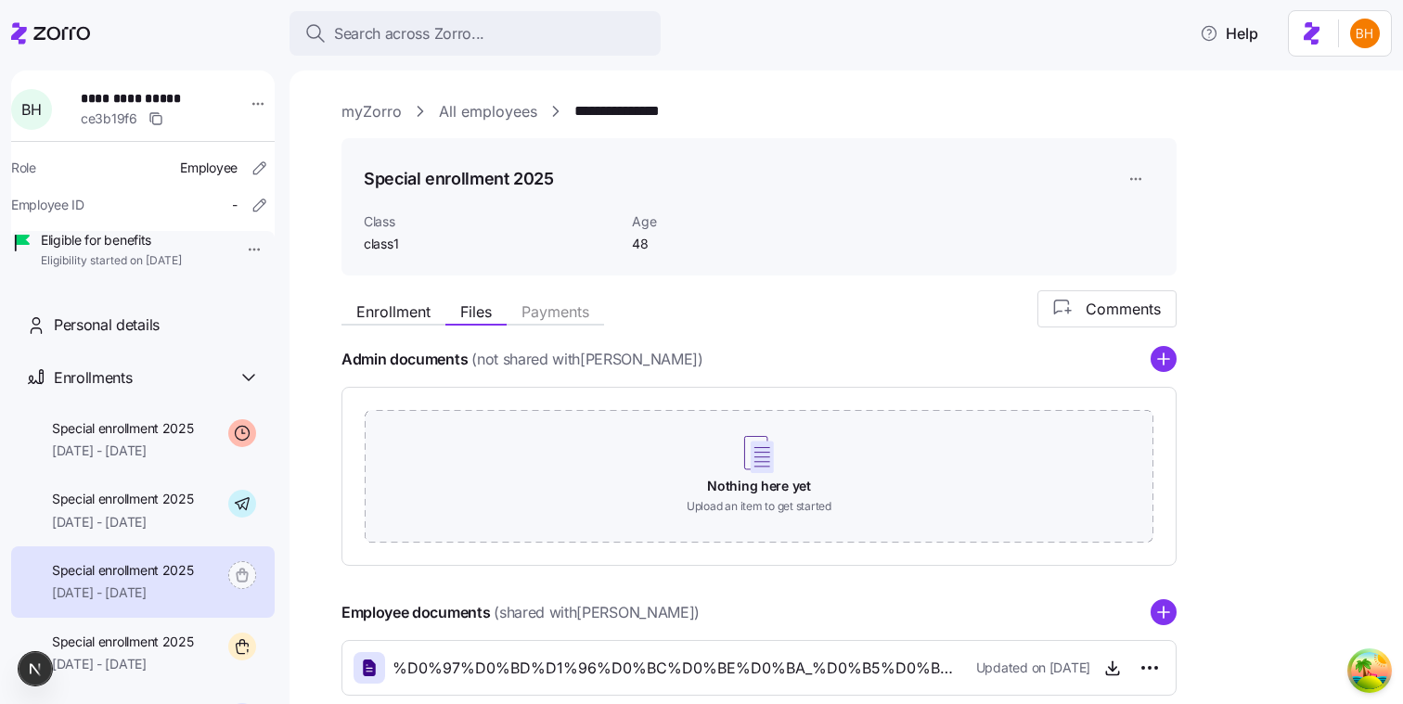
scroll to position [331, 0]
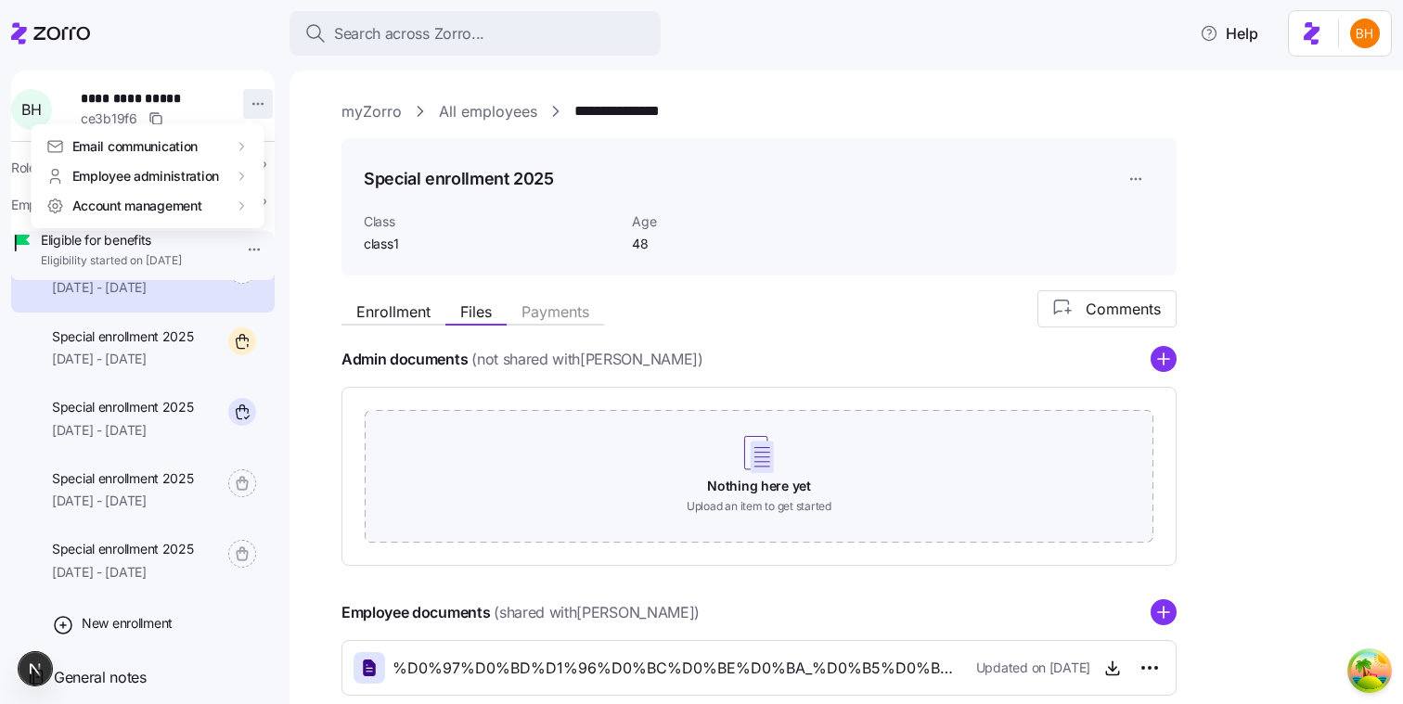
click at [246, 95] on html "**********" at bounding box center [701, 346] width 1403 height 693
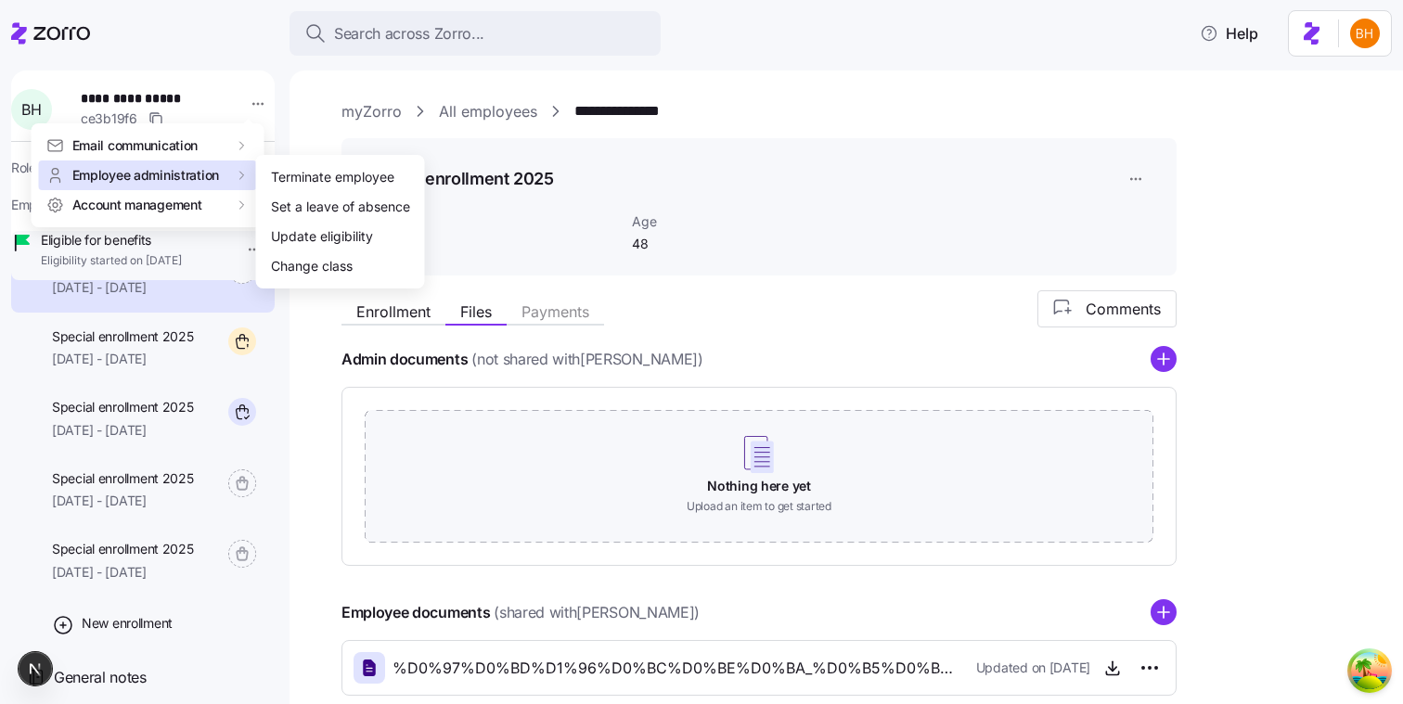
click at [200, 177] on span "Employee administration" at bounding box center [145, 175] width 147 height 19
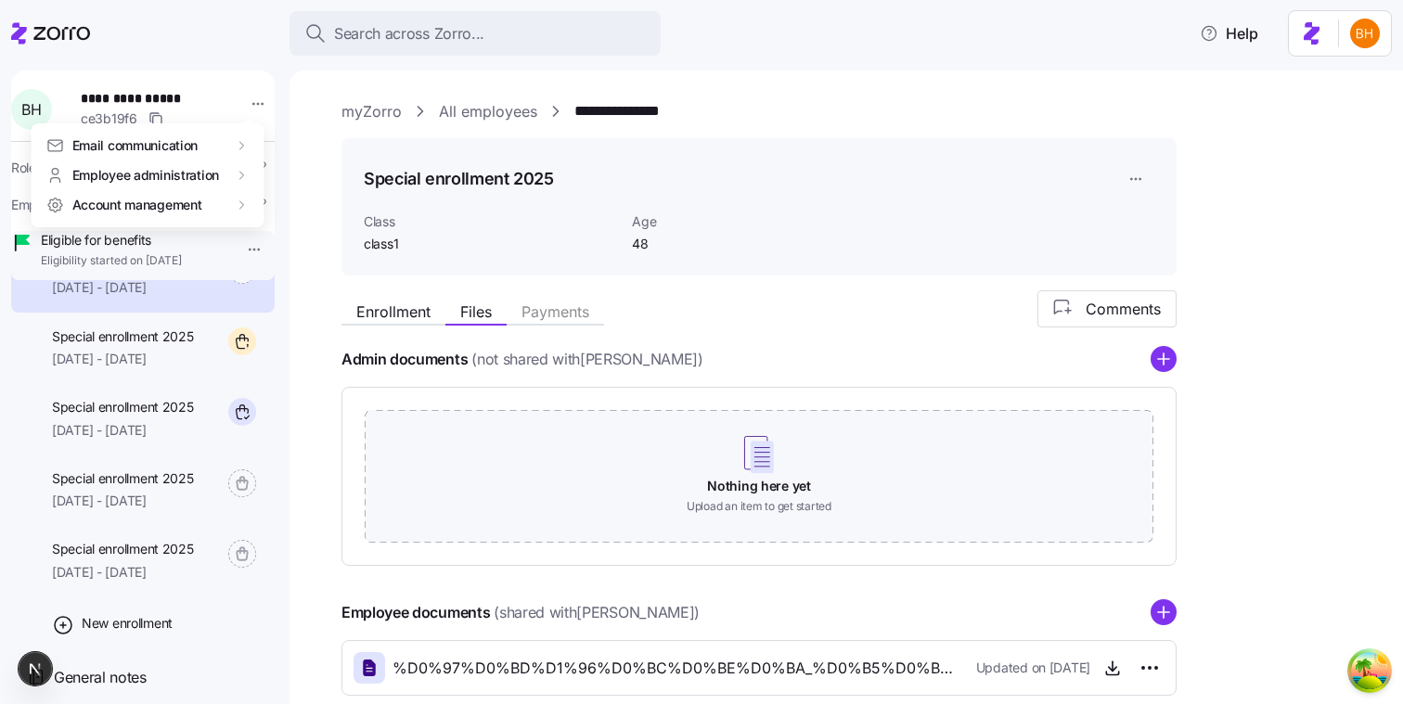
click at [188, 68] on html "**********" at bounding box center [701, 346] width 1403 height 693
click at [1355, 29] on html "**********" at bounding box center [701, 346] width 1403 height 693
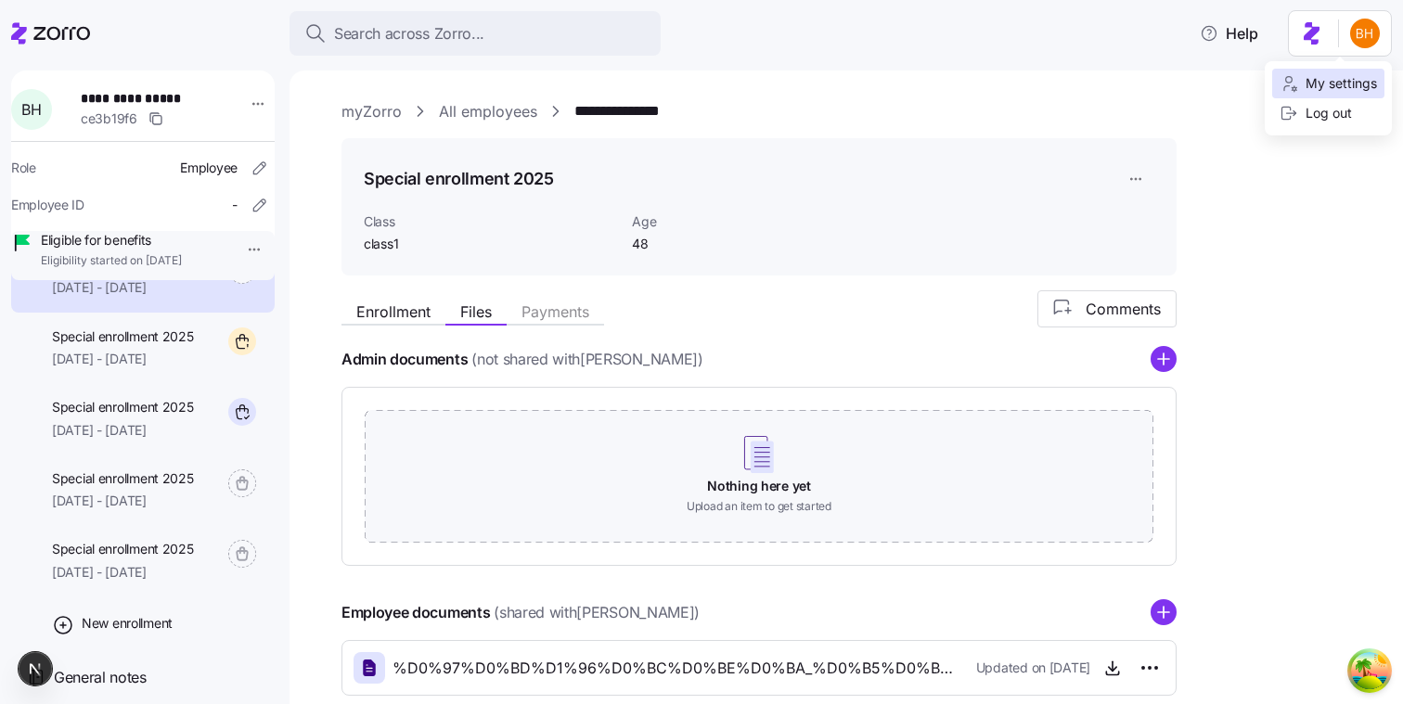
click at [1310, 89] on div "My settings" at bounding box center [1327, 83] width 97 height 20
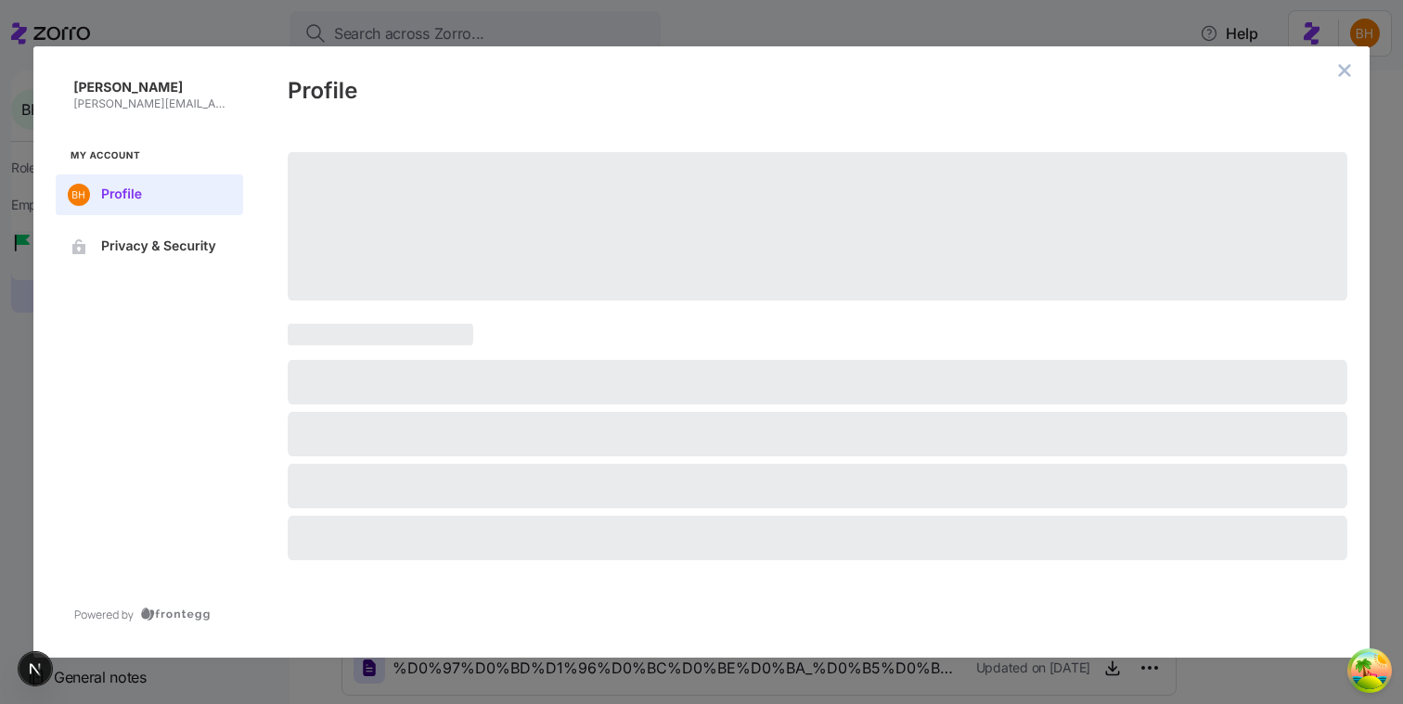
click at [610, 32] on div "Bohdan Horhadze bohdan.h@myzorro.co My Account Profile Privacy & Security Profi…" at bounding box center [701, 352] width 1403 height 704
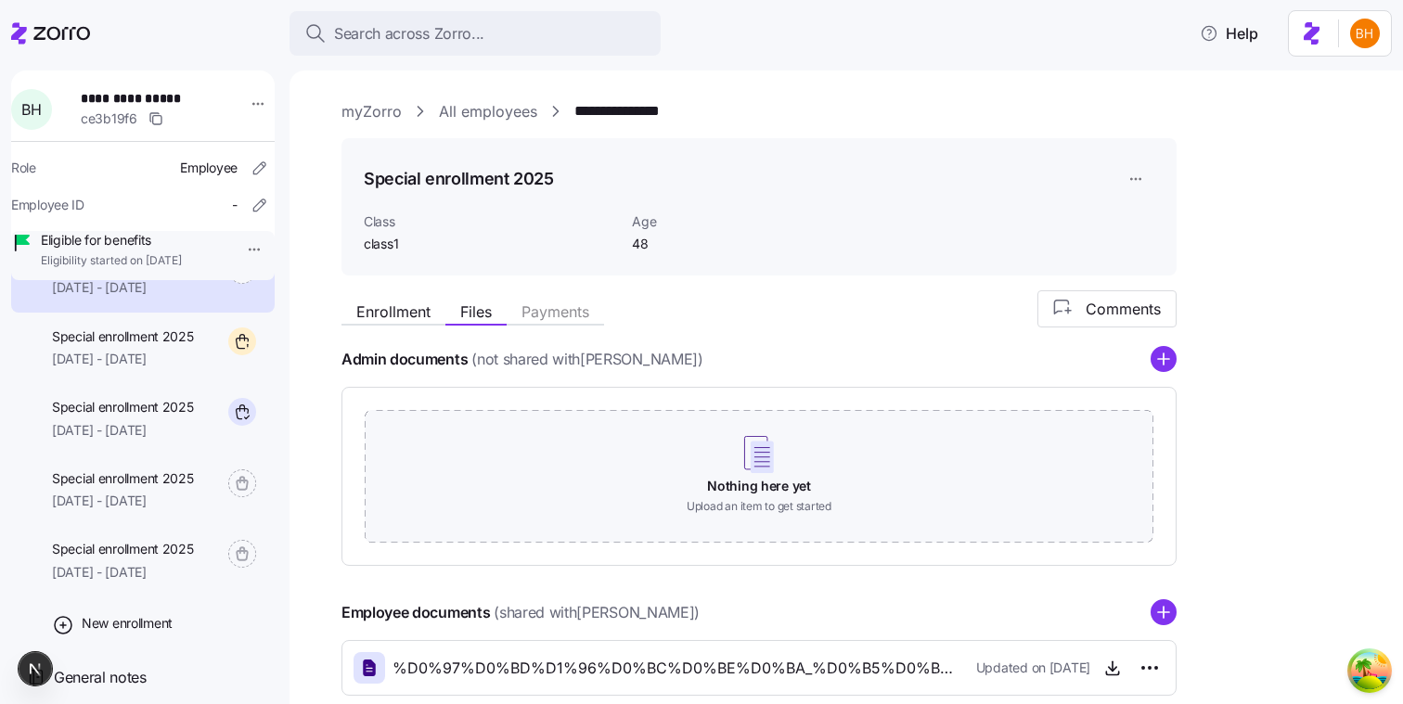
click at [498, 114] on link "All employees" at bounding box center [488, 111] width 98 height 23
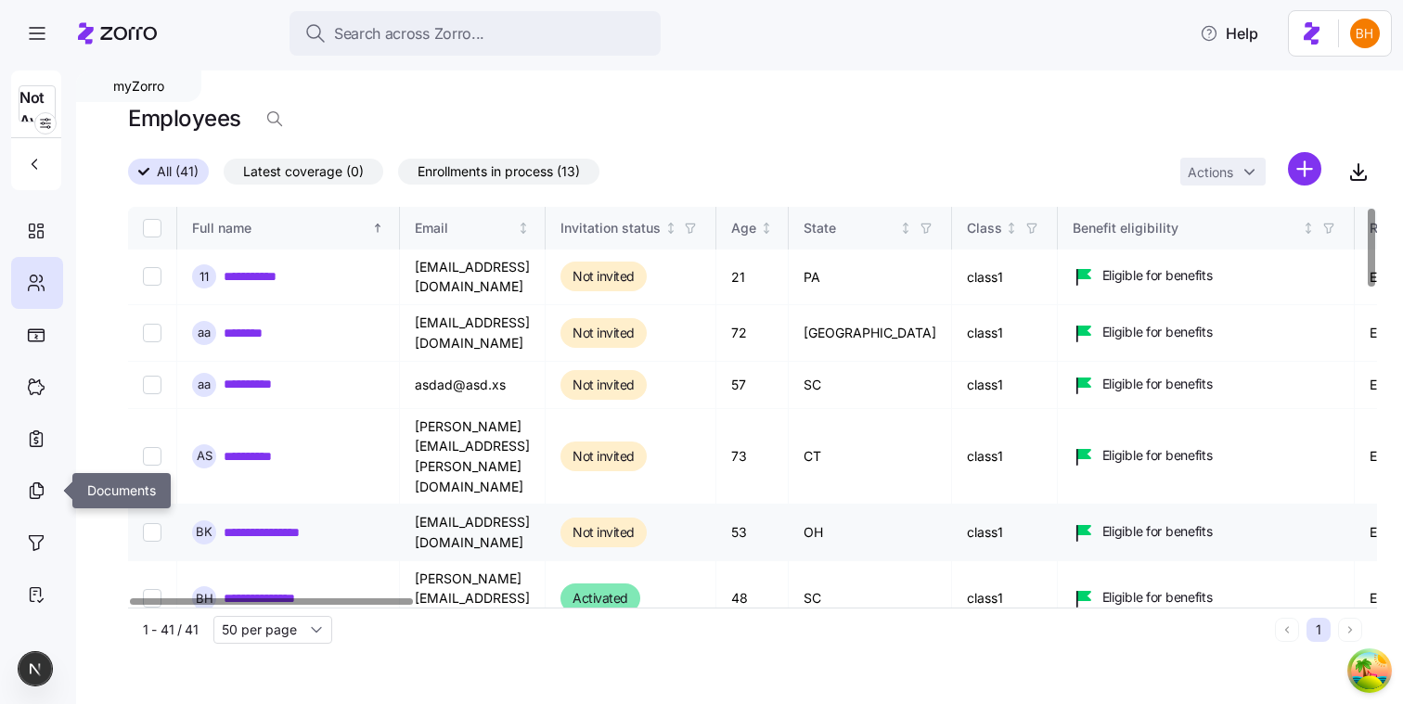
click at [40, 477] on div at bounding box center [37, 491] width 52 height 52
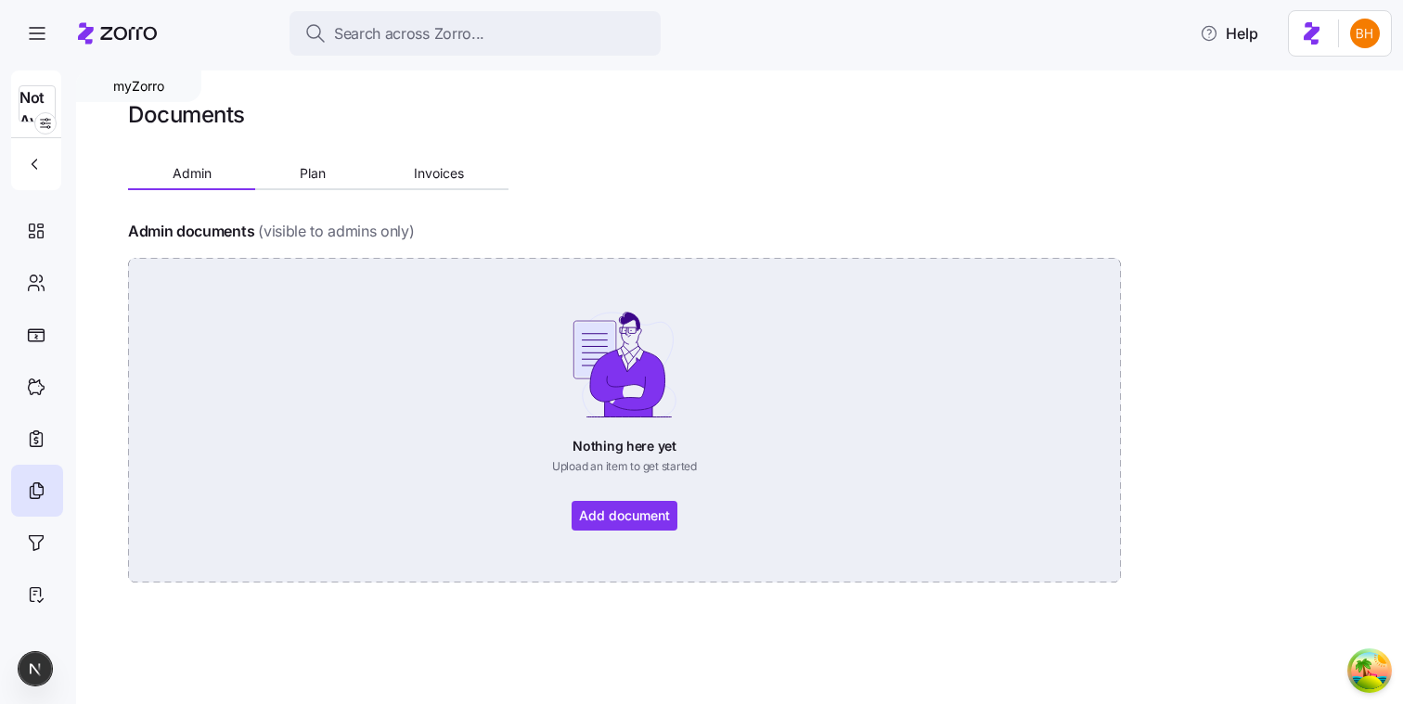
click at [593, 517] on div "Nothing here yet Upload an item to get started Add document" at bounding box center [624, 420] width 889 height 221
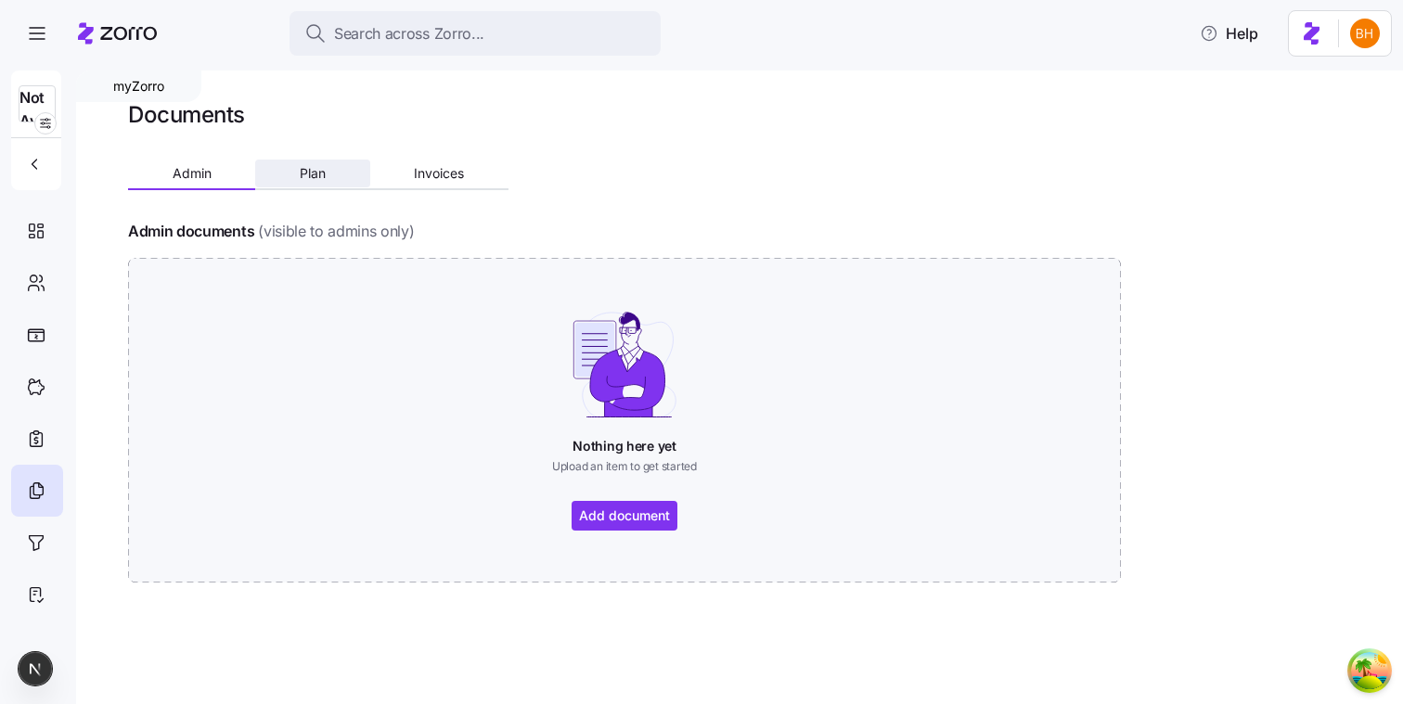
click at [322, 171] on span "Plan" at bounding box center [313, 173] width 26 height 13
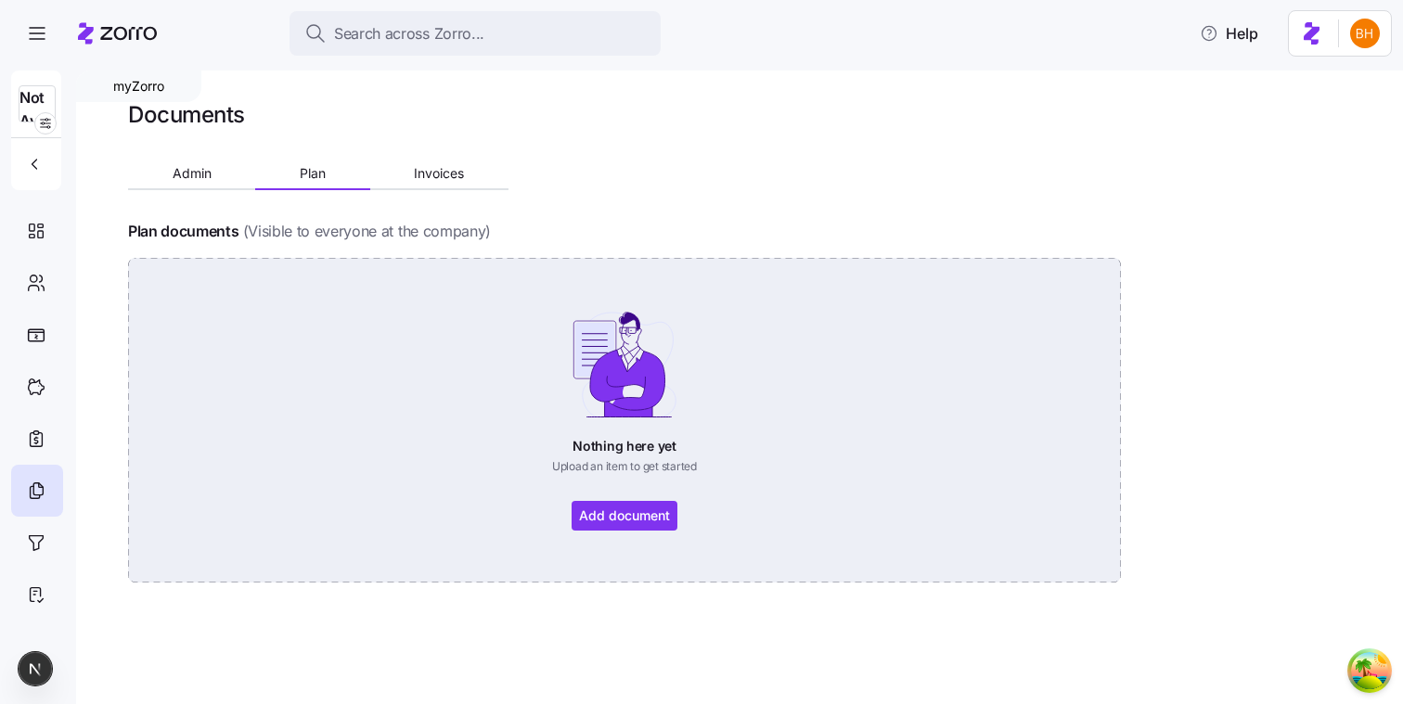
click at [627, 519] on div "Nothing here yet Upload an item to get started Add document" at bounding box center [624, 420] width 889 height 221
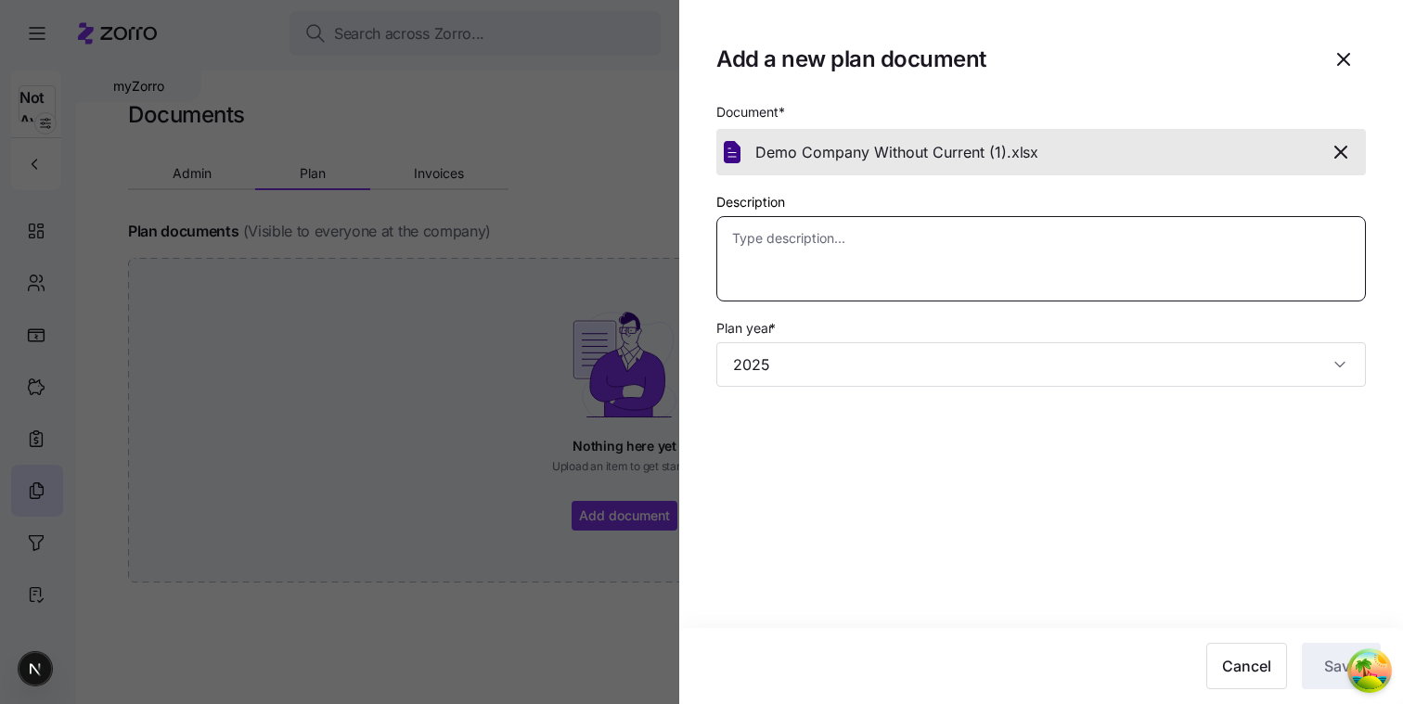
click at [914, 273] on textarea "Description" at bounding box center [1040, 258] width 649 height 85
type textarea "x"
type textarea "t"
type textarea "x"
type textarea "te"
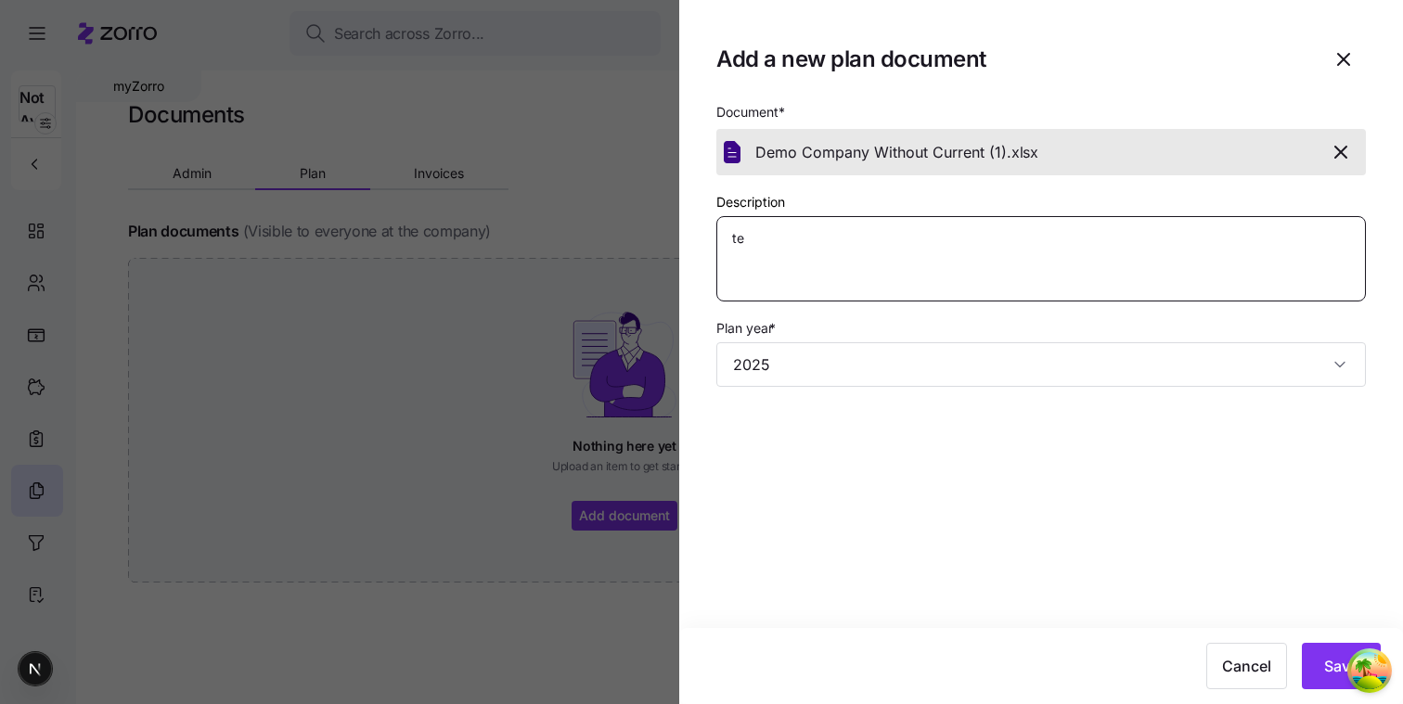
type textarea "x"
type textarea "tes"
type textarea "x"
type textarea "test"
type textarea "x"
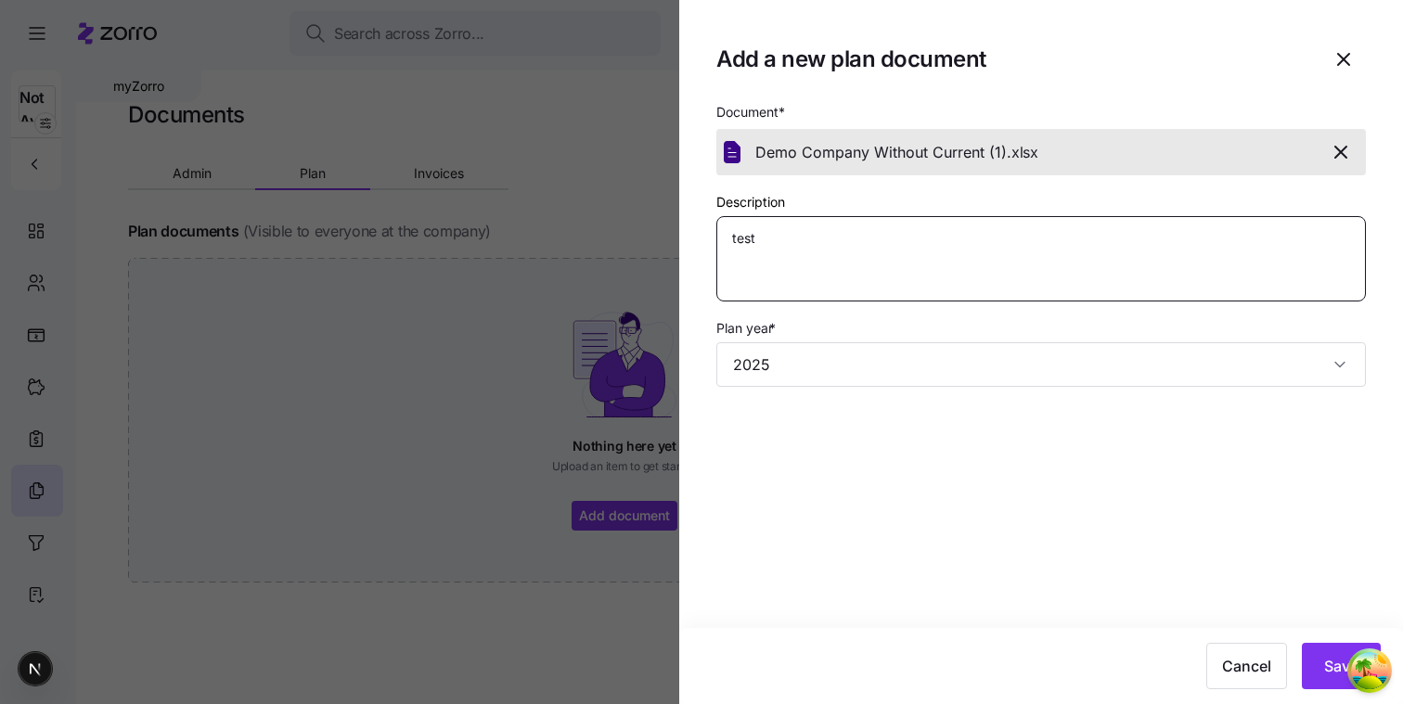
type textarea "test"
type textarea "x"
type textarea "test 1"
type textarea "x"
type textarea "test 12"
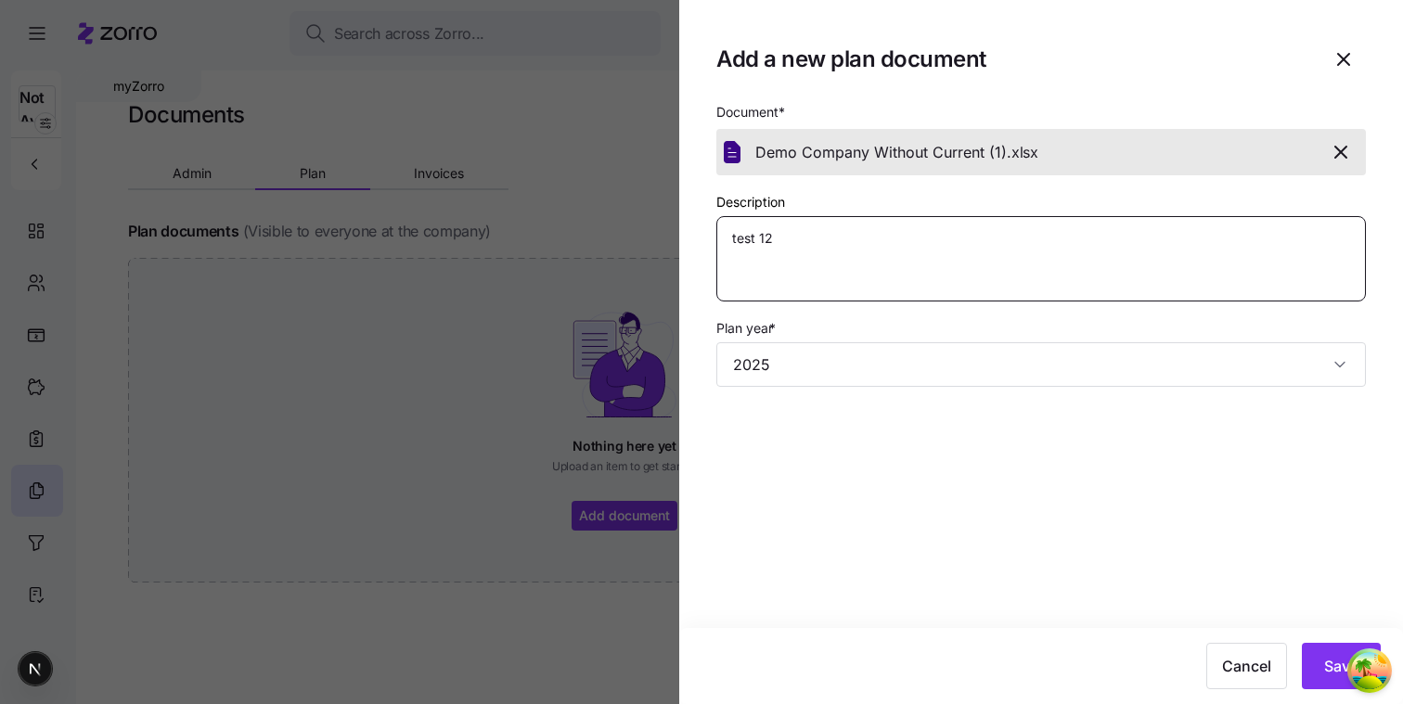
type textarea "x"
type textarea "test 123"
click at [1109, 374] on input "2025" at bounding box center [1040, 364] width 649 height 45
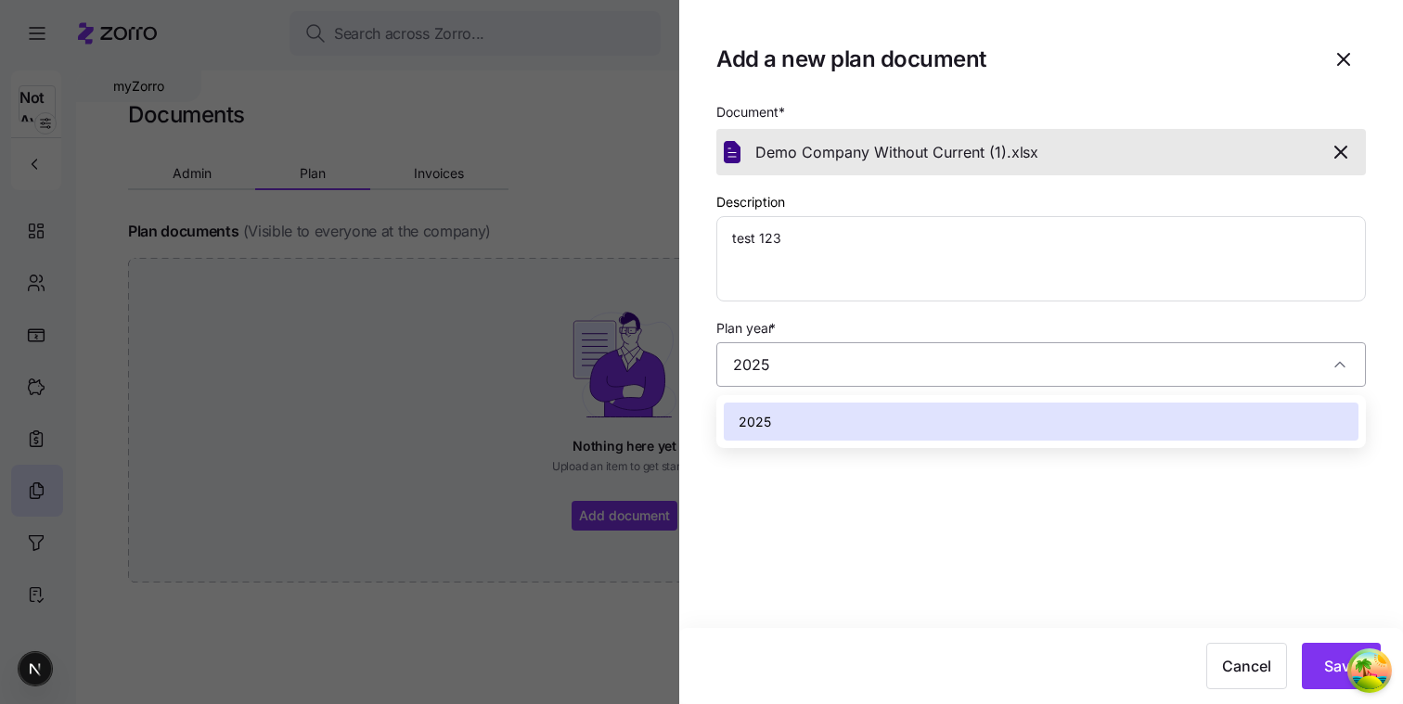
click at [1109, 374] on input "2025" at bounding box center [1040, 364] width 649 height 45
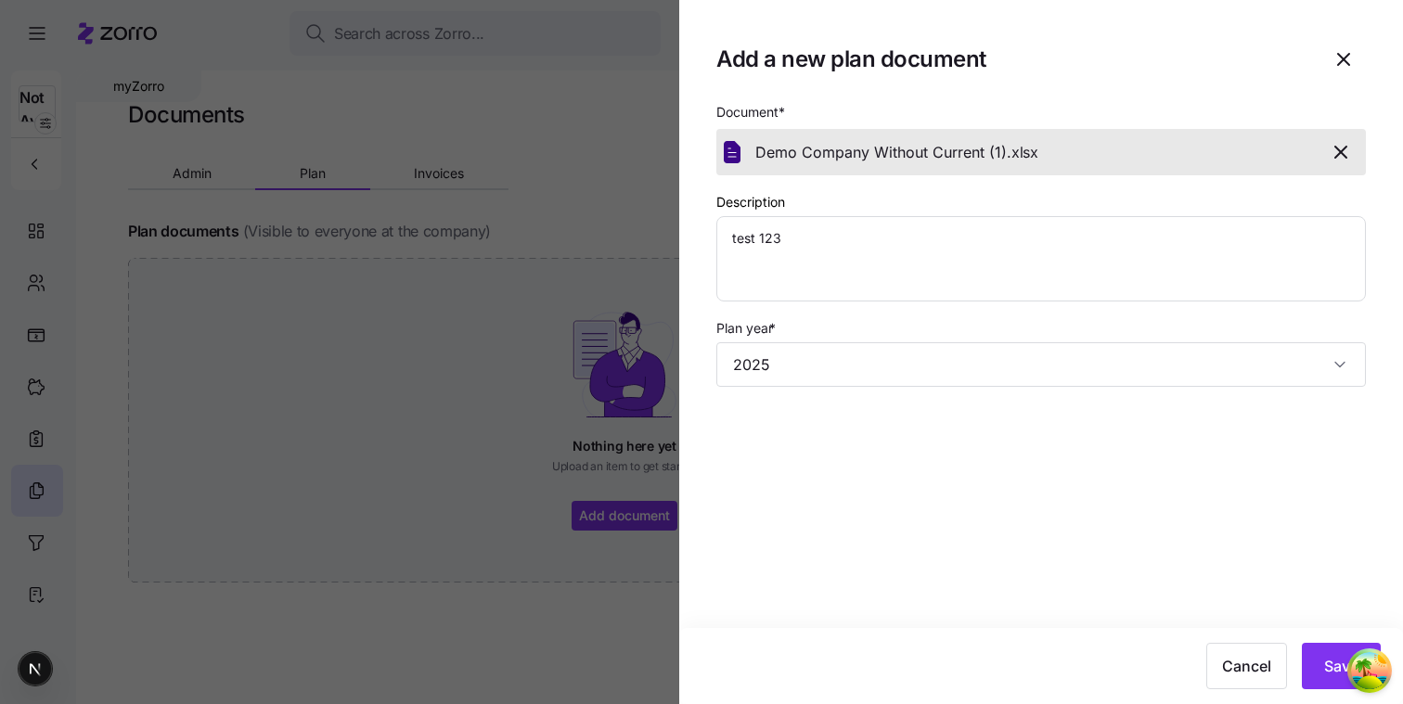
click at [922, 497] on section "Add a new plan document Document * Demo Company Without Current (1). xlsx Descr…" at bounding box center [1041, 352] width 724 height 704
click at [1311, 672] on button "Save" at bounding box center [1340, 666] width 79 height 46
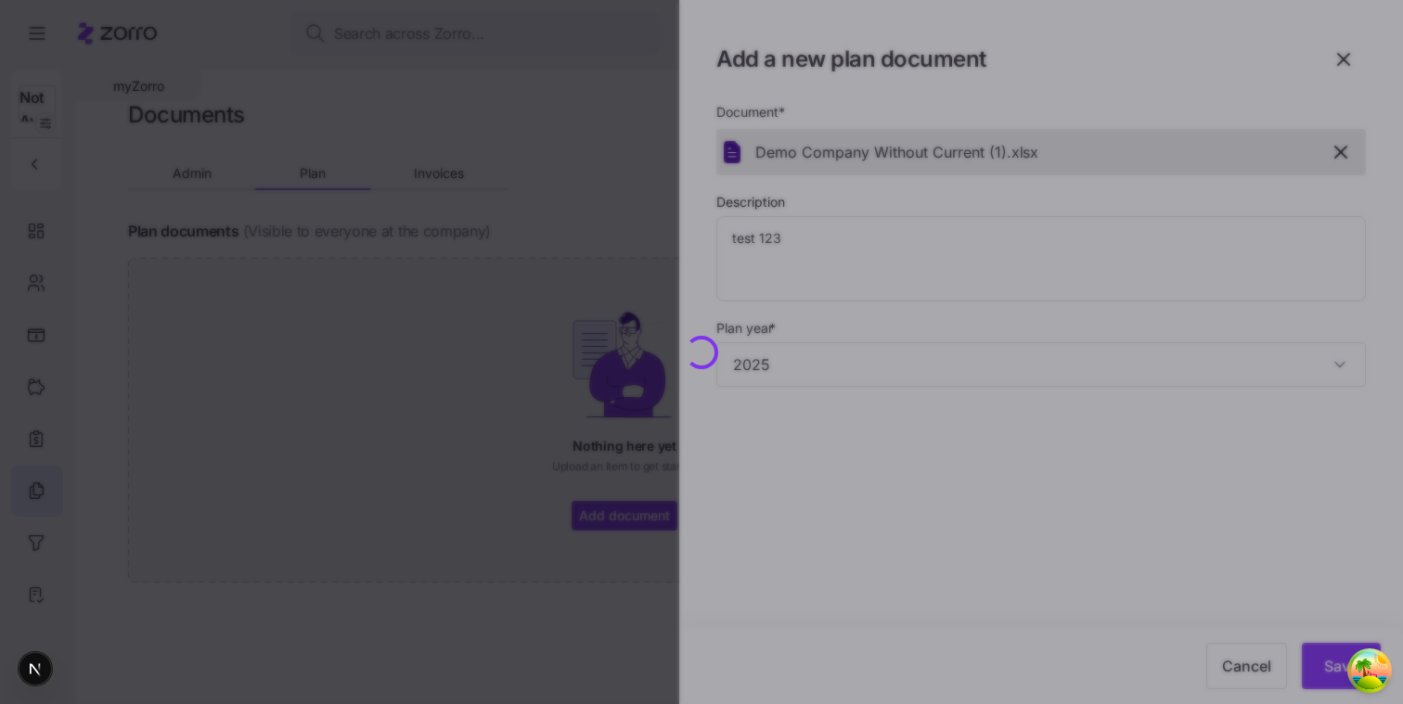
type textarea "x"
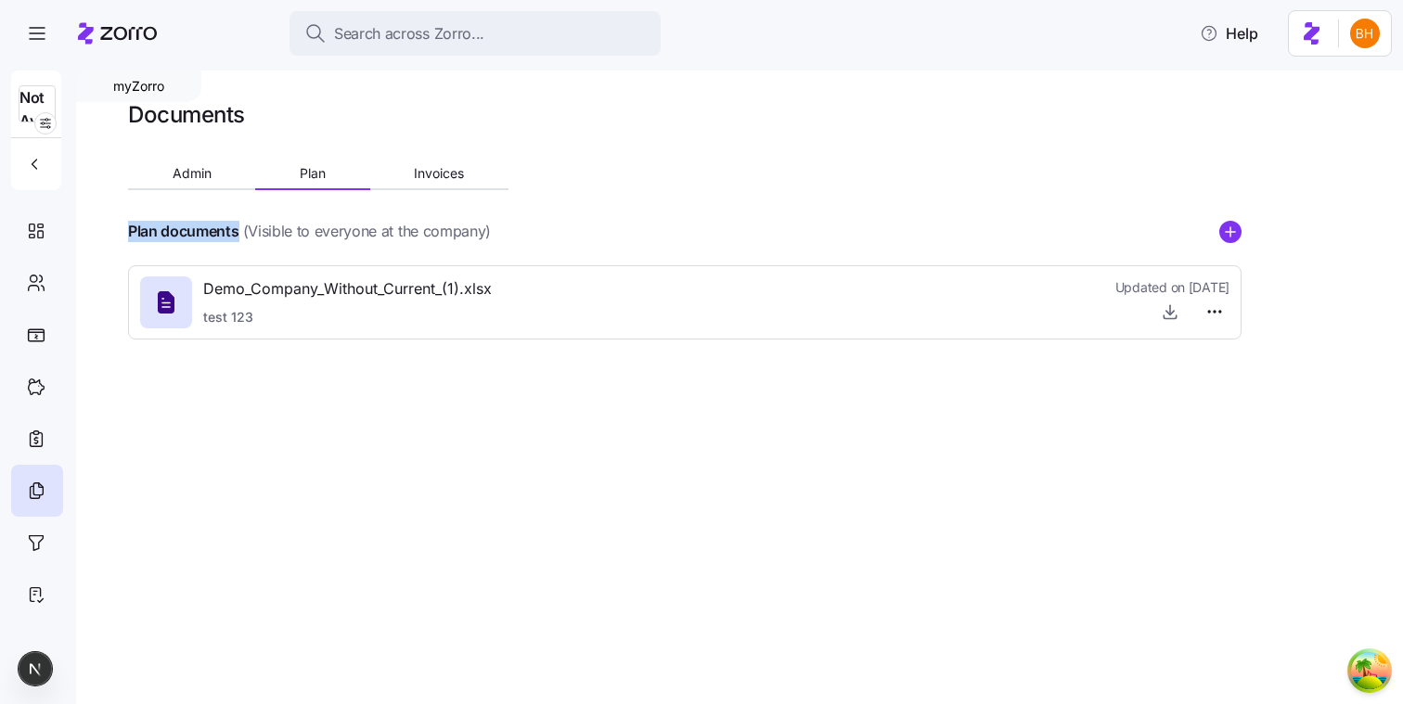
drag, startPoint x: 132, startPoint y: 230, endPoint x: 239, endPoint y: 237, distance: 107.8
click at [239, 237] on div "Plan documents (Visible to everyone at the company)" at bounding box center [309, 231] width 363 height 23
copy h4 "Plan documents"
click at [686, 199] on div at bounding box center [684, 205] width 1113 height 30
click at [610, 487] on div "myZorro Documents Admin Plan Invoices Plan documents (Visible to everyone at th…" at bounding box center [739, 388] width 1327 height 634
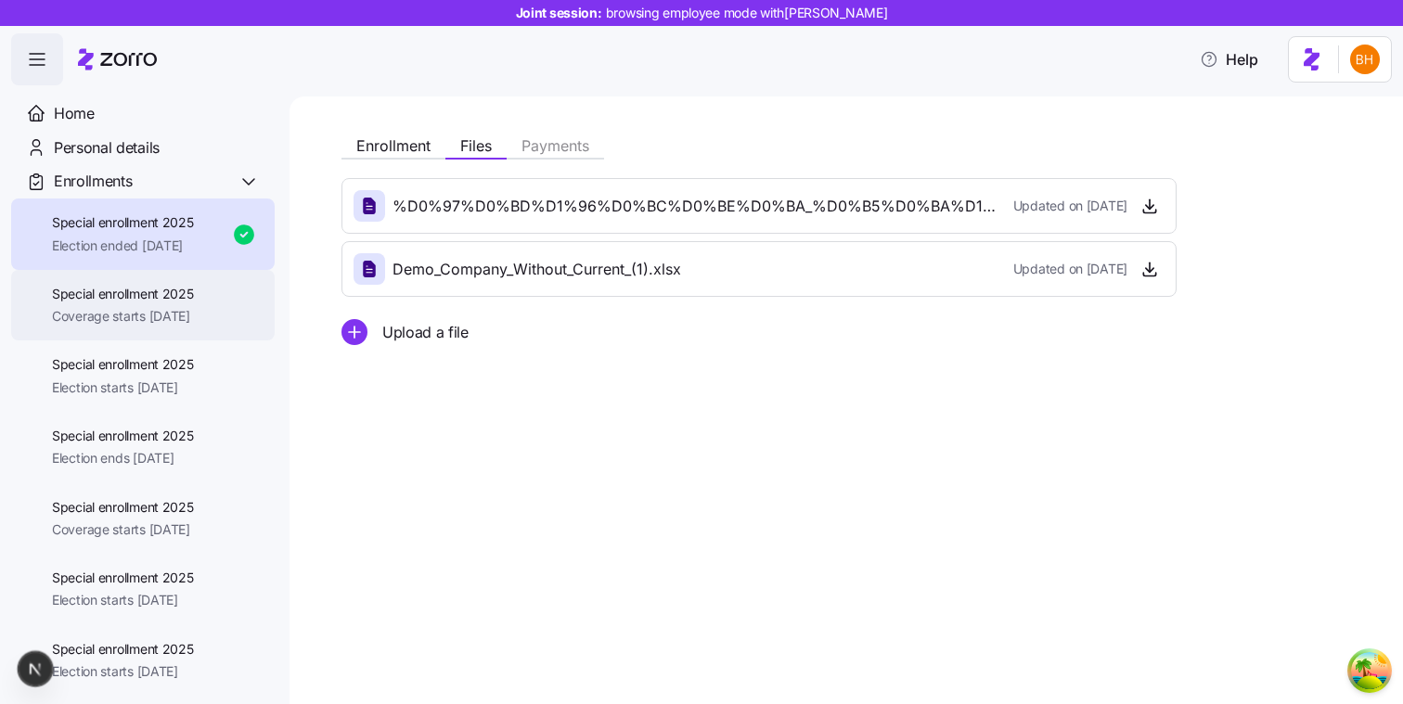
click at [194, 307] on span "Coverage starts [DATE]" at bounding box center [123, 316] width 142 height 19
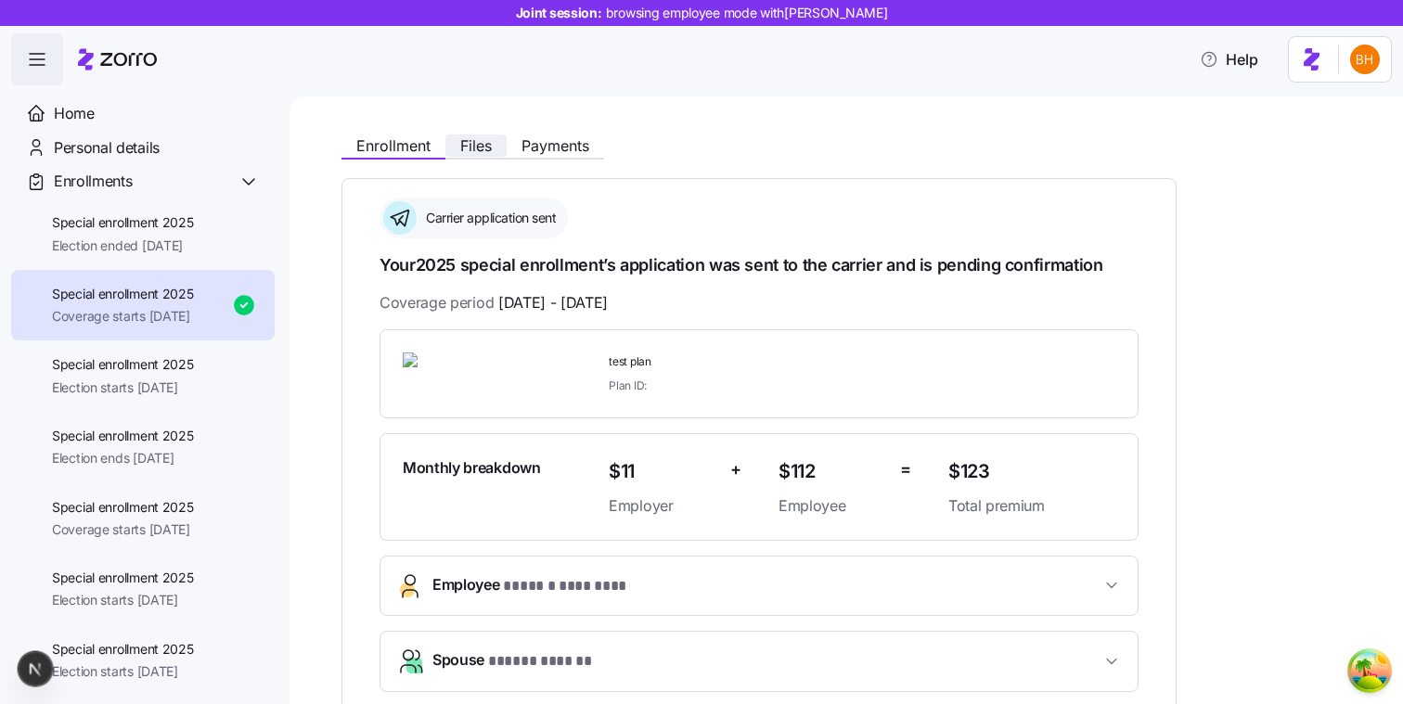
click at [481, 146] on span "Files" at bounding box center [476, 145] width 32 height 15
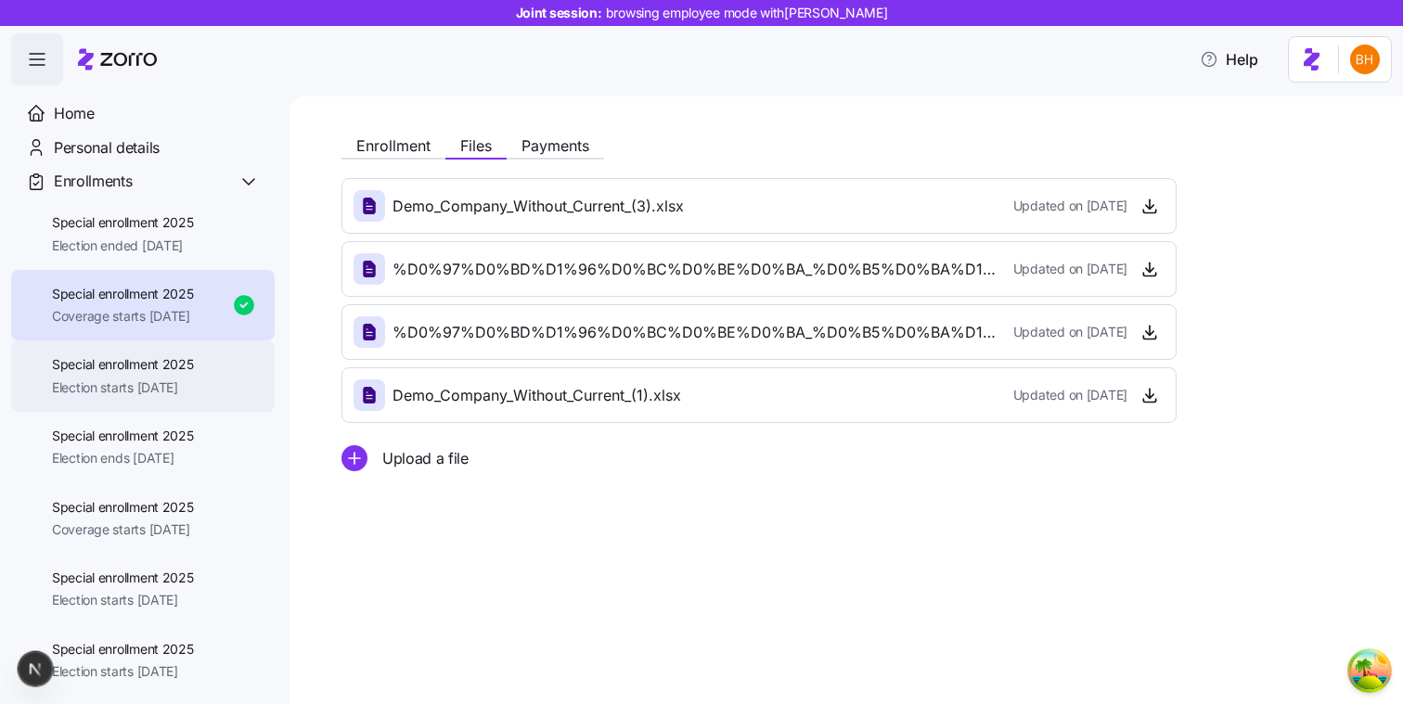
click at [194, 380] on span "Election starts [DATE]" at bounding box center [123, 387] width 142 height 19
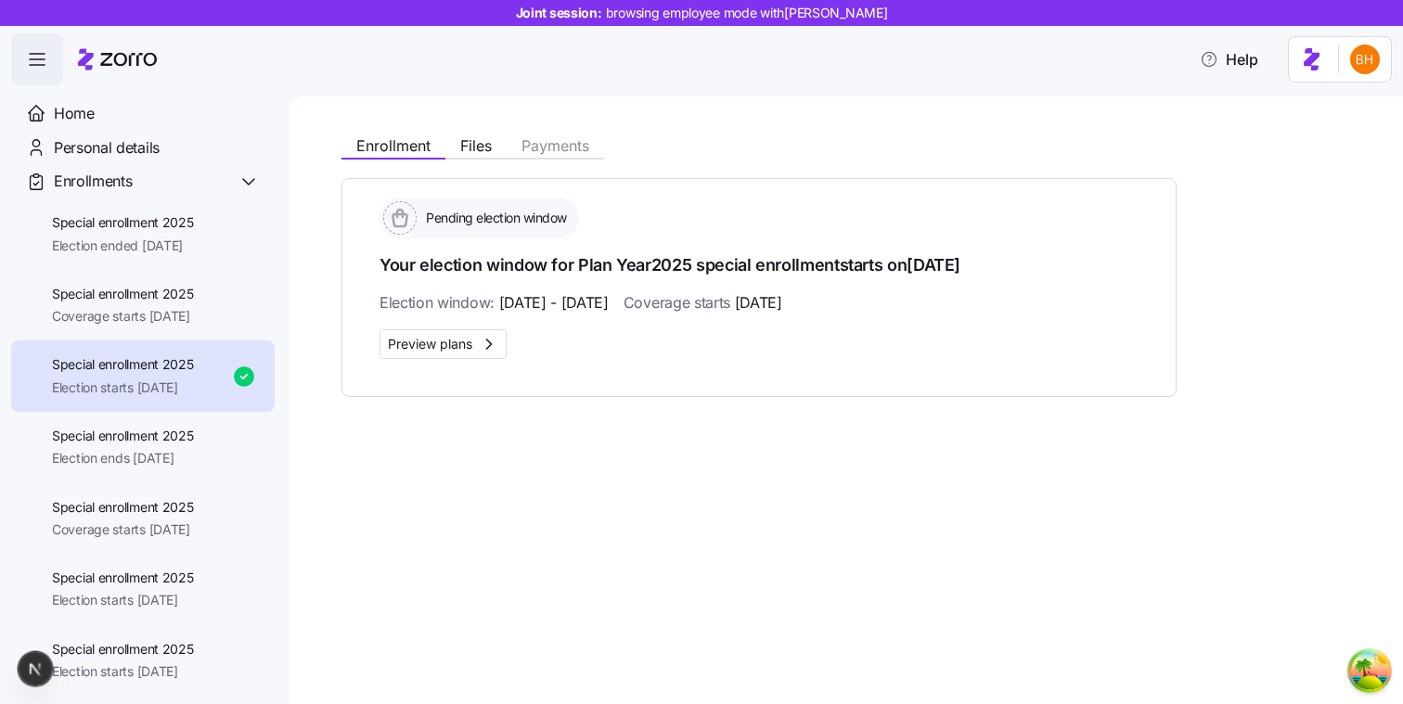
click at [449, 160] on div "Enrollment Files Payments Pending election window Your election window for Plan…" at bounding box center [842, 261] width 1002 height 271
click at [460, 158] on div "Enrollment Files Payments" at bounding box center [472, 148] width 263 height 22
click at [473, 147] on span "Files" at bounding box center [476, 145] width 32 height 15
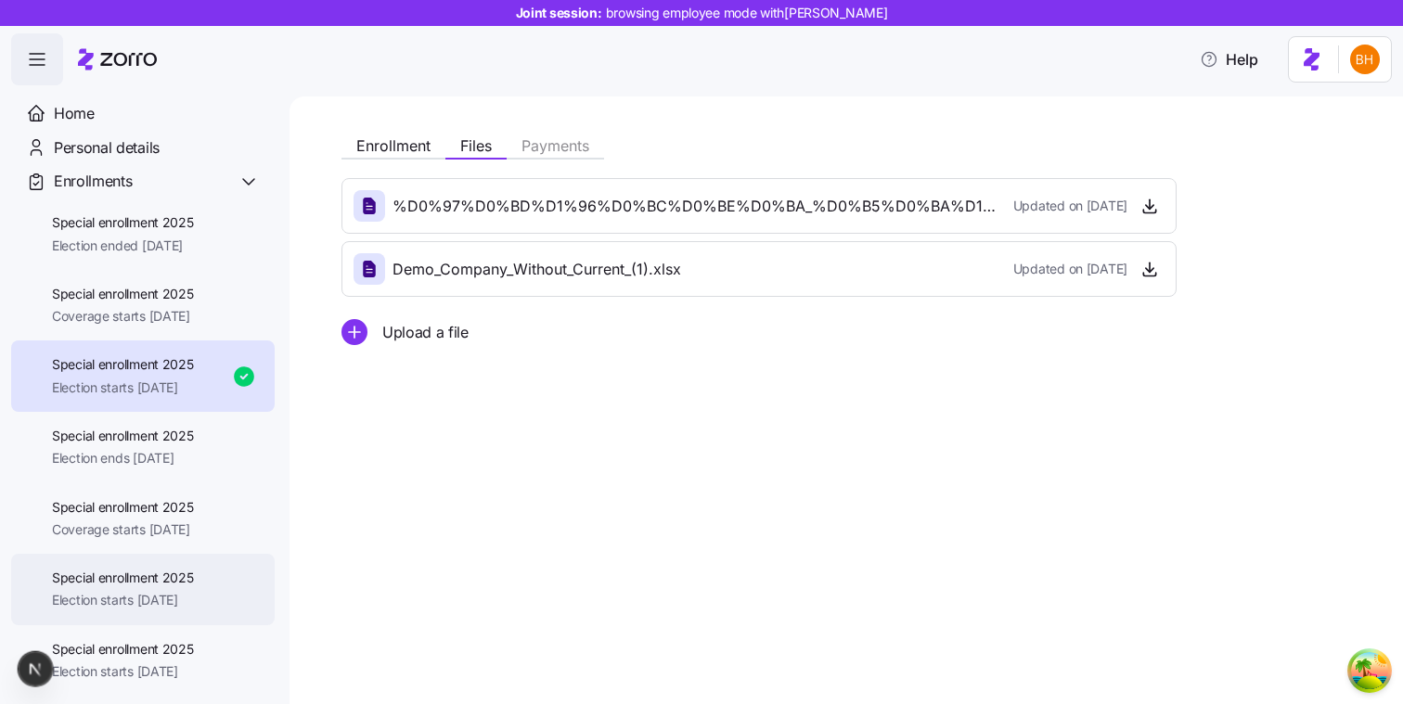
click at [152, 568] on div "Special enrollment 2025 Election starts 09/01/2025" at bounding box center [142, 589] width 263 height 71
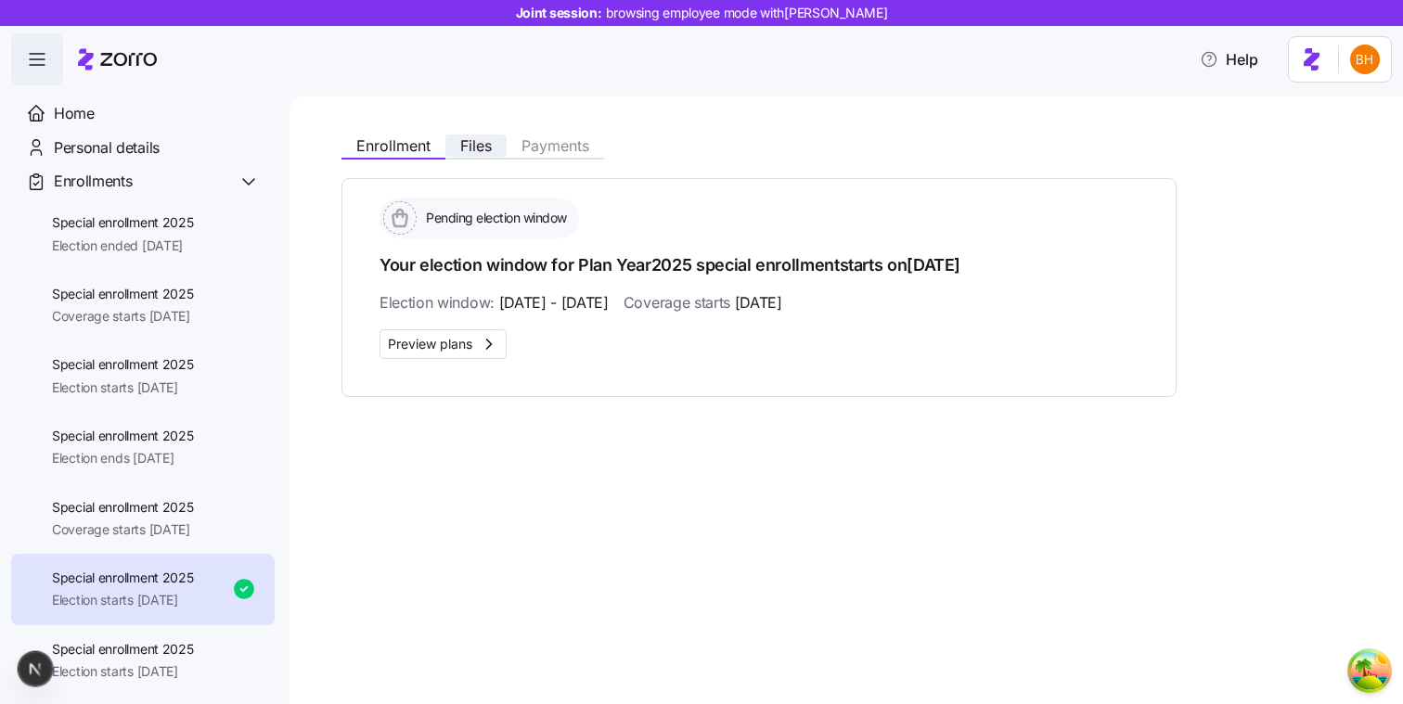
click at [478, 149] on span "Files" at bounding box center [476, 145] width 32 height 15
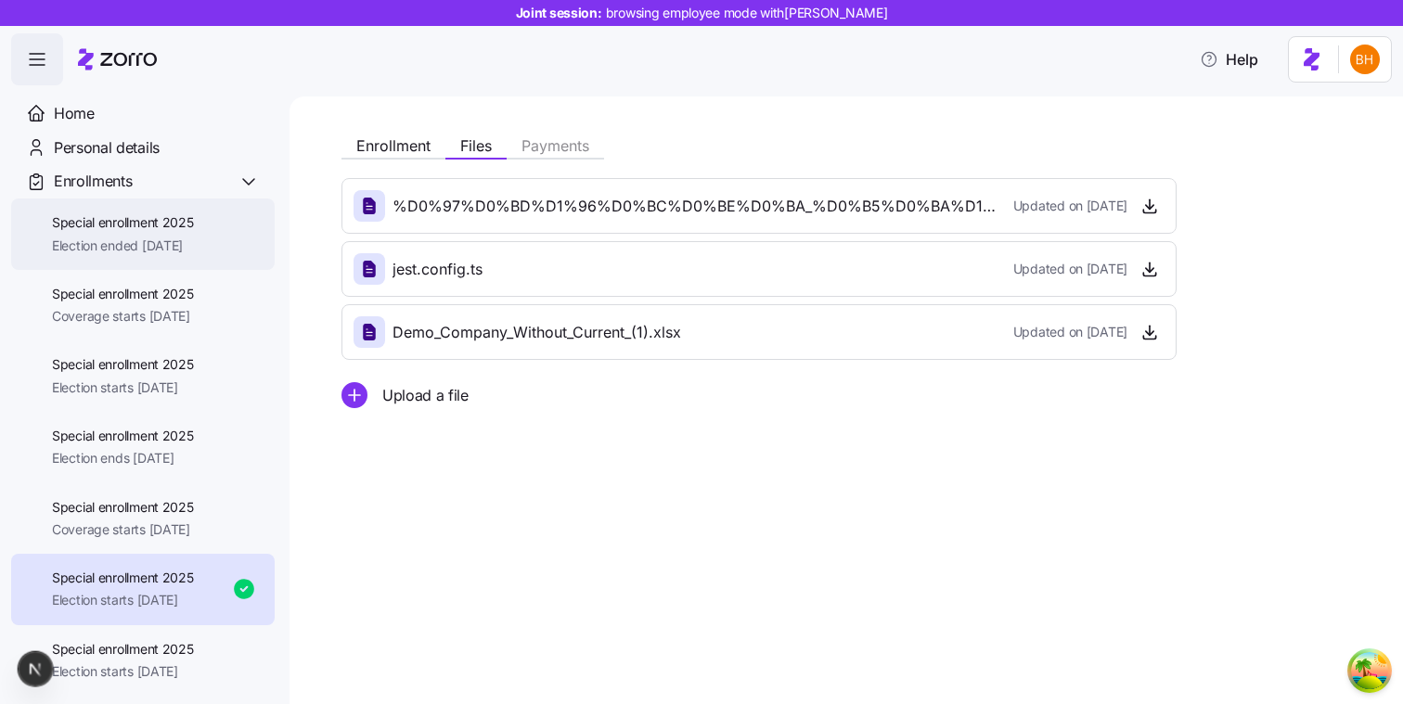
click at [150, 232] on span "Special enrollment 2025" at bounding box center [123, 222] width 142 height 19
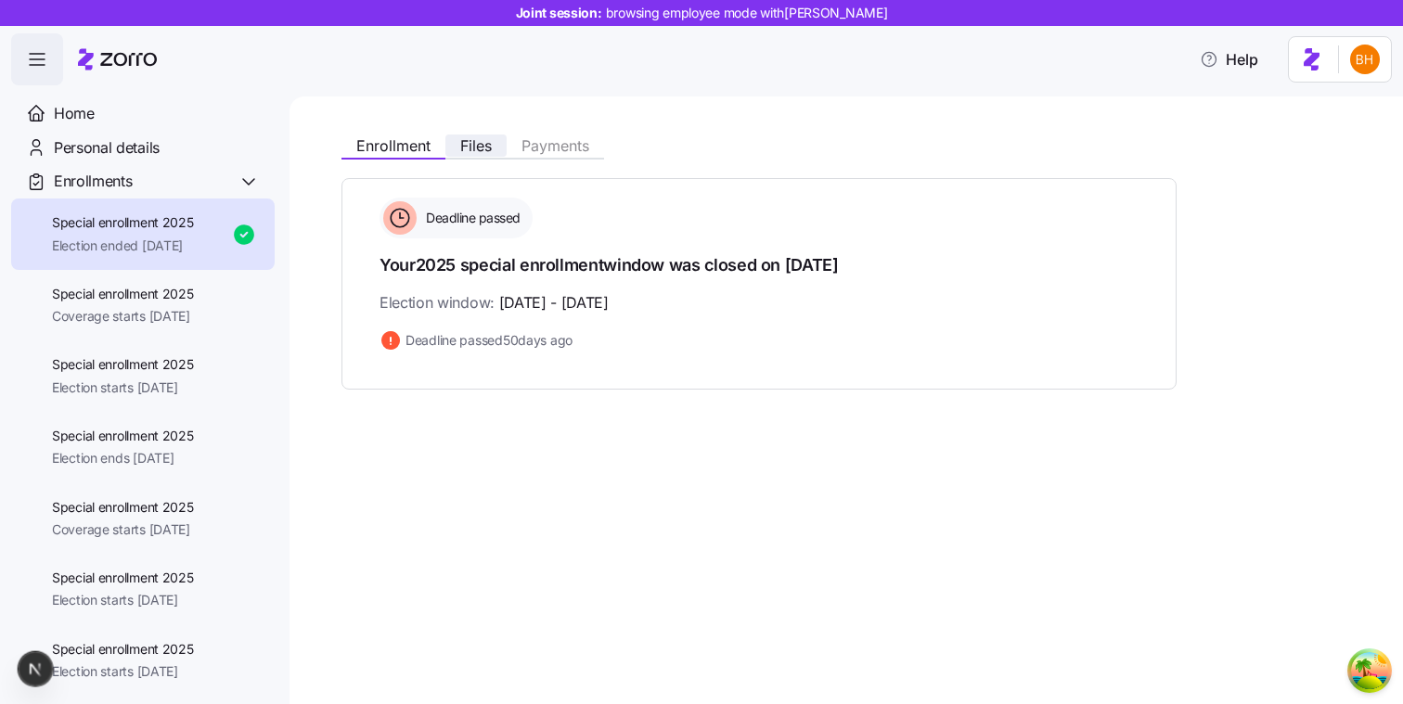
click at [469, 139] on span "Files" at bounding box center [476, 145] width 32 height 15
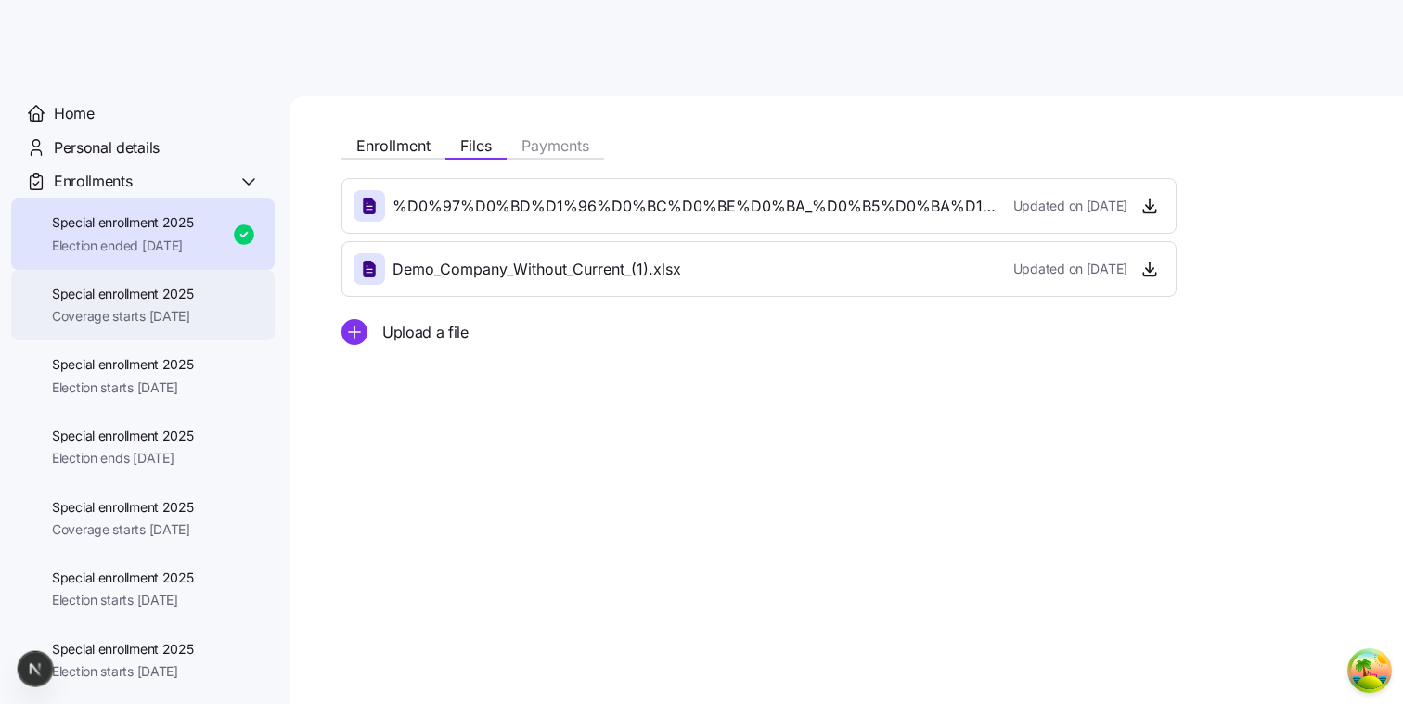
click at [194, 296] on span "Special enrollment 2025" at bounding box center [123, 294] width 142 height 19
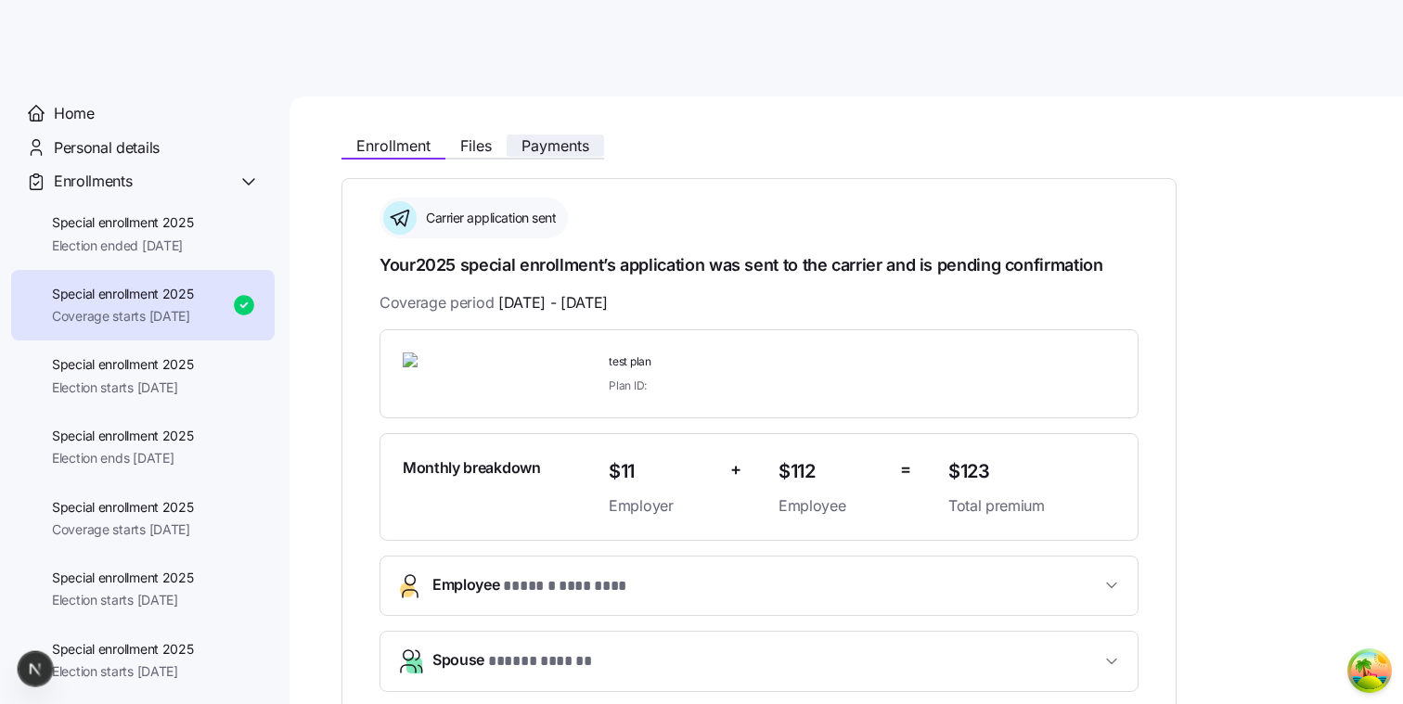
click at [533, 147] on span "Payments" at bounding box center [555, 145] width 68 height 15
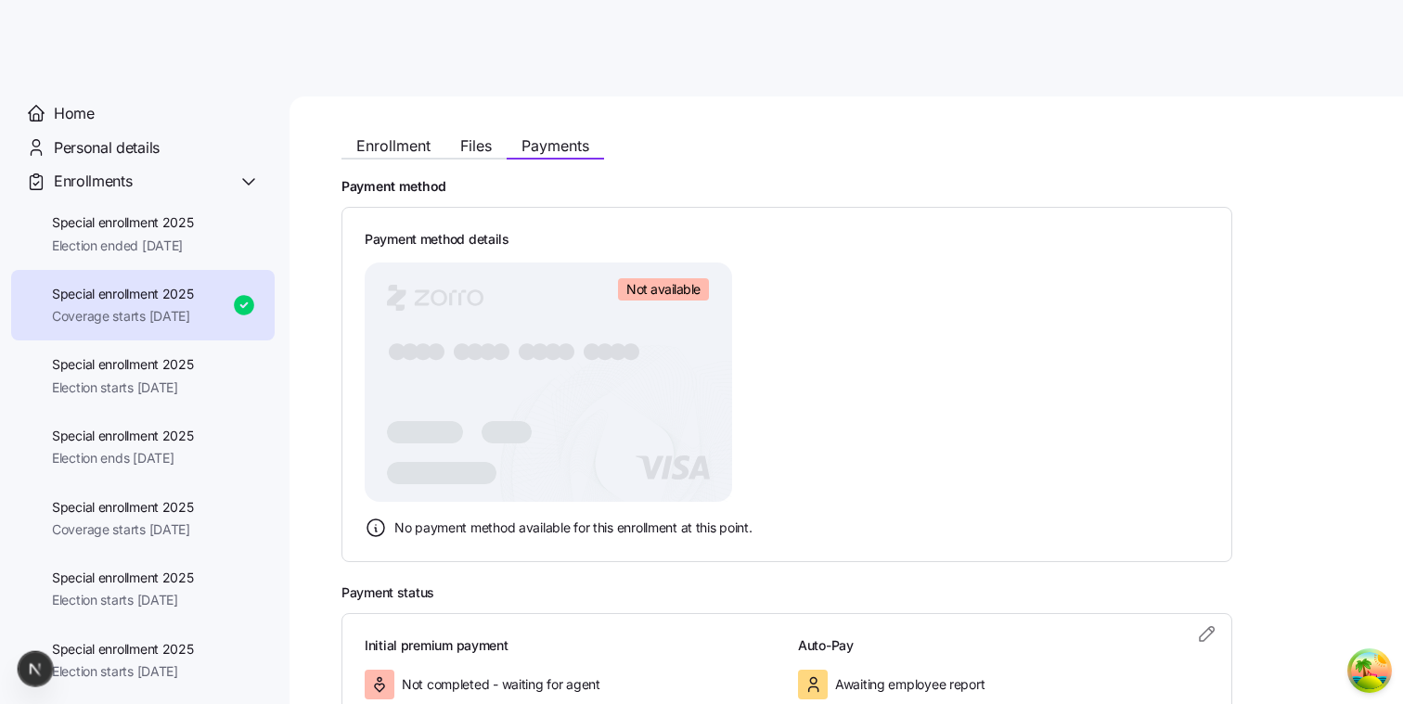
scroll to position [130, 0]
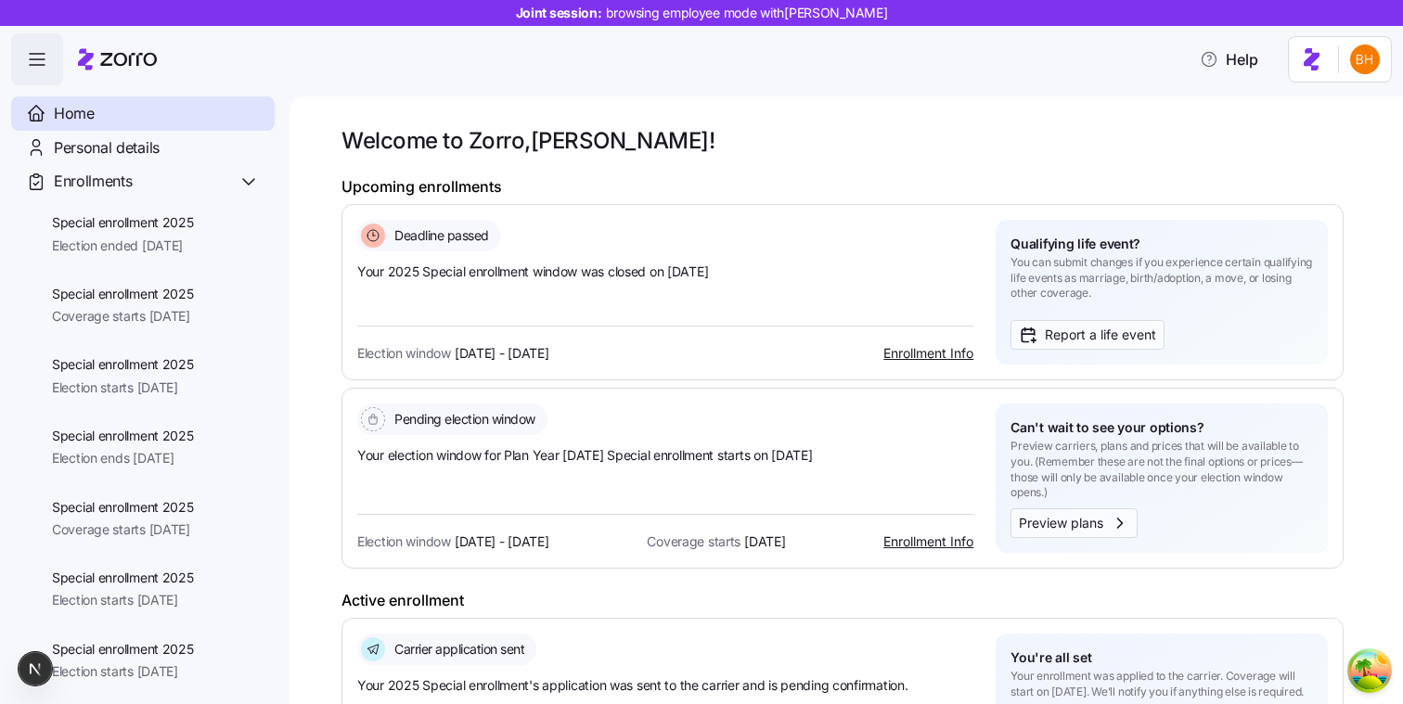
click at [420, 102] on div "Welcome to [PERSON_NAME], [PERSON_NAME] ! Upcoming enrollments Deadline passed …" at bounding box center [845, 400] width 1113 height 608
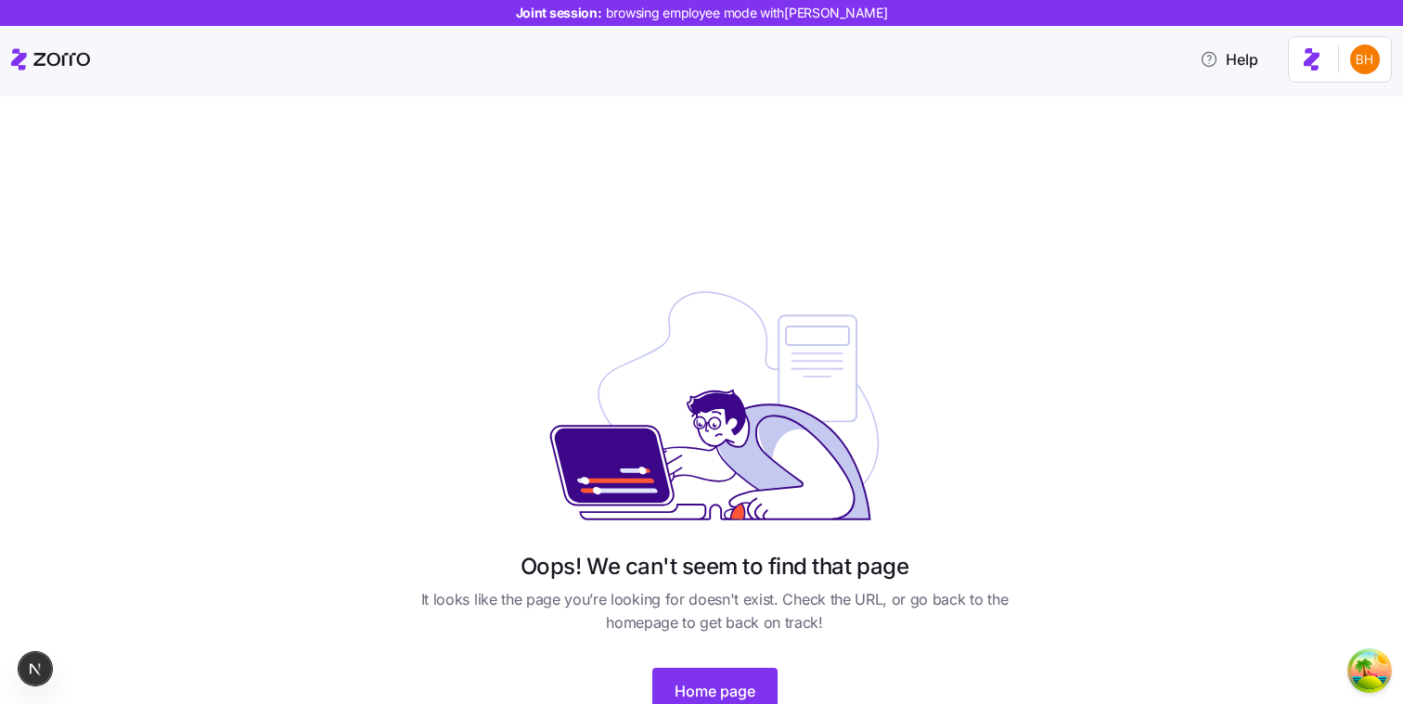
click at [701, 666] on link "Home page" at bounding box center [714, 681] width 125 height 65
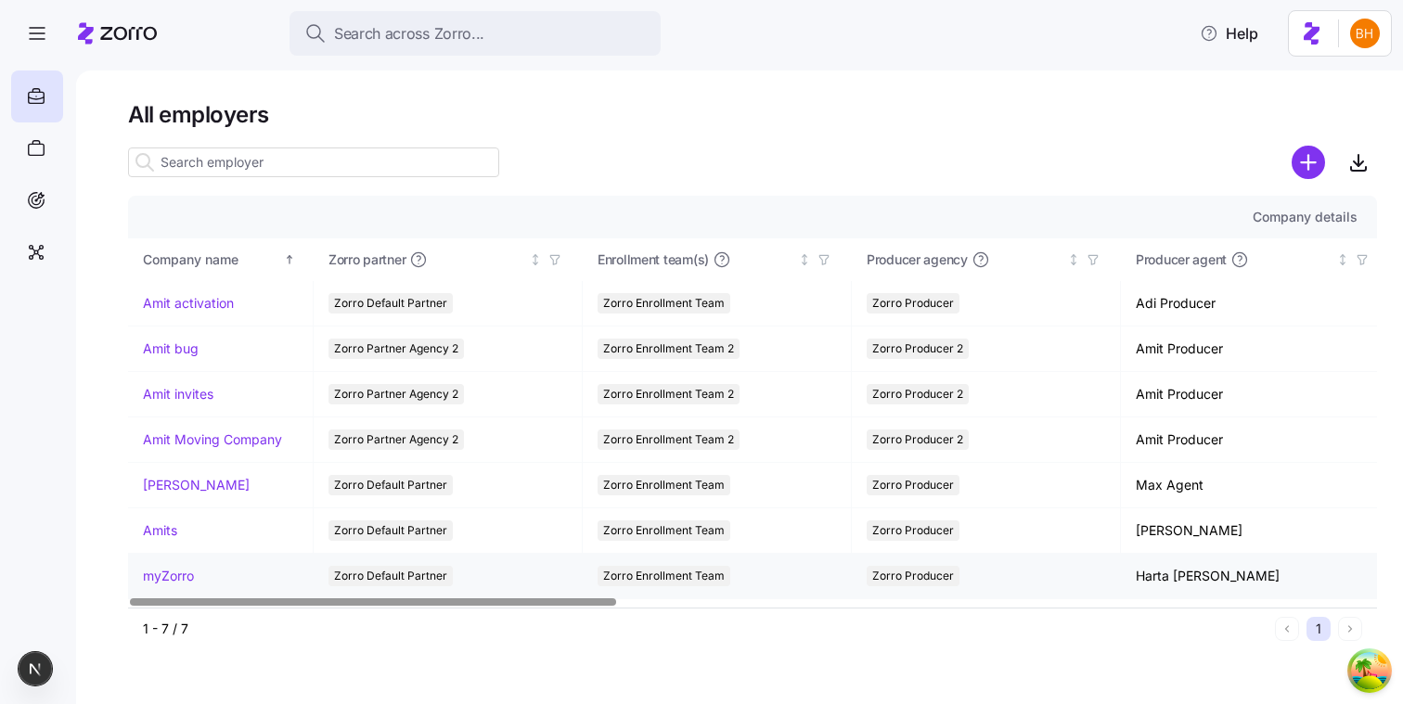
click at [176, 568] on link "myZorro" at bounding box center [168, 576] width 51 height 19
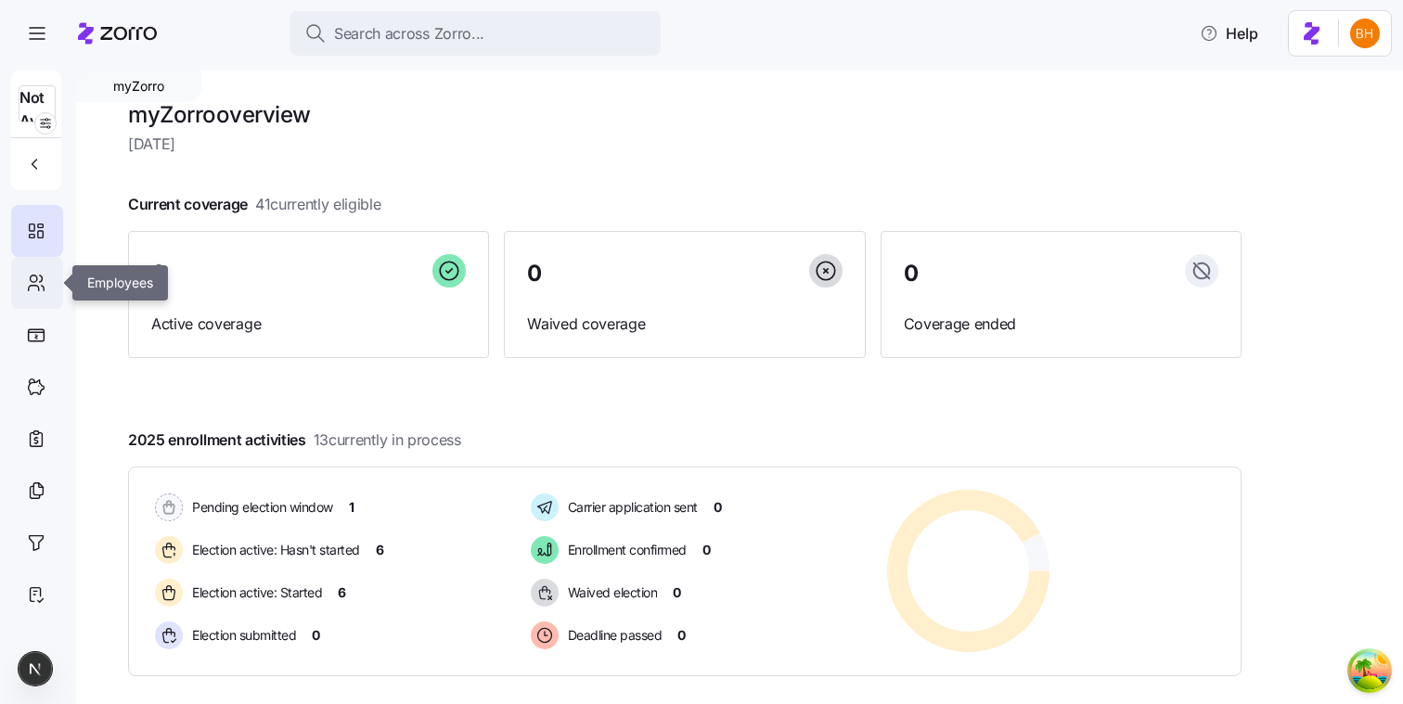
click at [32, 276] on icon at bounding box center [34, 279] width 6 height 6
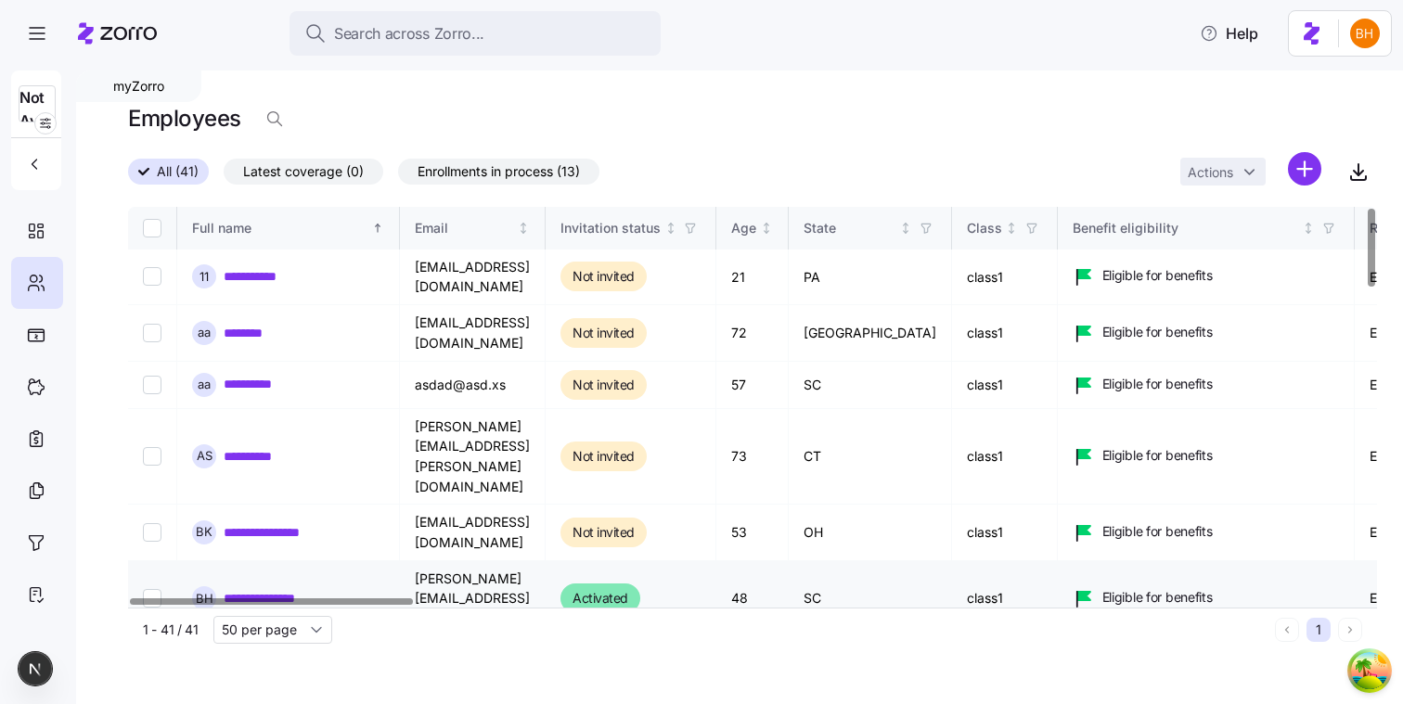
click at [247, 589] on link "**********" at bounding box center [279, 598] width 110 height 19
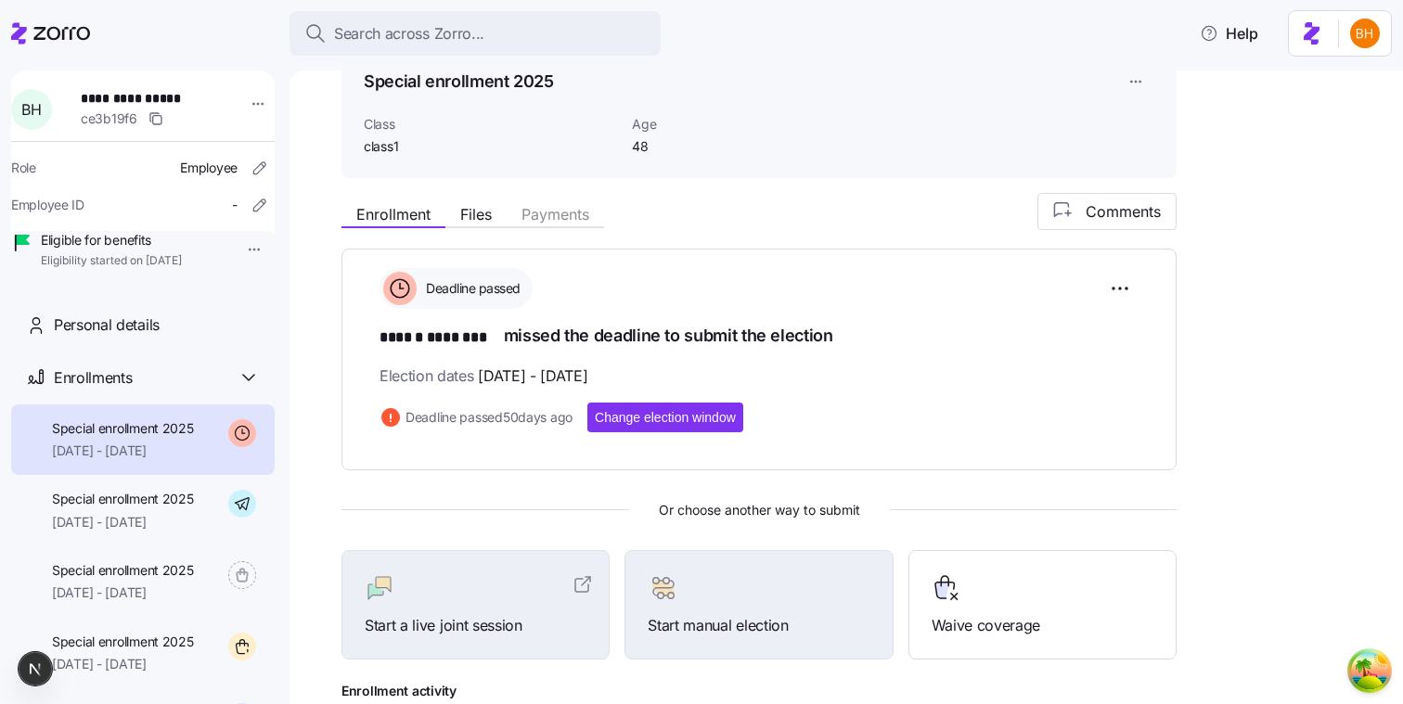
scroll to position [76, 0]
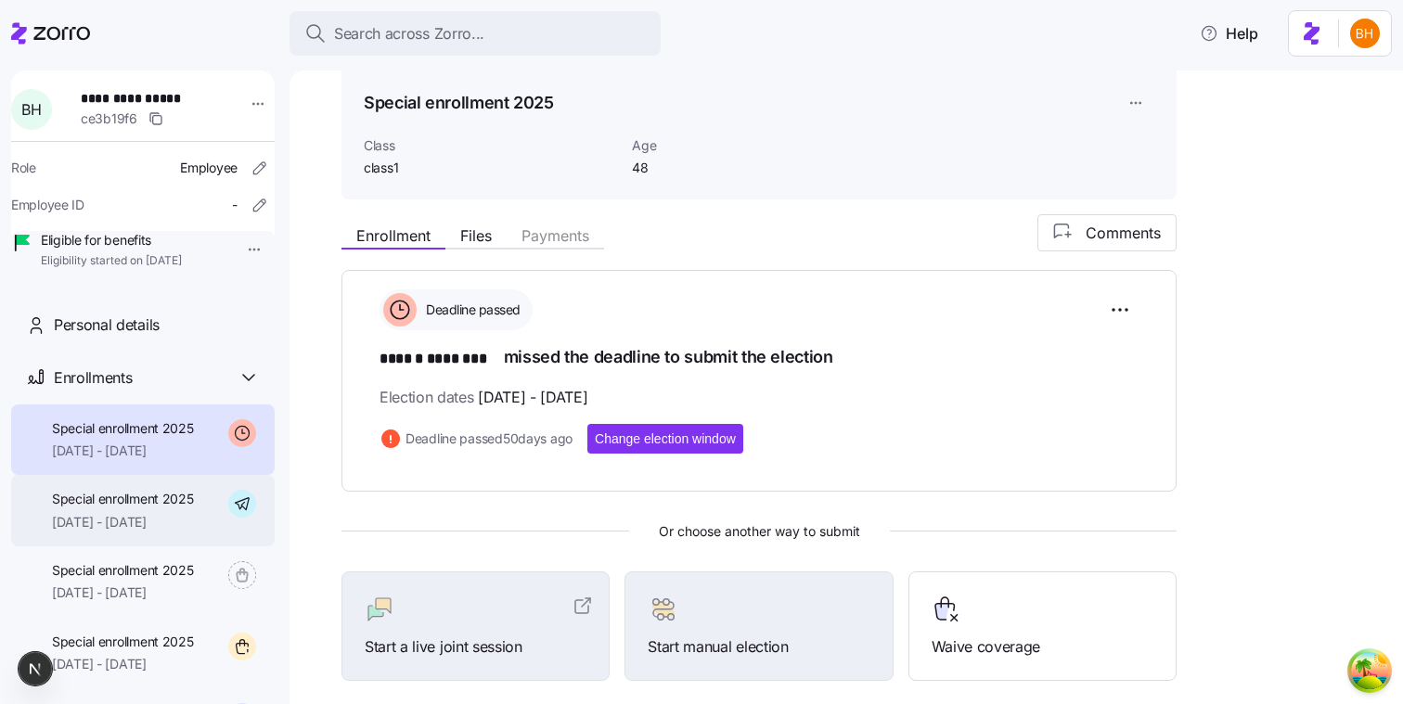
click at [210, 530] on div "Special enrollment 2025 12/01/2025 - 12/31/2025" at bounding box center [142, 510] width 263 height 71
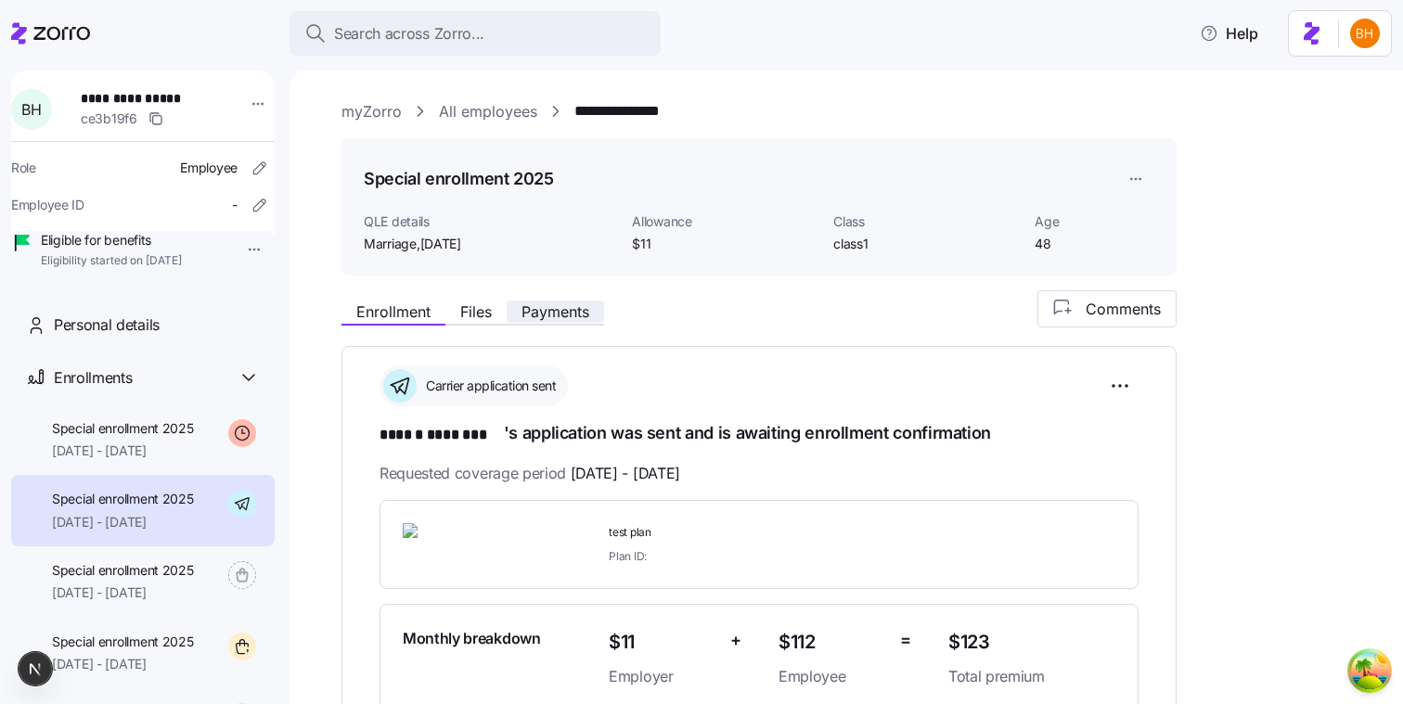
click at [571, 308] on span "Payments" at bounding box center [555, 311] width 68 height 15
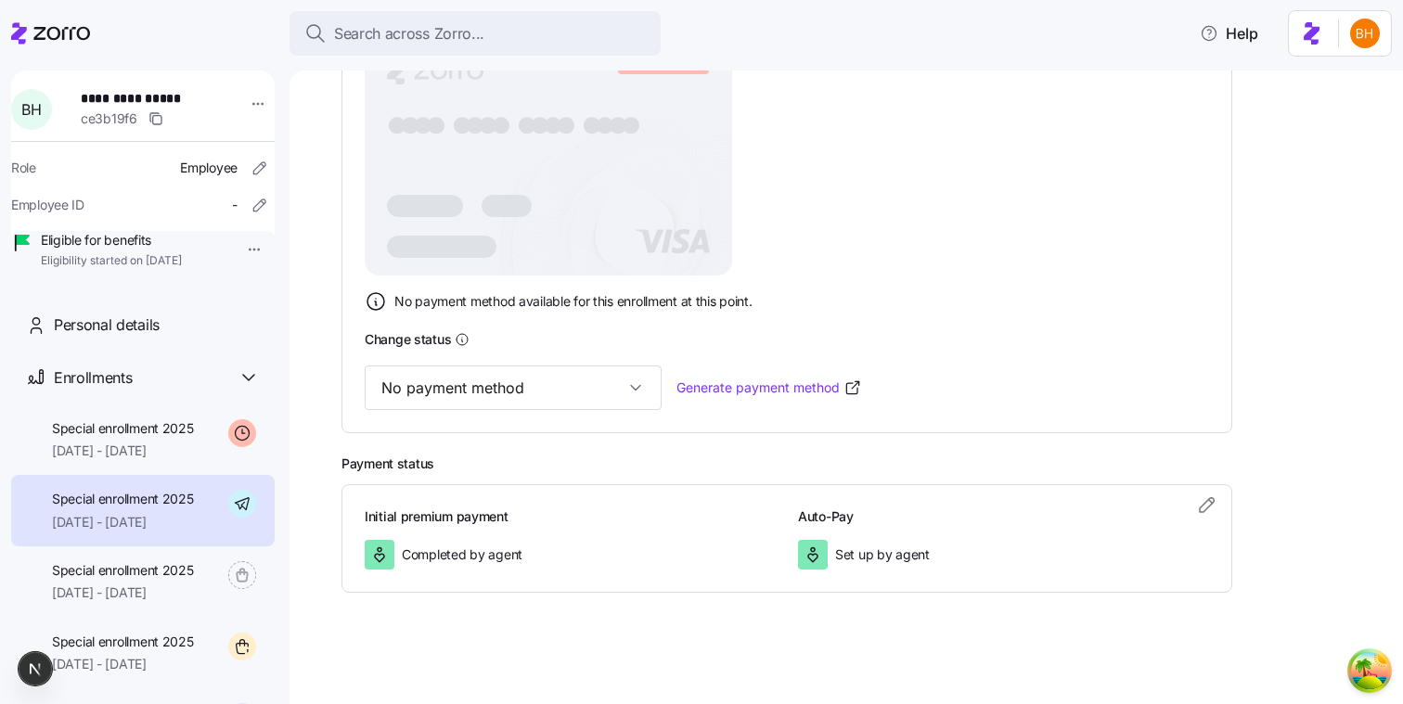
scroll to position [393, 0]
click at [515, 396] on input "No payment method" at bounding box center [513, 389] width 297 height 45
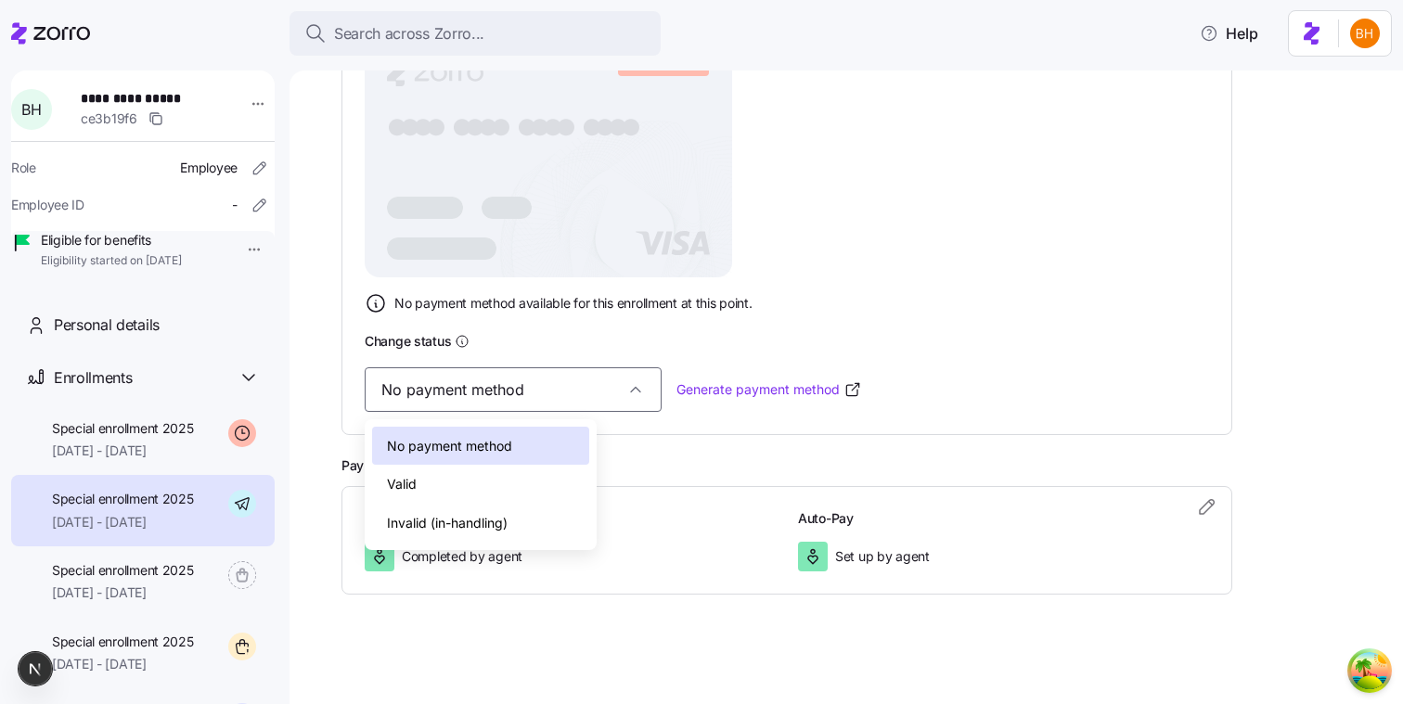
click at [487, 468] on div "Valid" at bounding box center [480, 484] width 217 height 39
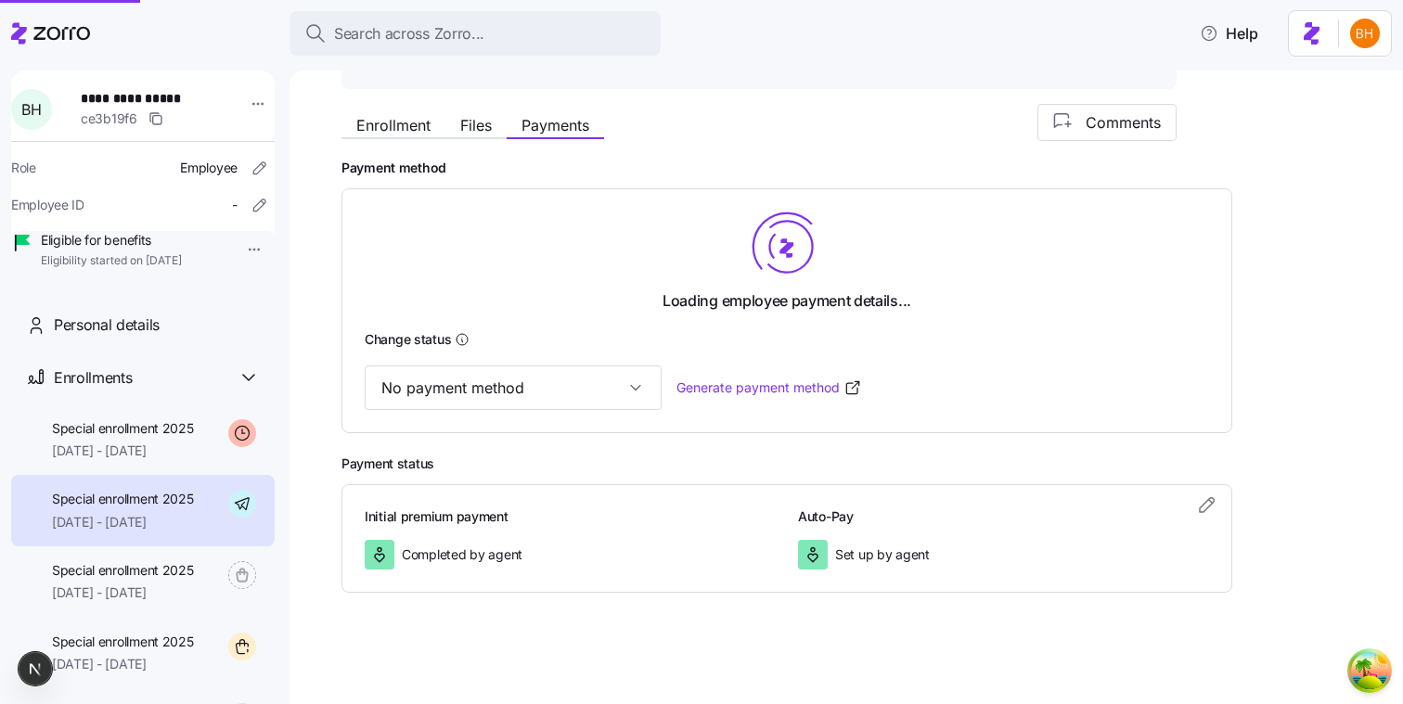
type input "Valid"
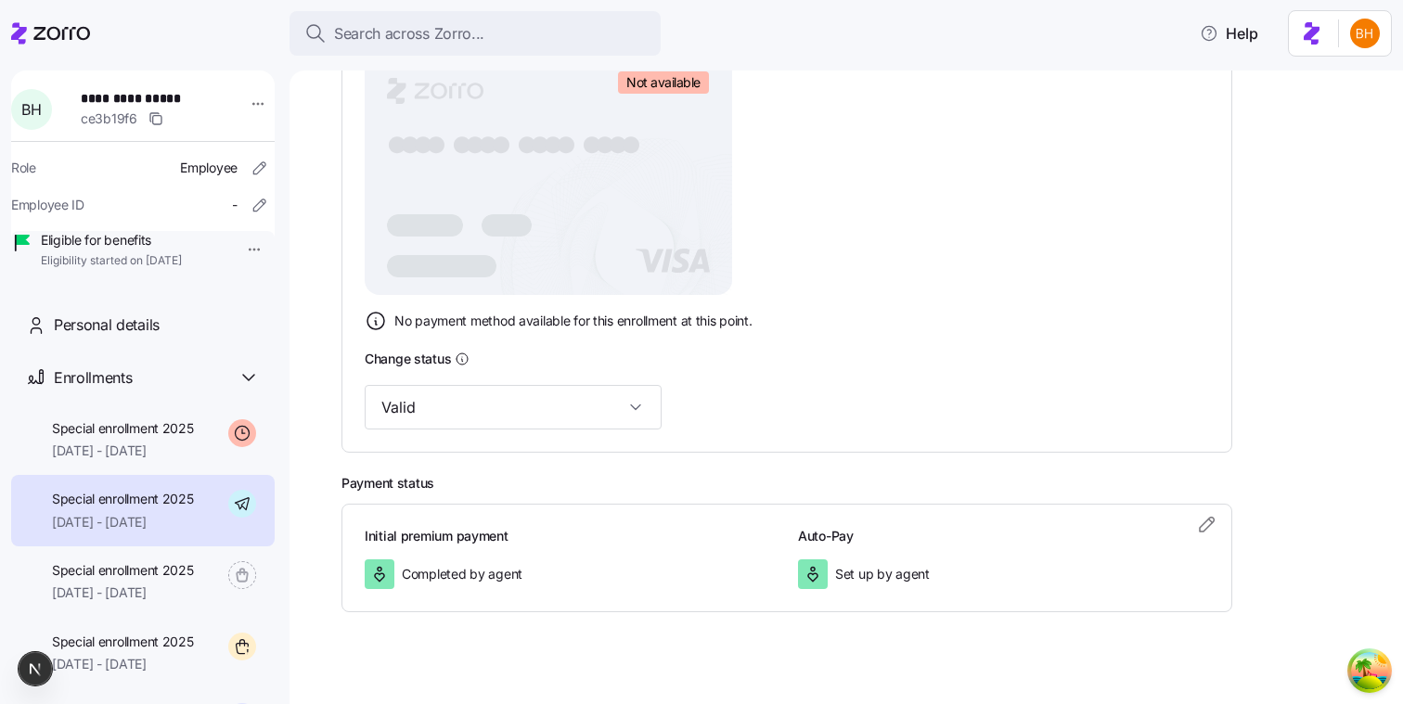
scroll to position [378, 0]
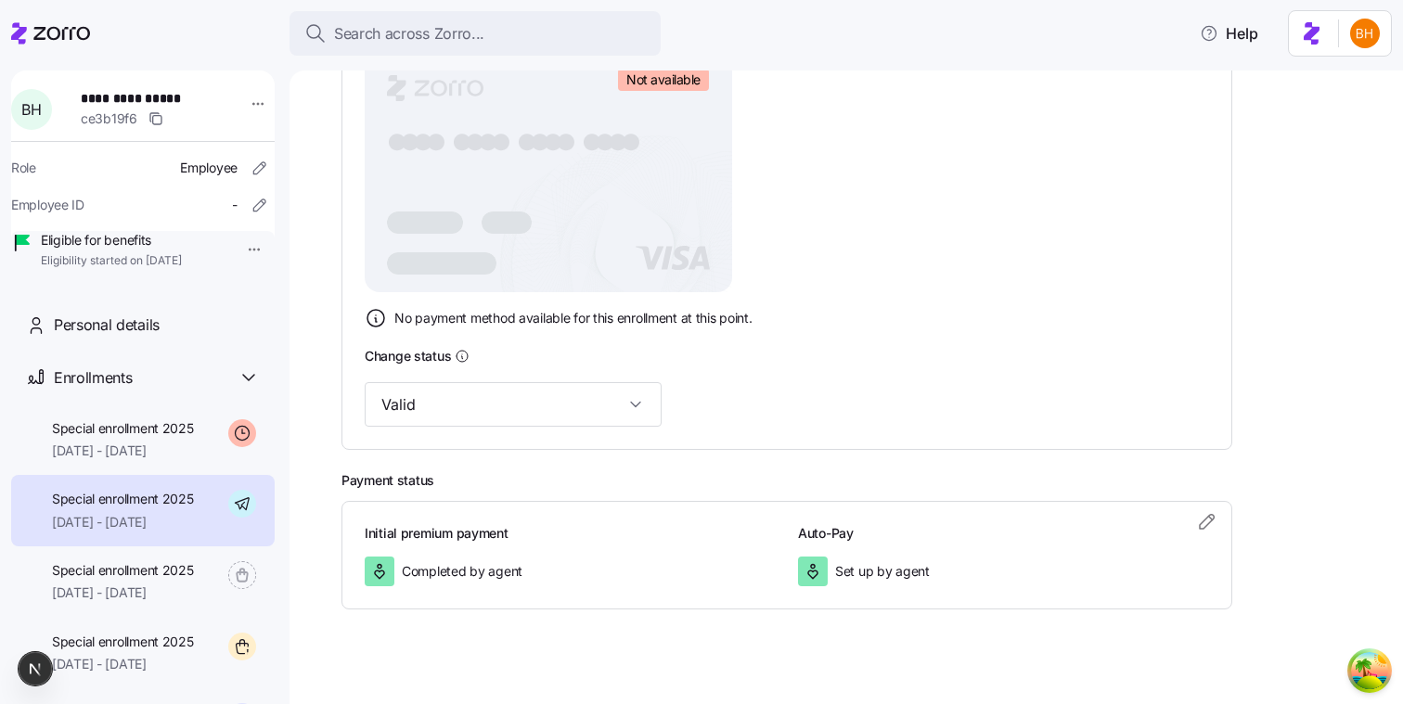
click at [474, 564] on span "Completed by agent" at bounding box center [462, 571] width 121 height 19
click at [1196, 515] on icon "button" at bounding box center [1207, 521] width 22 height 22
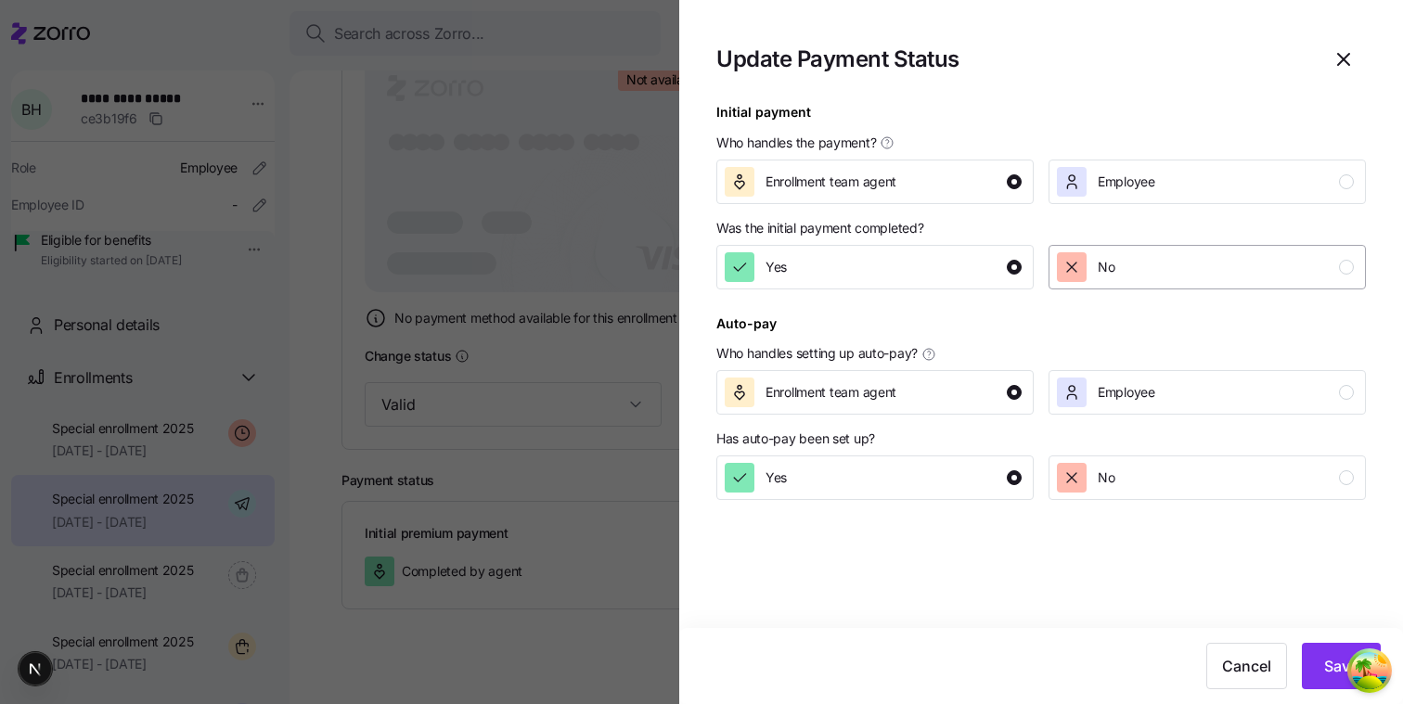
click at [1120, 284] on button "No" at bounding box center [1206, 267] width 317 height 45
click at [1152, 401] on span "Employee" at bounding box center [1126, 392] width 58 height 19
click at [982, 529] on div "I don't know" at bounding box center [872, 537] width 297 height 30
click at [1318, 653] on button "Save" at bounding box center [1340, 666] width 79 height 46
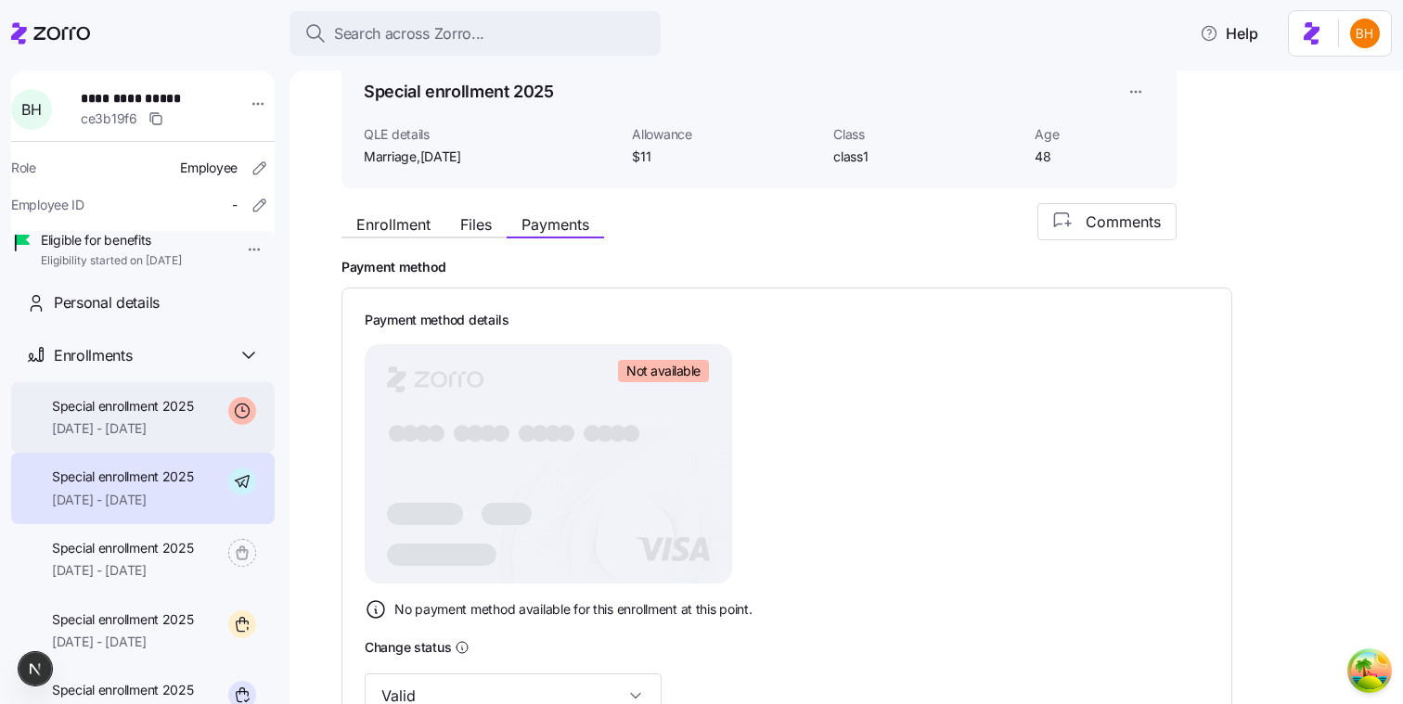
scroll to position [0, 0]
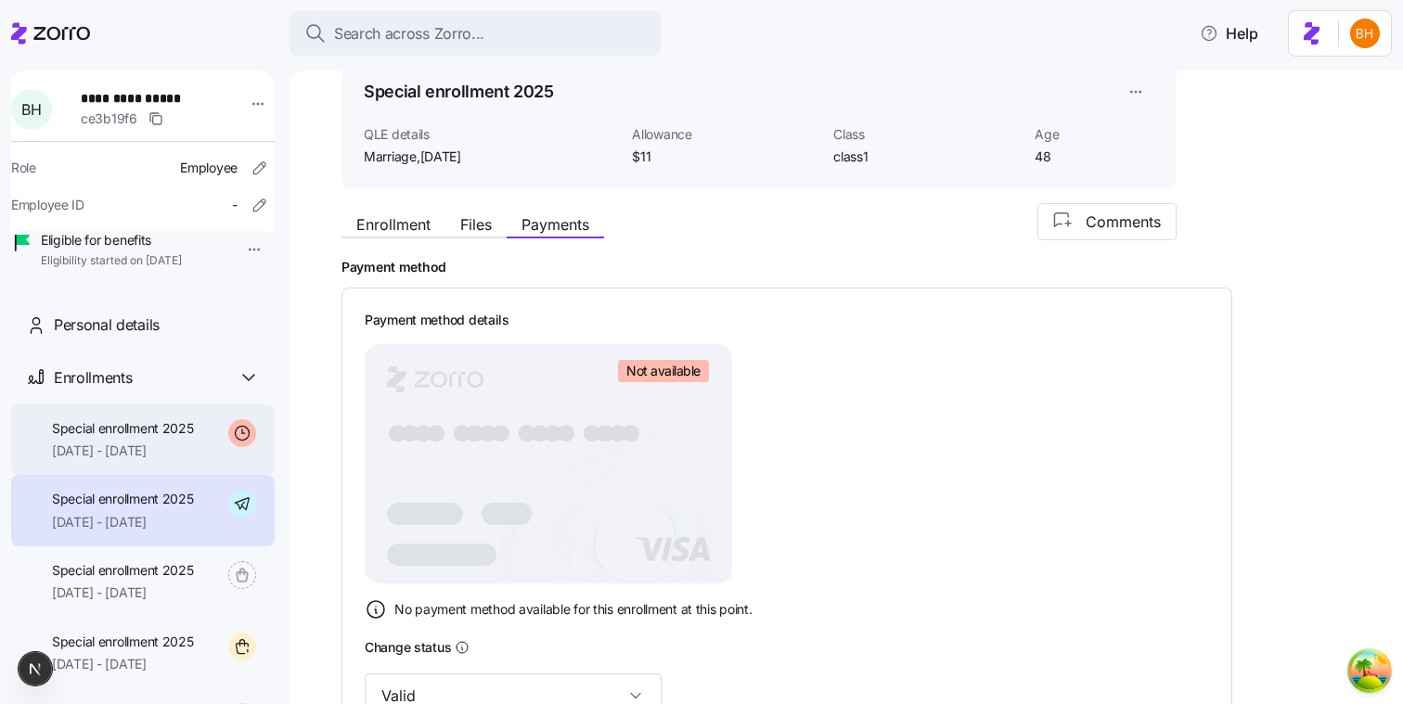
click at [194, 460] on span "12/24/2025 - 12/31/2025" at bounding box center [123, 451] width 142 height 19
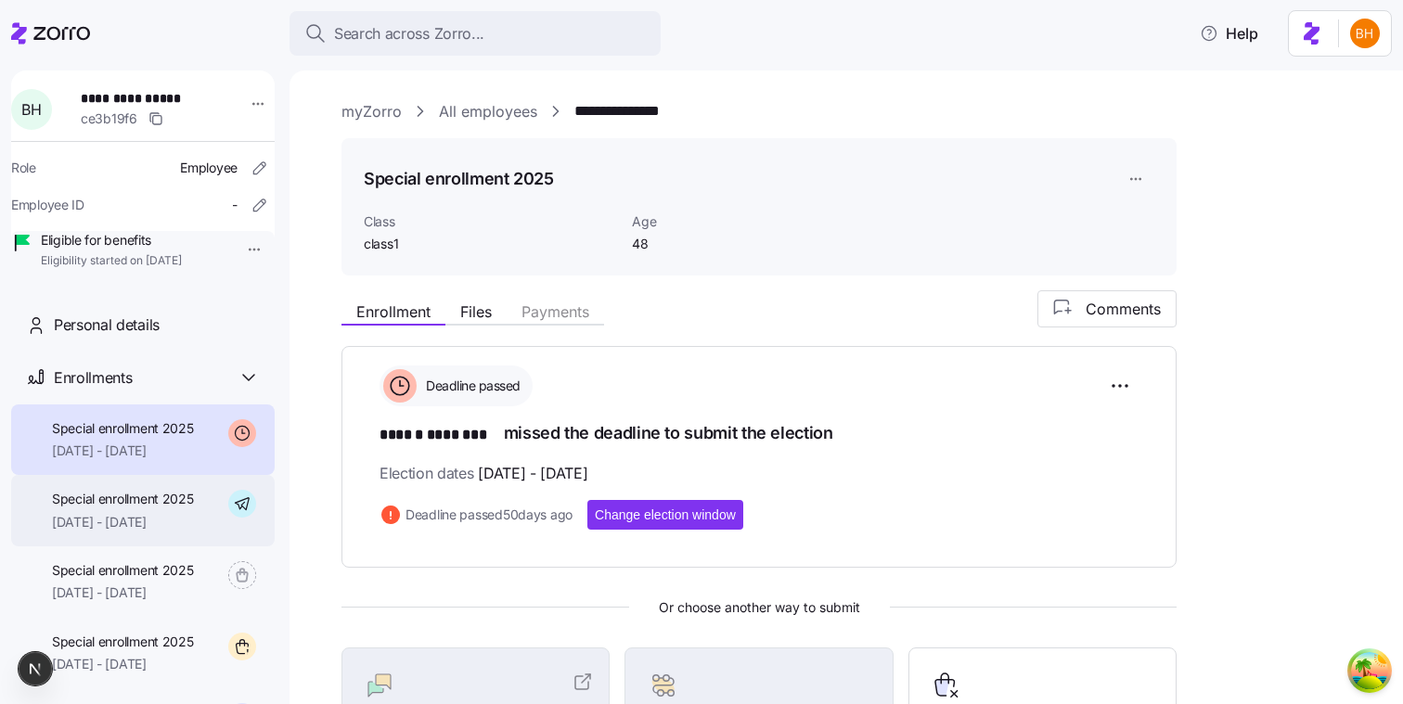
click at [157, 532] on span "12/01/2025 - 12/31/2025" at bounding box center [123, 522] width 142 height 19
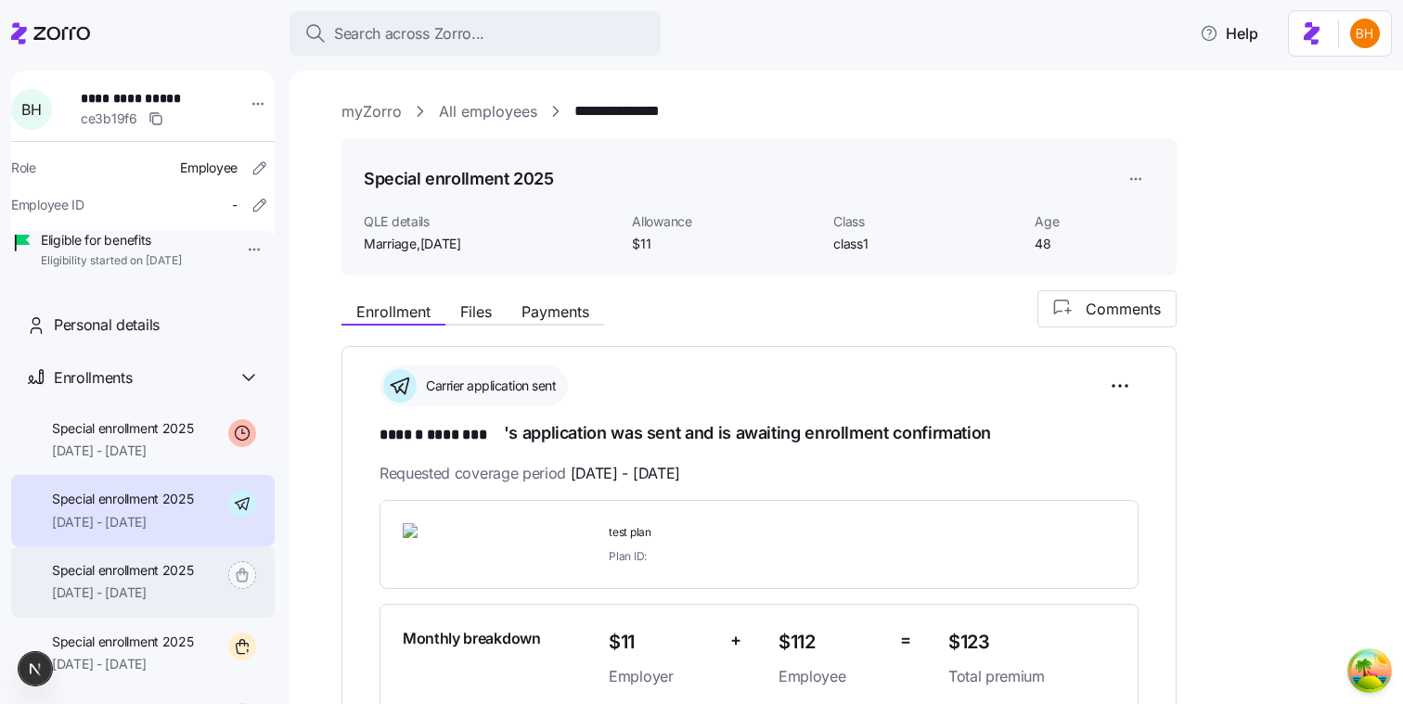
click at [167, 580] on span "Special enrollment 2025" at bounding box center [123, 570] width 142 height 19
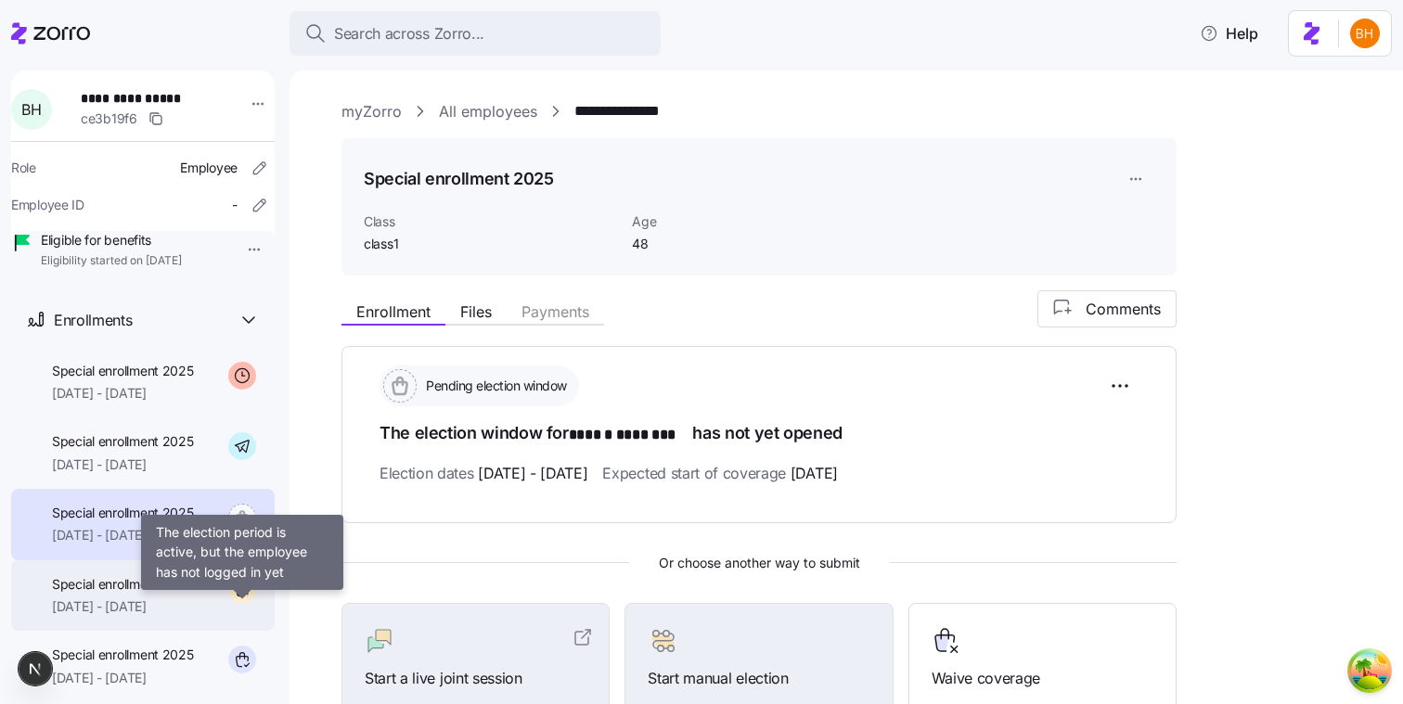
click at [228, 603] on icon at bounding box center [242, 589] width 28 height 28
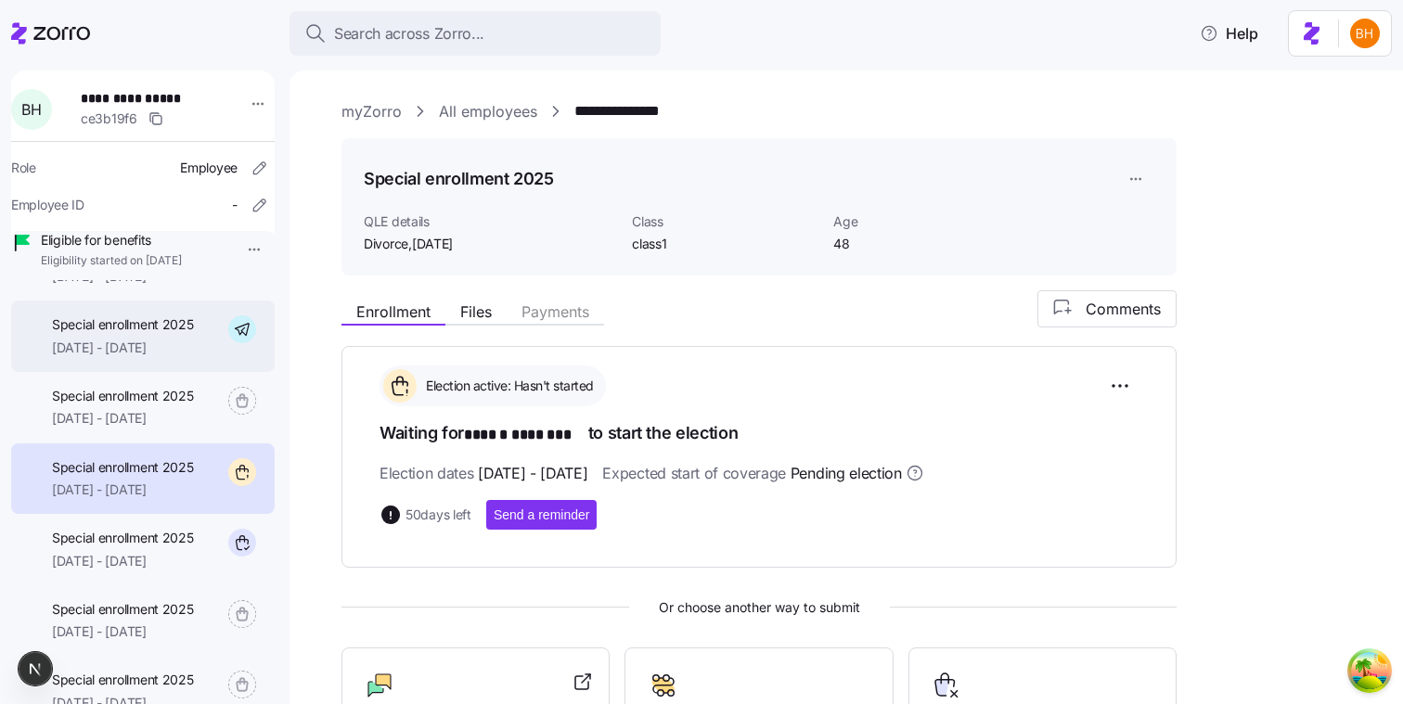
scroll to position [182, 0]
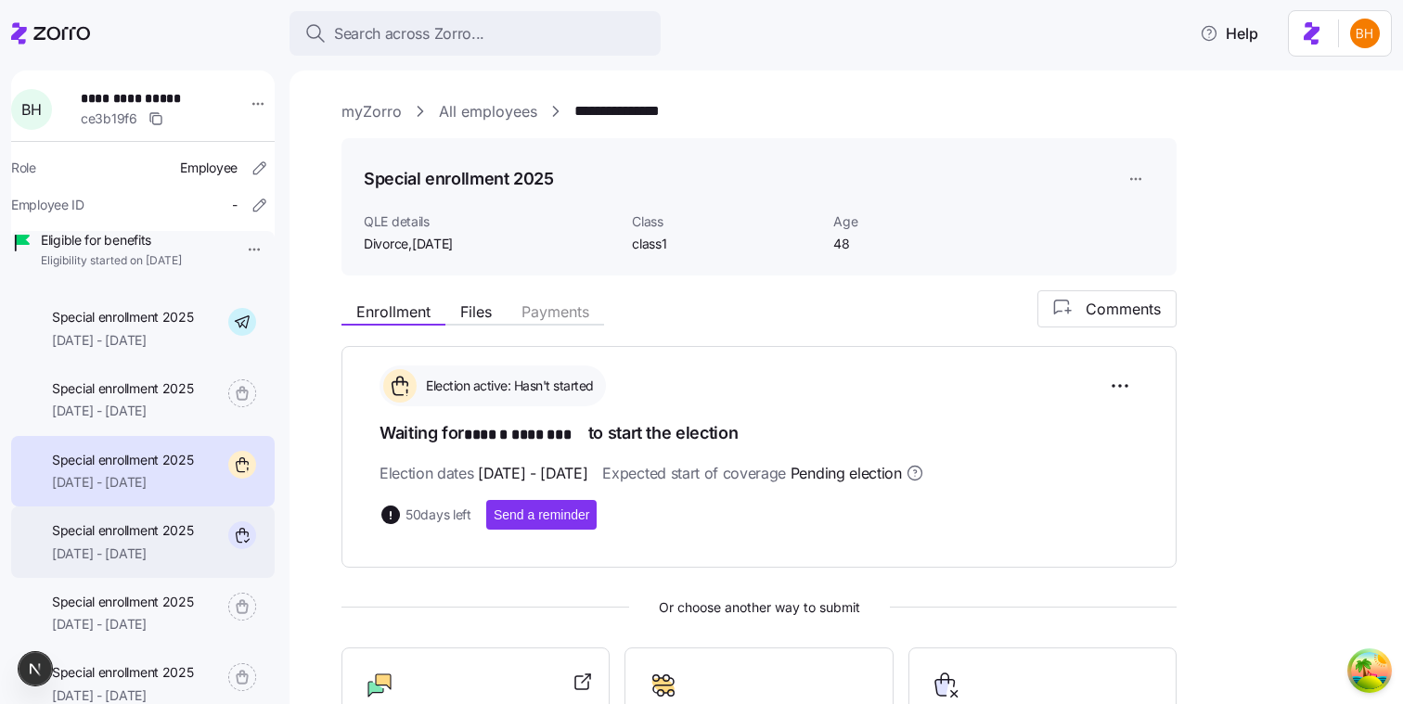
click at [212, 553] on div "Special enrollment 2025 11/01/2025 - 11/30/2025" at bounding box center [142, 541] width 263 height 71
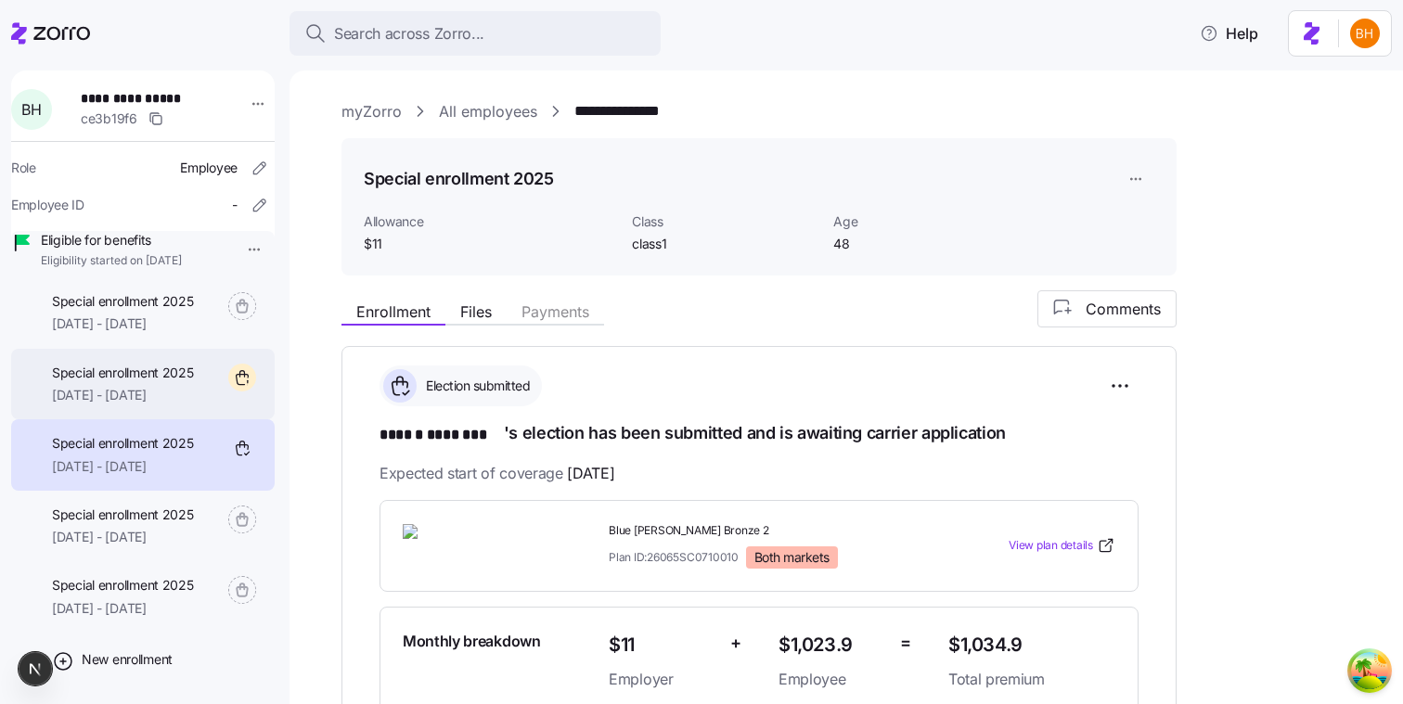
scroll to position [273, 0]
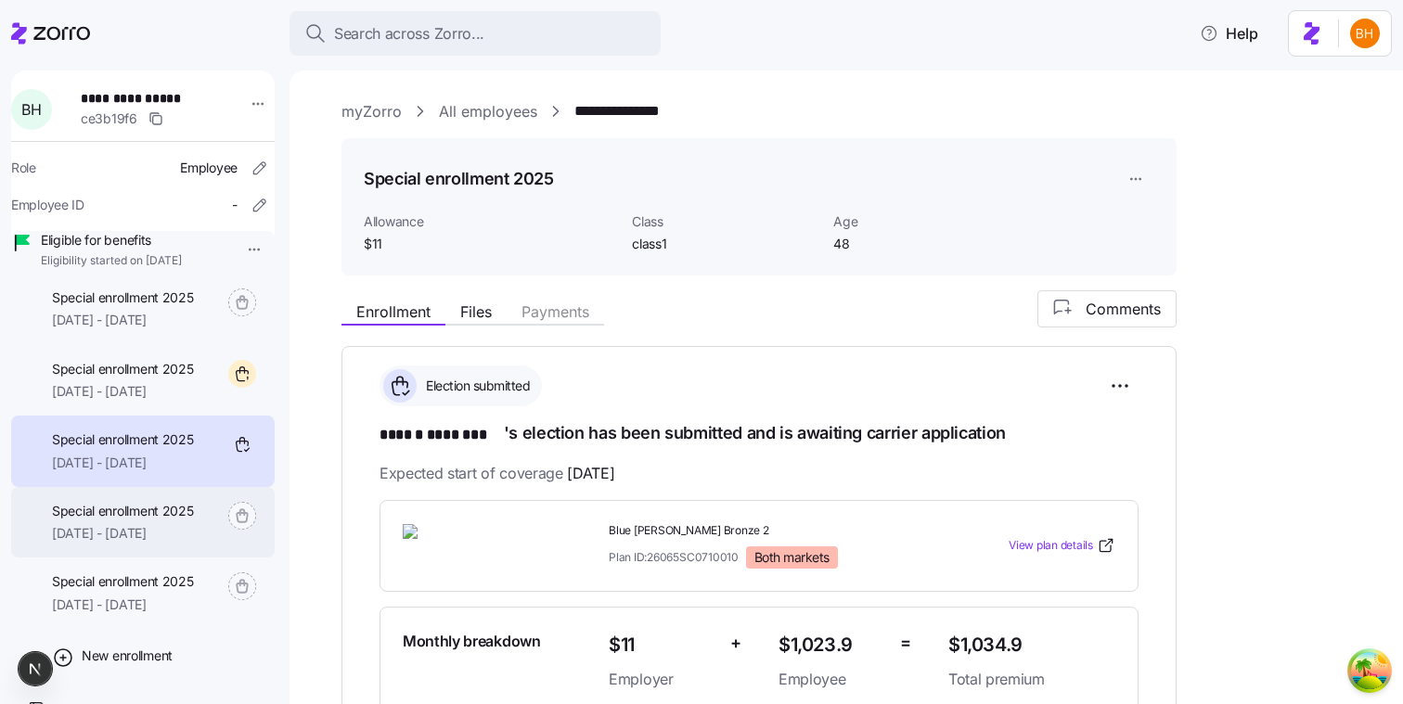
click at [160, 520] on span "Special enrollment 2025" at bounding box center [123, 511] width 142 height 19
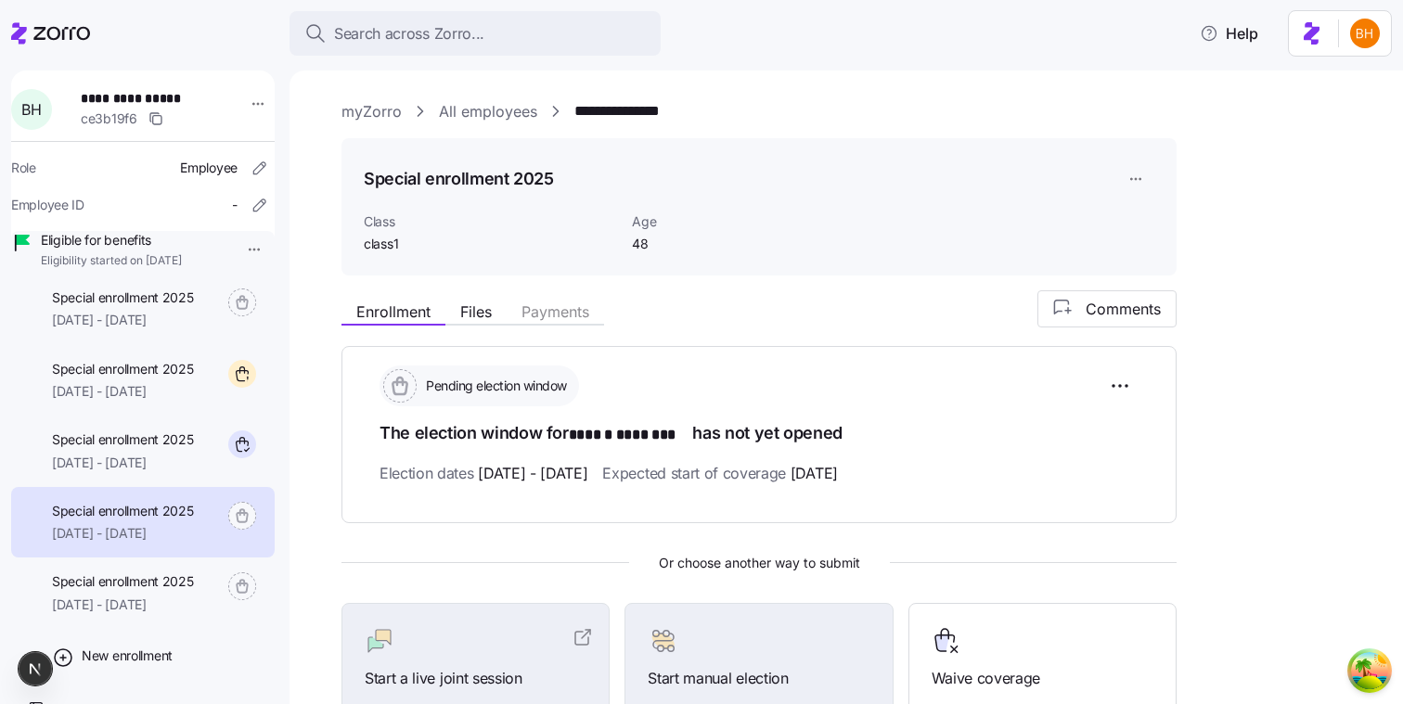
scroll to position [321, 0]
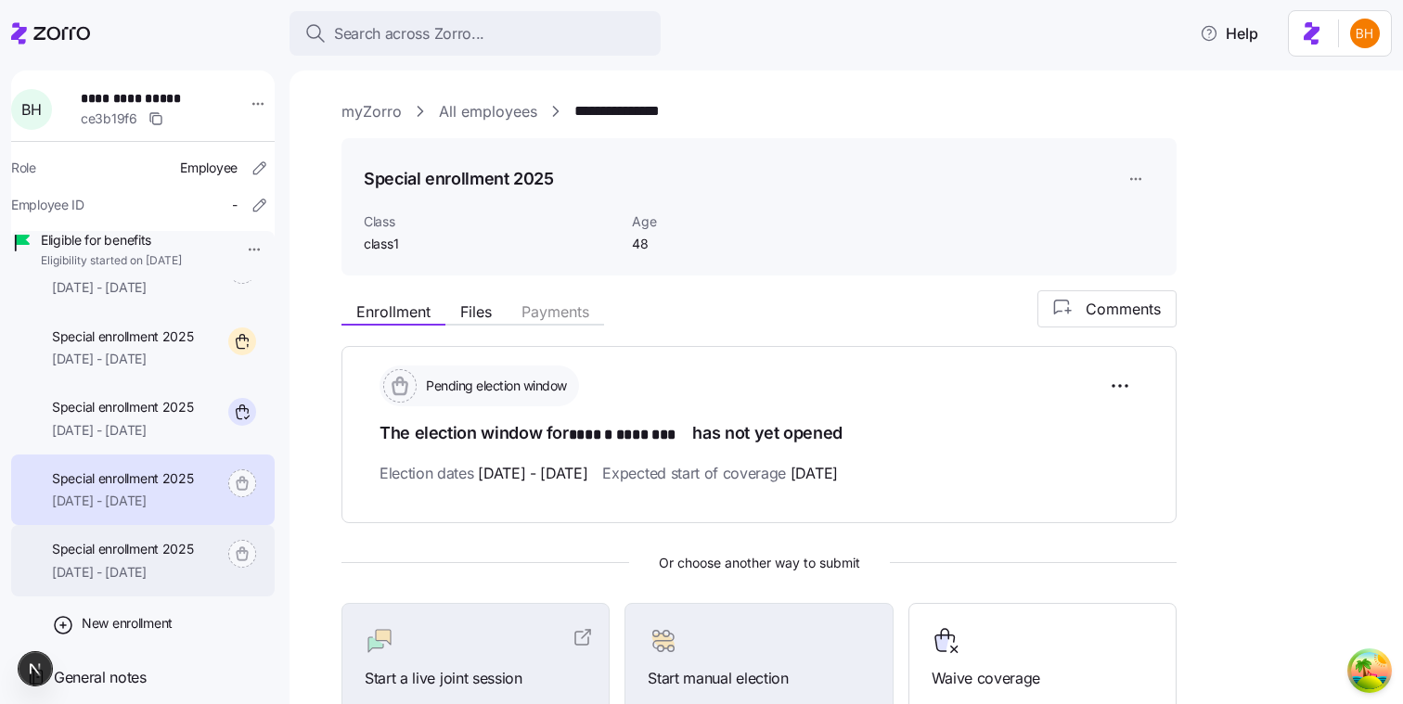
click at [150, 577] on span "10/19/2025 - 12/31/2025" at bounding box center [123, 572] width 142 height 19
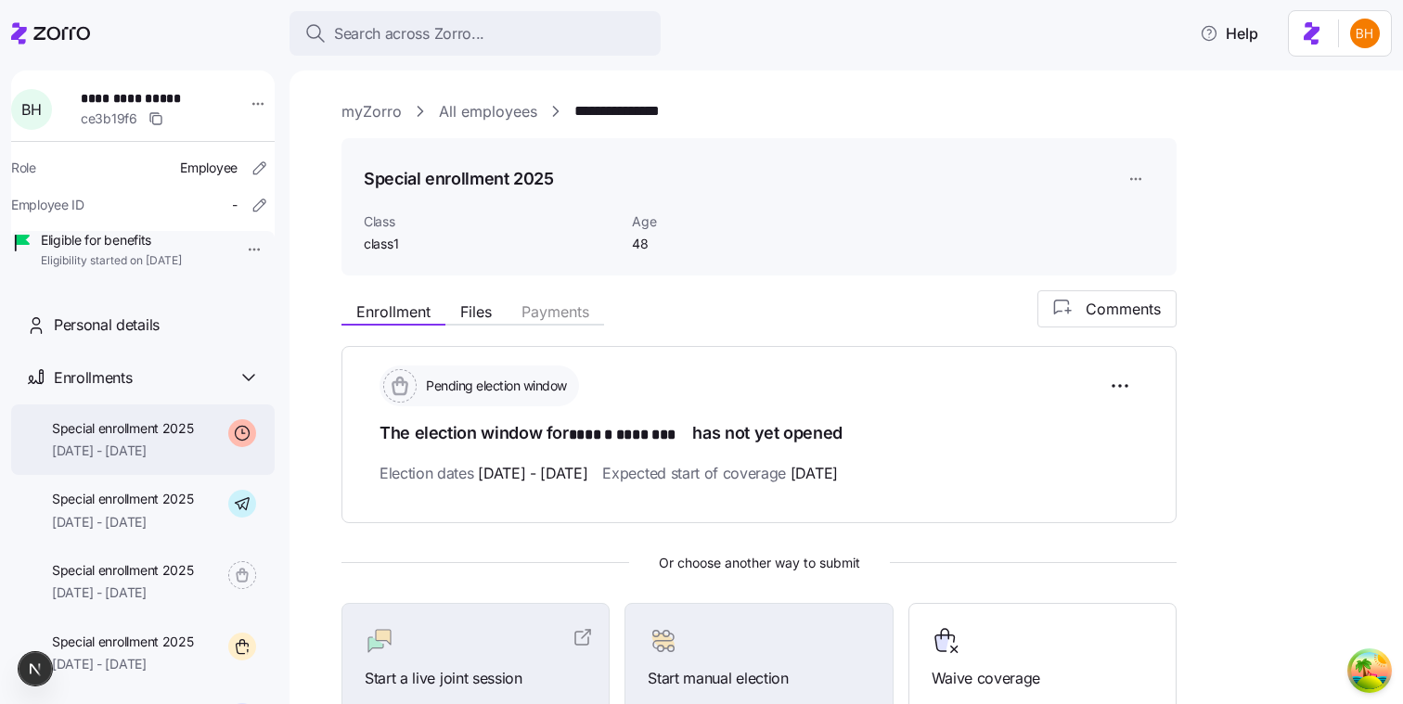
click at [149, 438] on span "Special enrollment 2025" at bounding box center [123, 428] width 142 height 19
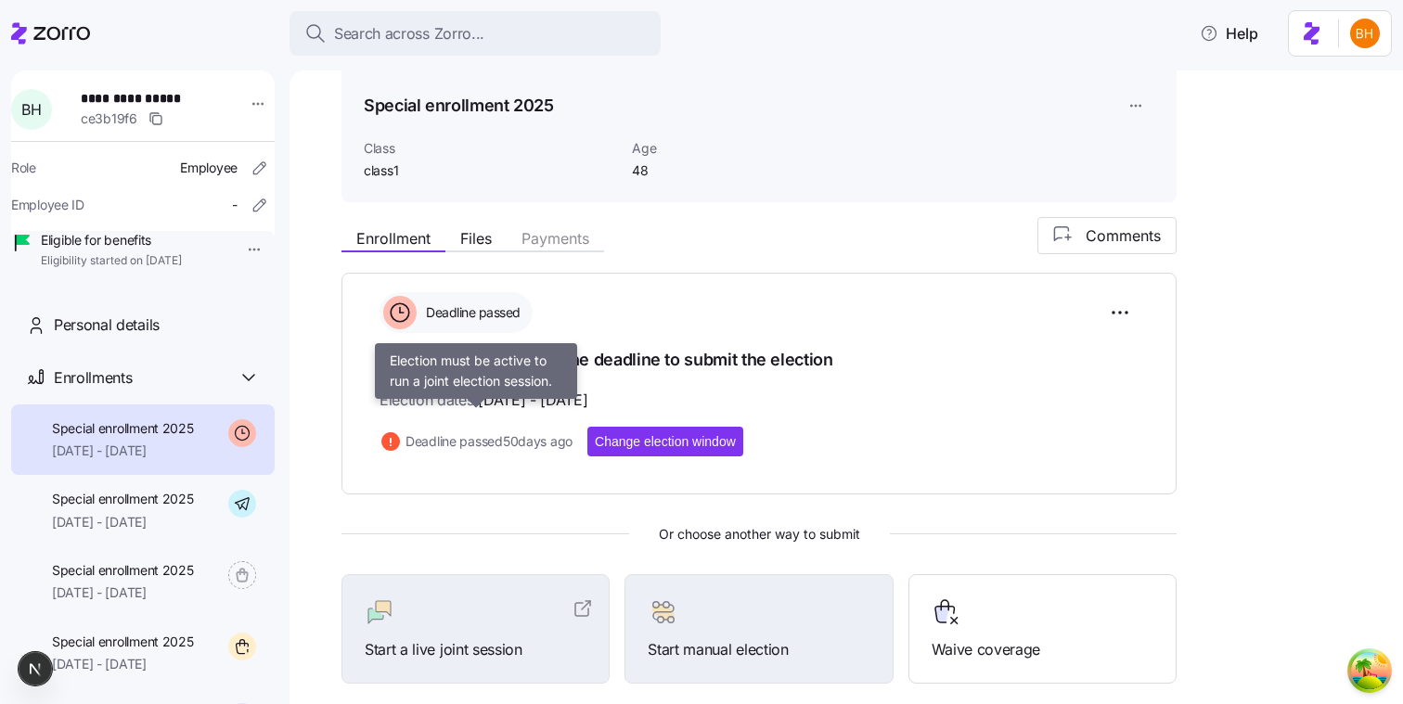
scroll to position [62, 0]
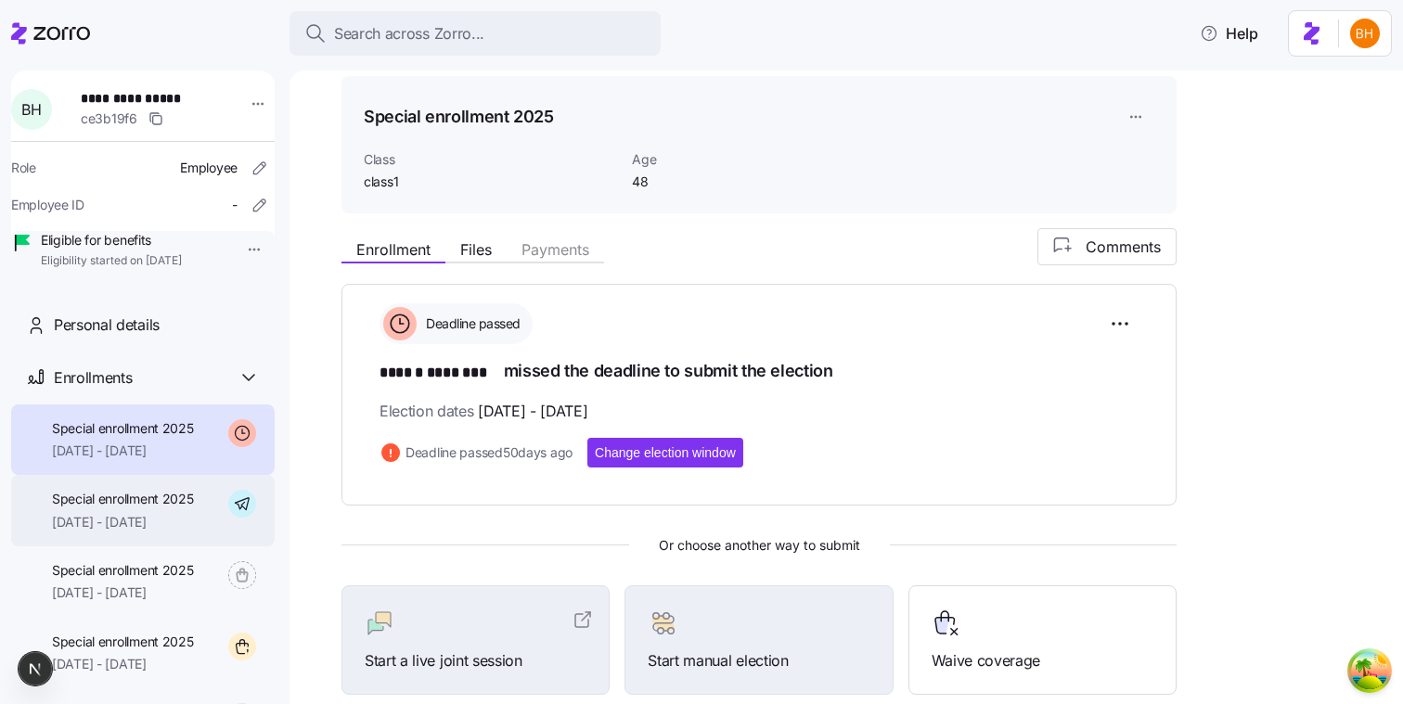
click at [224, 530] on div "Special enrollment 2025 12/01/2025 - 12/31/2025" at bounding box center [142, 510] width 263 height 71
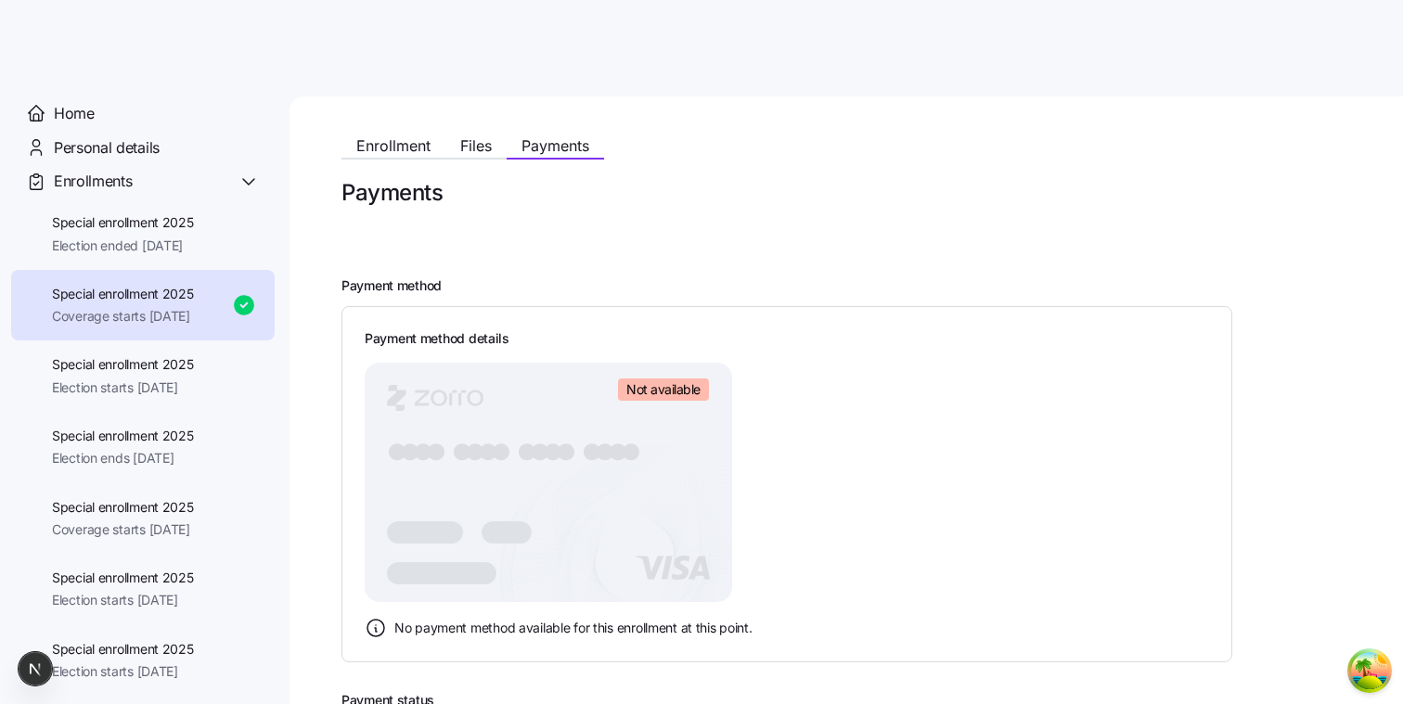
click at [894, 278] on h2 "Payment method" at bounding box center [842, 286] width 1002 height 18
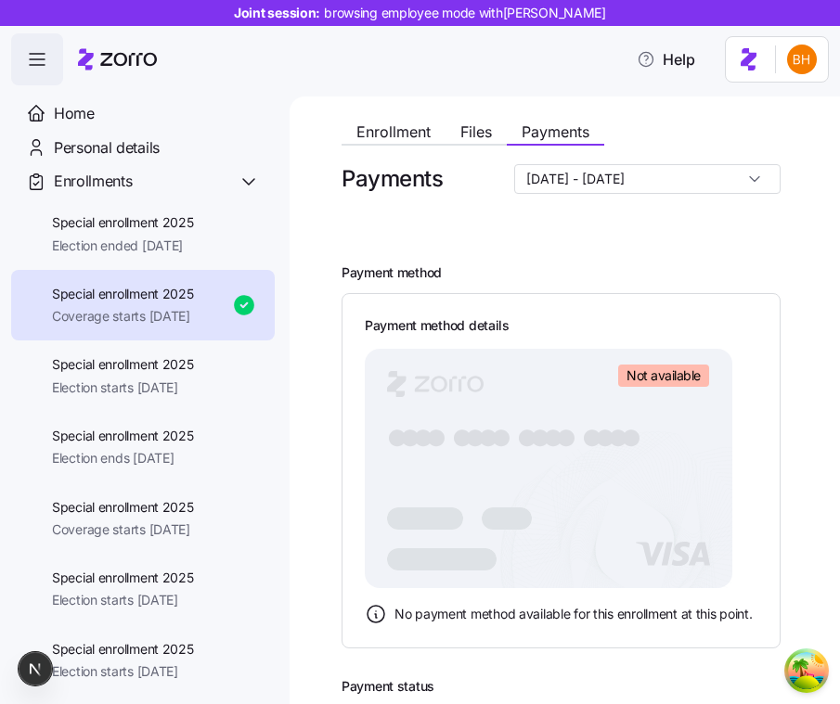
scroll to position [16, 0]
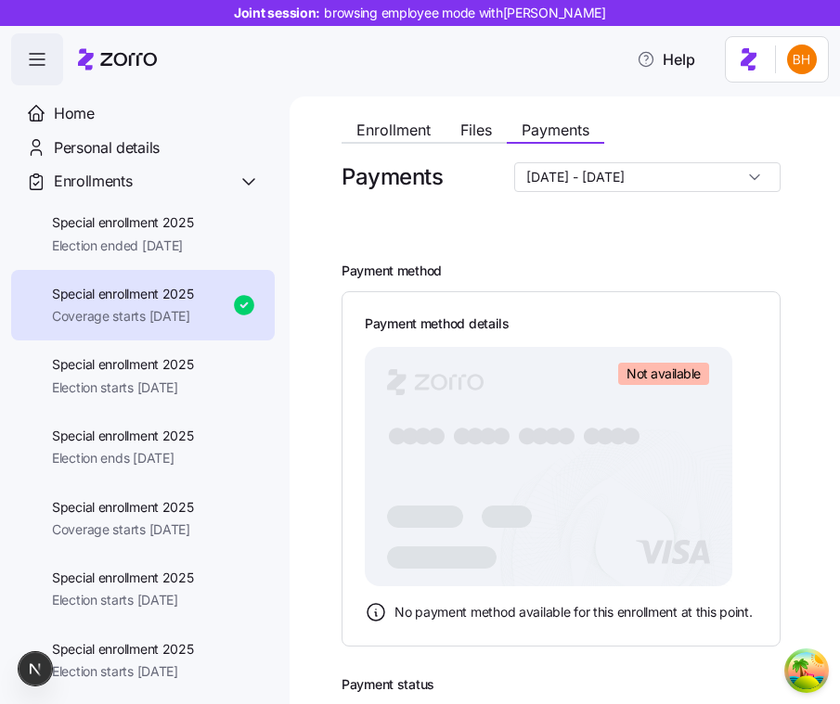
click at [714, 181] on input "12/01/2025 - 12/31/2025" at bounding box center [647, 177] width 266 height 30
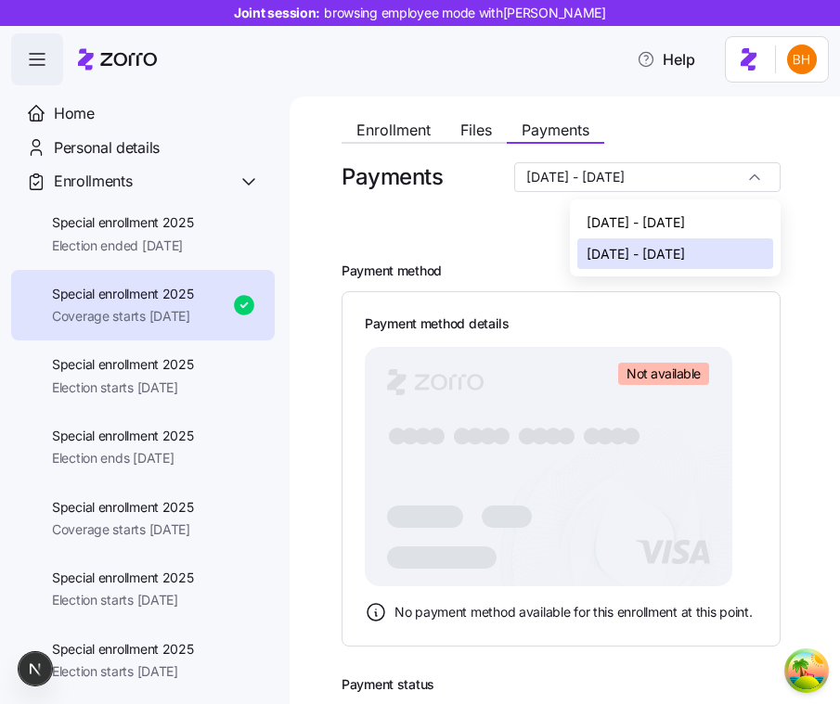
click at [685, 220] on span "11/01/2025 - 11/30/2025" at bounding box center [635, 222] width 98 height 20
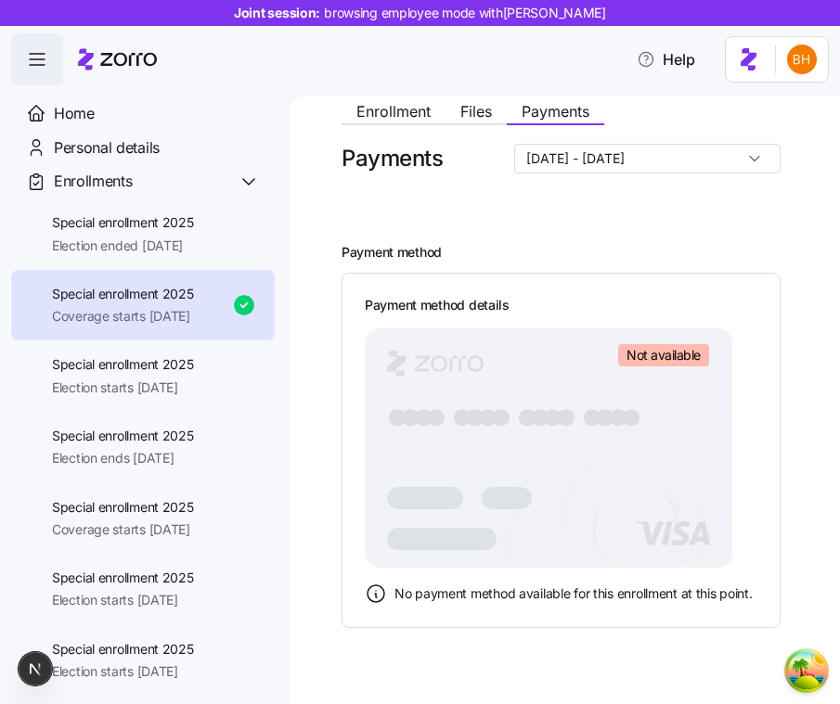
scroll to position [70, 0]
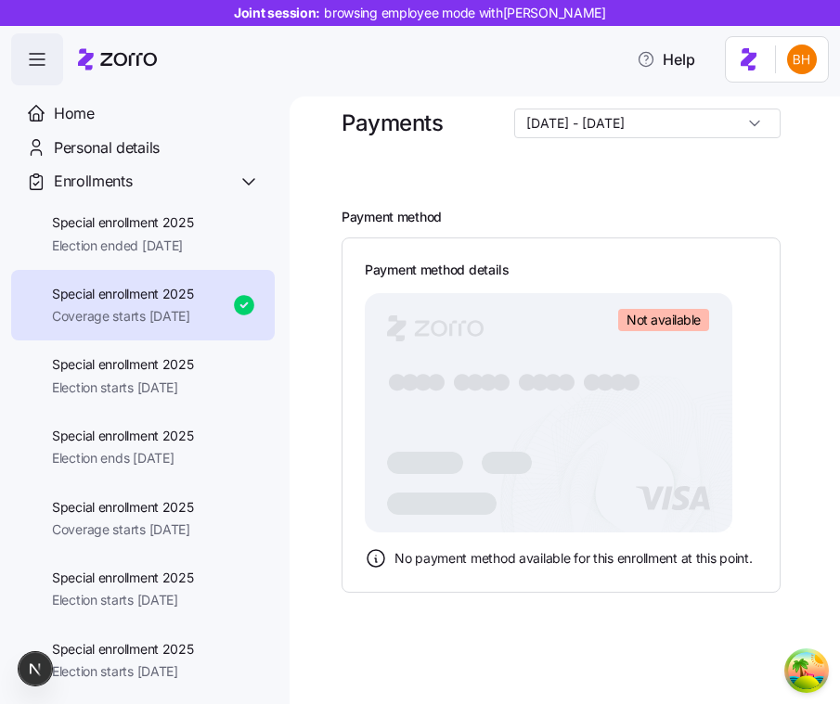
click at [714, 129] on input "11/01/2025 - 11/30/2025" at bounding box center [647, 124] width 266 height 30
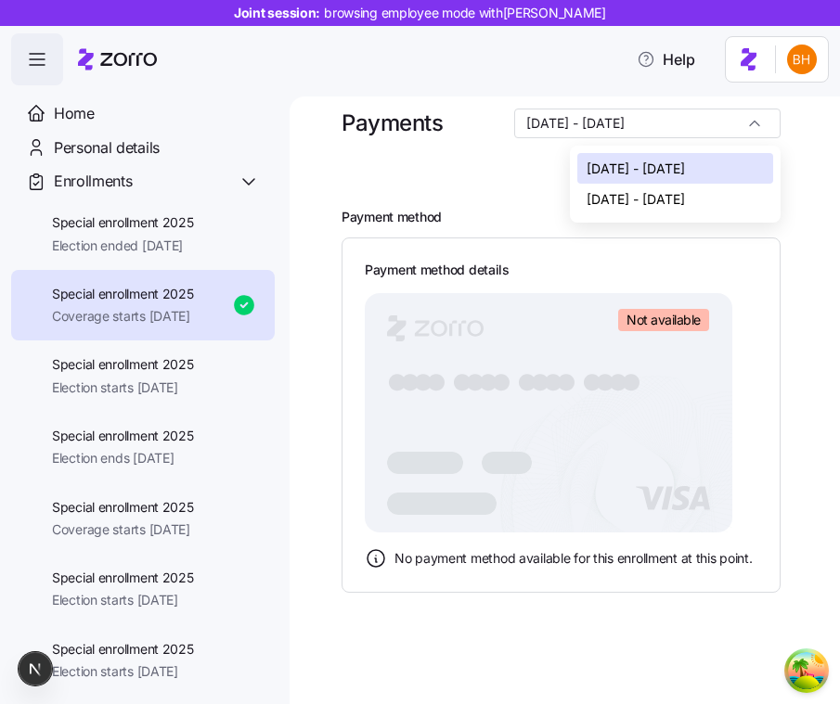
click at [681, 204] on span "12/01/2025 - 12/31/2025" at bounding box center [635, 199] width 98 height 20
type input "12/01/2025 - 12/31/2025"
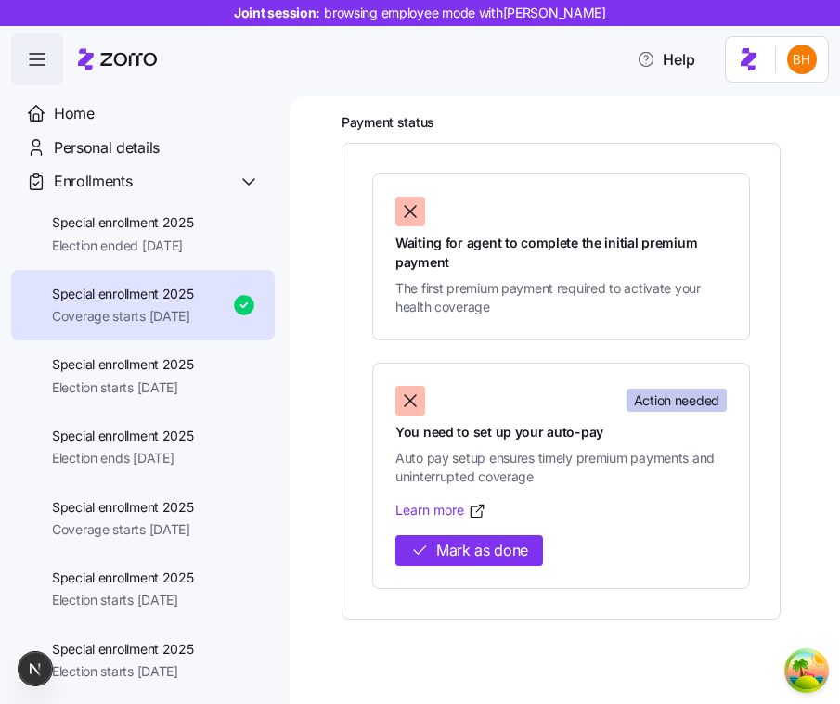
scroll to position [601, 0]
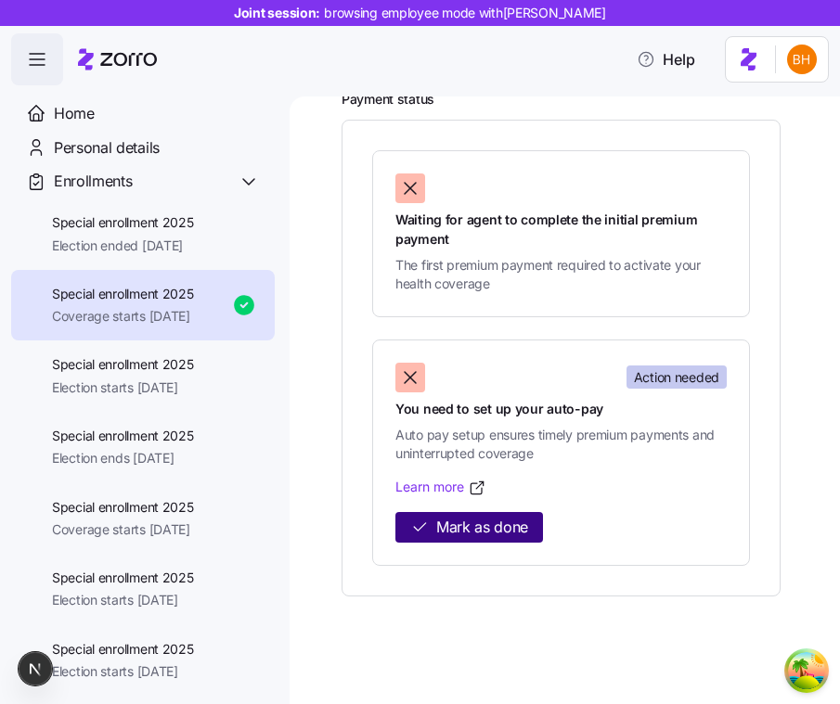
click at [507, 527] on span "Mark as done" at bounding box center [482, 527] width 92 height 23
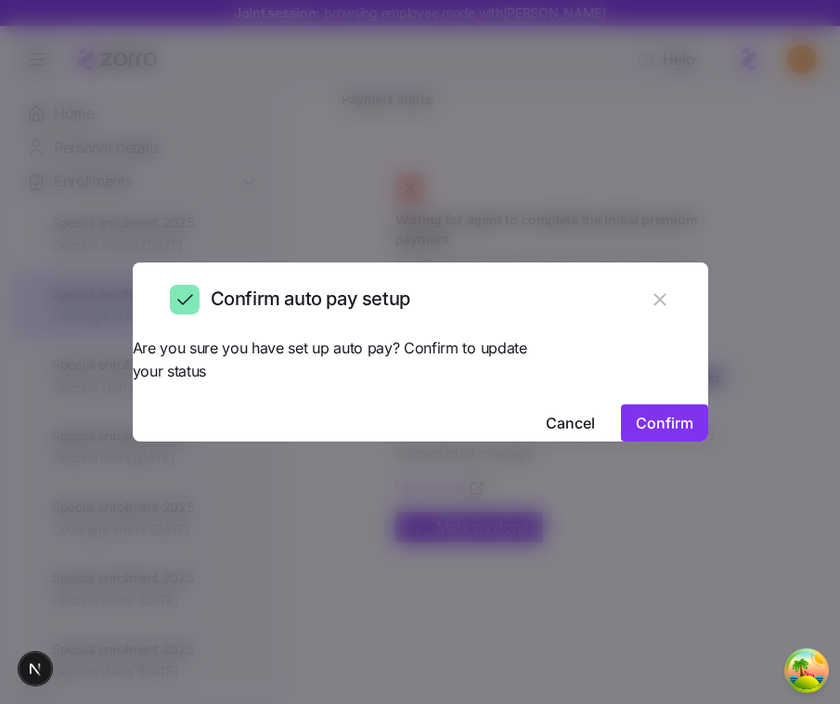
click at [635, 412] on span "Confirm" at bounding box center [664, 423] width 58 height 22
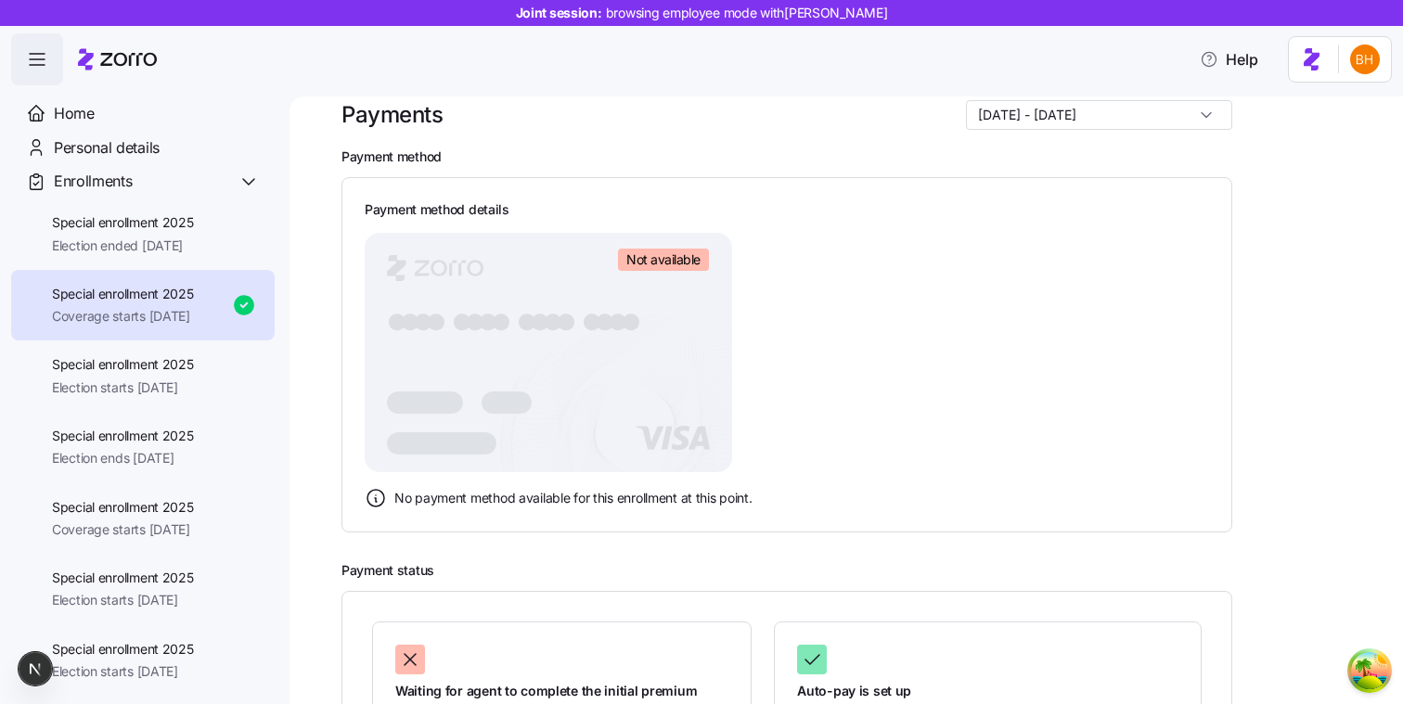
scroll to position [0, 0]
